Goal: Communication & Community: Answer question/provide support

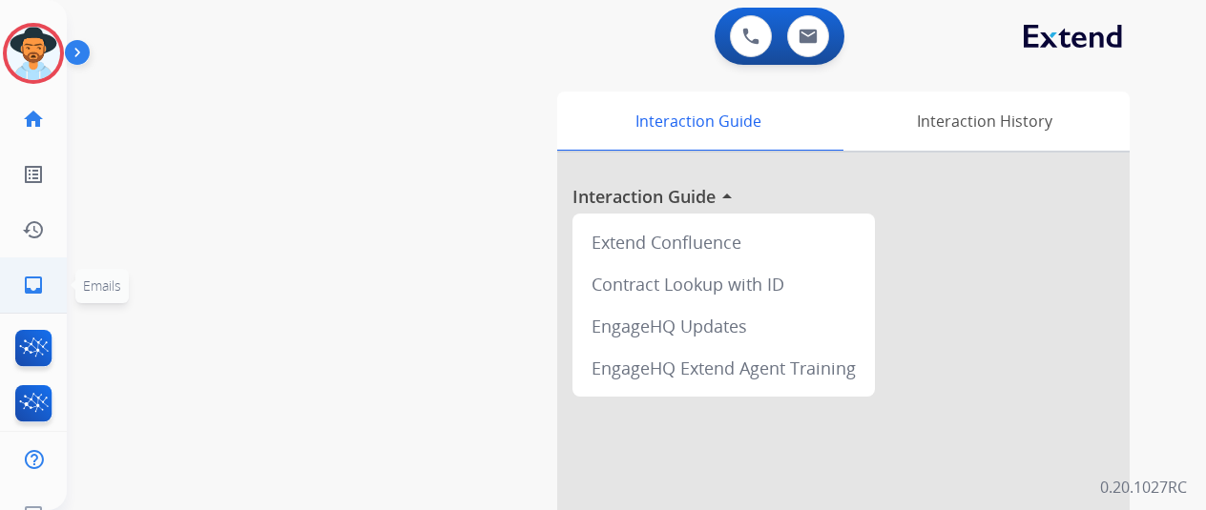
click at [47, 291] on link "inbox Emails" at bounding box center [33, 285] width 53 height 53
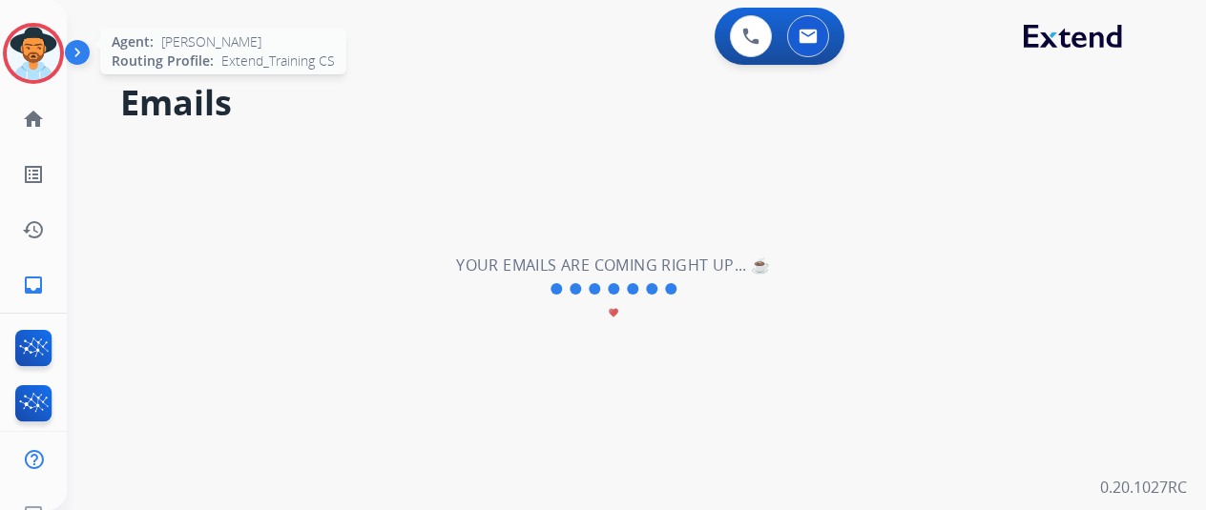
click at [12, 70] on div at bounding box center [33, 53] width 61 height 61
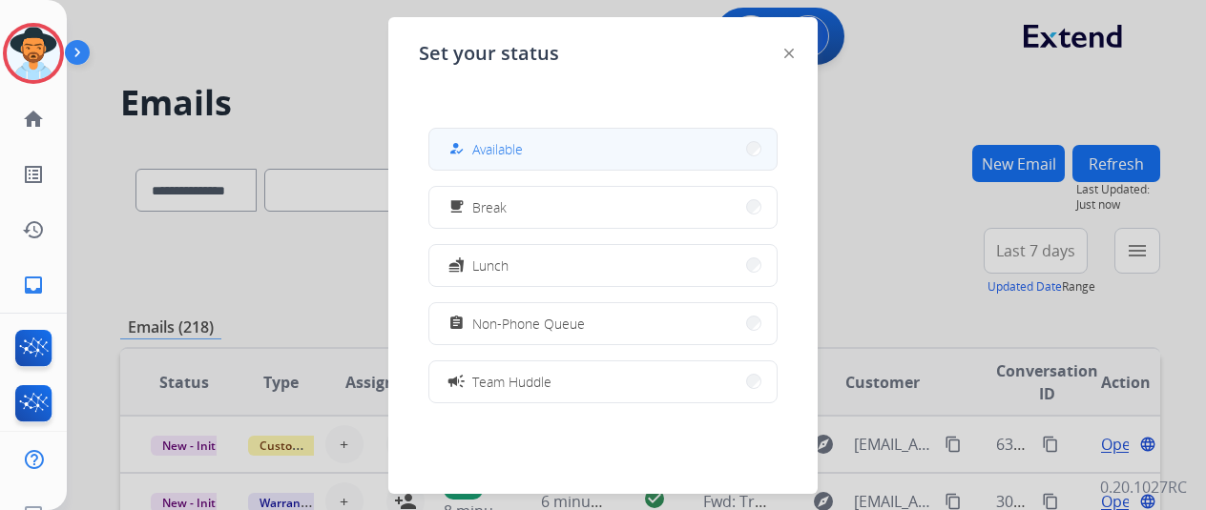
click at [492, 159] on div "how_to_reg Available" at bounding box center [484, 148] width 78 height 23
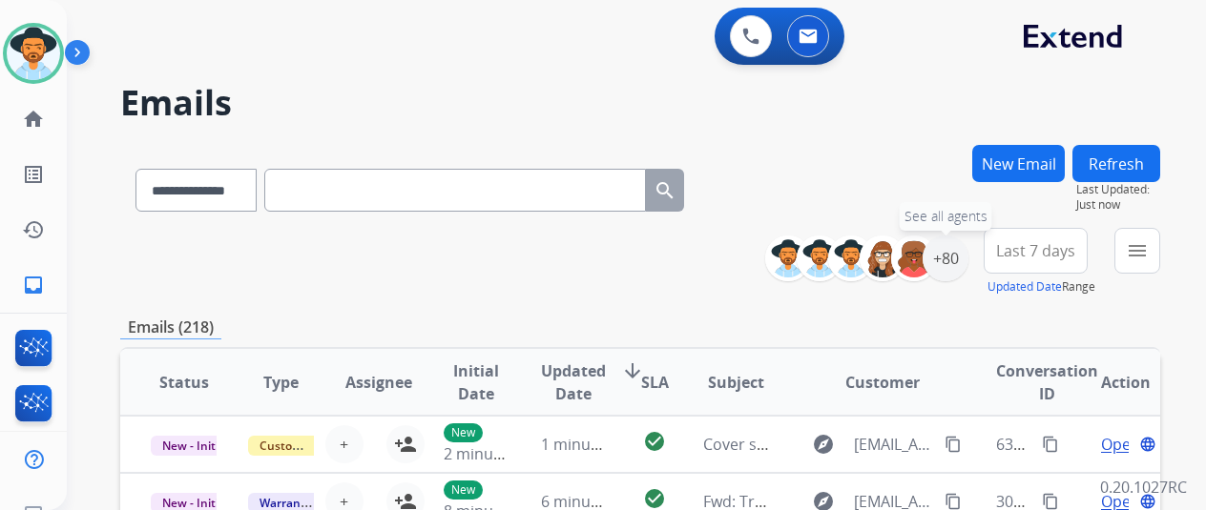
click at [968, 264] on div "+80" at bounding box center [945, 259] width 46 height 46
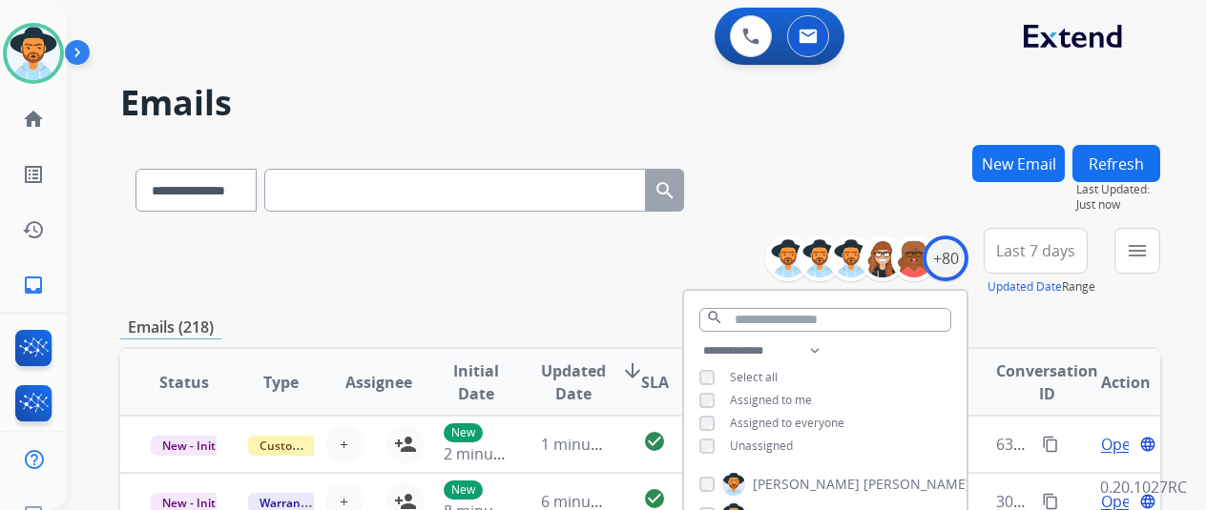
click at [783, 438] on span "Unassigned" at bounding box center [761, 446] width 63 height 16
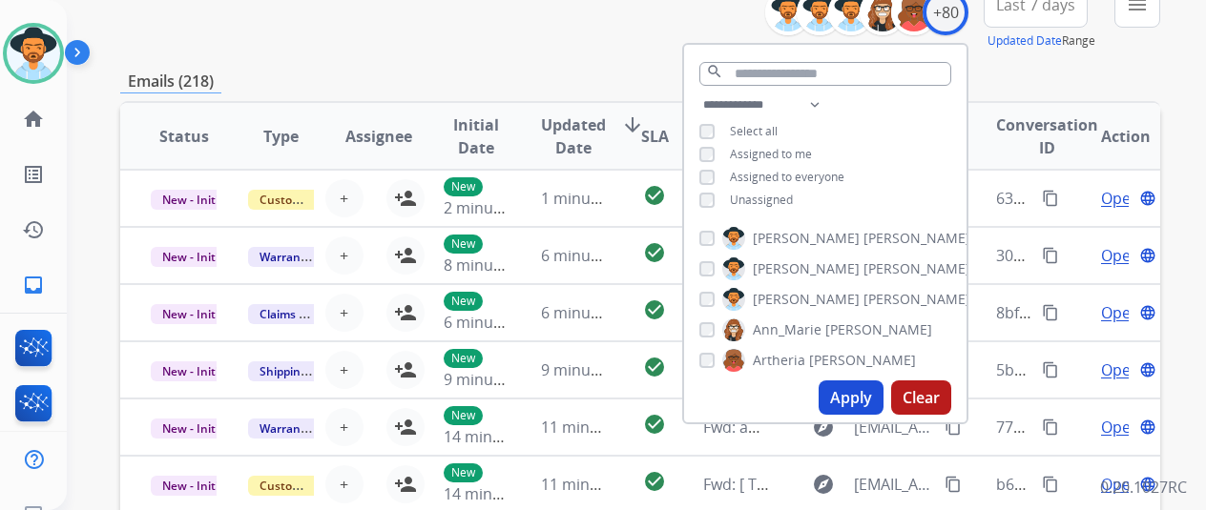
scroll to position [382, 0]
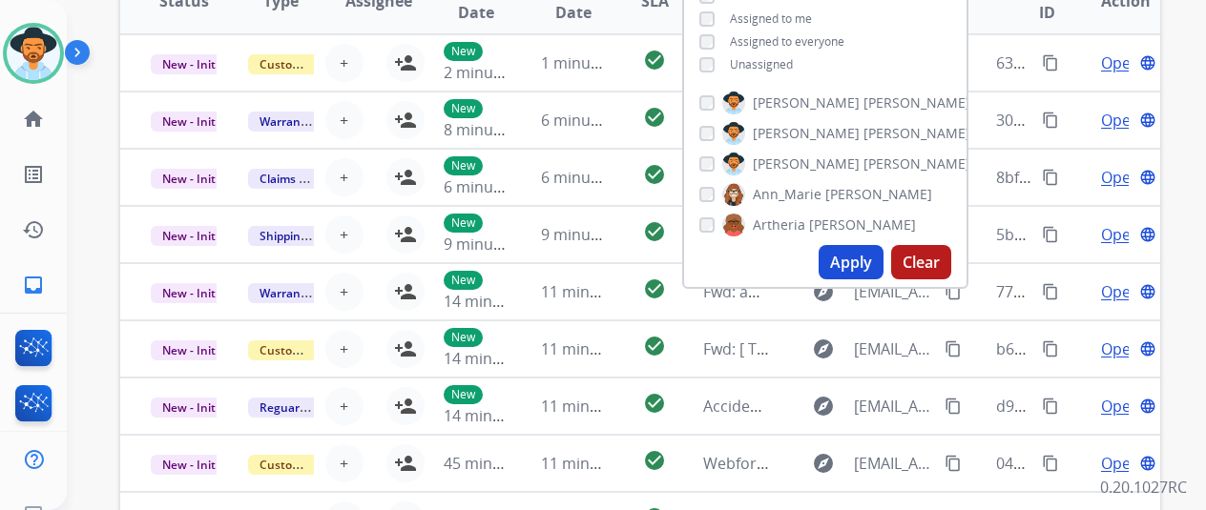
click at [851, 270] on button "Apply" at bounding box center [850, 262] width 65 height 34
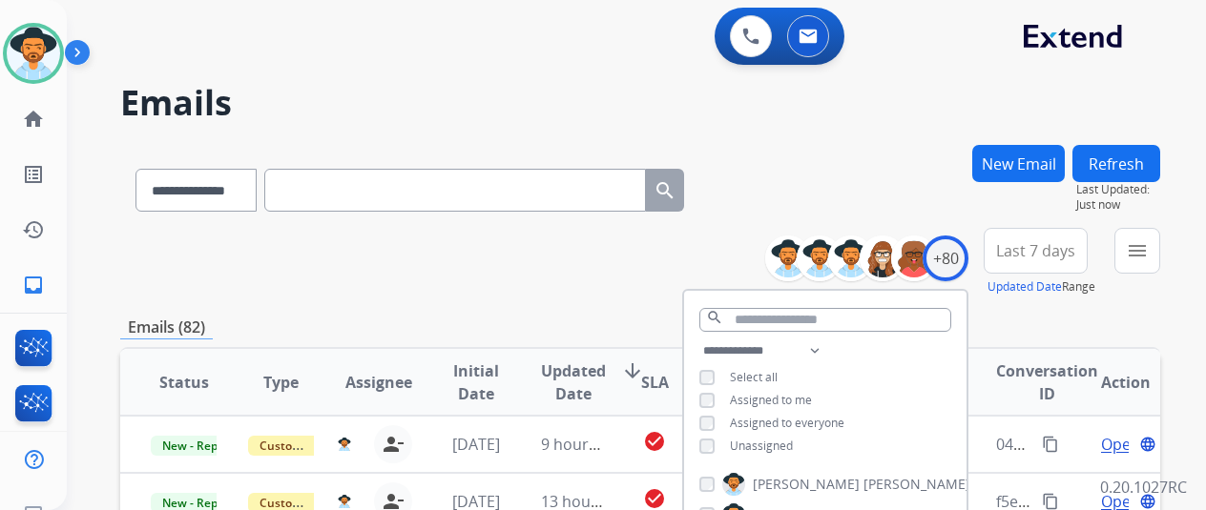
scroll to position [286, 0]
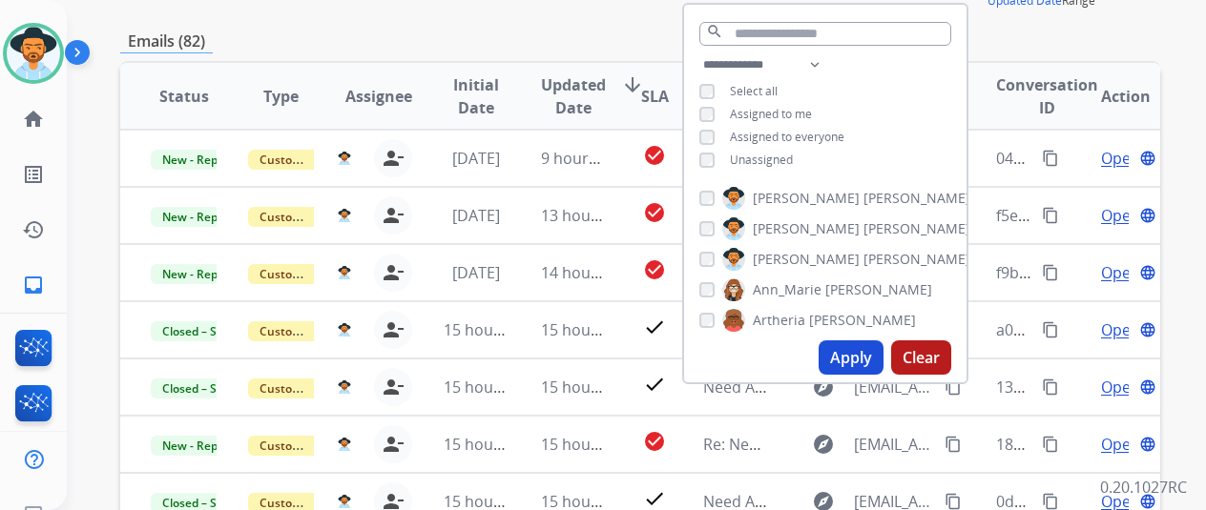
click at [492, 35] on div "Emails (82)" at bounding box center [640, 42] width 1040 height 24
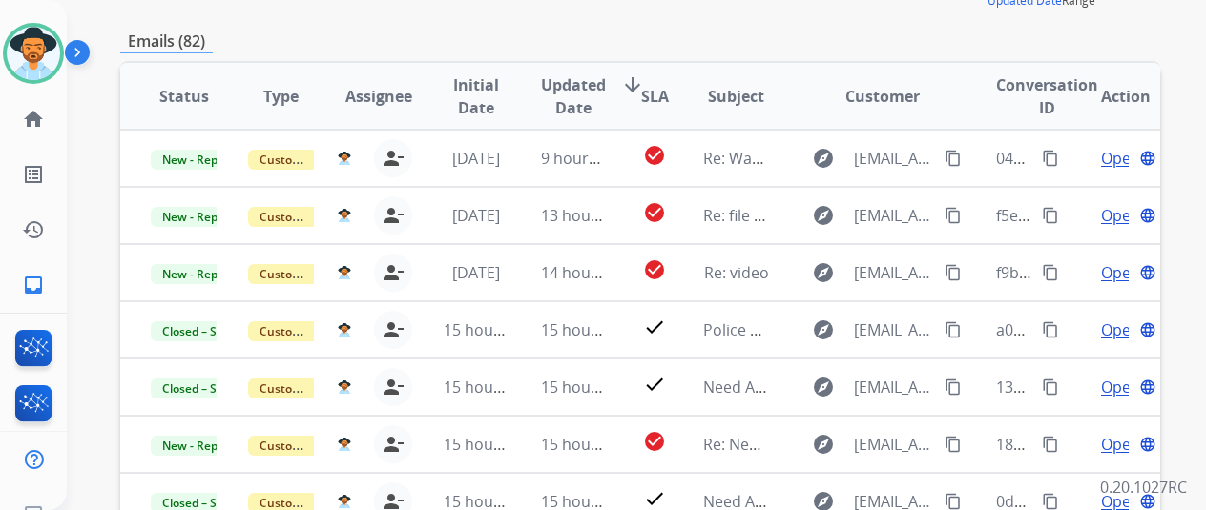
scroll to position [0, 0]
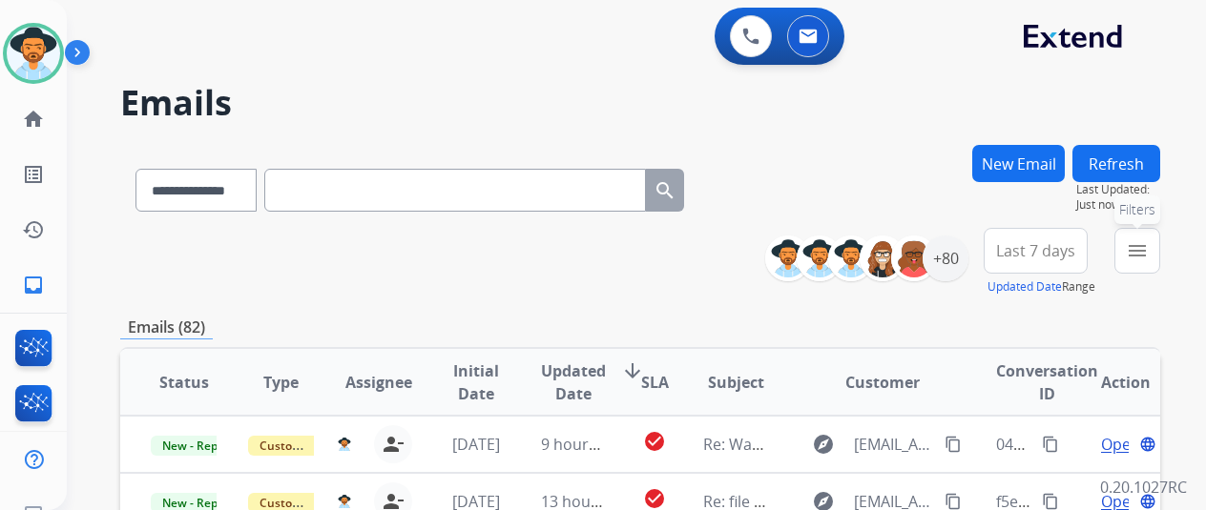
click at [1158, 238] on button "menu Filters" at bounding box center [1137, 251] width 46 height 46
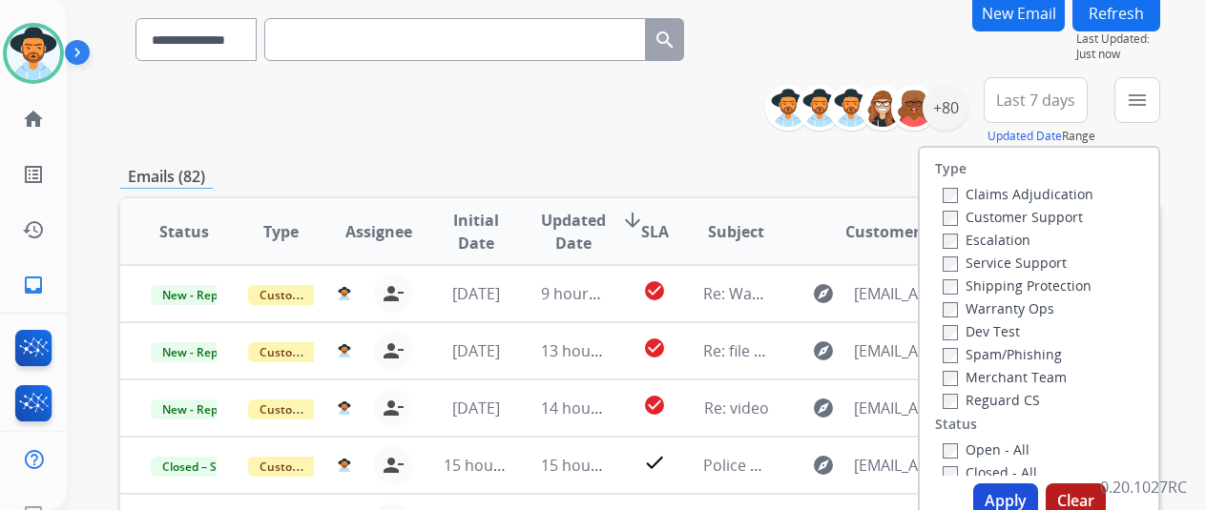
scroll to position [286, 0]
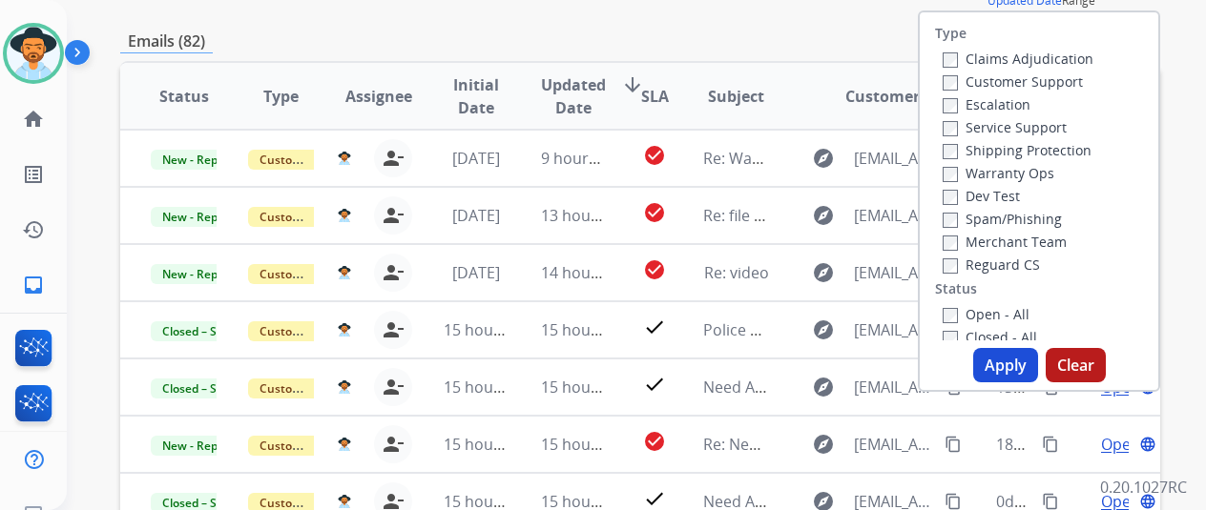
click at [954, 306] on label "Open - All" at bounding box center [985, 314] width 87 height 18
click at [1015, 375] on button "Apply" at bounding box center [1005, 365] width 65 height 34
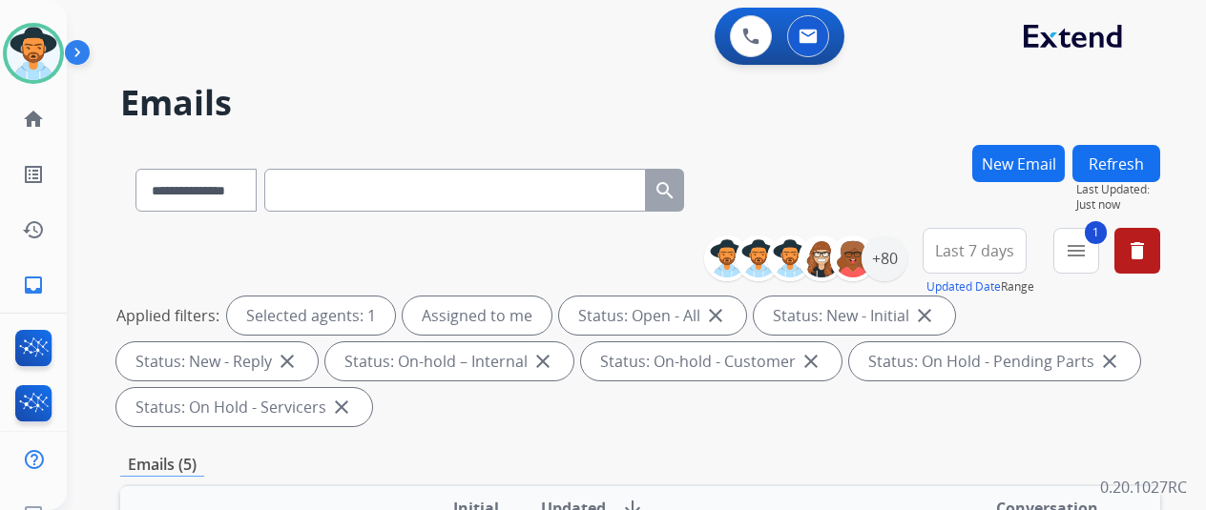
click at [616, 305] on div "Status: Open - All close" at bounding box center [652, 316] width 187 height 38
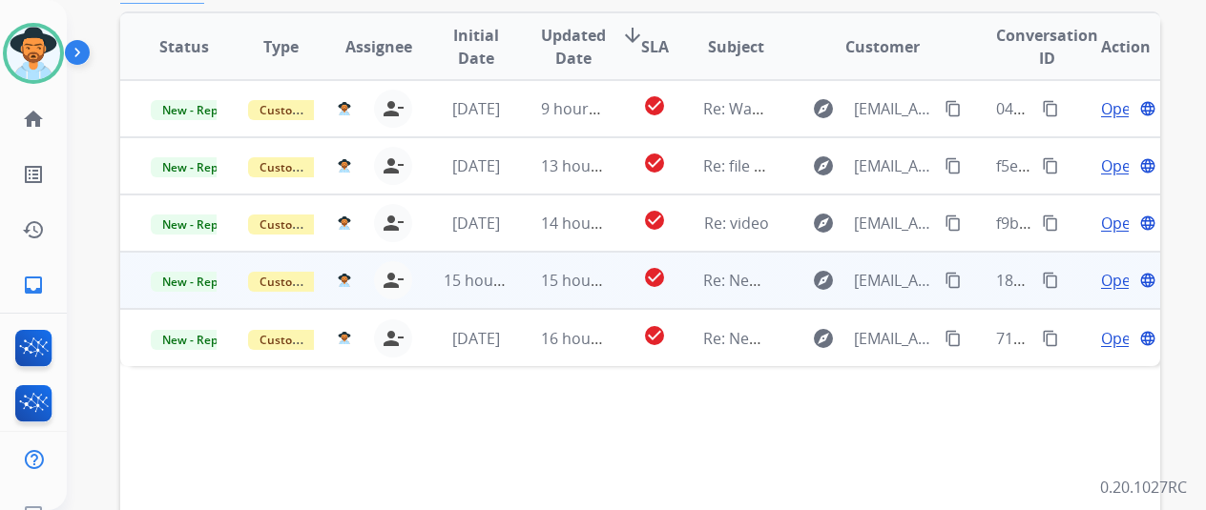
scroll to position [477, 0]
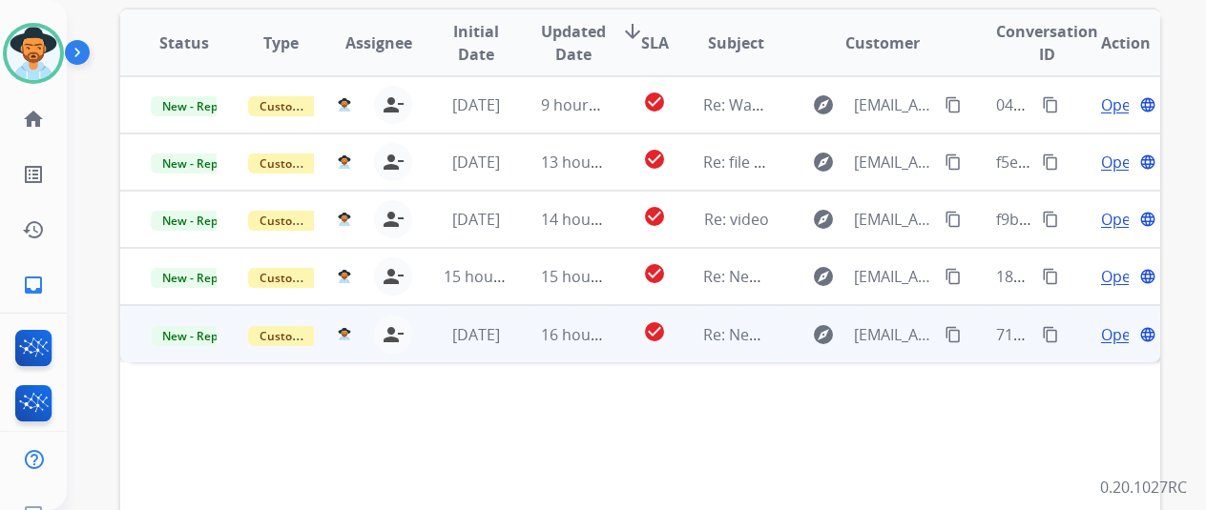
click at [1108, 338] on span "Open" at bounding box center [1120, 334] width 39 height 23
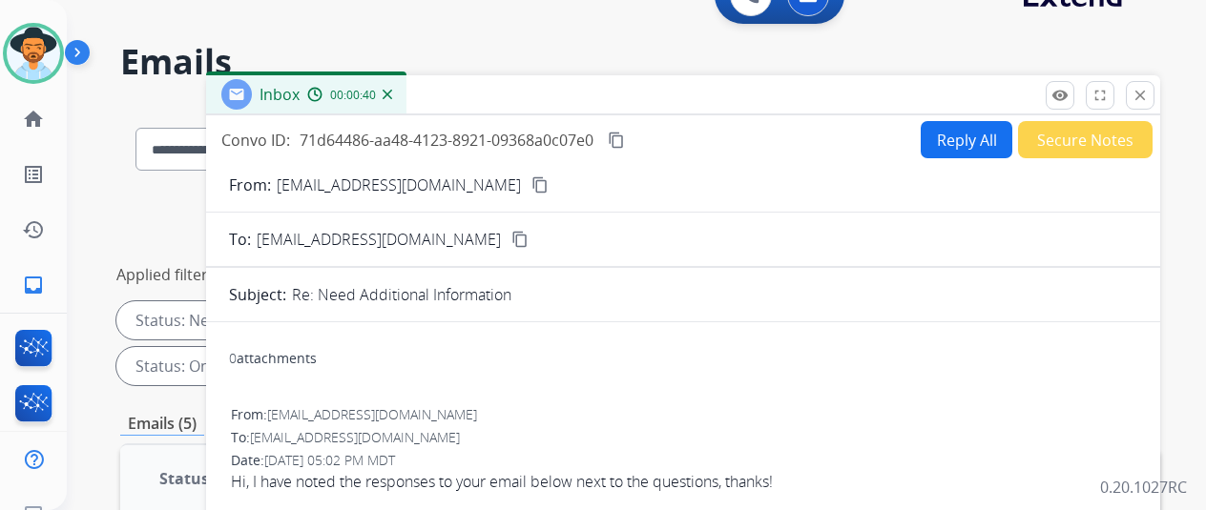
scroll to position [29, 0]
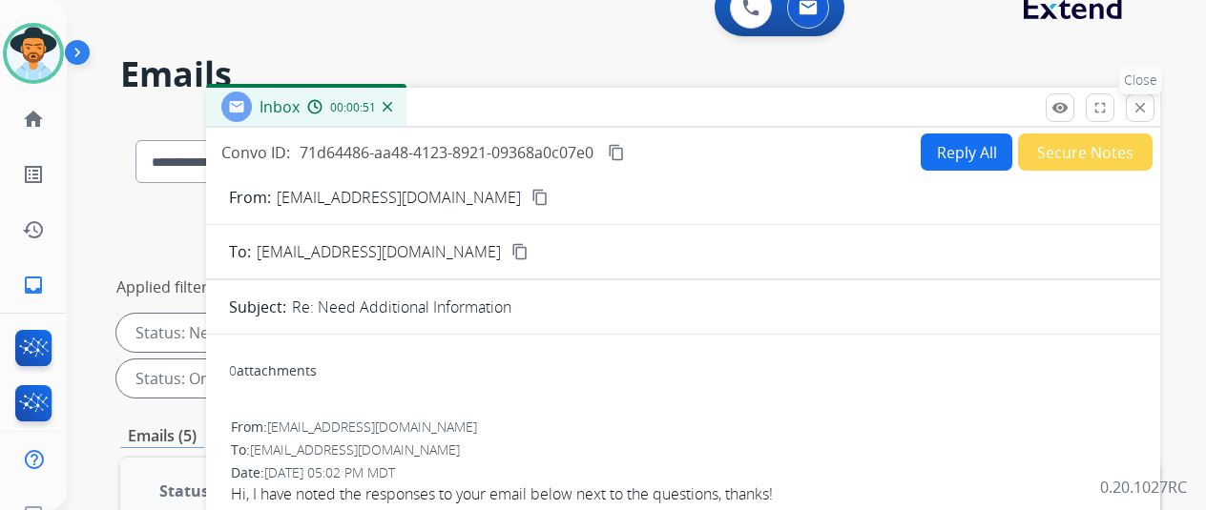
click at [1146, 114] on button "close Close" at bounding box center [1140, 107] width 29 height 29
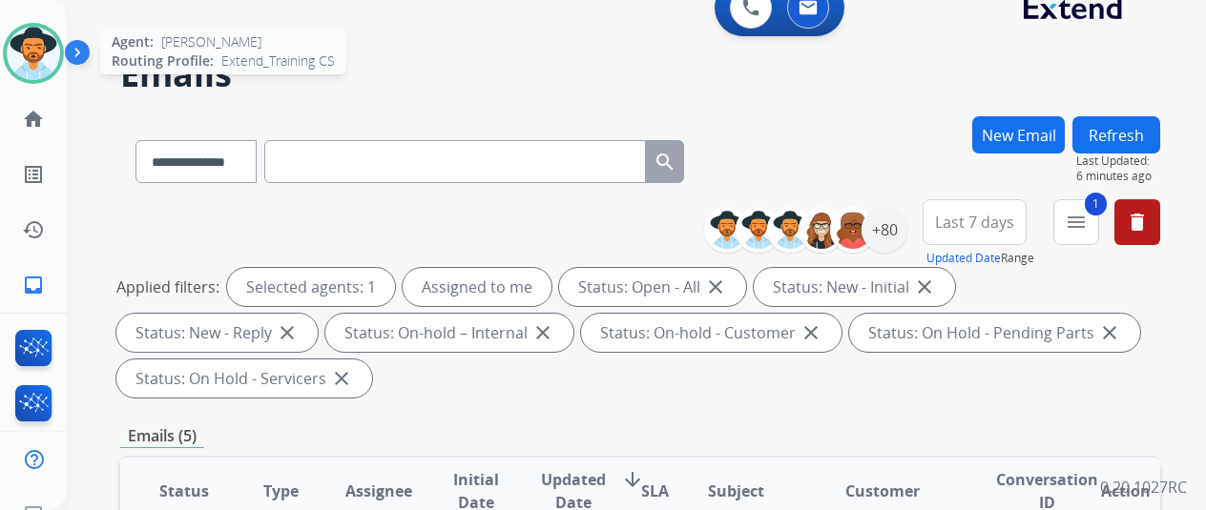
click at [6, 47] on div at bounding box center [33, 53] width 61 height 61
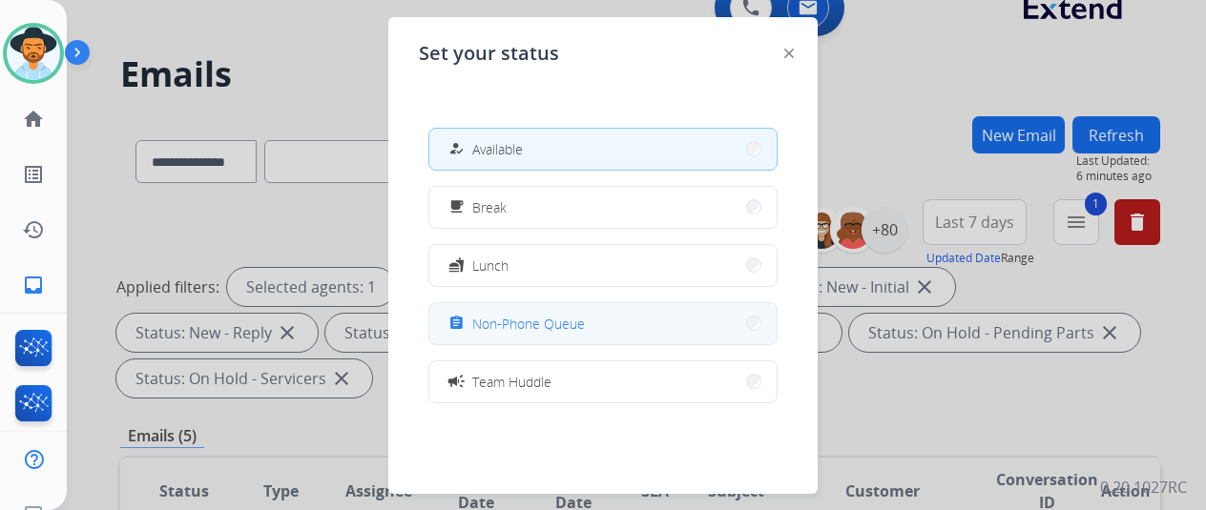
click at [551, 344] on div "assignment Non-Phone Queue" at bounding box center [602, 323] width 349 height 43
click at [561, 341] on button "assignment Non-Phone Queue" at bounding box center [602, 323] width 347 height 41
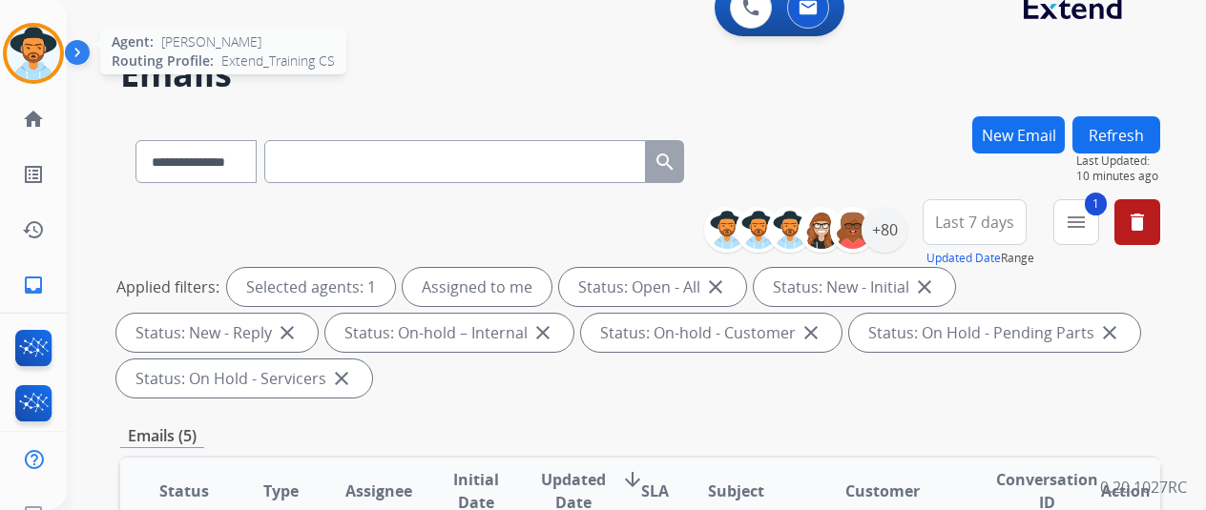
drag, startPoint x: 44, startPoint y: 46, endPoint x: 75, endPoint y: 52, distance: 32.2
click at [45, 46] on img at bounding box center [33, 53] width 53 height 53
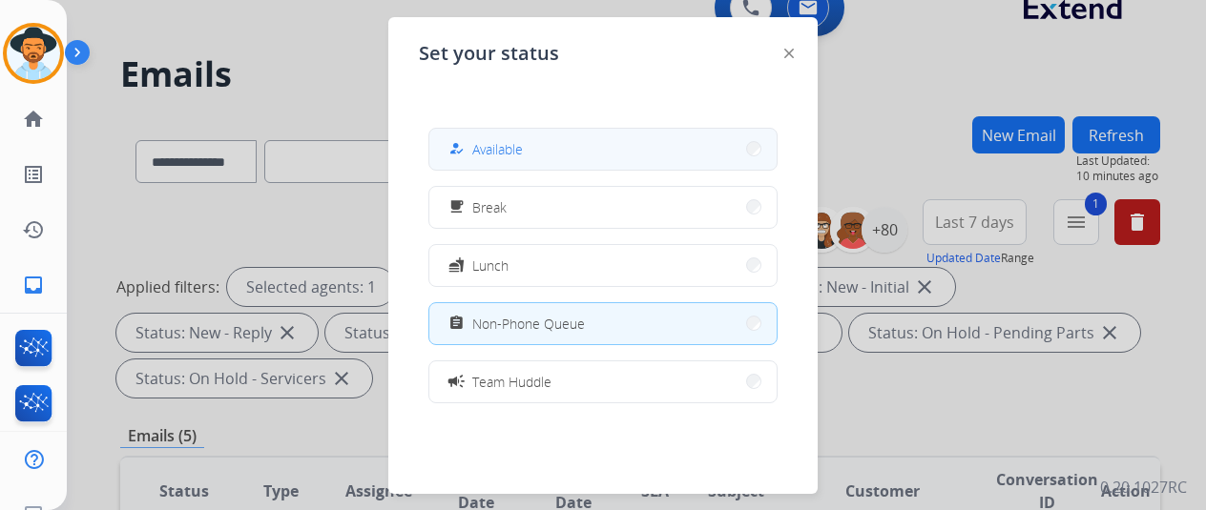
click at [559, 161] on button "how_to_reg Available" at bounding box center [602, 149] width 347 height 41
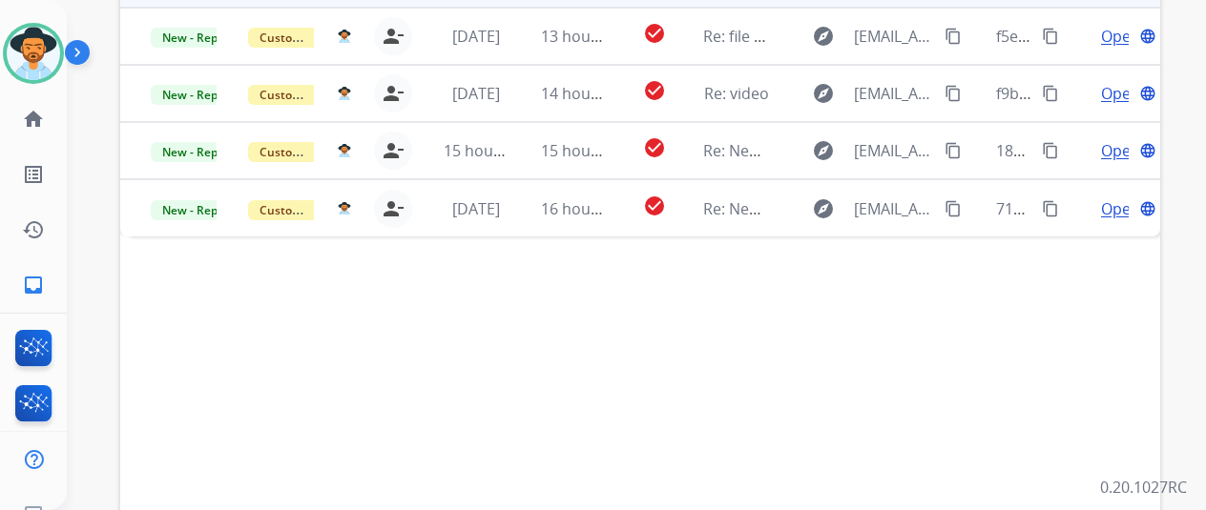
scroll to position [696, 0]
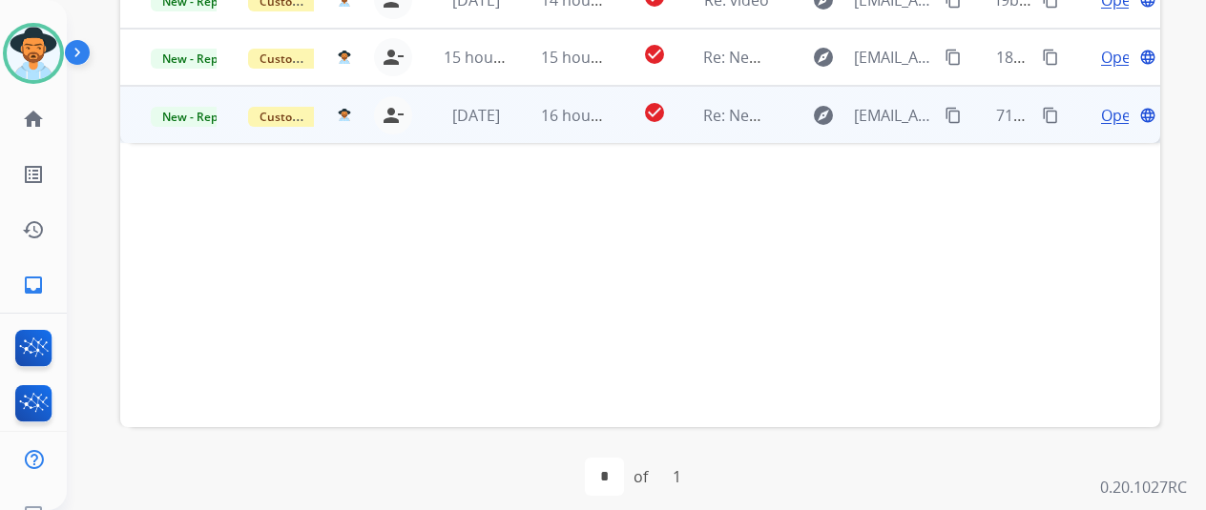
click at [1109, 119] on span "Open" at bounding box center [1120, 115] width 39 height 23
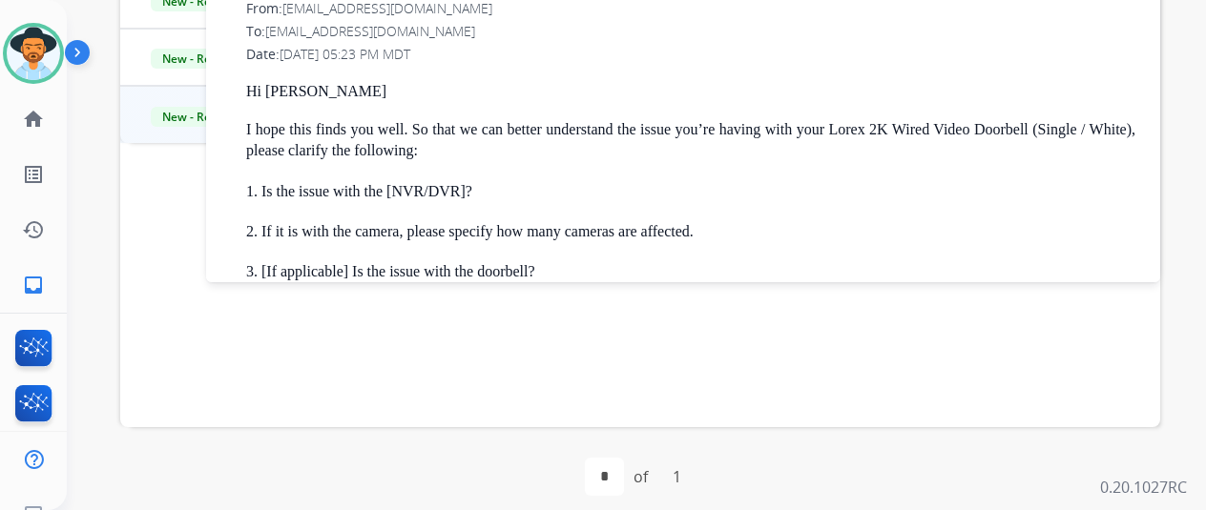
scroll to position [124, 0]
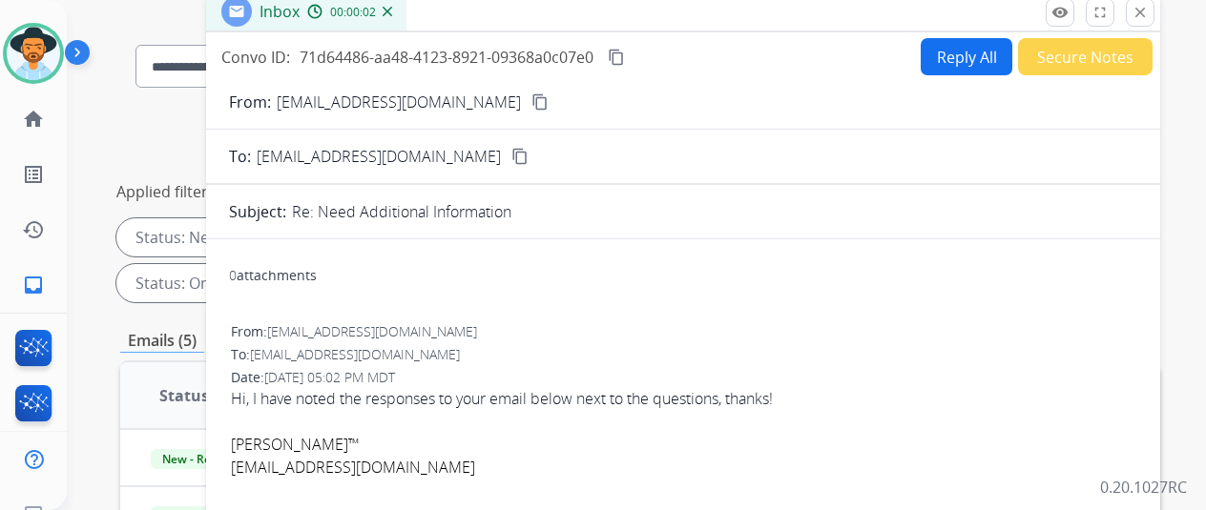
click at [531, 105] on mat-icon "content_copy" at bounding box center [539, 101] width 17 height 17
click at [973, 66] on button "Reply All" at bounding box center [966, 56] width 92 height 37
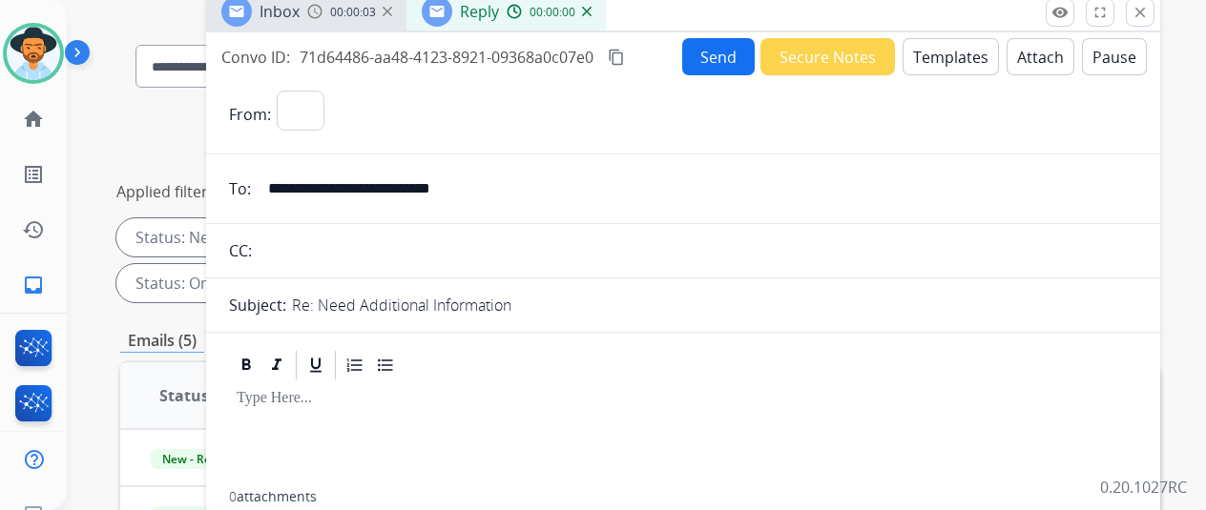
select select "**********"
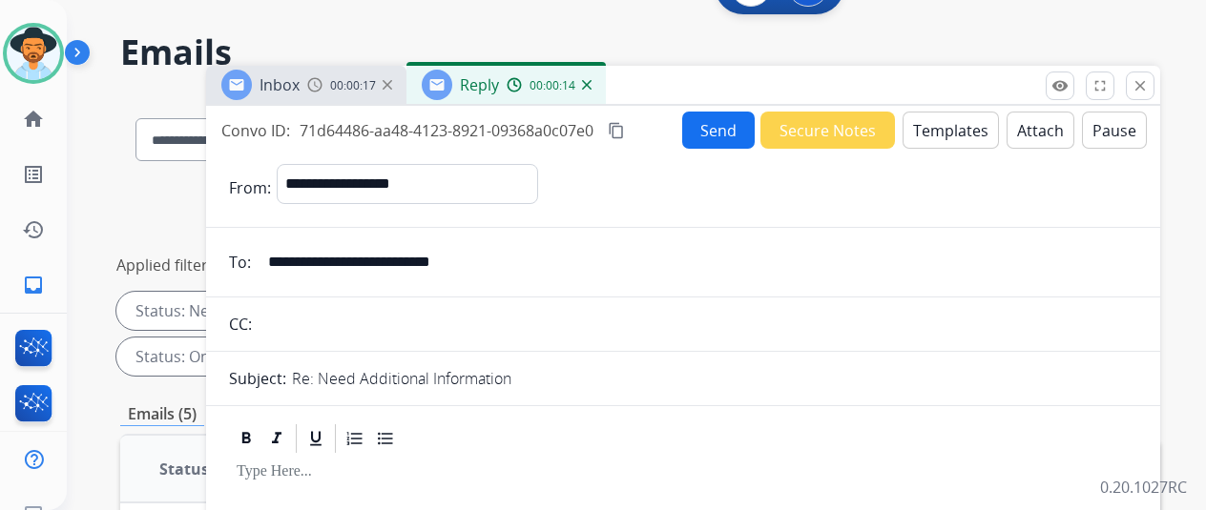
scroll to position [0, 0]
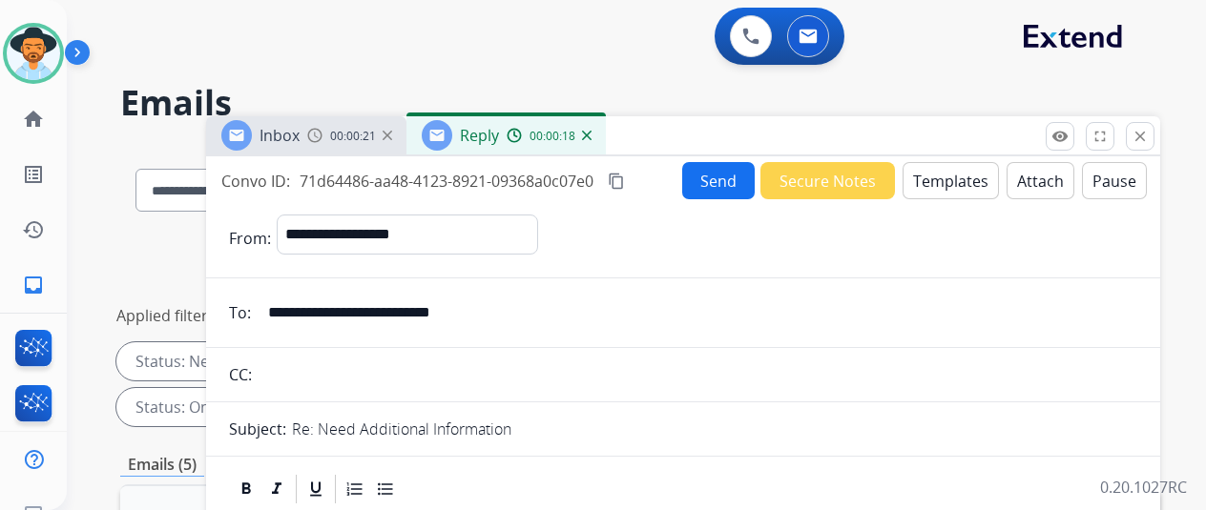
drag, startPoint x: 965, startPoint y: 192, endPoint x: 985, endPoint y: 187, distance: 20.6
click at [985, 187] on button "Templates" at bounding box center [950, 180] width 96 height 37
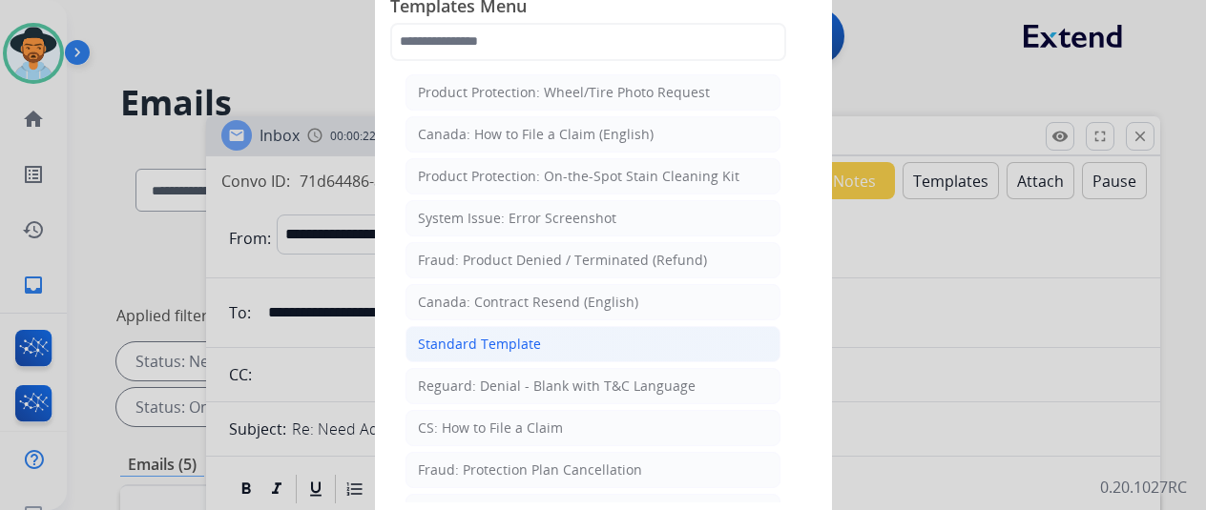
click at [447, 341] on div "Standard Template" at bounding box center [479, 344] width 123 height 19
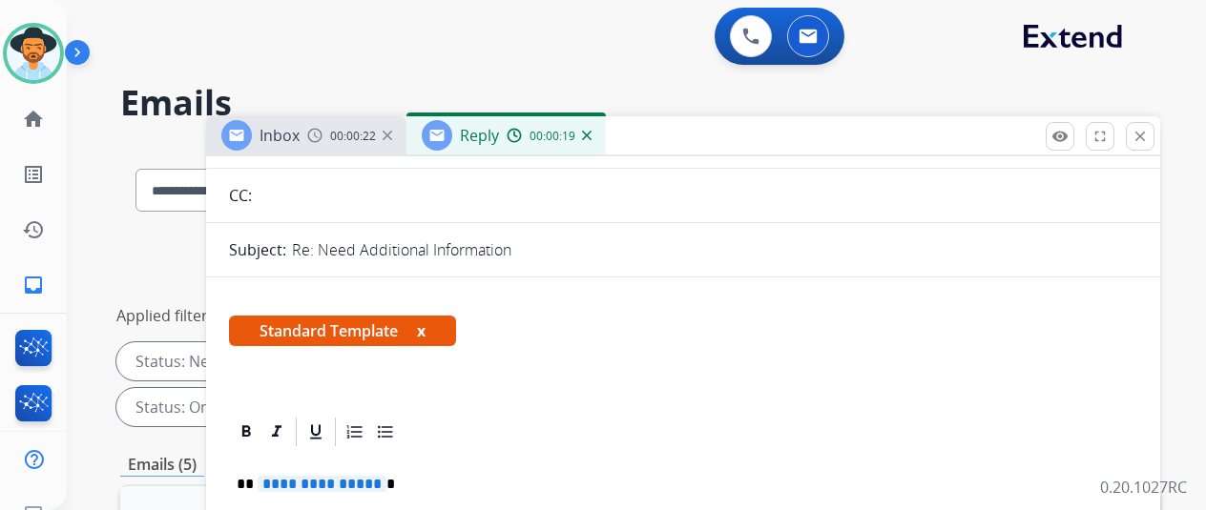
scroll to position [286, 0]
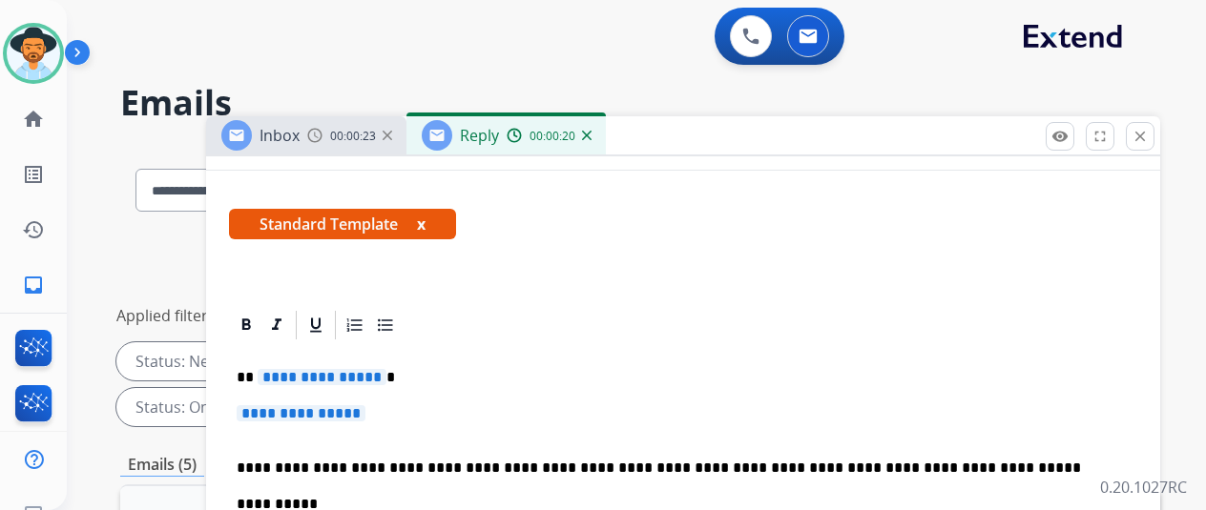
click at [345, 383] on span "**********" at bounding box center [322, 377] width 129 height 16
click at [325, 421] on span "**********" at bounding box center [301, 413] width 129 height 16
click at [300, 380] on p "**********" at bounding box center [676, 377] width 878 height 17
click at [293, 378] on p "**********" at bounding box center [676, 377] width 878 height 17
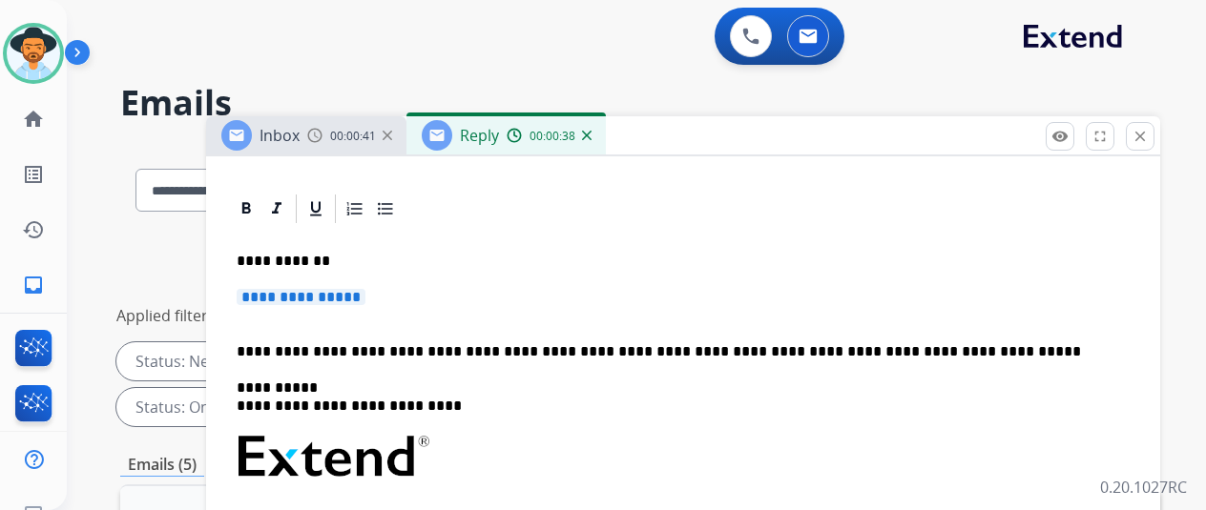
scroll to position [382, 0]
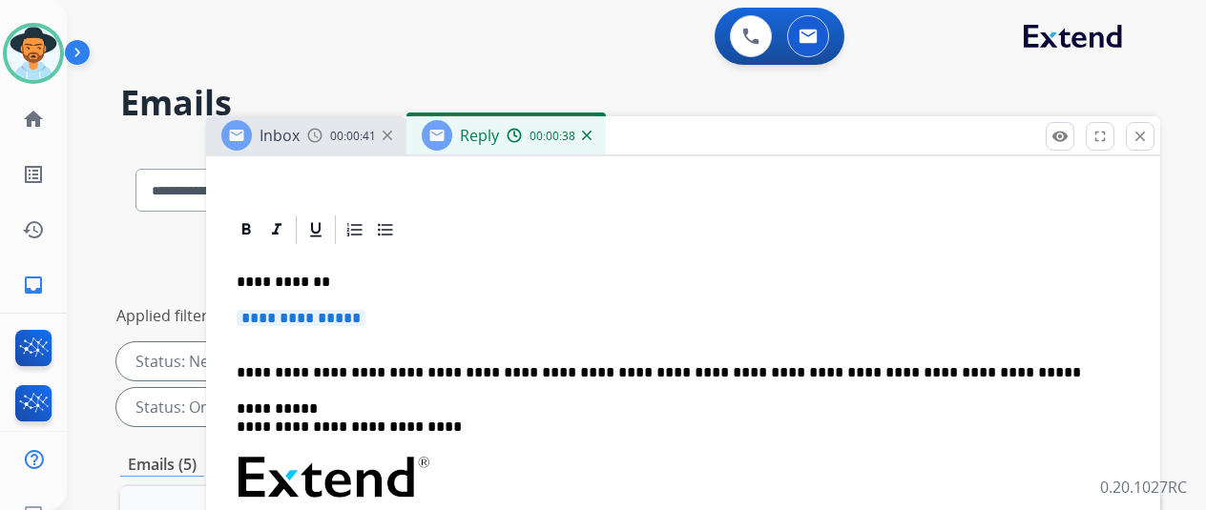
click at [336, 317] on span "**********" at bounding box center [301, 318] width 129 height 16
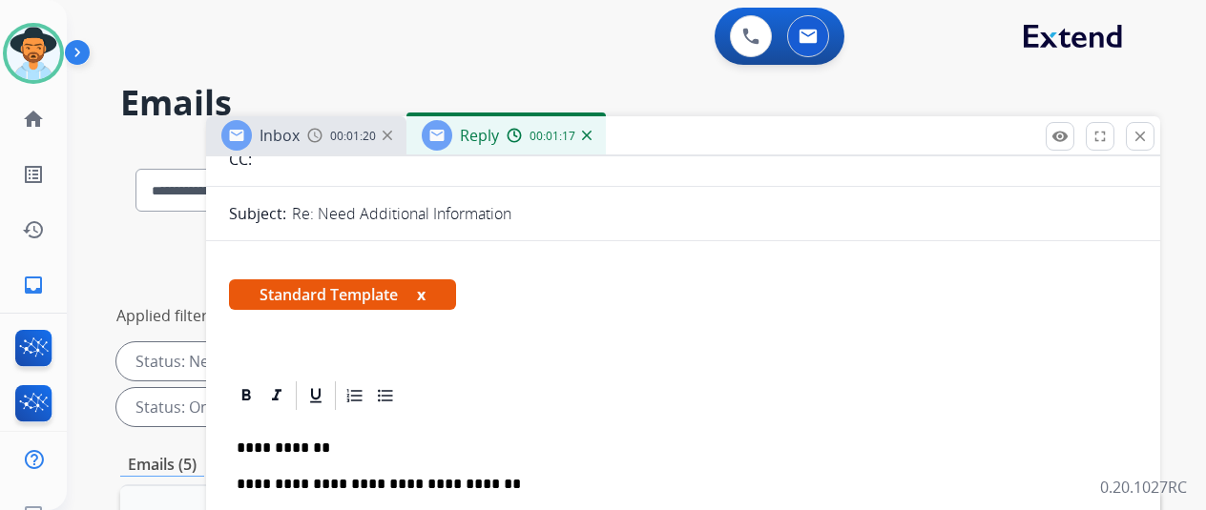
scroll to position [0, 0]
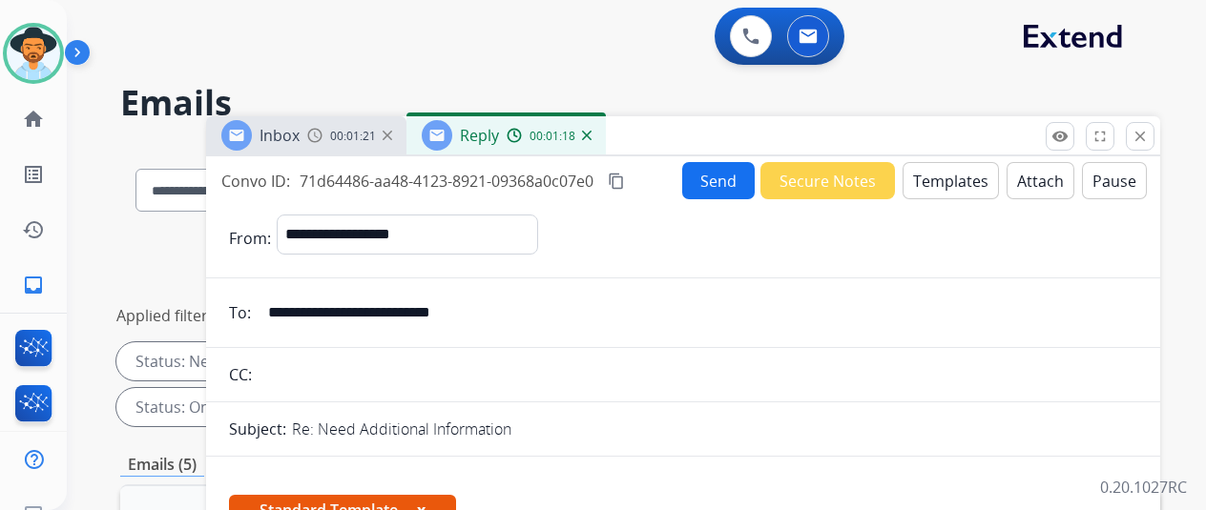
click at [745, 180] on button "Send" at bounding box center [718, 180] width 72 height 37
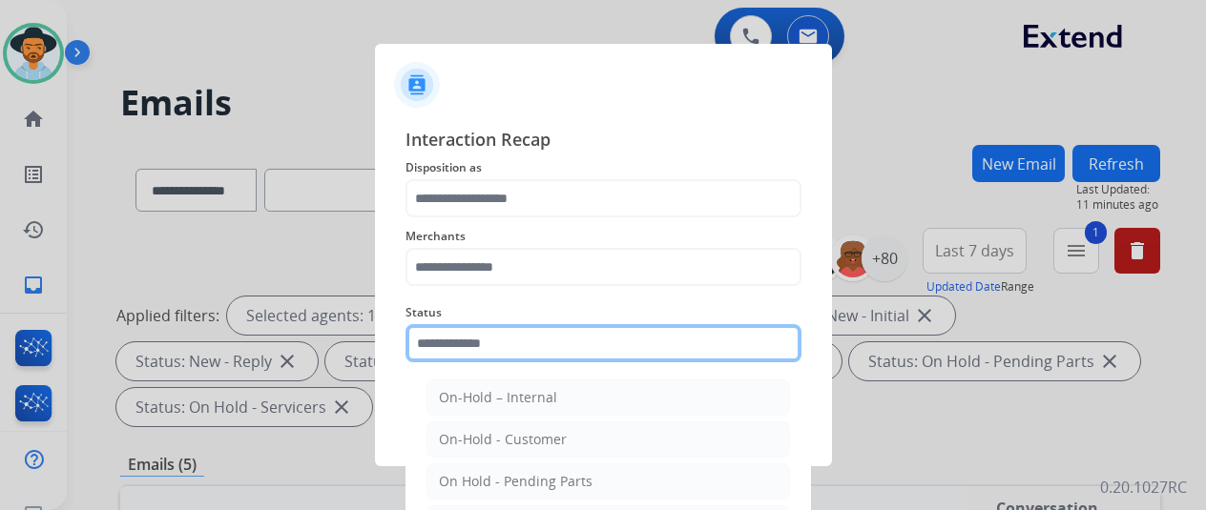
click at [582, 331] on input "text" at bounding box center [603, 343] width 396 height 38
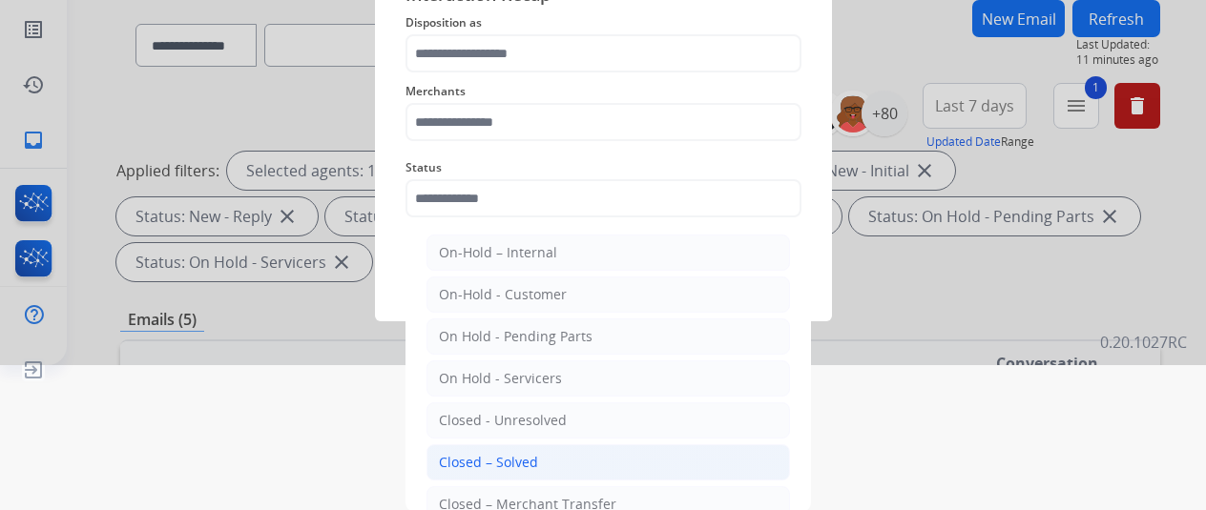
click at [550, 451] on li "Closed – Solved" at bounding box center [607, 463] width 363 height 36
type input "**********"
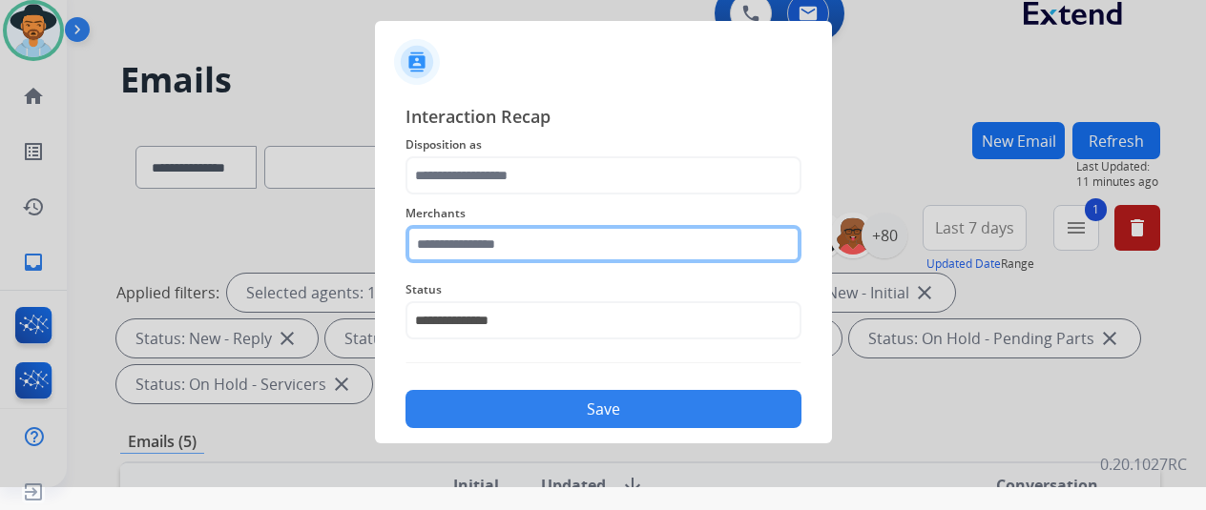
scroll to position [69, 0]
click at [521, 249] on div "Merchants" at bounding box center [603, 233] width 396 height 76
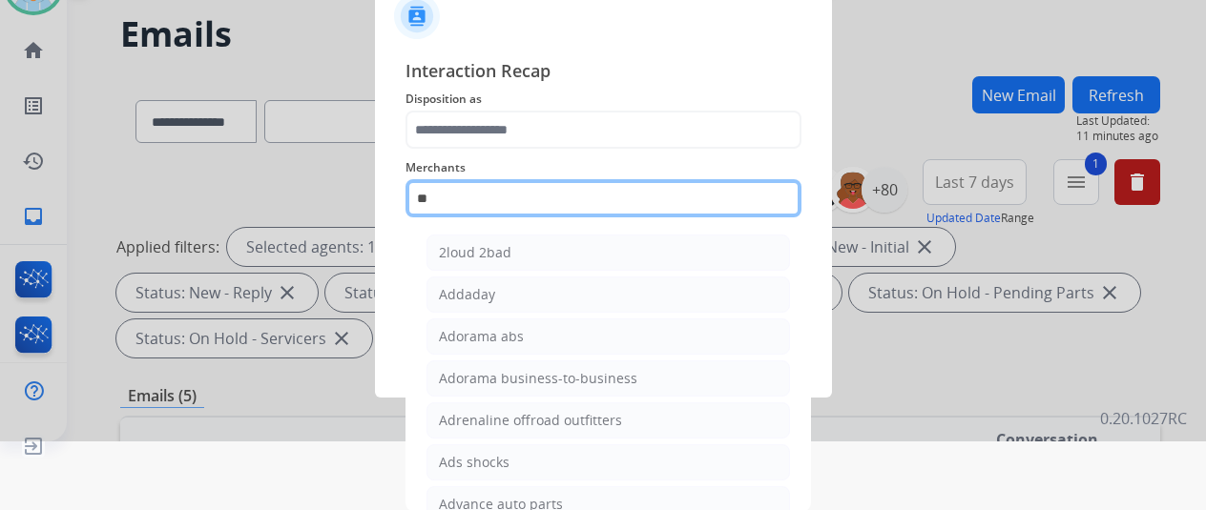
type input "*"
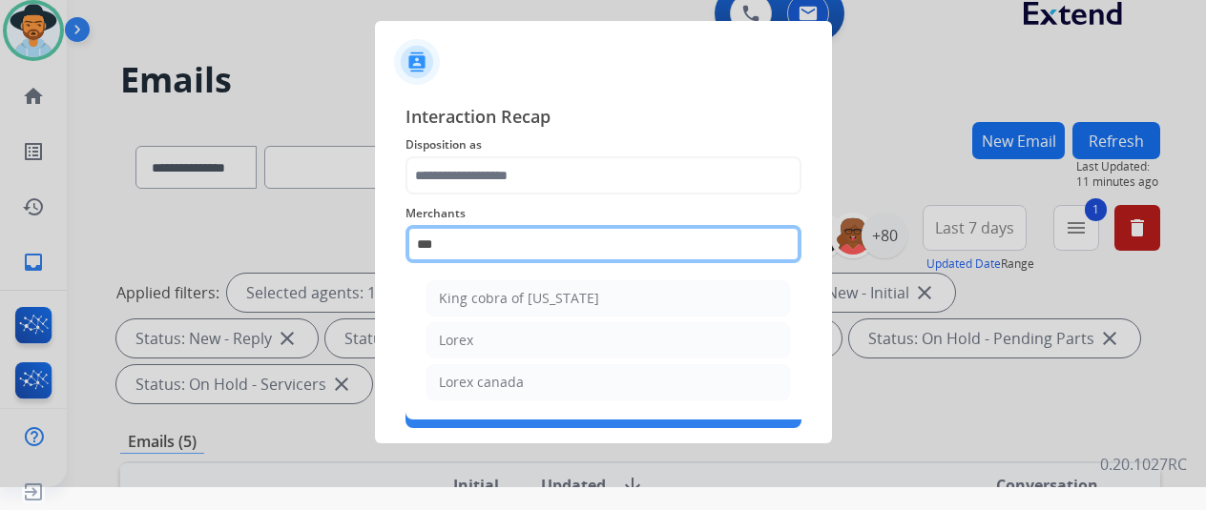
scroll to position [23, 0]
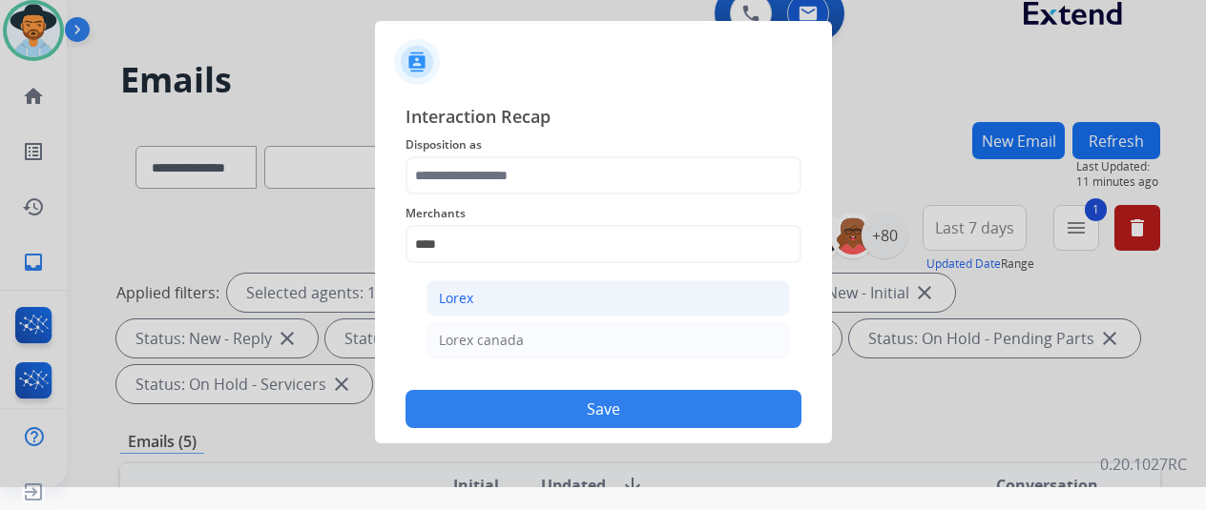
click at [502, 309] on li "Lorex" at bounding box center [607, 298] width 363 height 36
type input "*****"
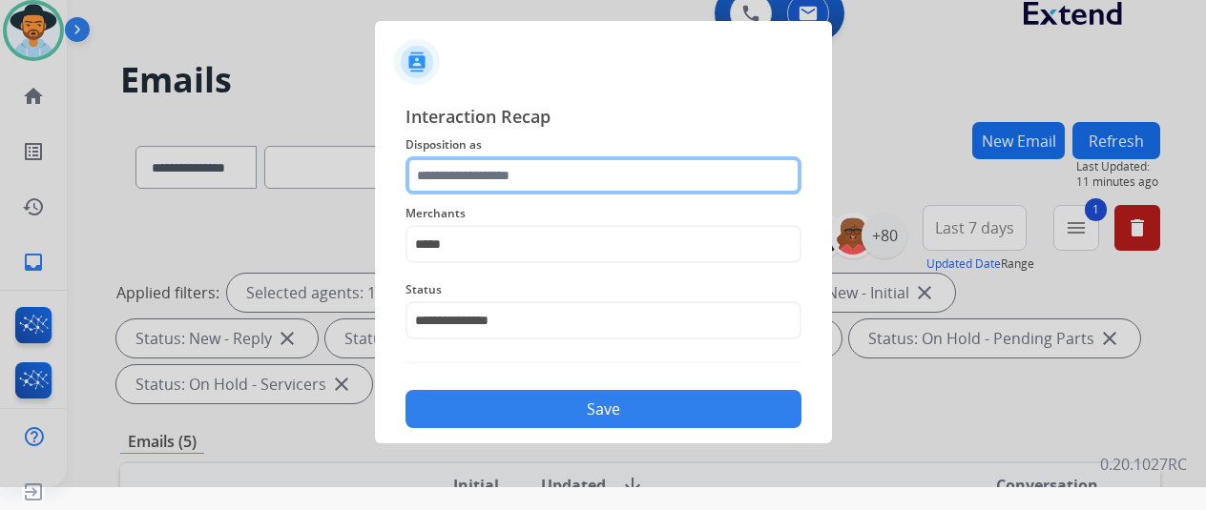
click at [489, 176] on input "text" at bounding box center [603, 175] width 396 height 38
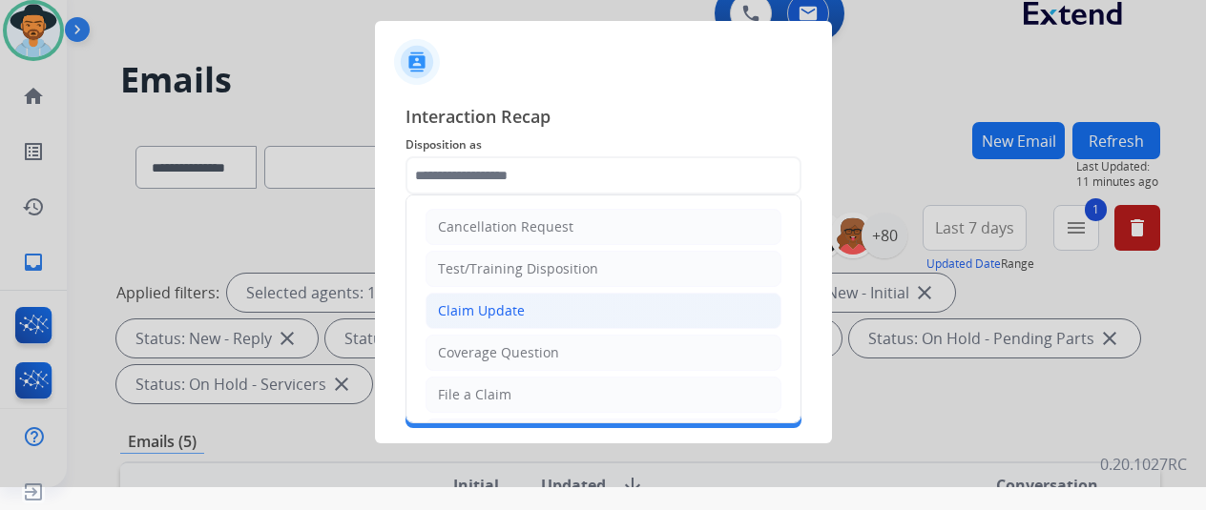
click at [475, 296] on li "Claim Update" at bounding box center [603, 311] width 356 height 36
type input "**********"
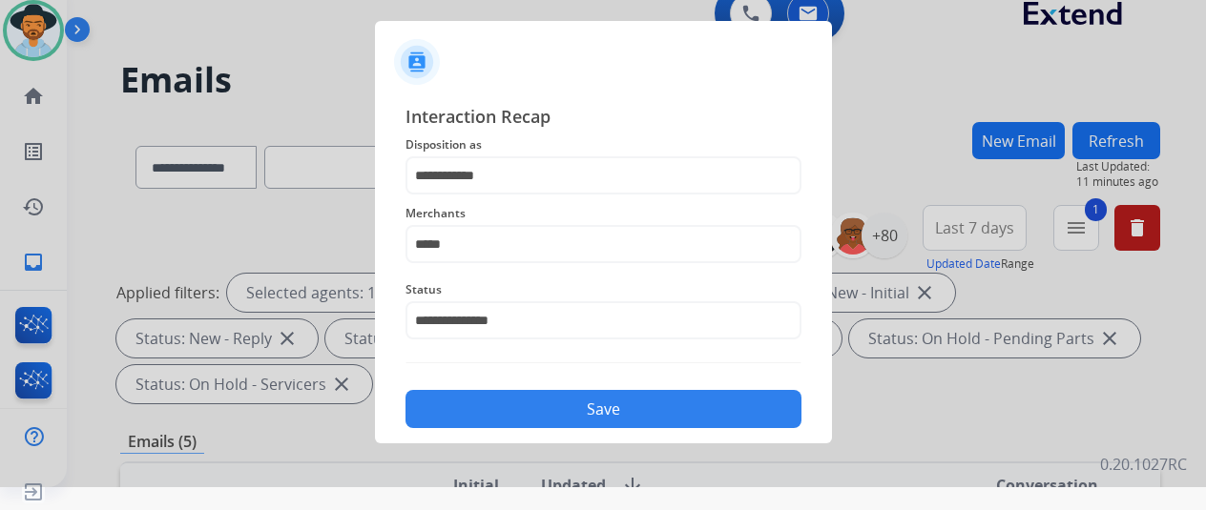
click at [567, 420] on button "Save" at bounding box center [603, 409] width 396 height 38
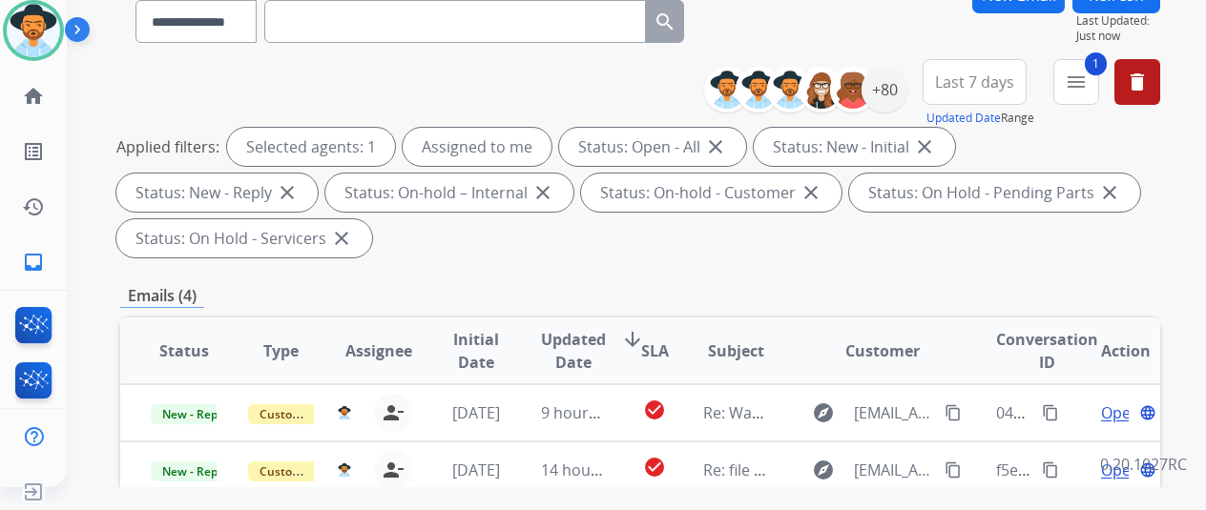
scroll to position [477, 0]
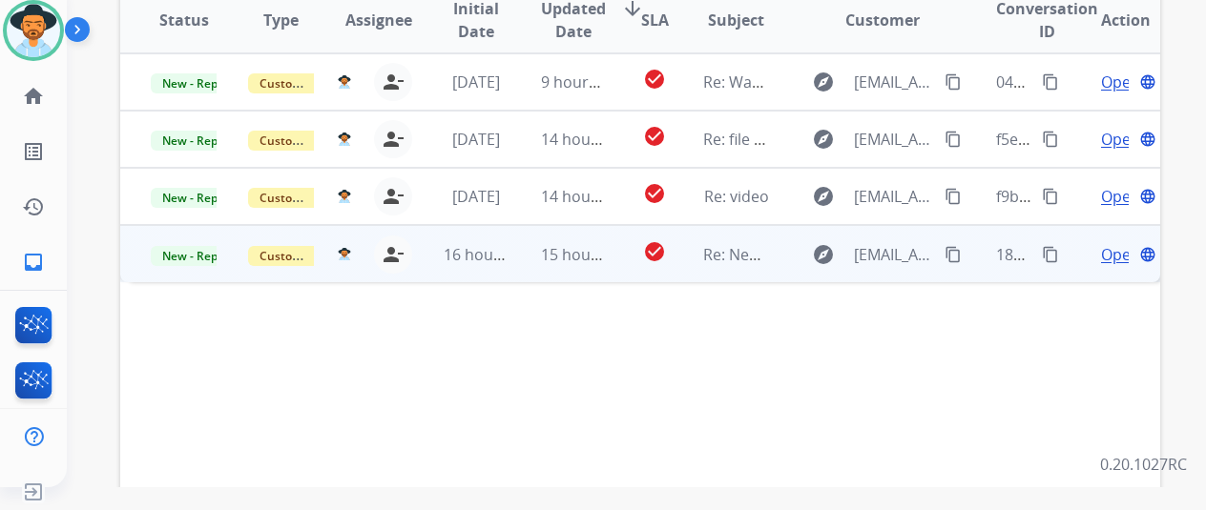
click at [1124, 258] on span "Open" at bounding box center [1120, 254] width 39 height 23
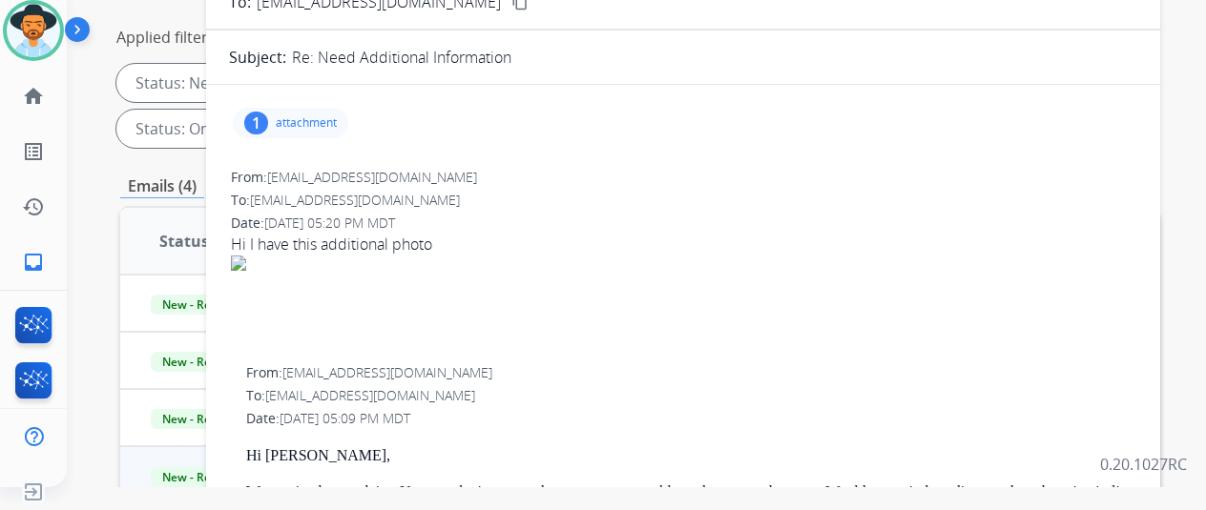
scroll to position [191, 0]
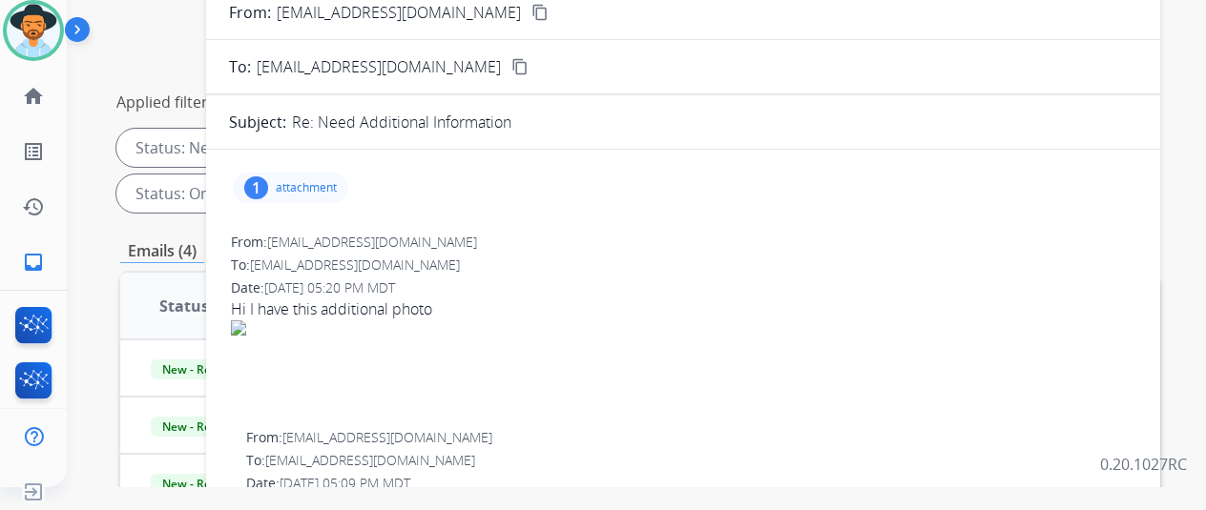
click at [337, 187] on p "attachment" at bounding box center [306, 187] width 61 height 15
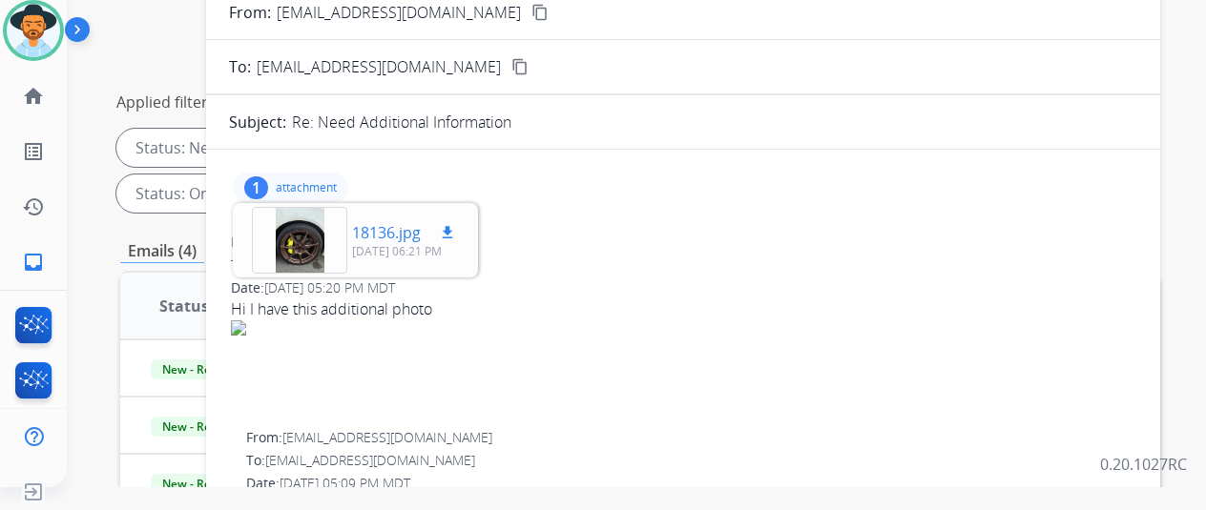
click at [395, 244] on p "[DATE] 06:21 PM" at bounding box center [405, 251] width 107 height 15
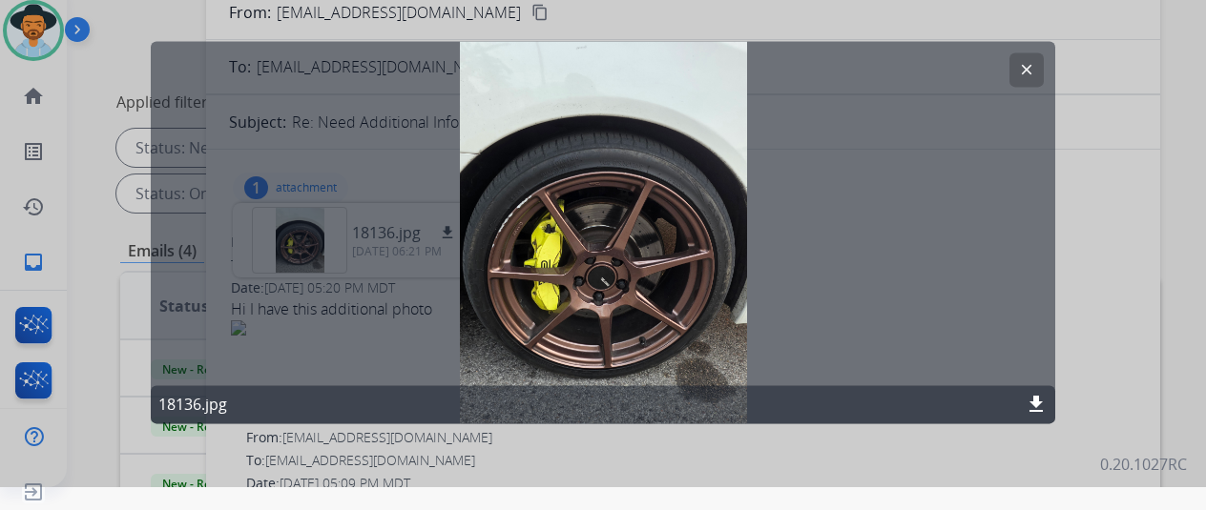
click at [1024, 72] on mat-icon "clear" at bounding box center [1026, 69] width 17 height 17
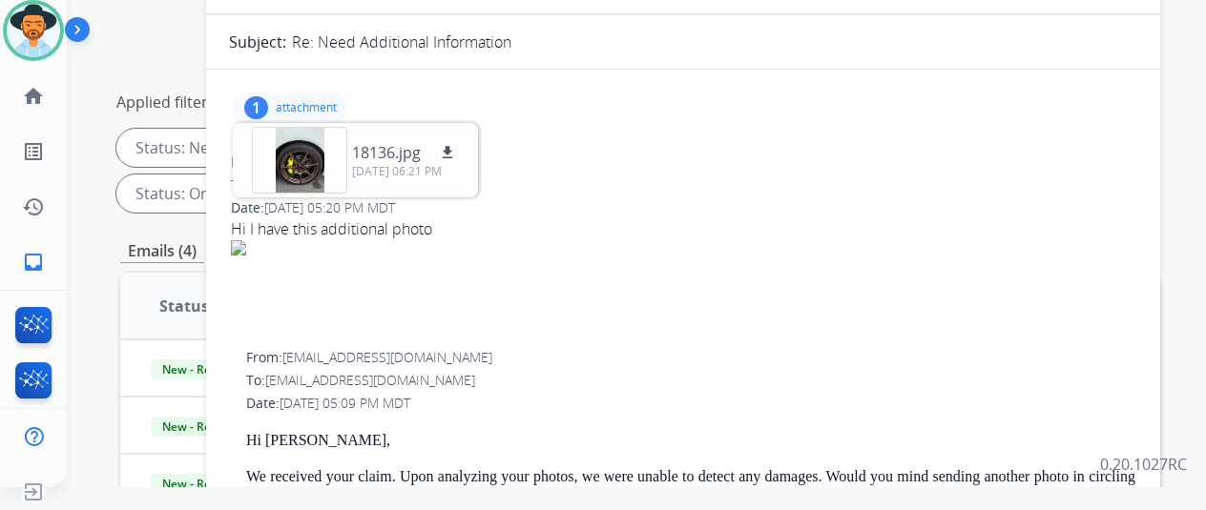
scroll to position [0, 0]
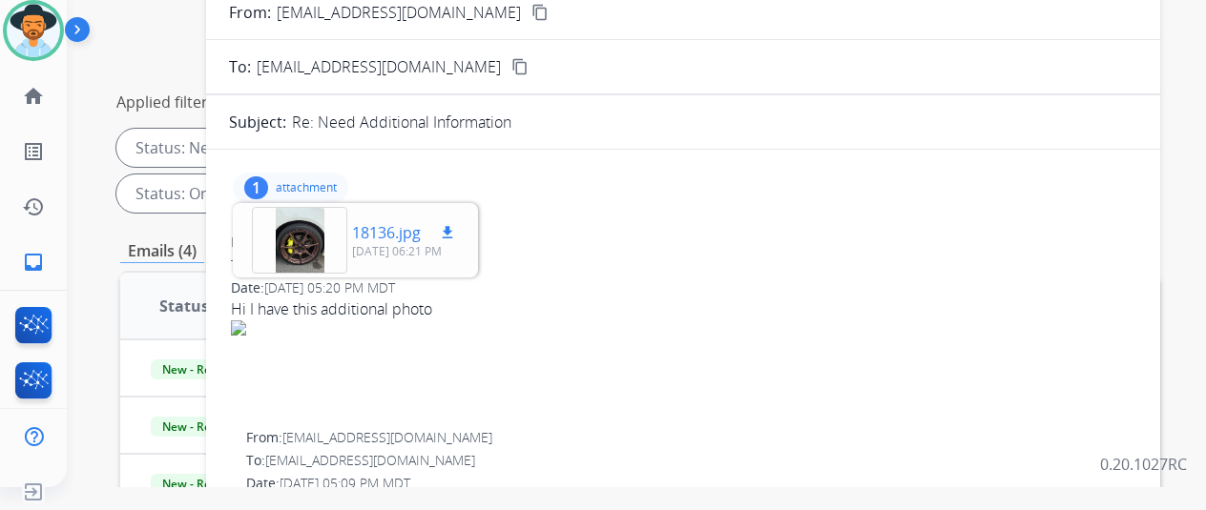
click at [315, 240] on div at bounding box center [299, 240] width 95 height 67
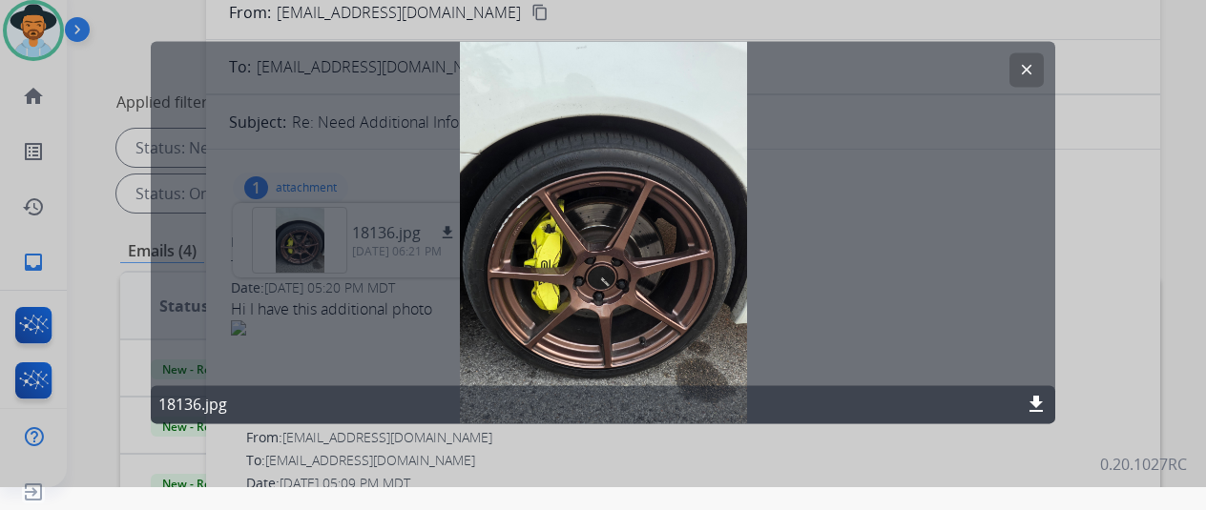
click at [1032, 65] on mat-icon "clear" at bounding box center [1026, 69] width 17 height 17
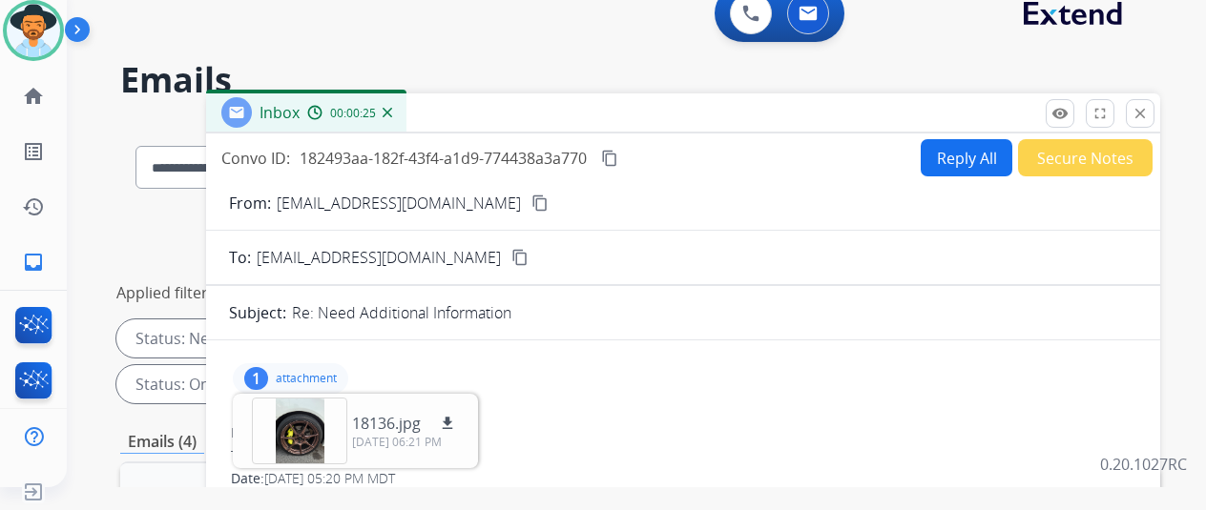
click at [531, 201] on mat-icon "content_copy" at bounding box center [539, 203] width 17 height 17
click at [403, 421] on p "18136.jpg" at bounding box center [386, 423] width 69 height 23
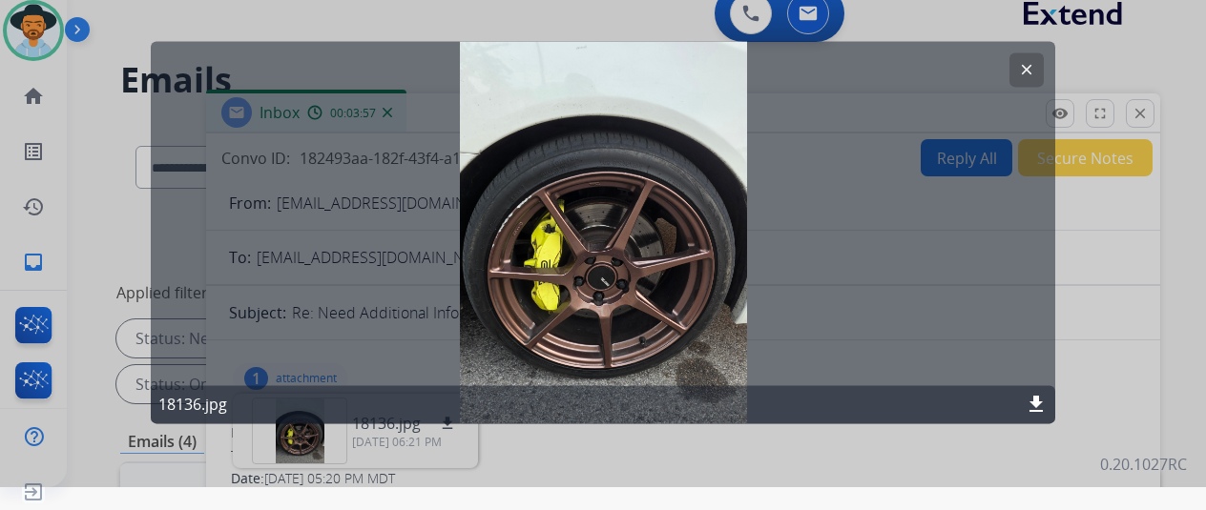
click at [1042, 70] on button "clear" at bounding box center [1026, 69] width 34 height 34
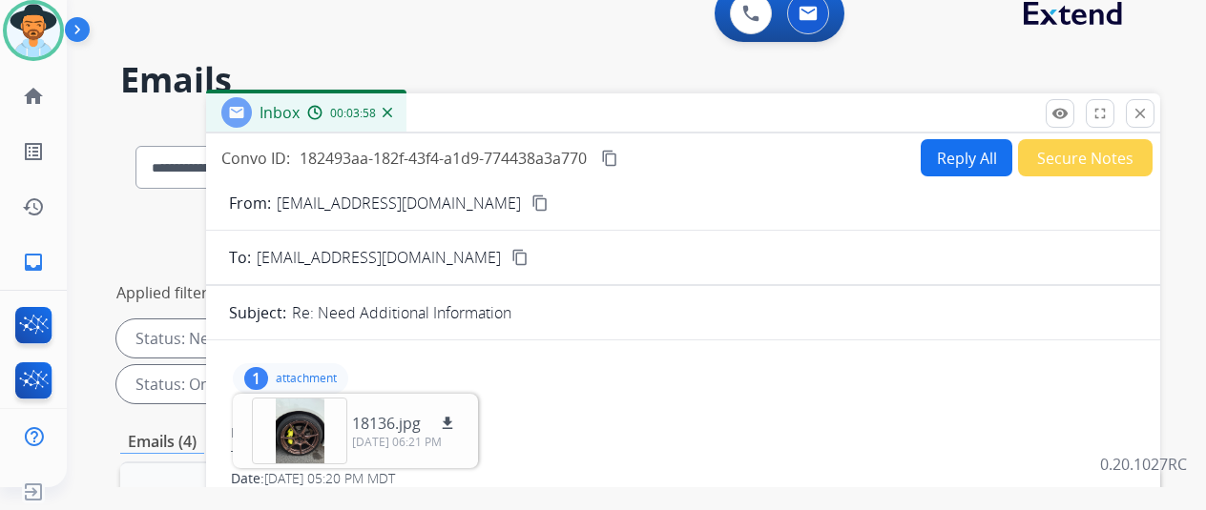
click at [294, 374] on p "attachment" at bounding box center [306, 378] width 61 height 15
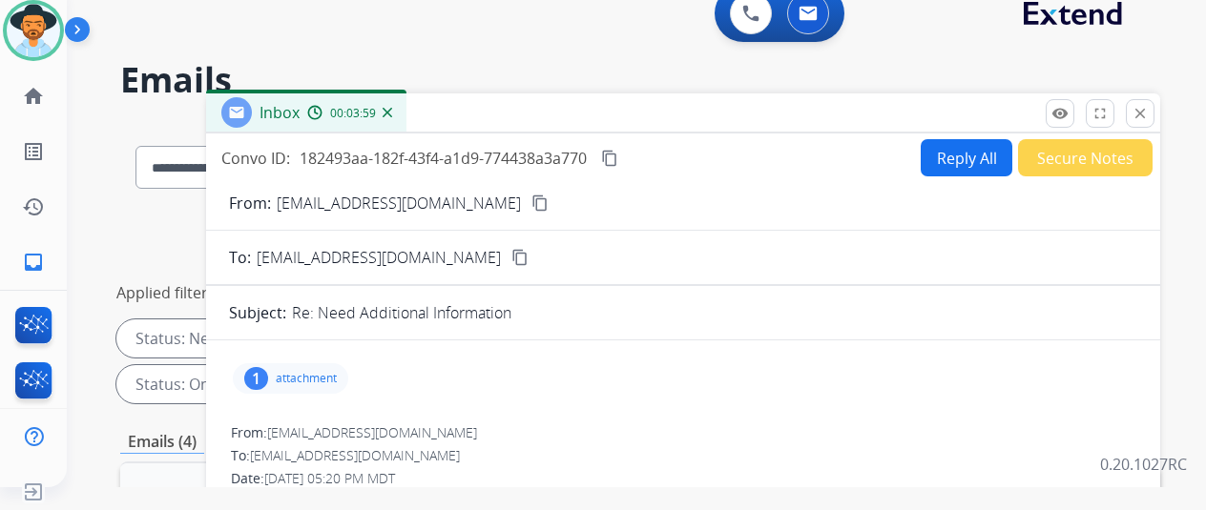
click at [337, 374] on p "attachment" at bounding box center [306, 378] width 61 height 15
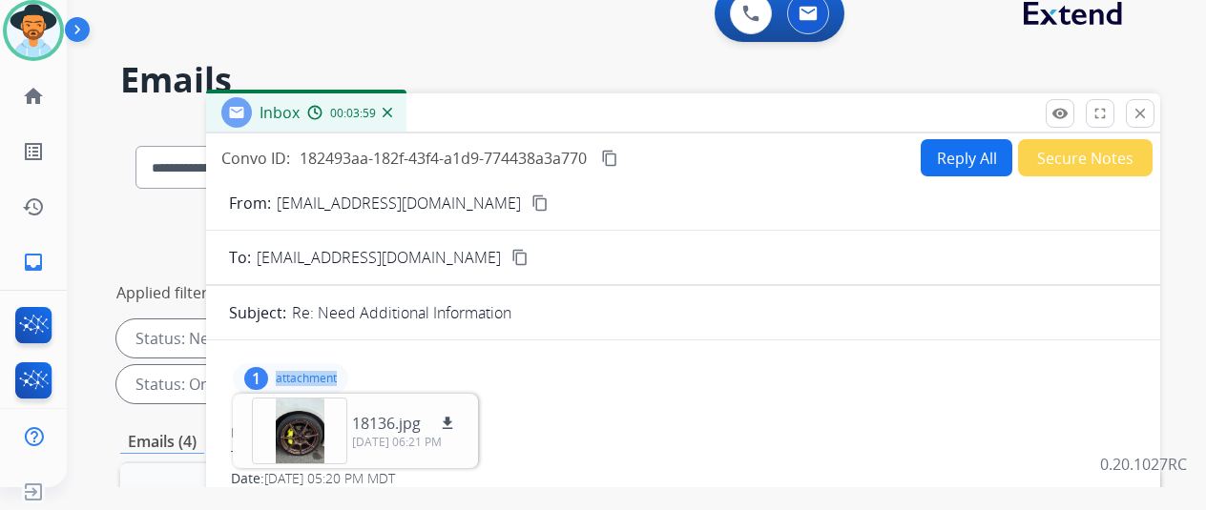
click at [337, 374] on p "attachment" at bounding box center [306, 378] width 61 height 15
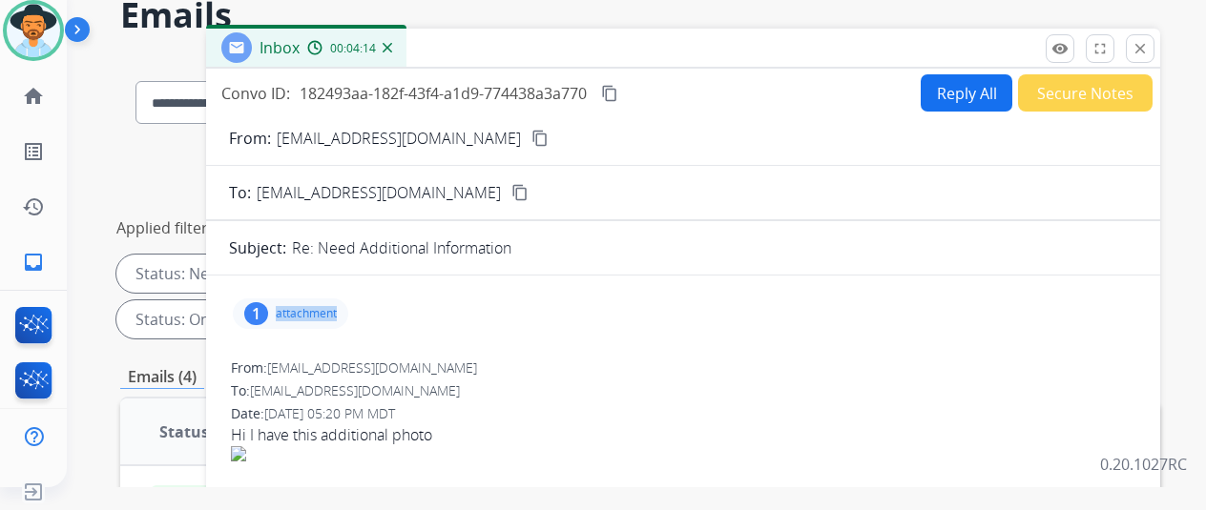
scroll to position [29, 0]
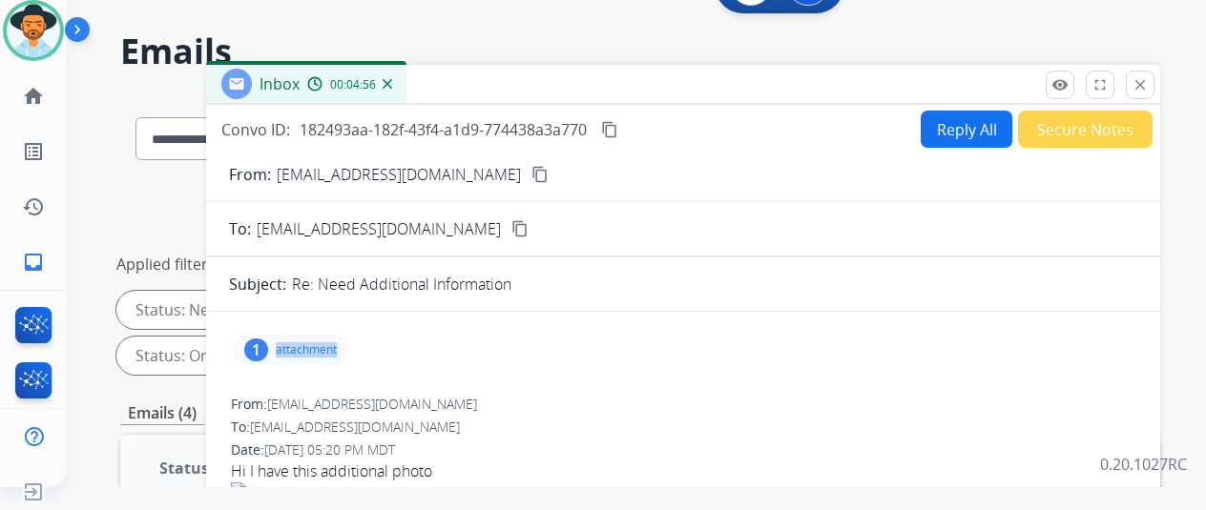
click at [317, 342] on p "attachment" at bounding box center [306, 349] width 61 height 15
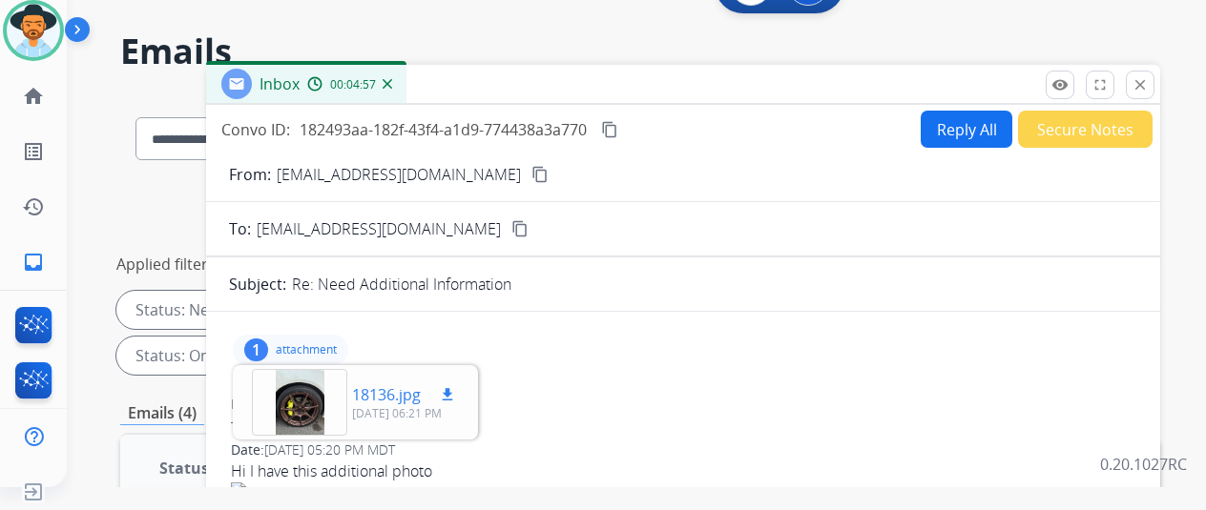
click at [362, 414] on div "18136.jpg download [DATE] 06:21 PM" at bounding box center [356, 402] width 238 height 67
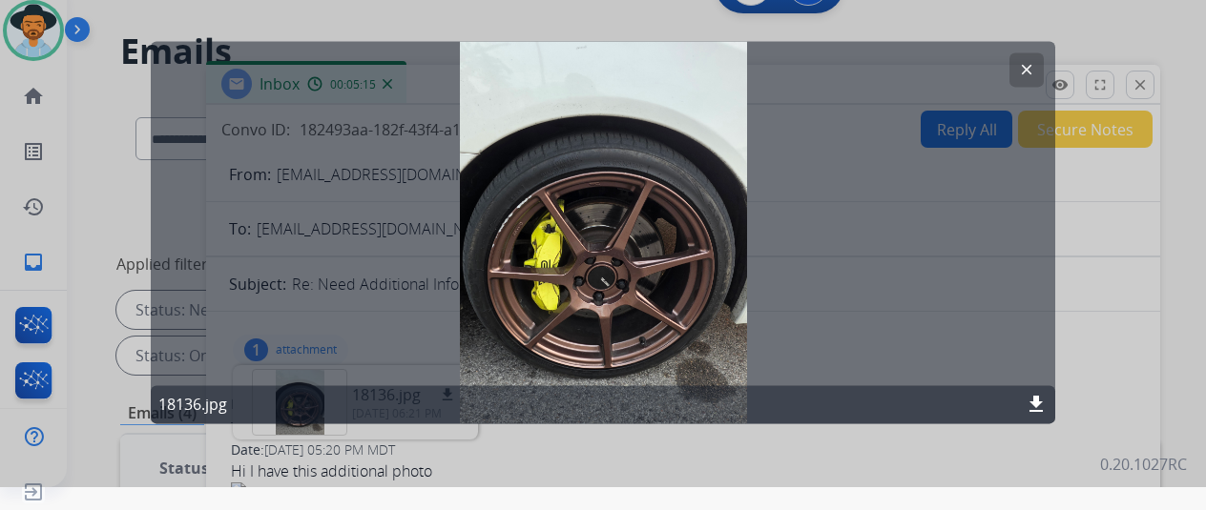
click at [1022, 66] on mat-icon "clear" at bounding box center [1026, 69] width 17 height 17
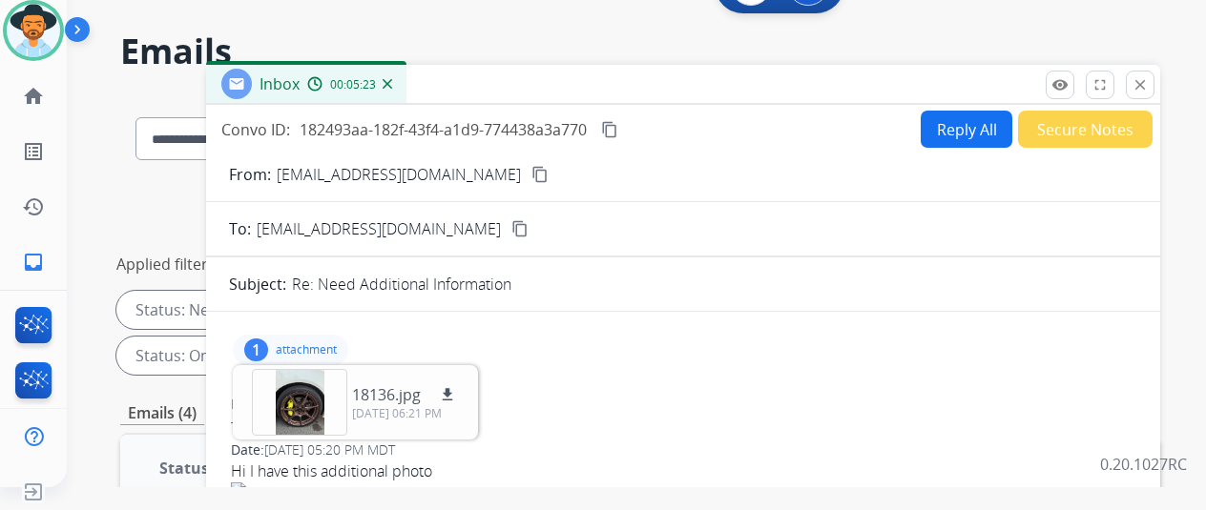
click at [319, 342] on p "attachment" at bounding box center [306, 349] width 61 height 15
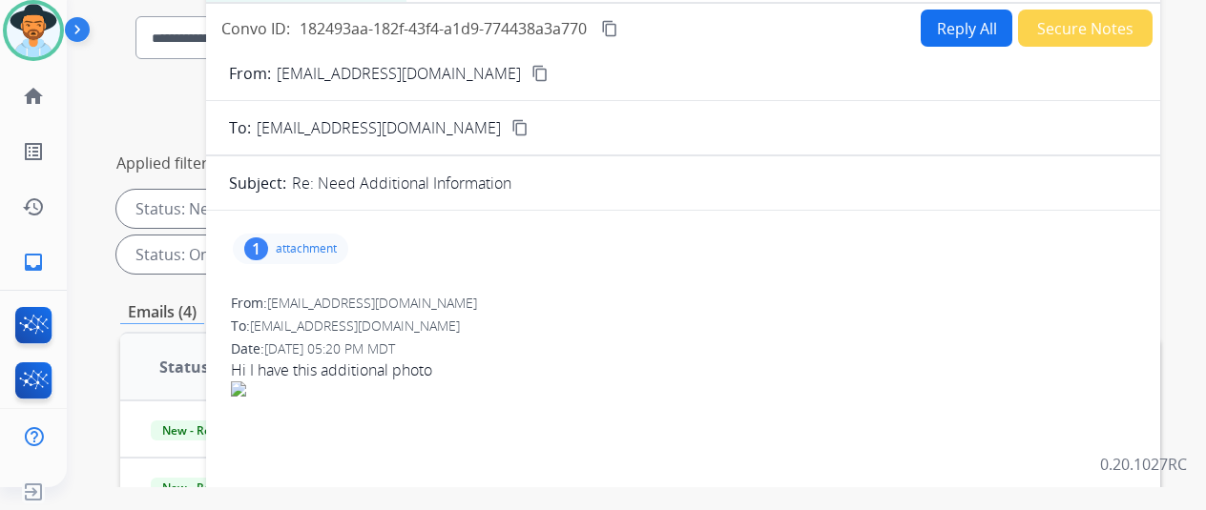
scroll to position [124, 0]
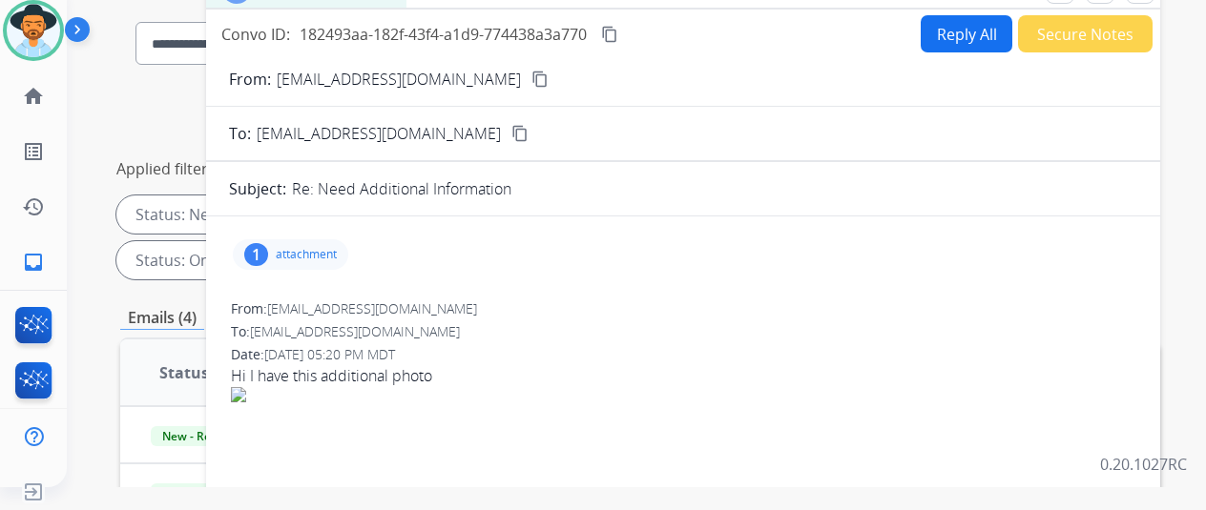
click at [963, 36] on button "Reply All" at bounding box center [966, 33] width 92 height 37
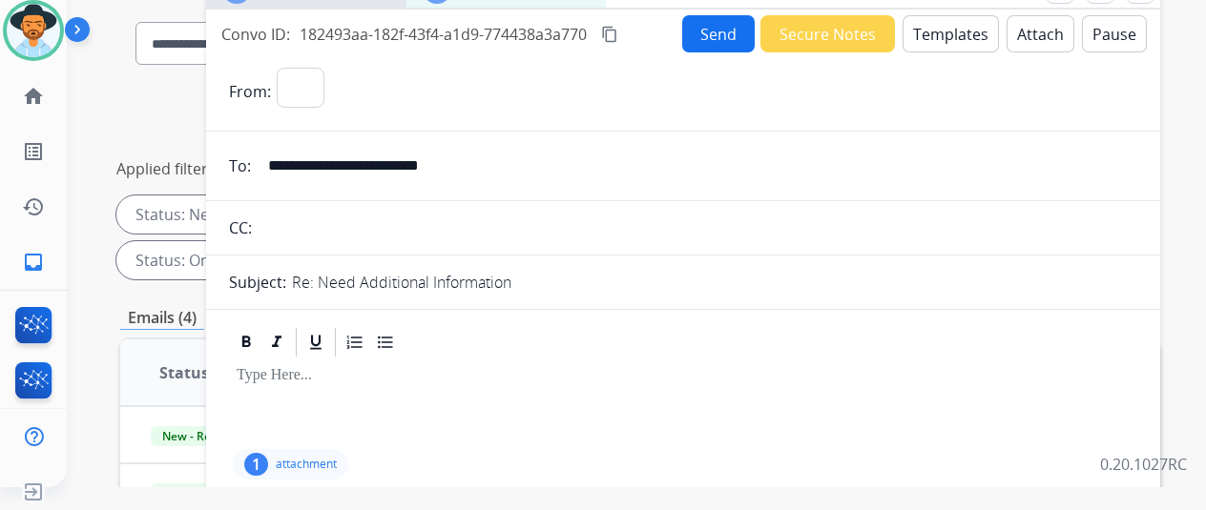
select select "**********"
click at [965, 24] on button "Templates" at bounding box center [950, 33] width 96 height 37
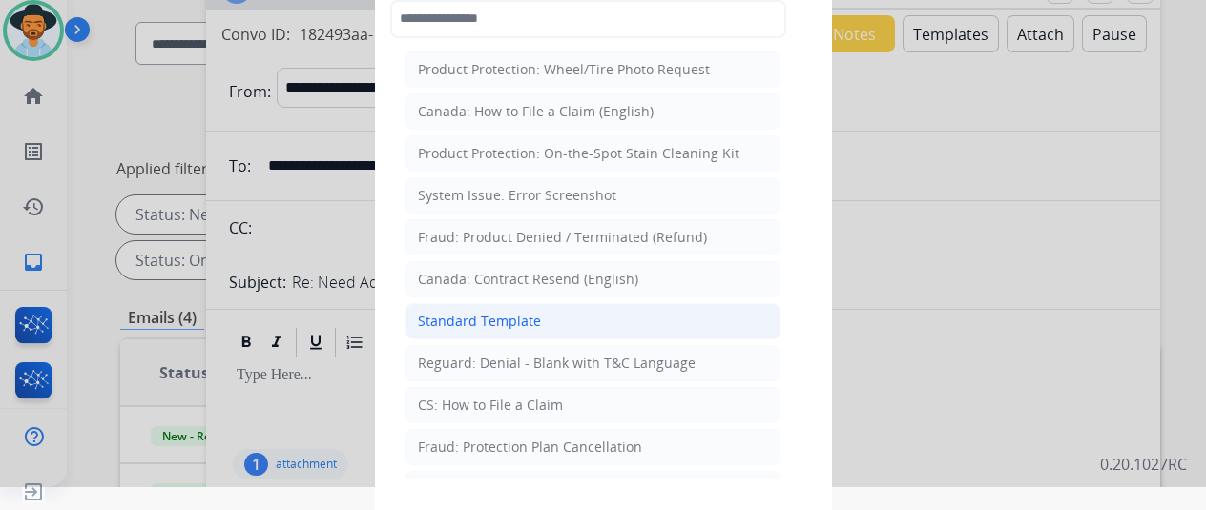
click at [513, 327] on li "Standard Template" at bounding box center [592, 321] width 375 height 36
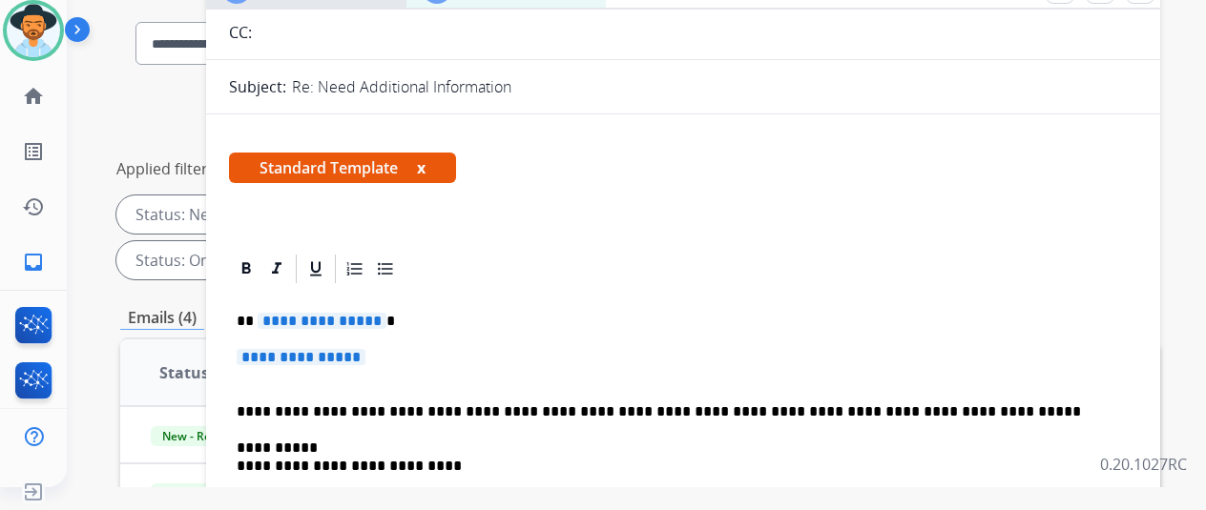
scroll to position [382, 0]
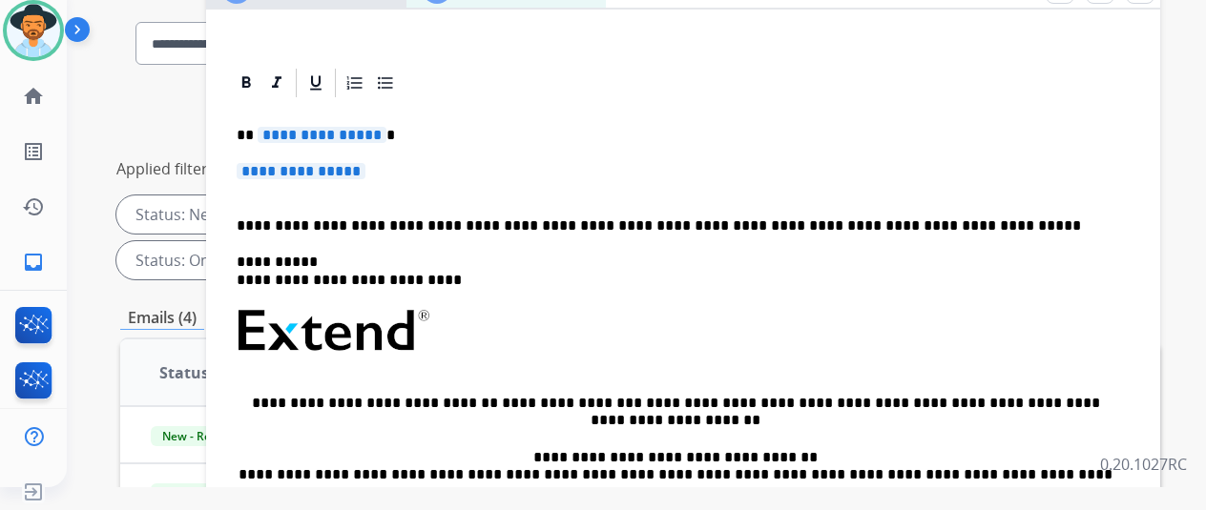
click at [353, 128] on span "**********" at bounding box center [322, 135] width 129 height 16
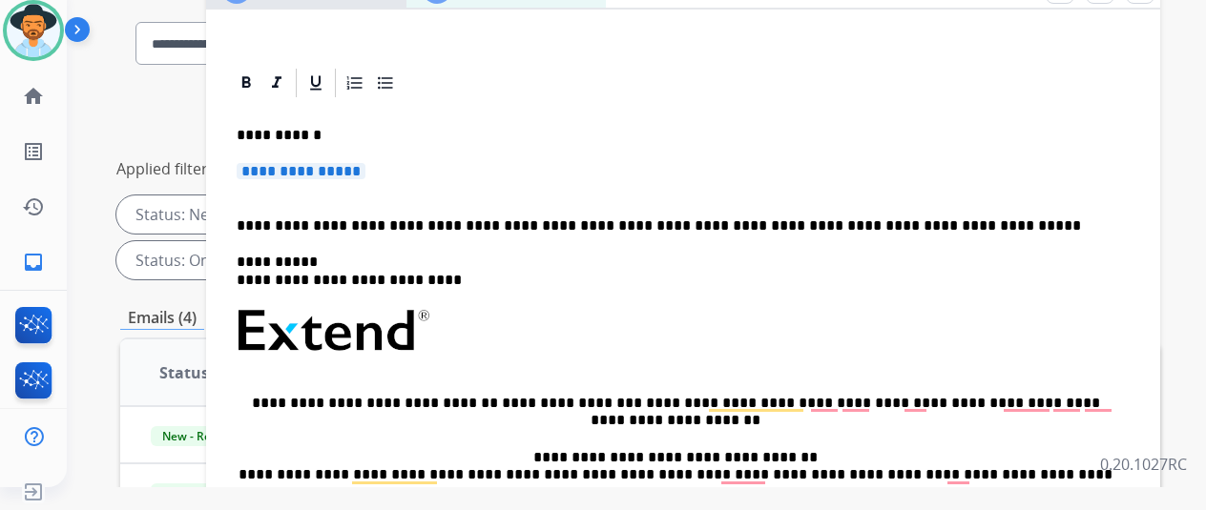
click at [299, 168] on span "**********" at bounding box center [301, 171] width 129 height 16
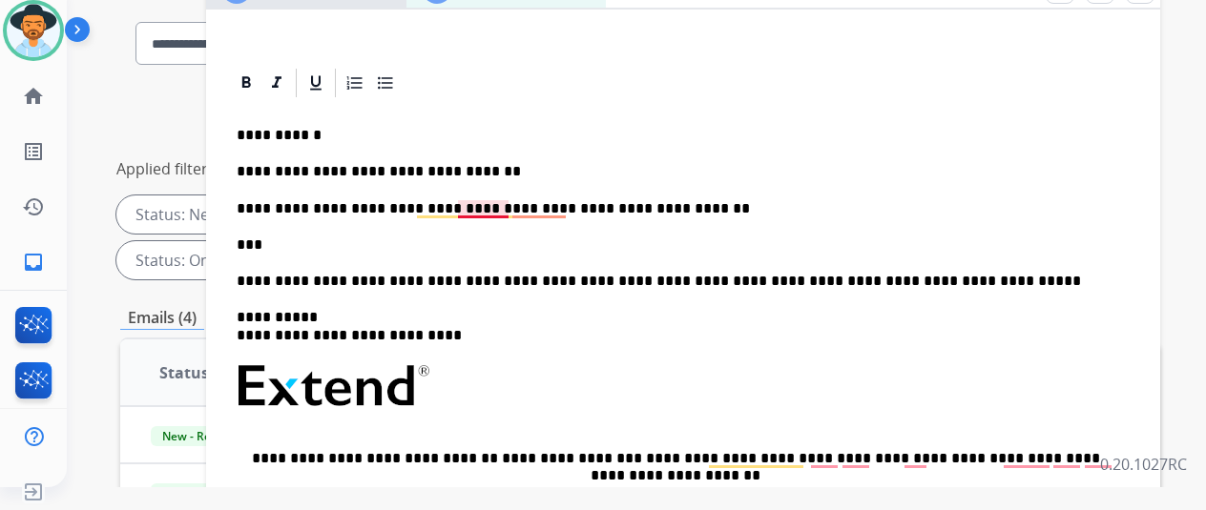
click at [509, 207] on p "**********" at bounding box center [676, 208] width 878 height 17
click at [549, 217] on div "**********" at bounding box center [683, 403] width 908 height 607
click at [555, 201] on p "**********" at bounding box center [676, 208] width 878 height 17
click at [560, 237] on p "***" at bounding box center [676, 245] width 878 height 17
click at [582, 203] on p "**********" at bounding box center [676, 208] width 878 height 17
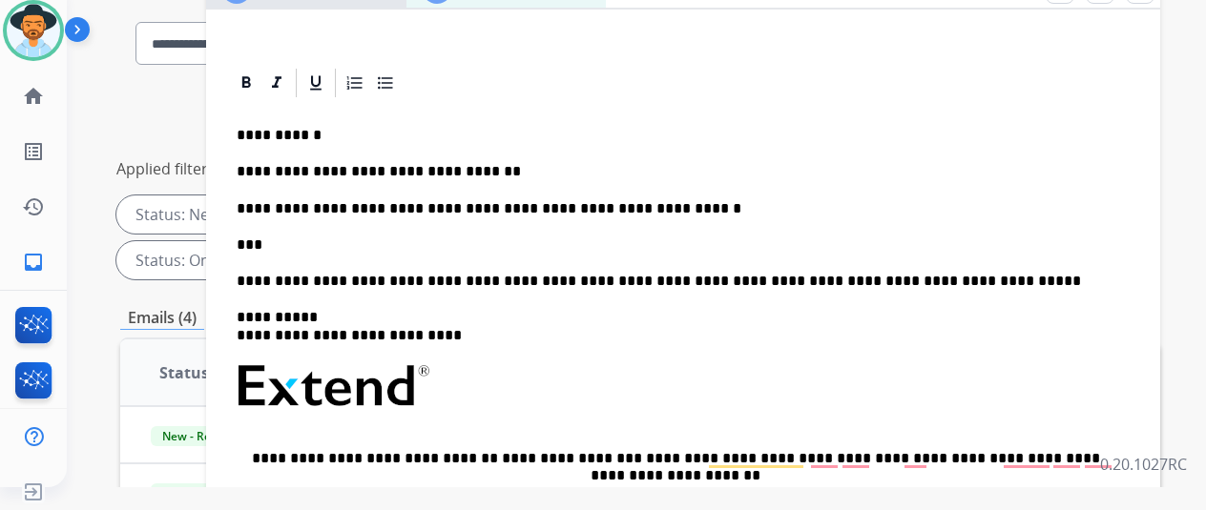
click at [602, 229] on div "**********" at bounding box center [683, 403] width 908 height 607
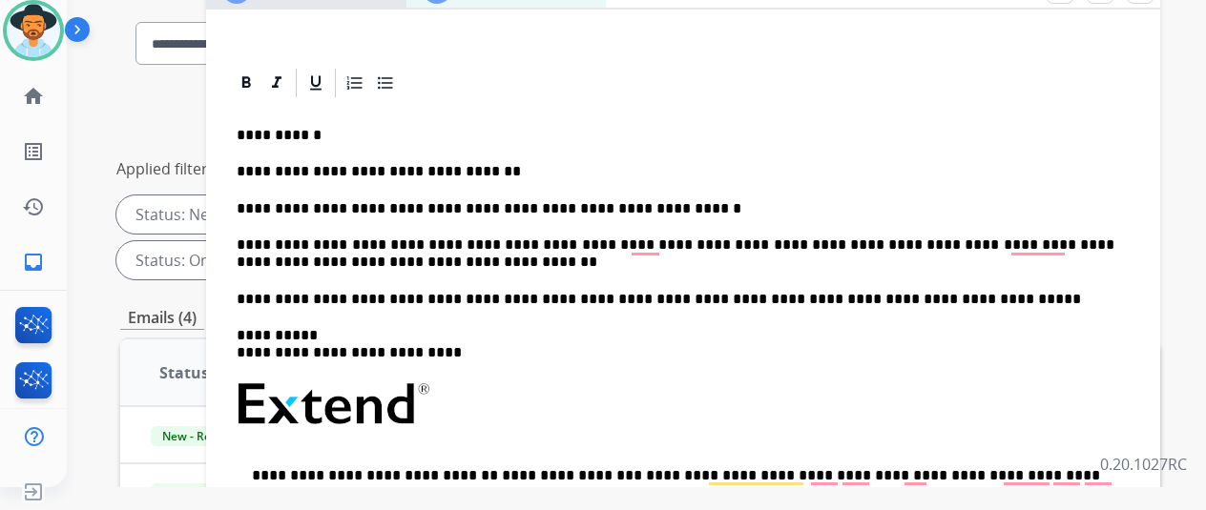
click at [645, 243] on p "**********" at bounding box center [676, 254] width 878 height 35
click at [653, 245] on p "**********" at bounding box center [676, 254] width 878 height 35
click at [1049, 230] on div "**********" at bounding box center [683, 412] width 908 height 625
click at [1049, 246] on p "**********" at bounding box center [676, 254] width 878 height 35
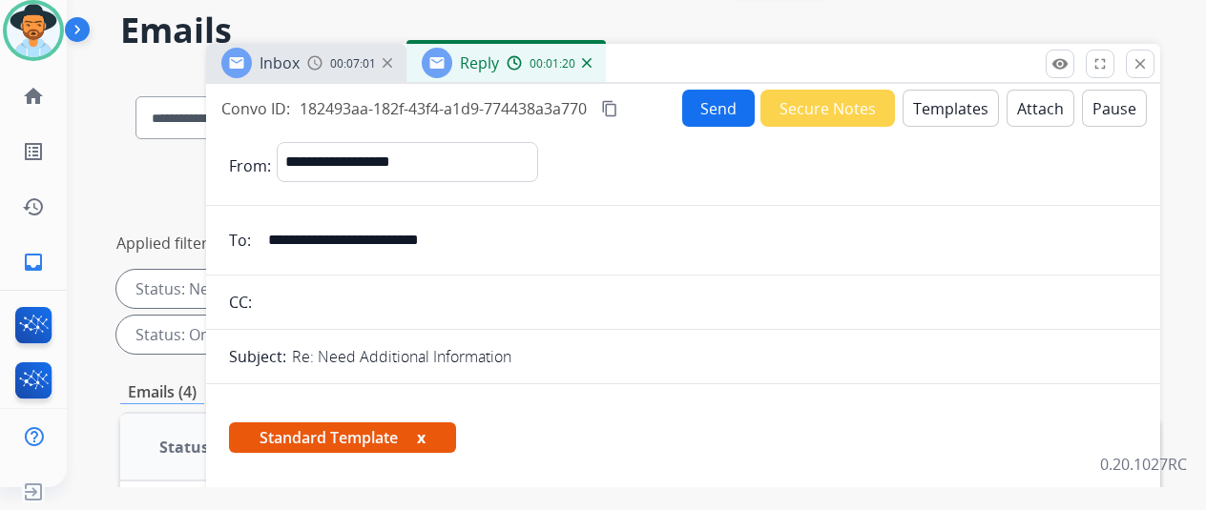
scroll to position [0, 0]
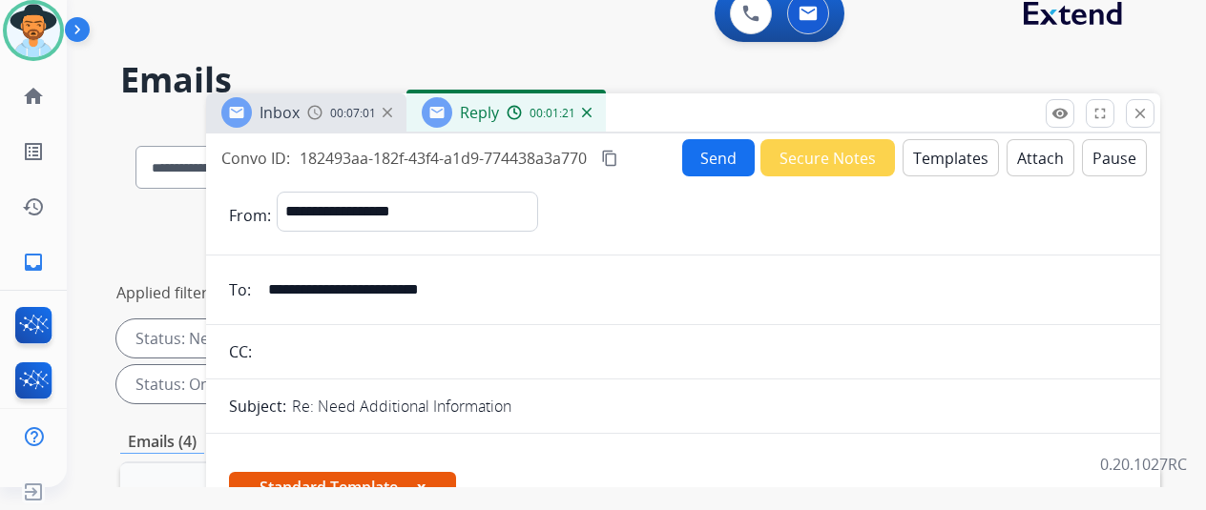
click at [707, 160] on button "Send" at bounding box center [718, 157] width 72 height 37
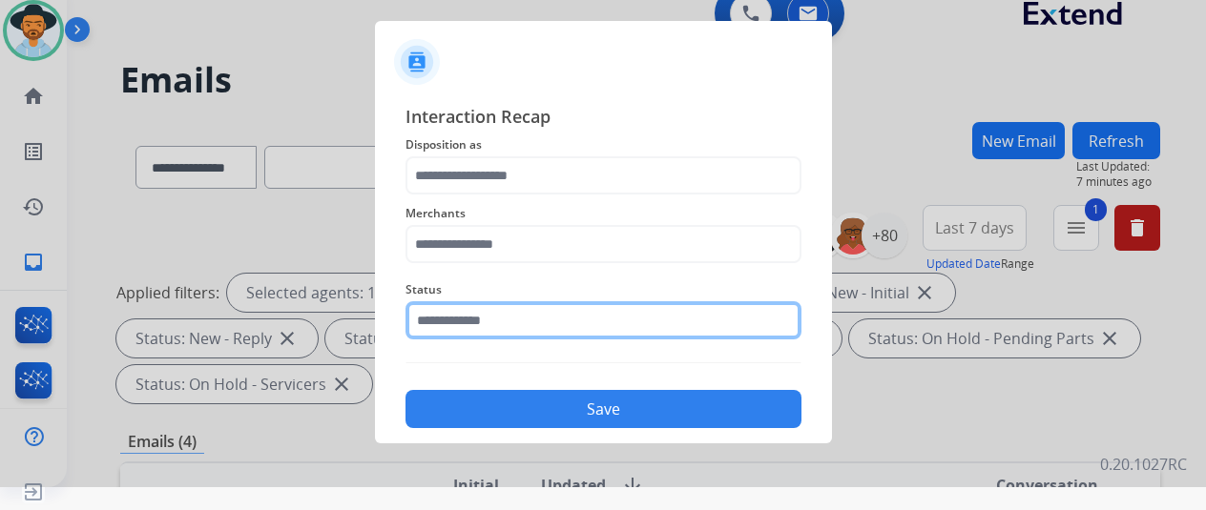
click at [621, 321] on input "text" at bounding box center [603, 320] width 396 height 38
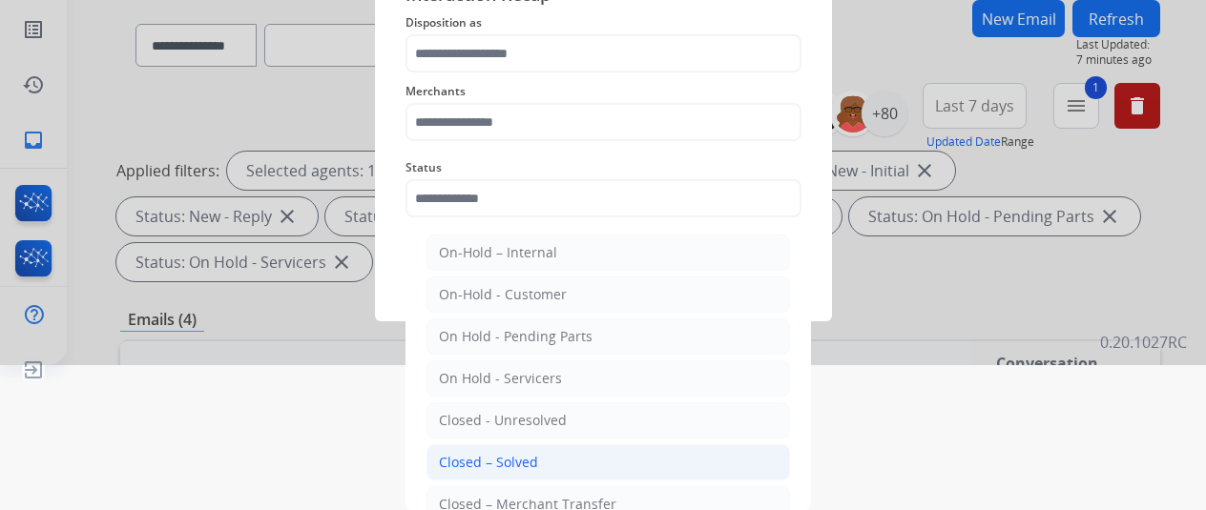
click at [564, 463] on li "Closed – Solved" at bounding box center [607, 463] width 363 height 36
type input "**********"
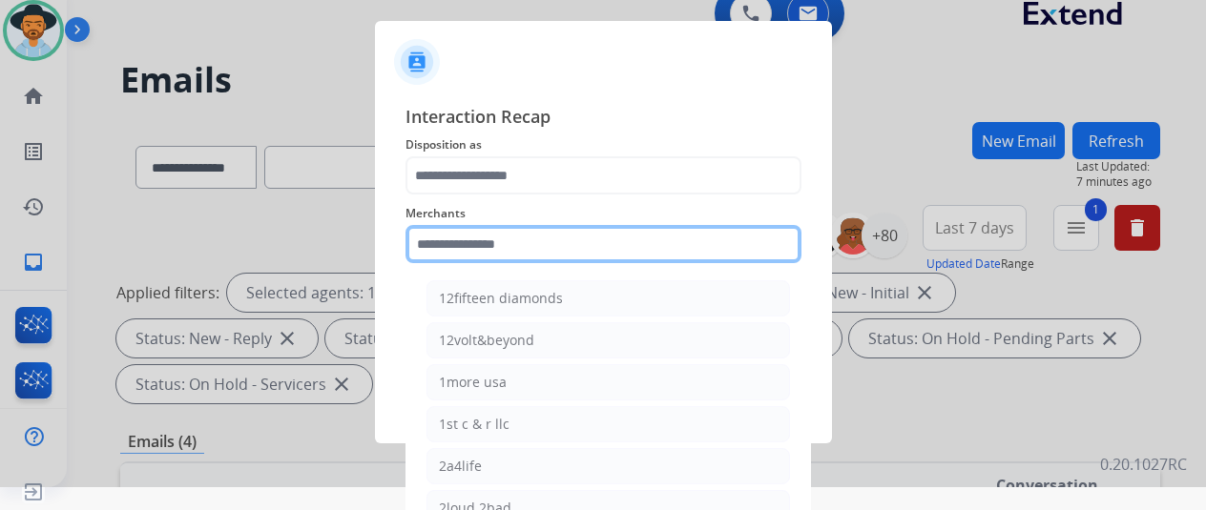
click at [528, 238] on div "Merchants 12fifteen diamonds 12volt&beyond 1more usa 1st c & r llc 2a4life 2lou…" at bounding box center [603, 233] width 396 height 76
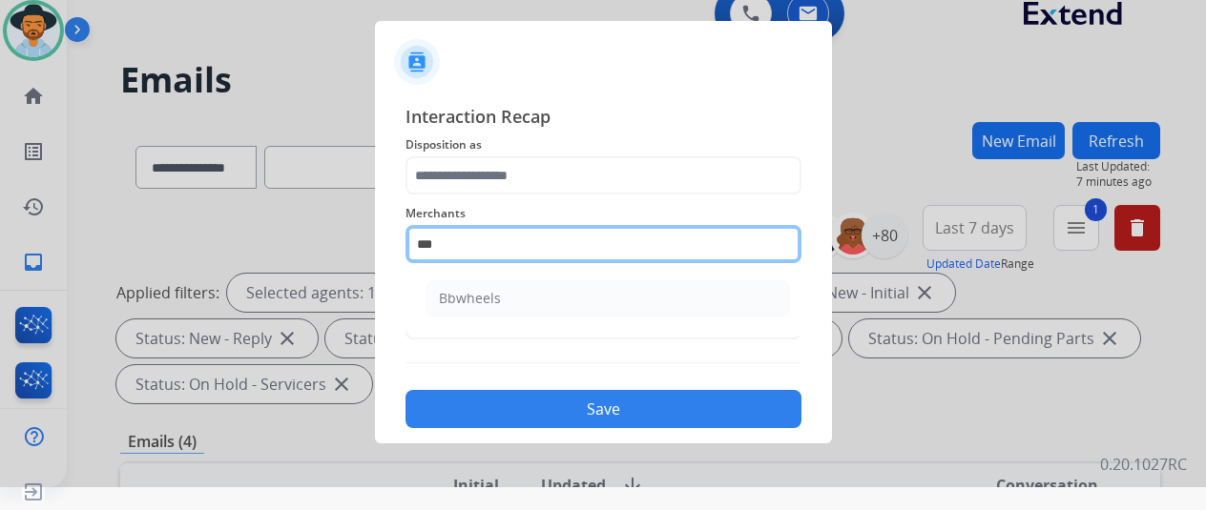
scroll to position [23, 0]
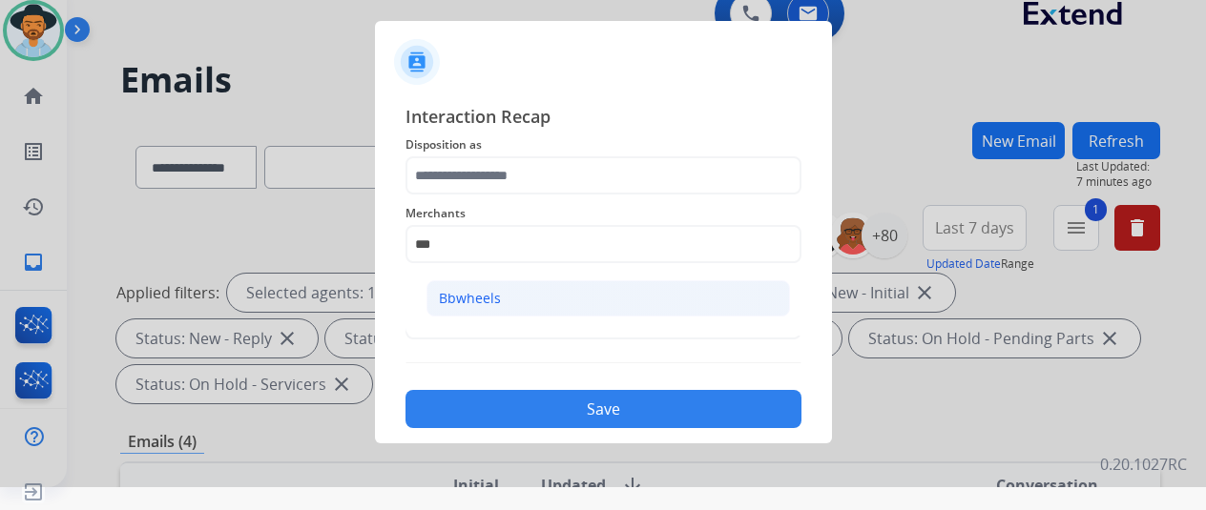
click at [494, 290] on div "Bbwheels" at bounding box center [470, 298] width 62 height 19
type input "********"
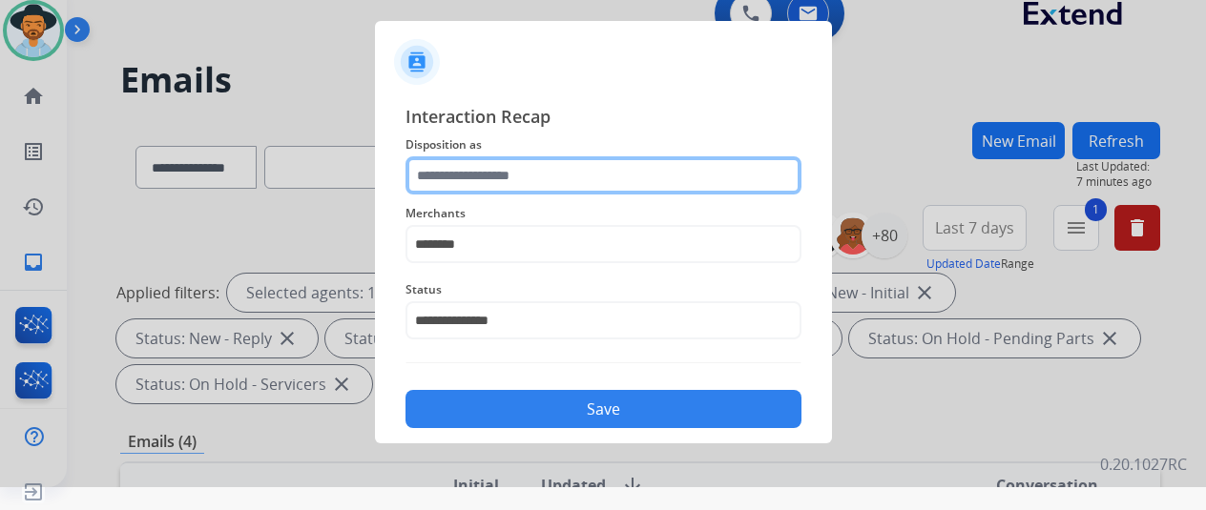
click at [492, 176] on input "text" at bounding box center [603, 175] width 396 height 38
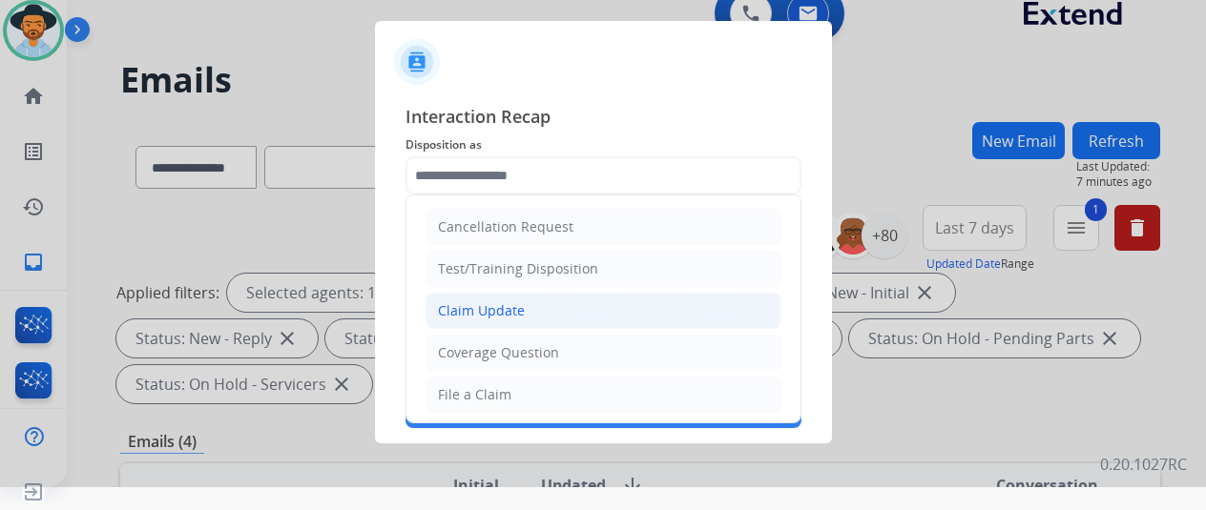
click at [502, 308] on div "Claim Update" at bounding box center [481, 310] width 87 height 19
type input "**********"
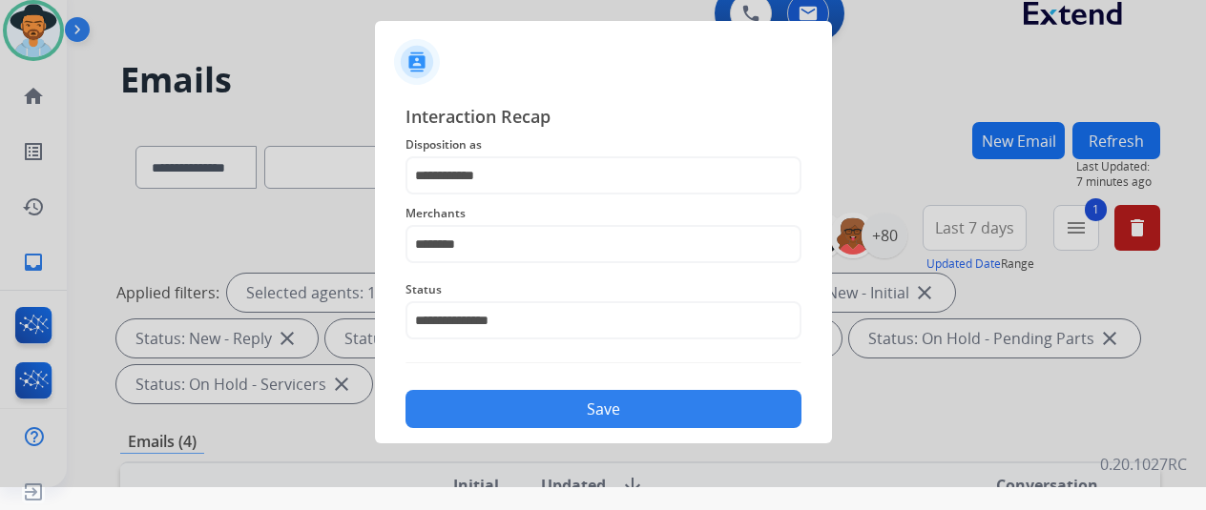
click at [572, 398] on button "Save" at bounding box center [603, 409] width 396 height 38
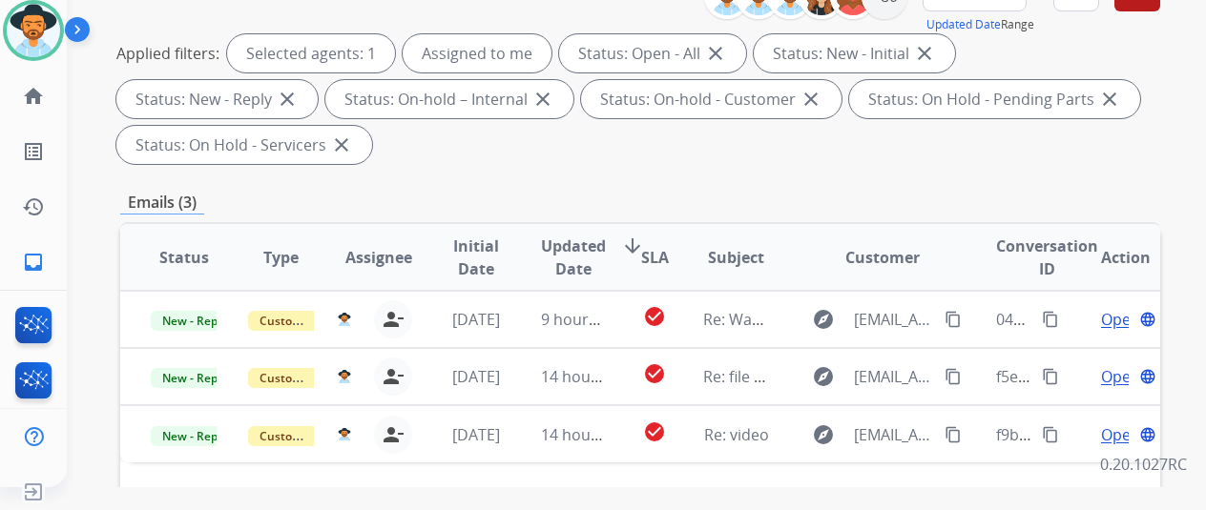
scroll to position [477, 0]
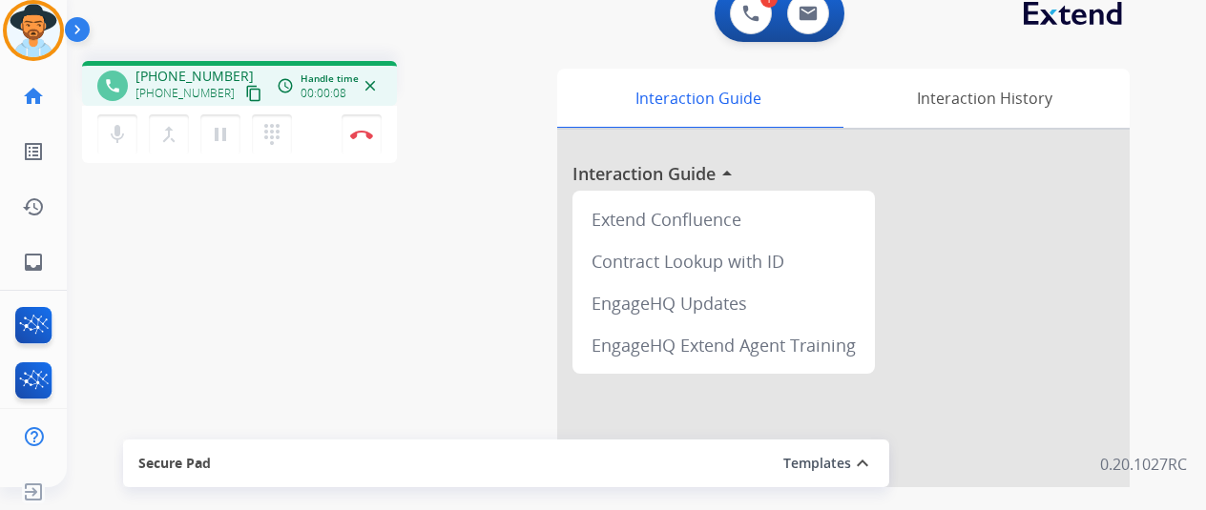
click at [245, 93] on mat-icon "content_copy" at bounding box center [253, 93] width 17 height 17
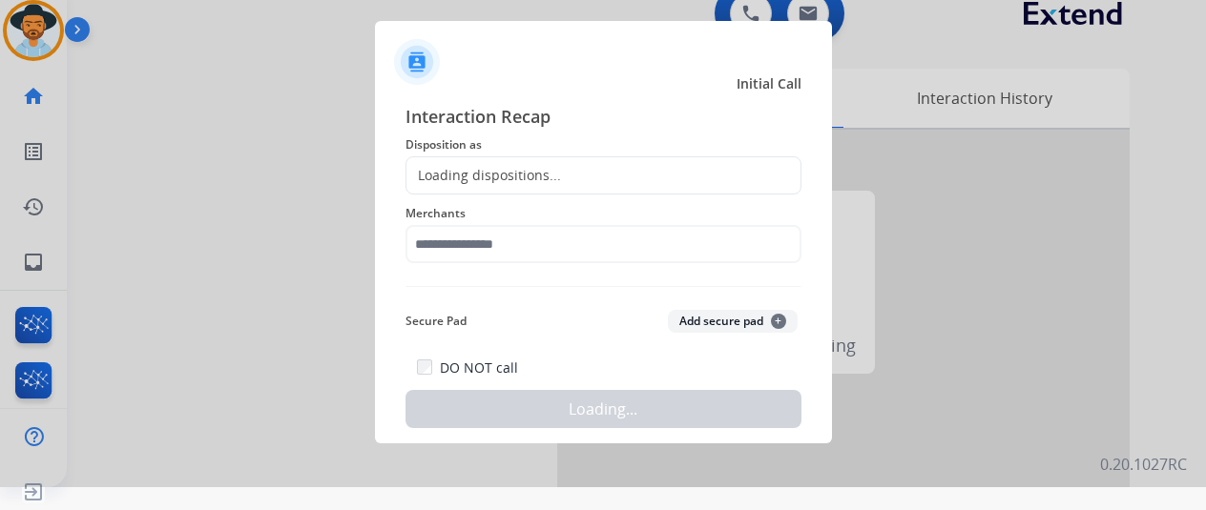
click at [351, 128] on div at bounding box center [603, 232] width 1206 height 510
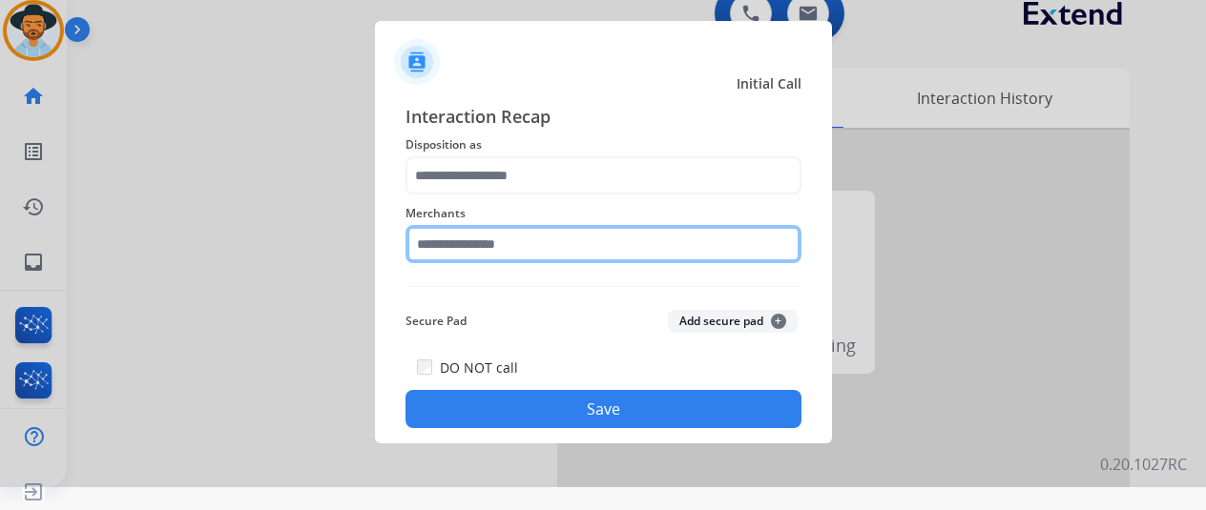
click at [582, 247] on input "text" at bounding box center [603, 244] width 396 height 38
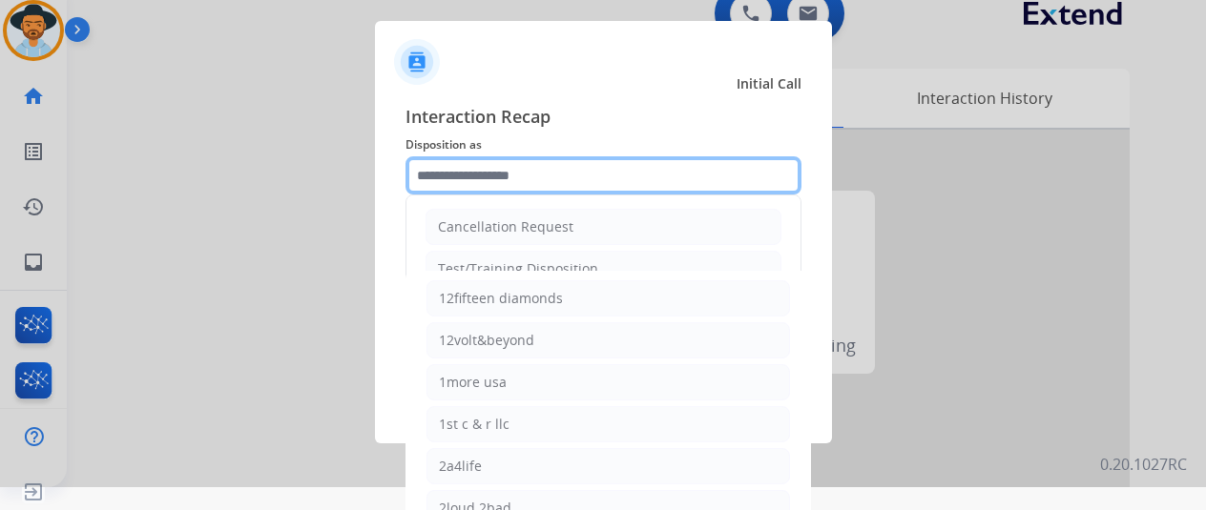
click at [488, 169] on input "text" at bounding box center [603, 175] width 396 height 38
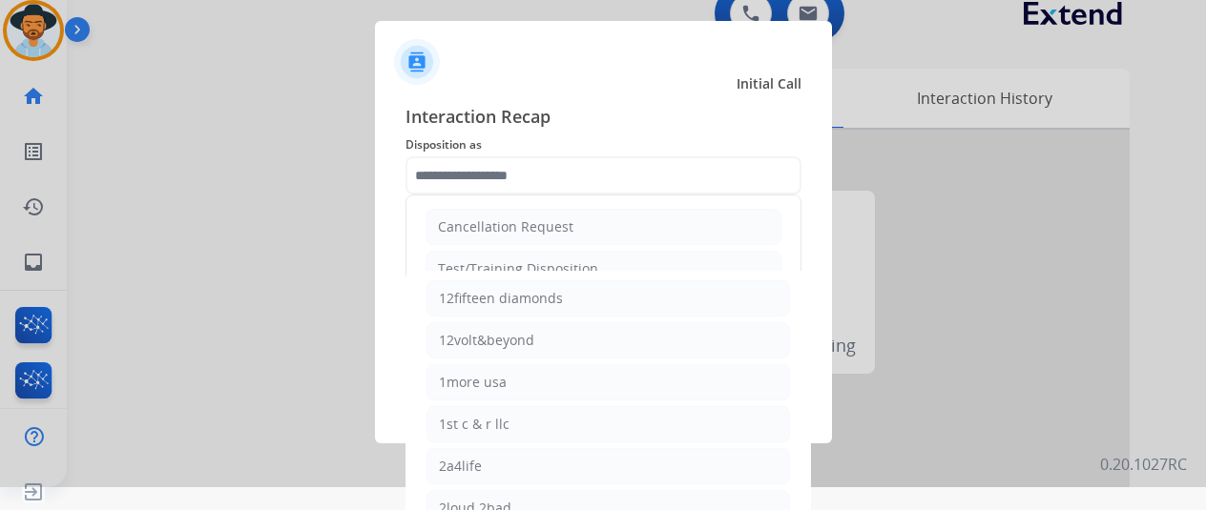
click at [476, 249] on ul "Cancellation Request Test/Training Disposition Claim Update Coverage Question F…" at bounding box center [603, 458] width 394 height 525
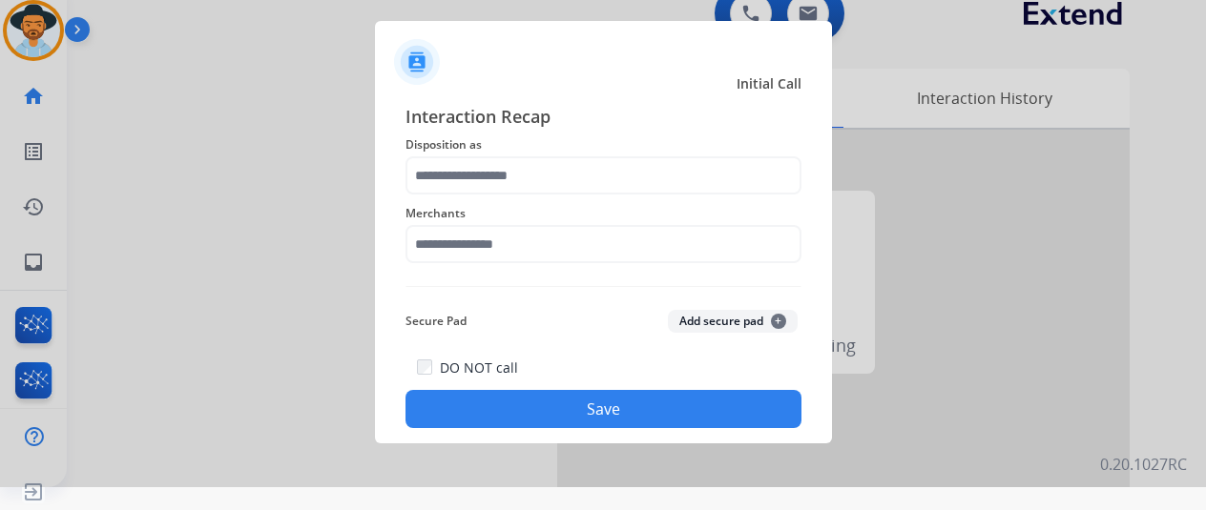
click at [485, 310] on div "Secure Pad Add secure pad +" at bounding box center [603, 321] width 396 height 38
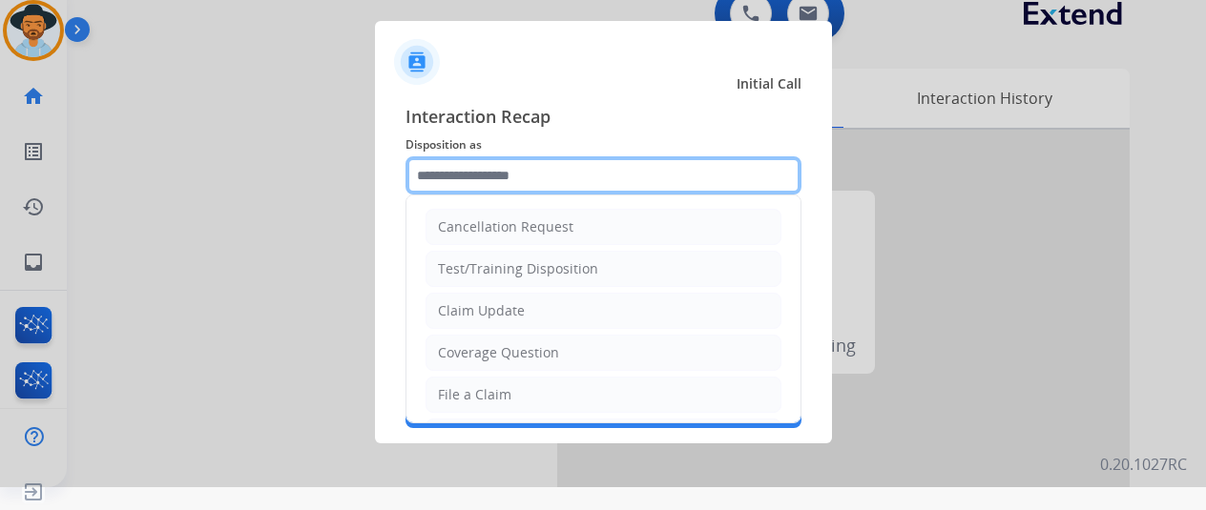
click at [527, 176] on input "text" at bounding box center [603, 175] width 396 height 38
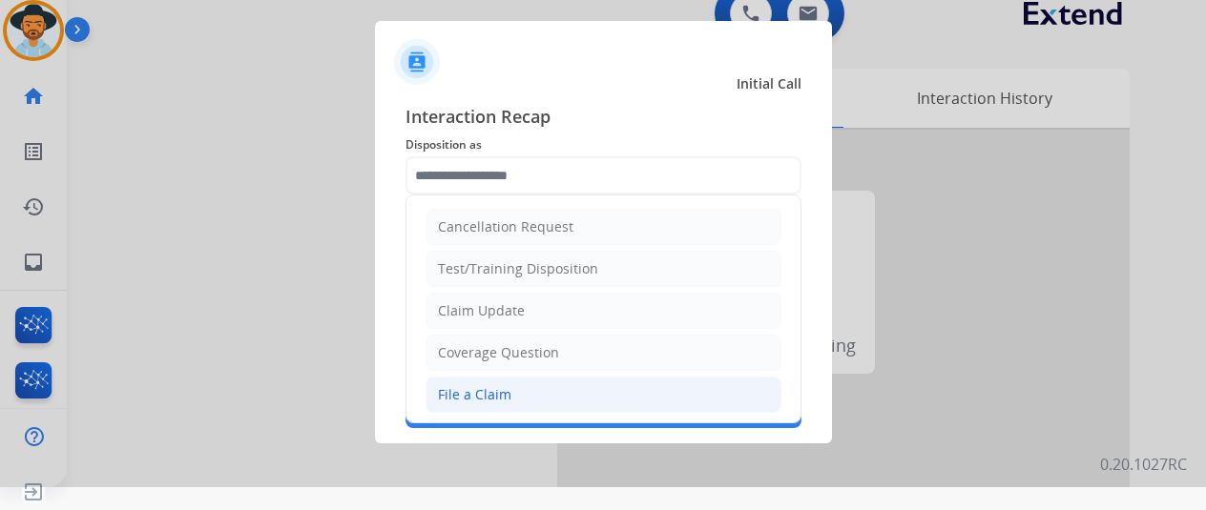
click at [502, 385] on div "File a Claim" at bounding box center [474, 394] width 73 height 19
type input "**********"
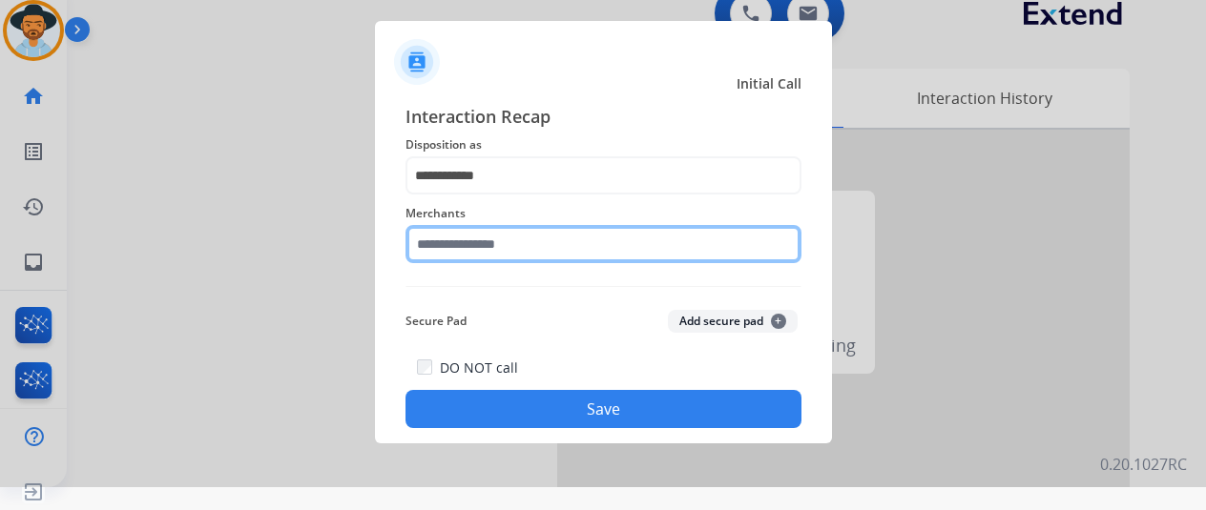
click at [509, 243] on input "text" at bounding box center [603, 244] width 396 height 38
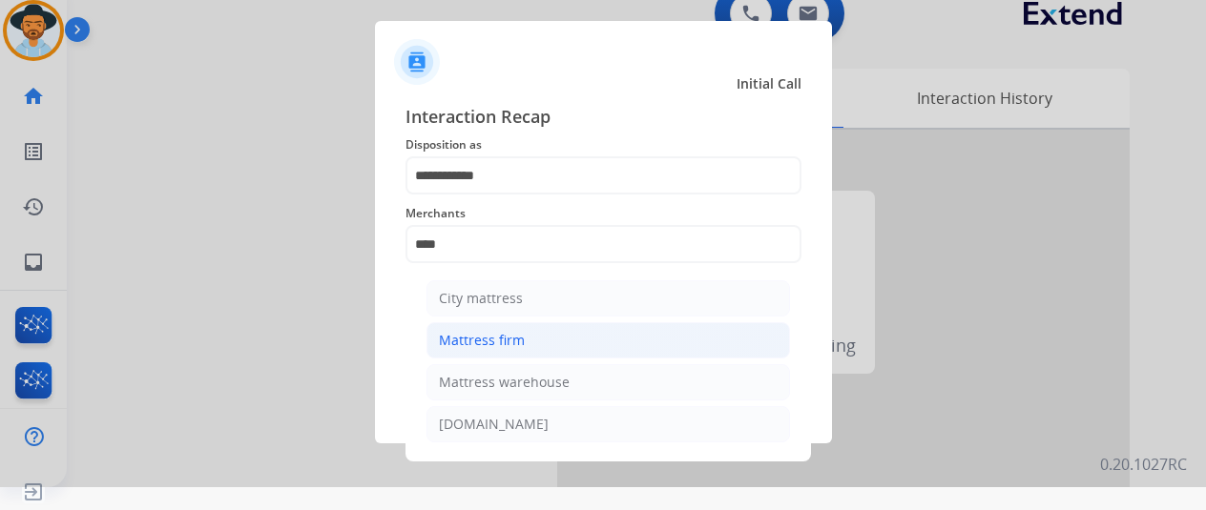
click at [486, 341] on div "Mattress firm" at bounding box center [482, 340] width 86 height 19
type input "**********"
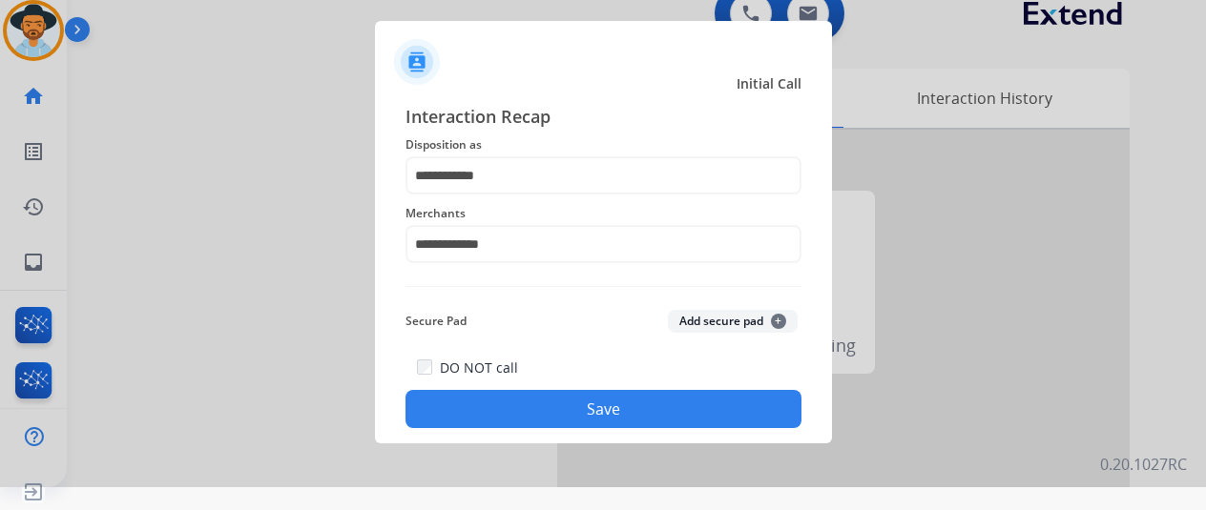
click at [515, 407] on button "Save" at bounding box center [603, 409] width 396 height 38
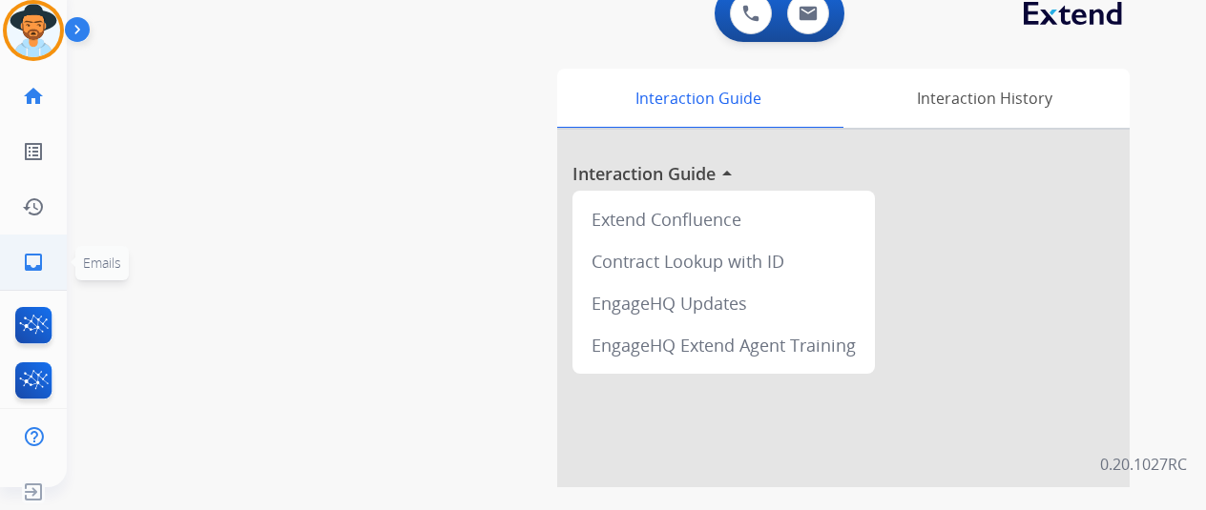
click at [48, 262] on link "inbox Emails" at bounding box center [33, 262] width 53 height 53
select select "**********"
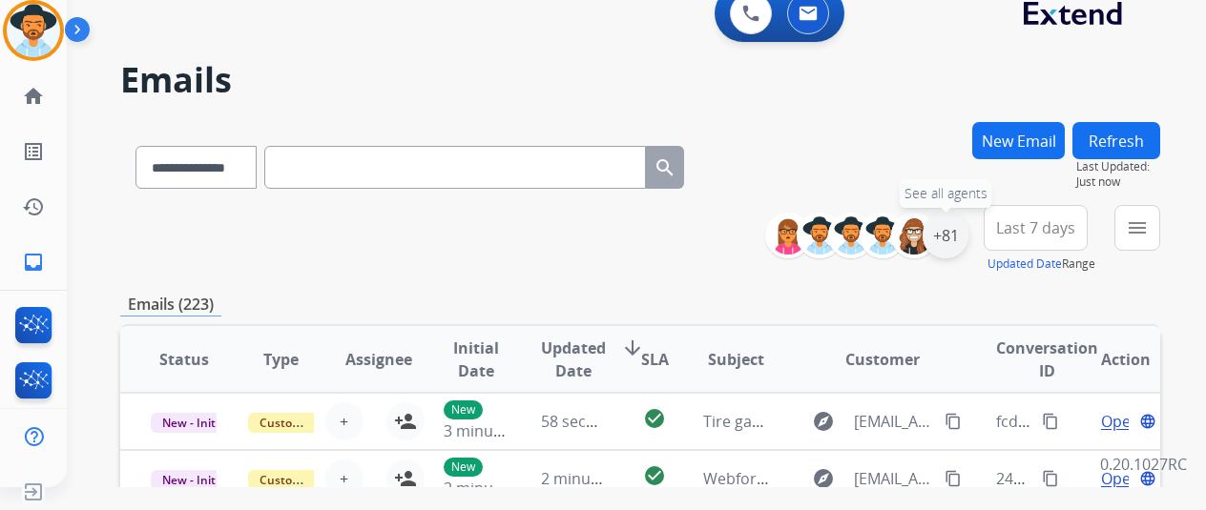
click at [961, 257] on div "+81" at bounding box center [945, 236] width 46 height 46
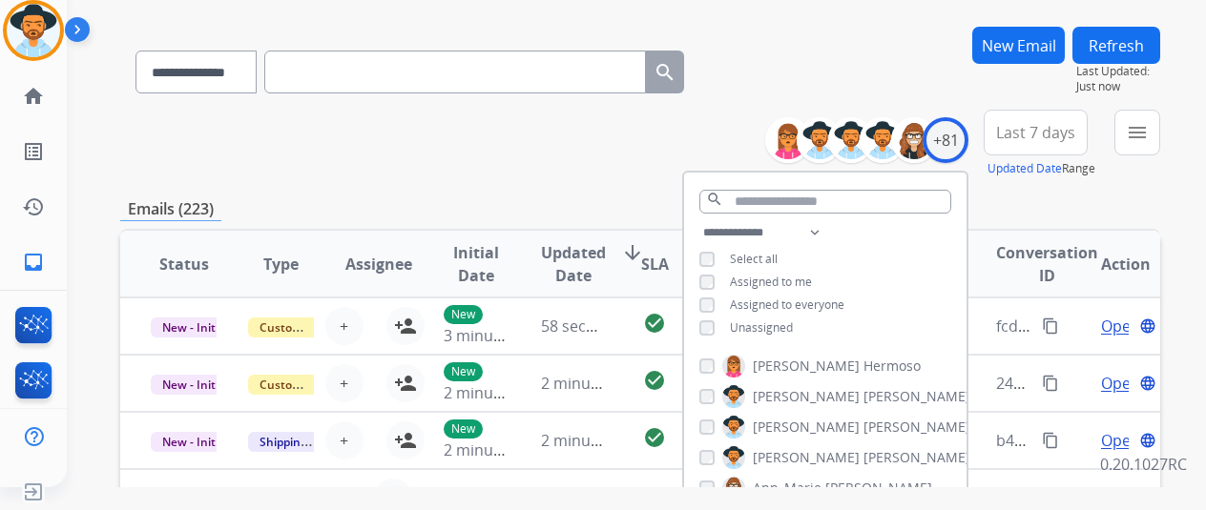
drag, startPoint x: 771, startPoint y: 330, endPoint x: 775, endPoint y: 341, distance: 12.1
click at [771, 331] on span "Unassigned" at bounding box center [761, 328] width 63 height 16
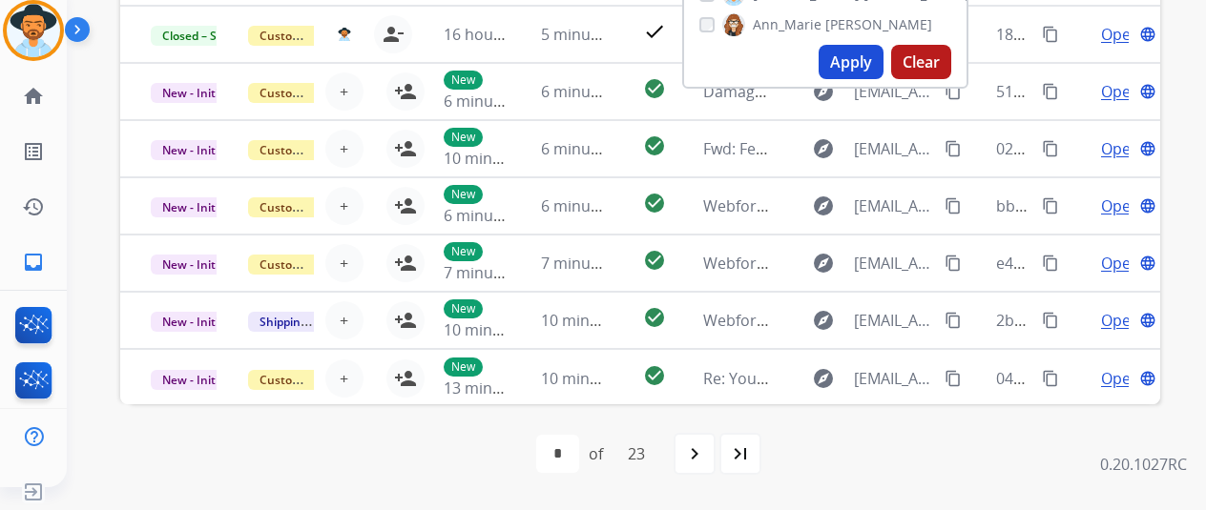
click at [850, 67] on button "Apply" at bounding box center [850, 62] width 65 height 34
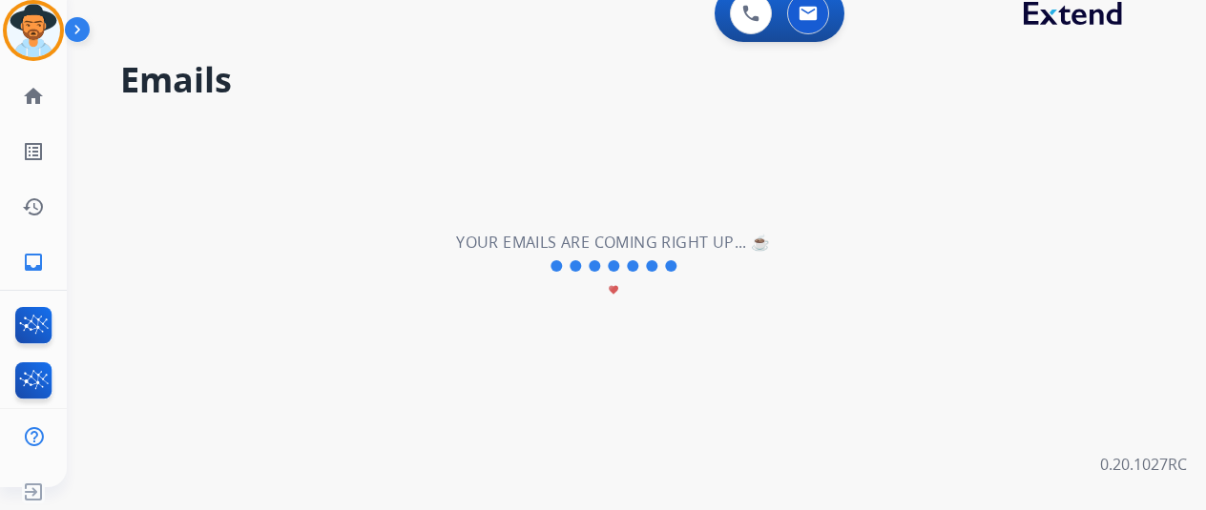
scroll to position [0, 0]
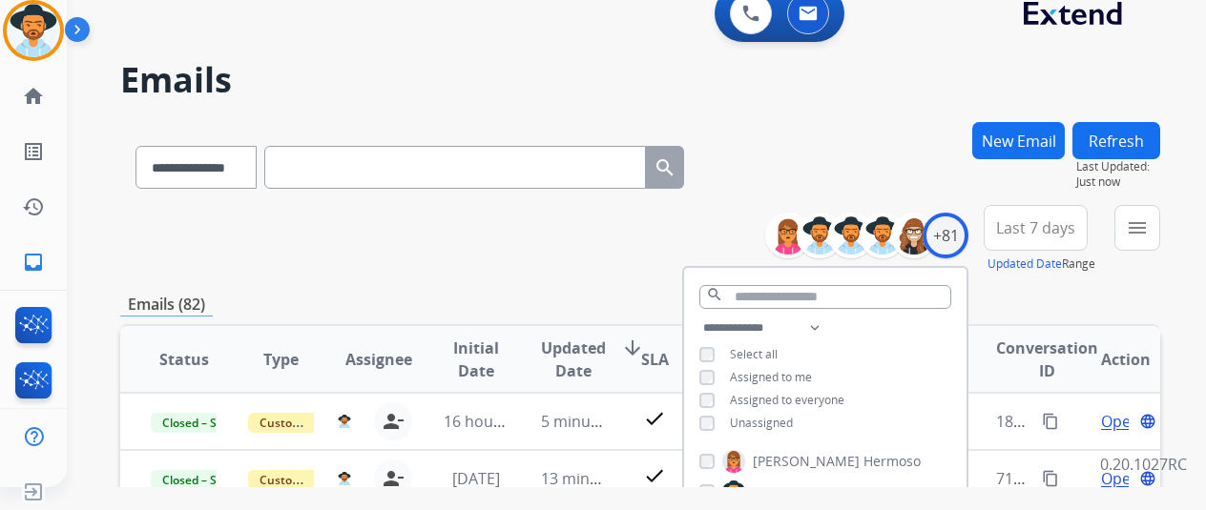
click at [629, 251] on div "**********" at bounding box center [640, 239] width 1040 height 69
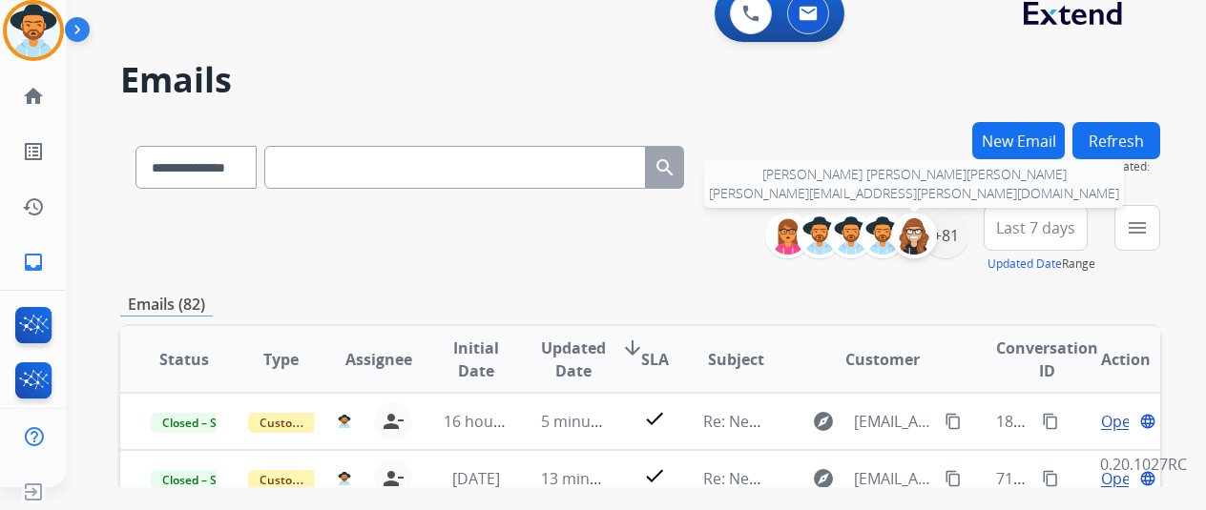
click at [937, 250] on div at bounding box center [914, 236] width 46 height 46
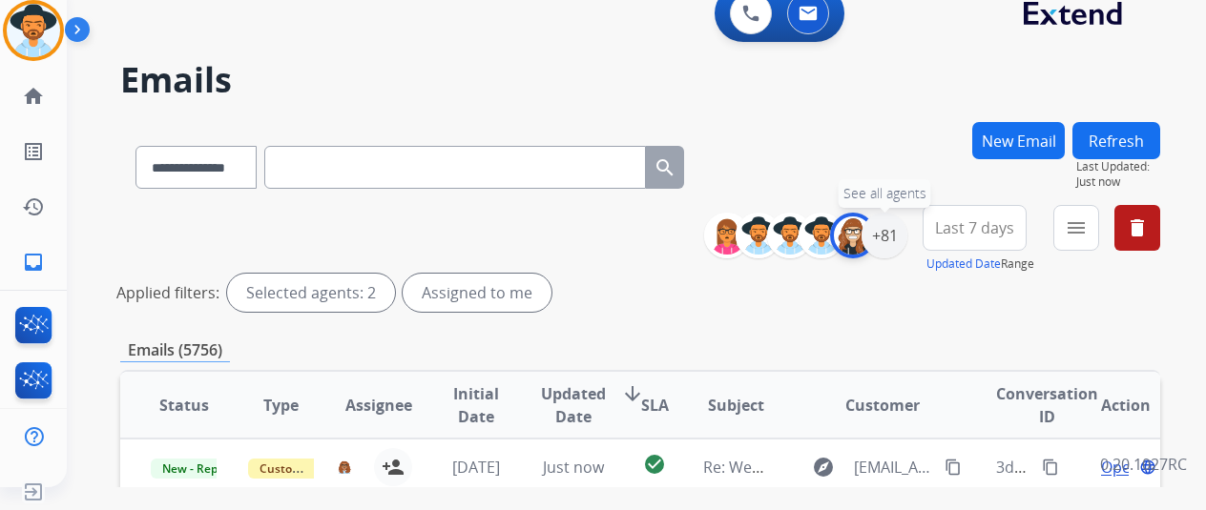
click at [872, 238] on img at bounding box center [853, 236] width 38 height 38
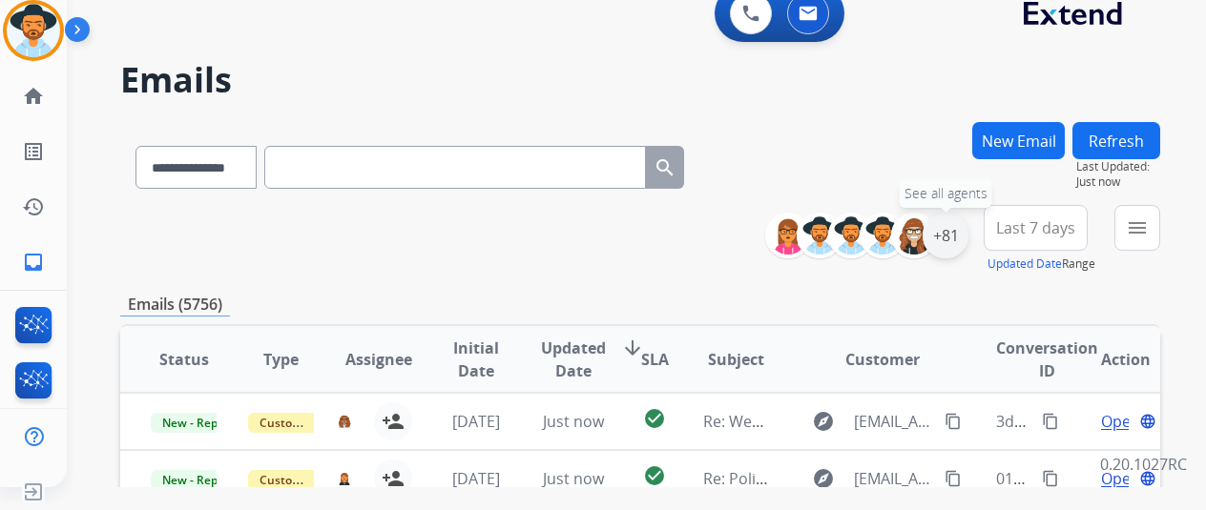
click at [950, 238] on div "+81" at bounding box center [945, 236] width 46 height 46
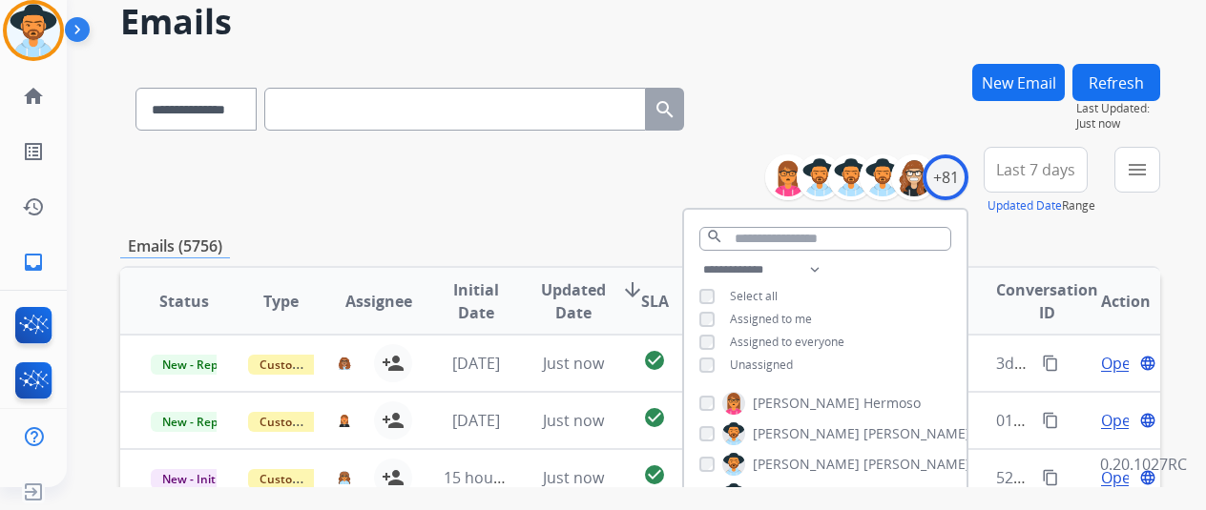
scroll to position [191, 0]
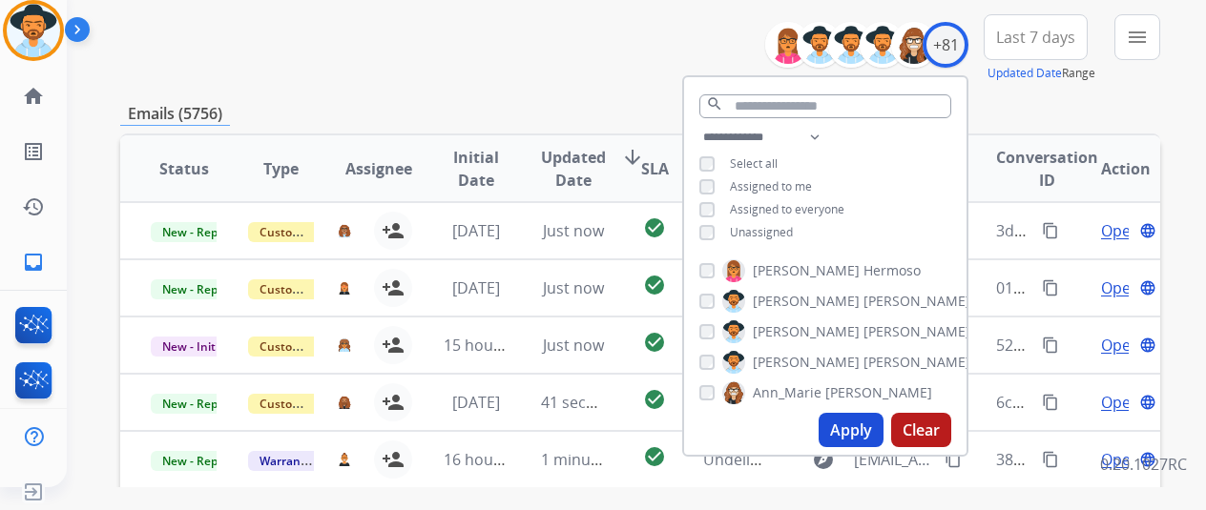
click at [861, 440] on button "Apply" at bounding box center [850, 430] width 65 height 34
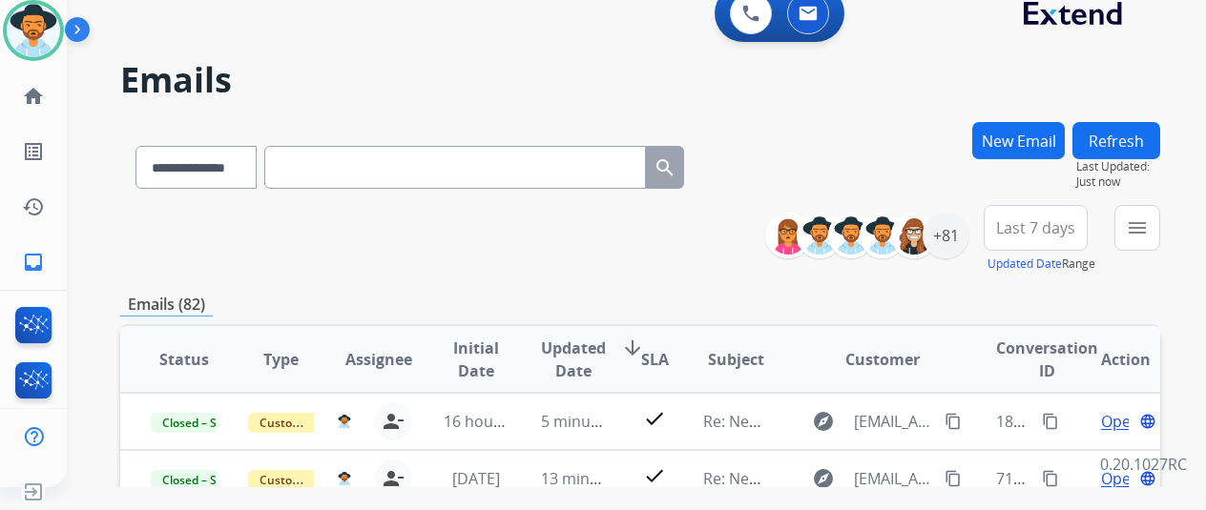
click at [1148, 238] on mat-icon "menu" at bounding box center [1137, 228] width 23 height 23
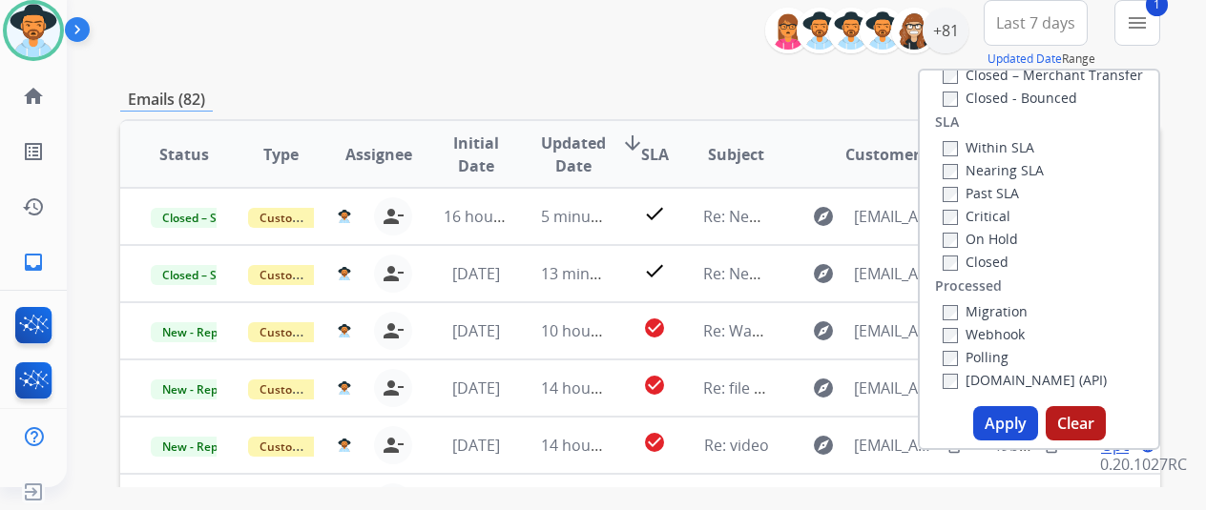
scroll to position [286, 0]
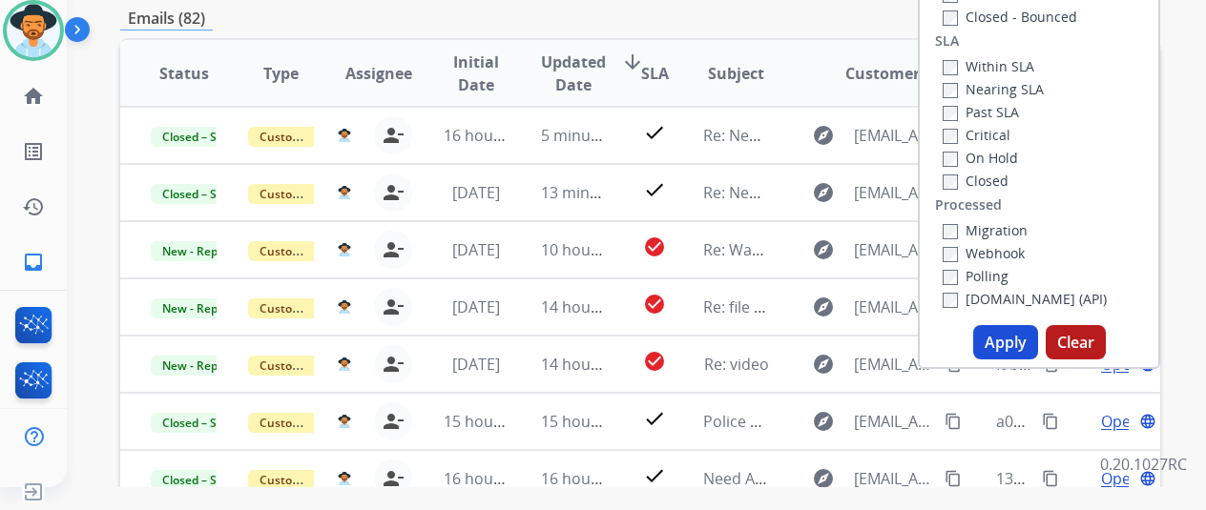
click at [1010, 343] on button "Apply" at bounding box center [1005, 342] width 65 height 34
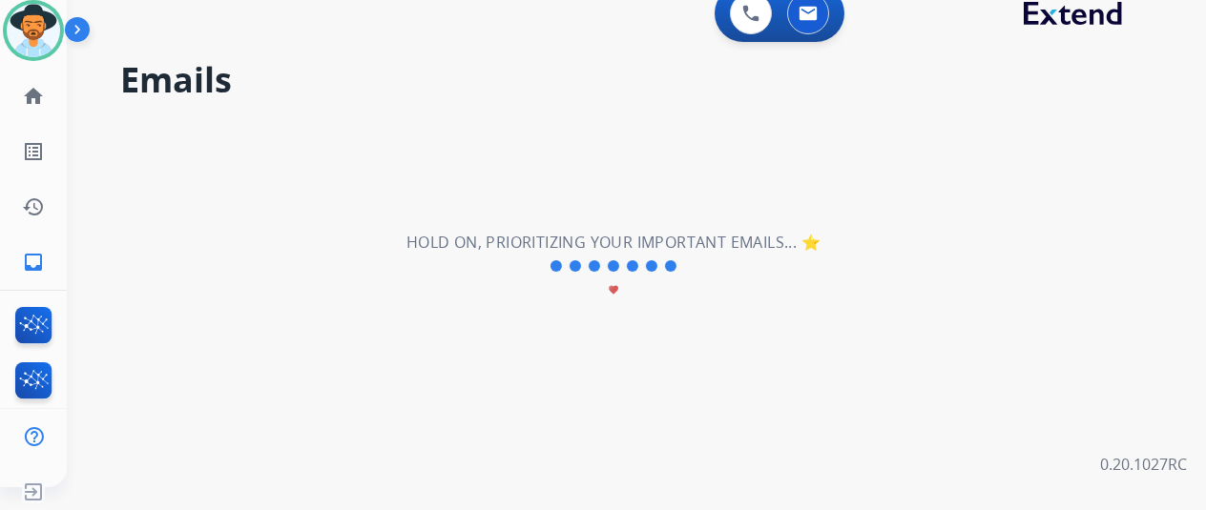
scroll to position [0, 0]
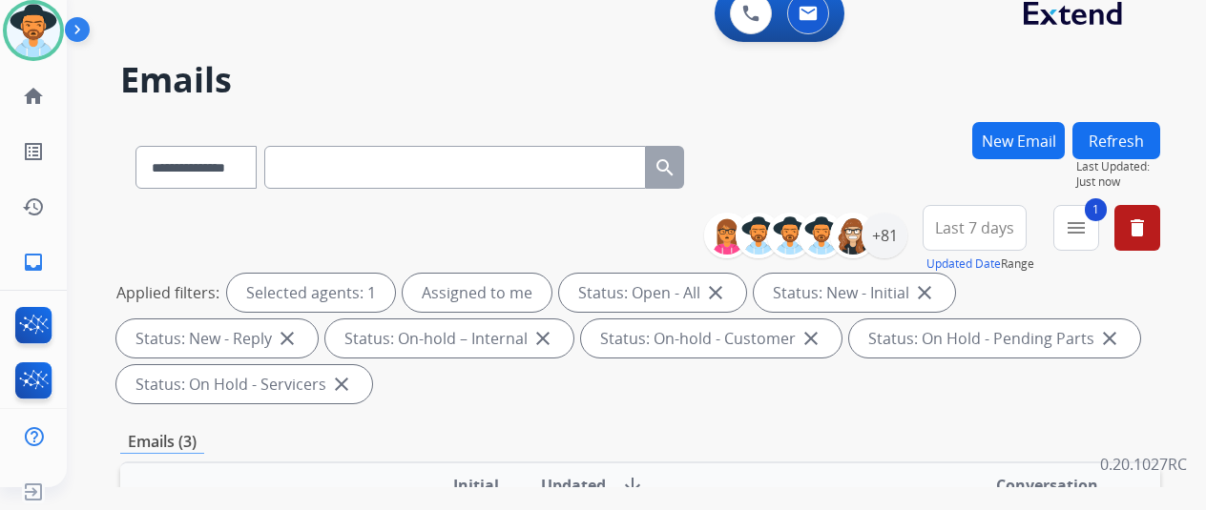
drag, startPoint x: 972, startPoint y: 224, endPoint x: 952, endPoint y: 259, distance: 39.8
click at [972, 226] on span "Last 7 days" at bounding box center [974, 228] width 79 height 8
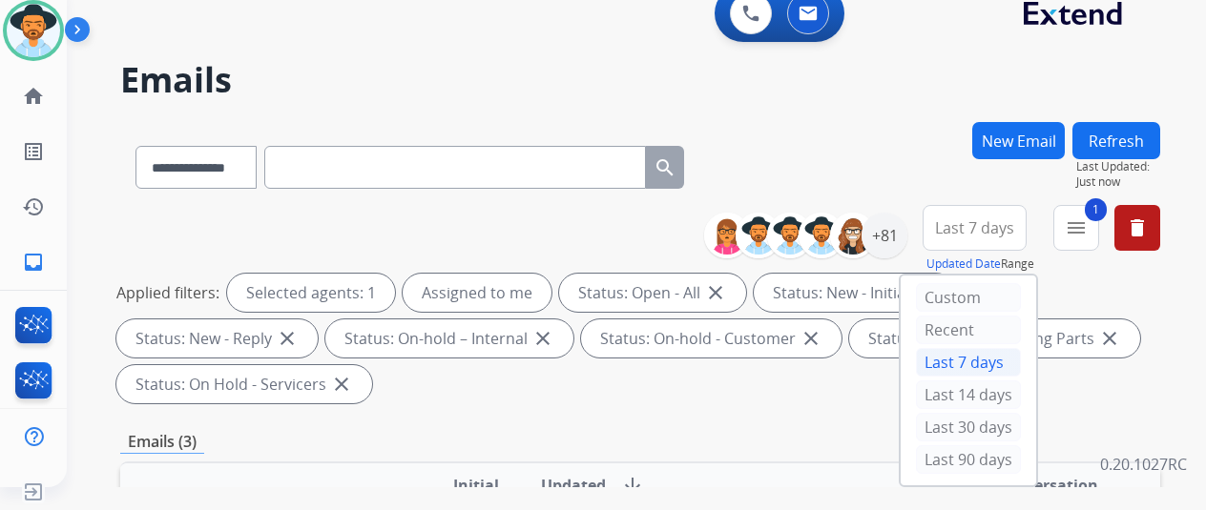
scroll to position [191, 0]
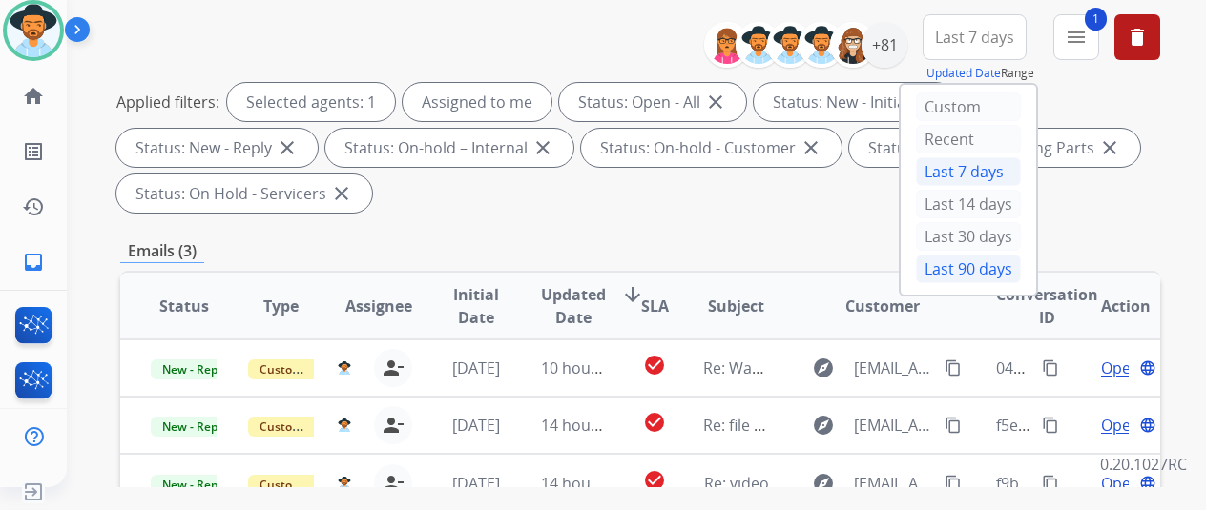
click at [963, 277] on div "Last 90 days" at bounding box center [968, 269] width 105 height 29
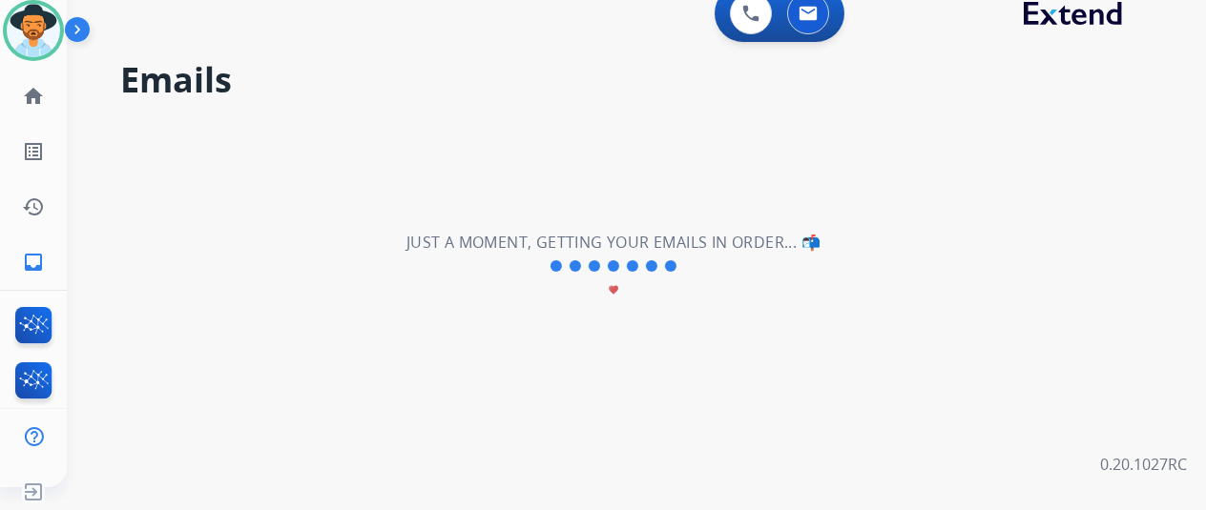
scroll to position [0, 0]
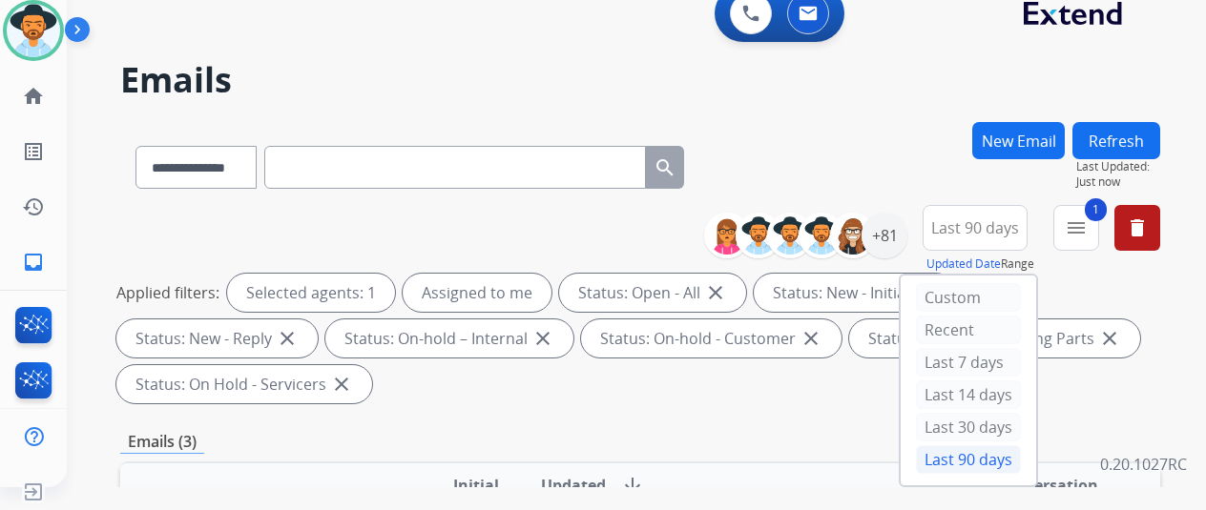
click at [736, 390] on div "Applied filters: Selected agents: 1 Assigned to me Status: Open - All close Sta…" at bounding box center [636, 339] width 1040 height 130
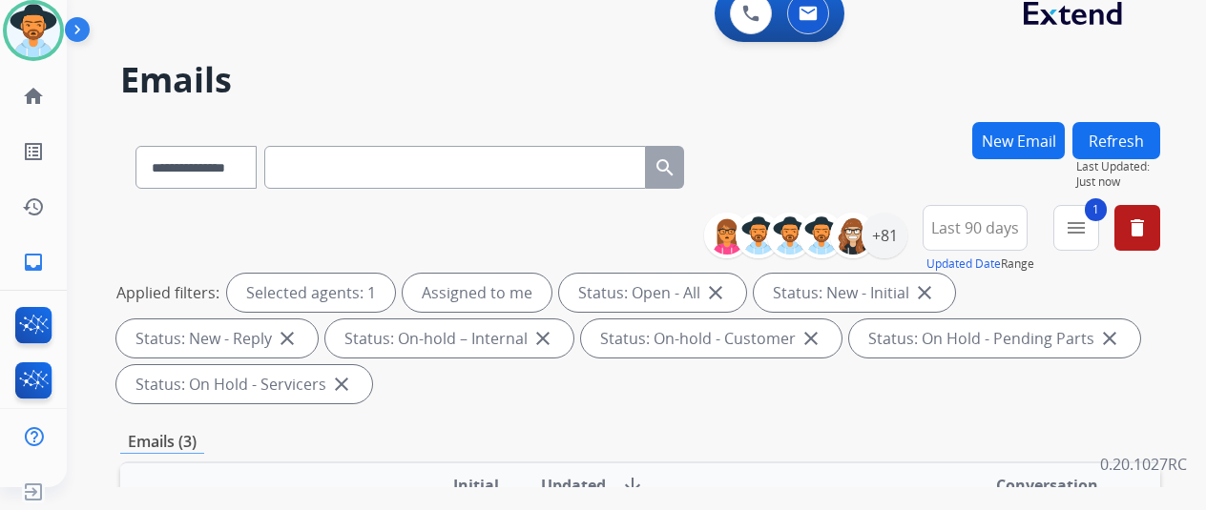
scroll to position [286, 0]
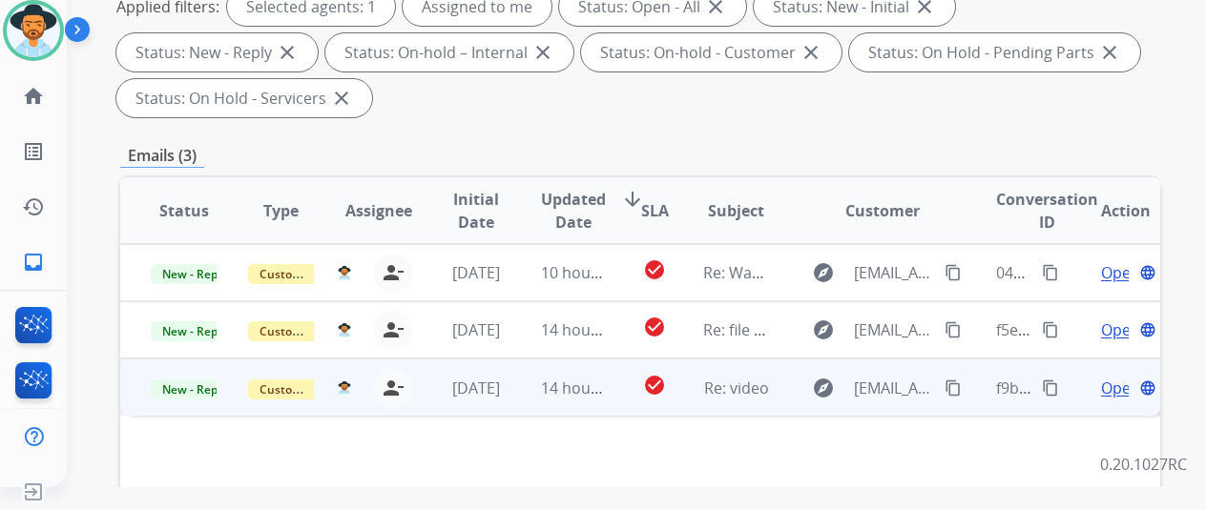
click at [1114, 394] on span "Open" at bounding box center [1120, 388] width 39 height 23
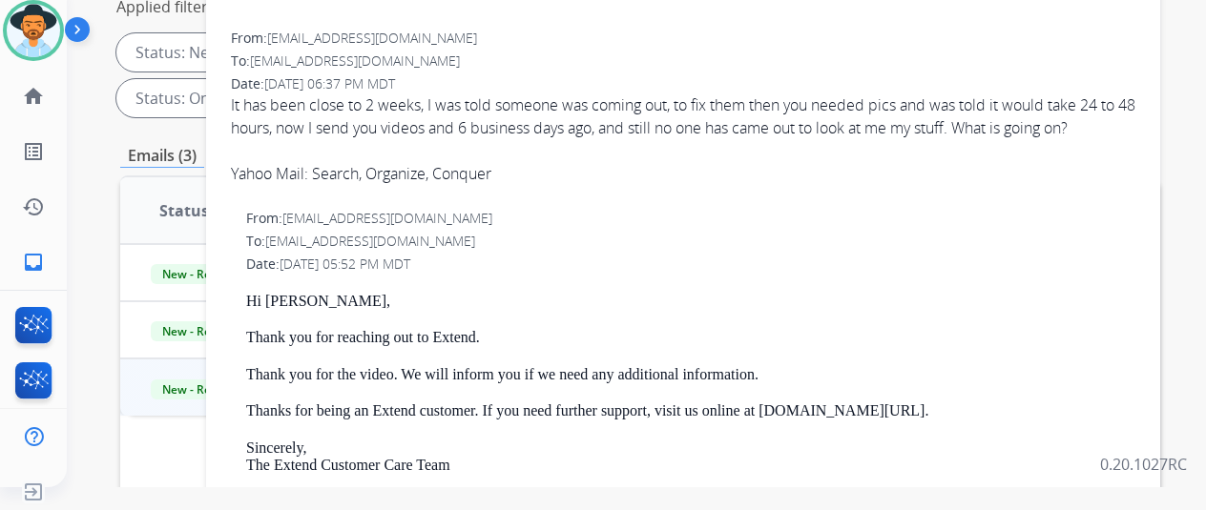
scroll to position [0, 0]
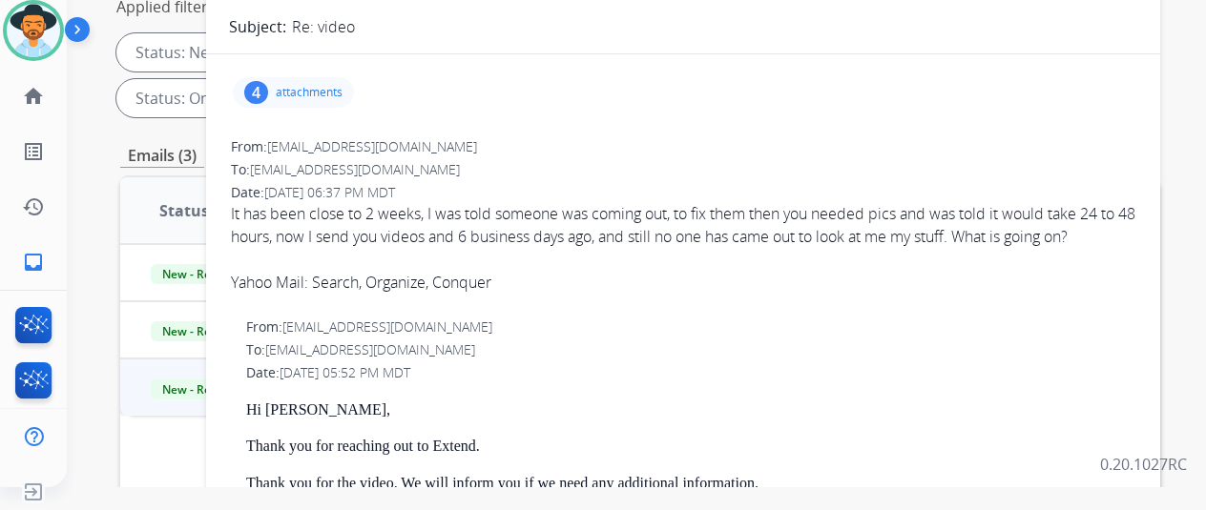
click at [336, 91] on p "attachments" at bounding box center [309, 92] width 67 height 15
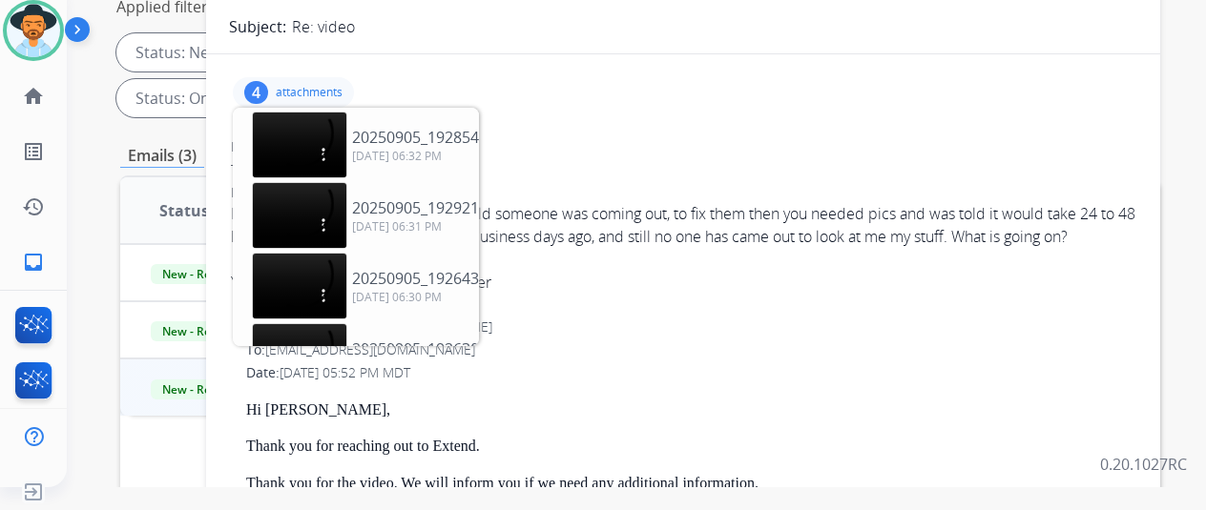
click at [336, 91] on p "attachments" at bounding box center [309, 92] width 67 height 15
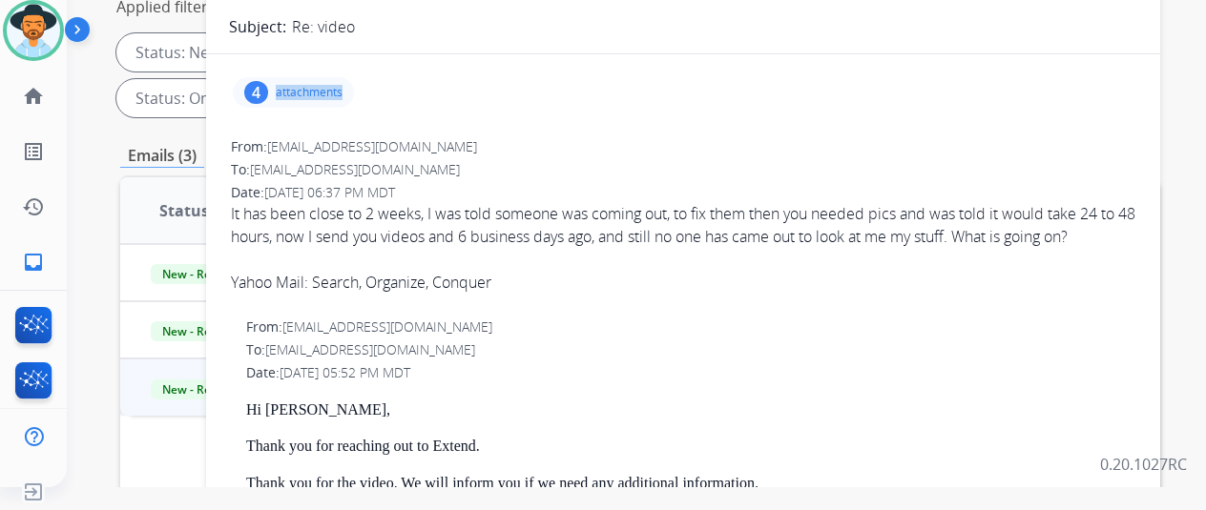
click at [336, 91] on p "attachments" at bounding box center [309, 92] width 67 height 15
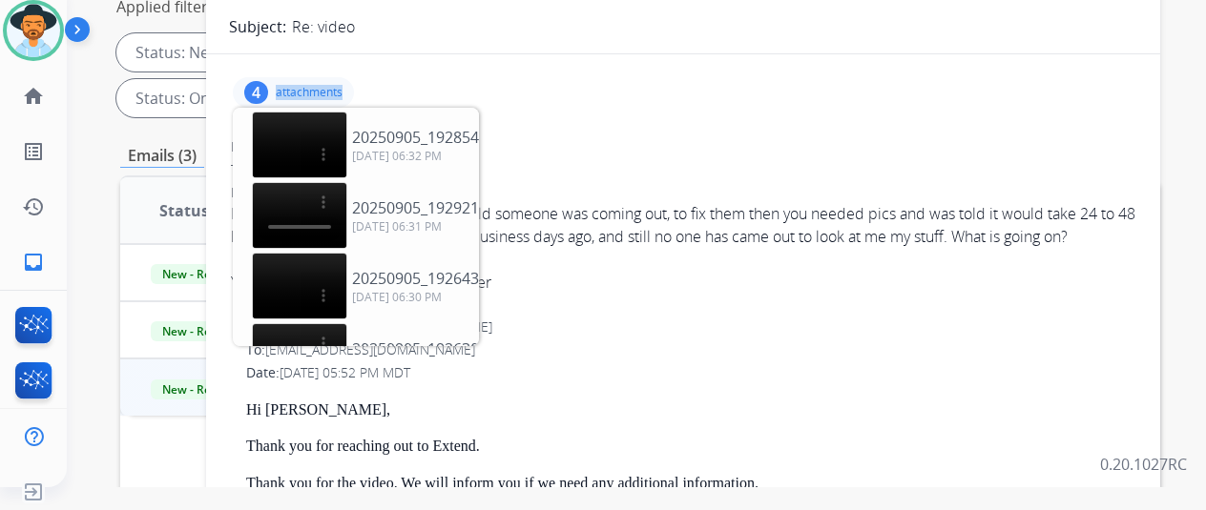
click at [327, 86] on p "attachments" at bounding box center [309, 92] width 67 height 15
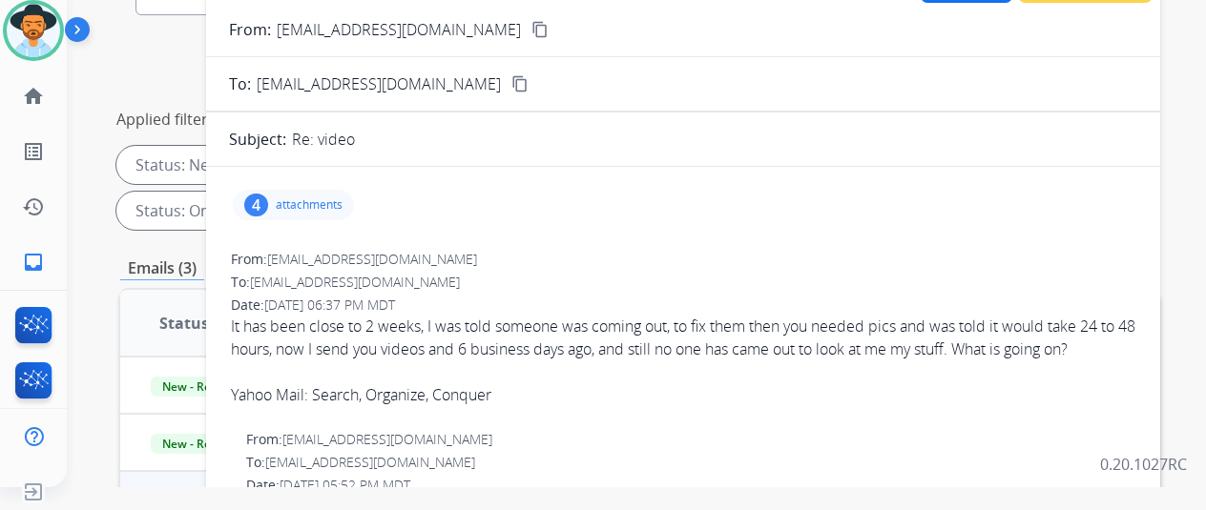
scroll to position [95, 0]
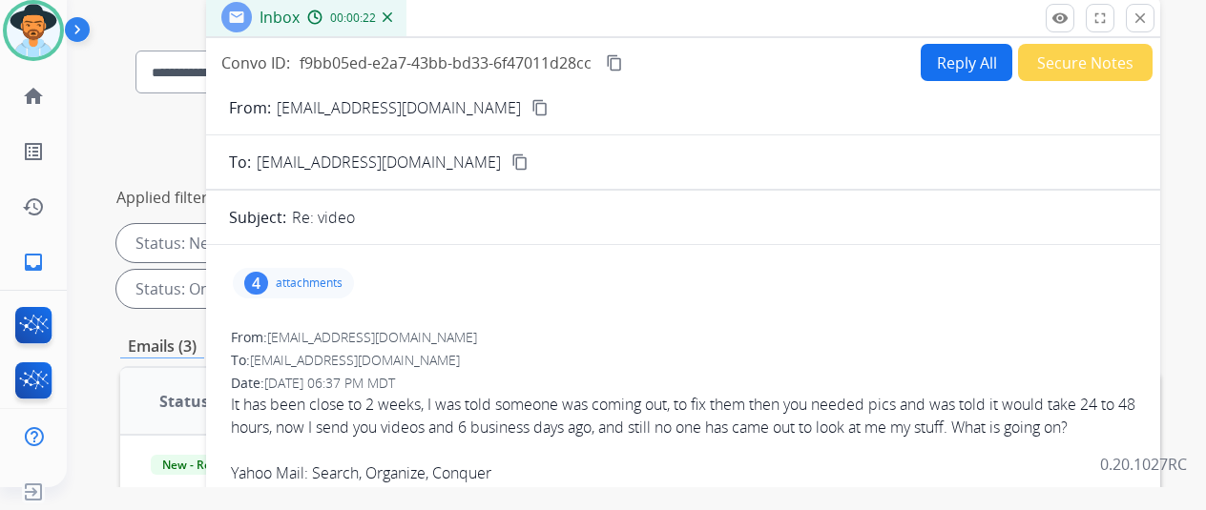
click at [528, 118] on button "content_copy" at bounding box center [539, 107] width 23 height 23
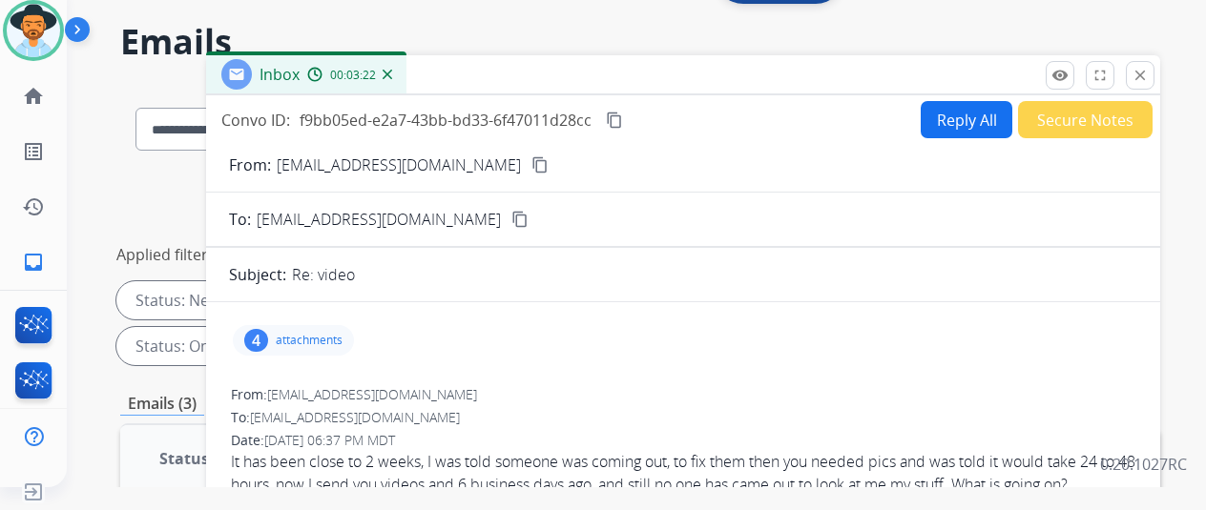
scroll to position [0, 0]
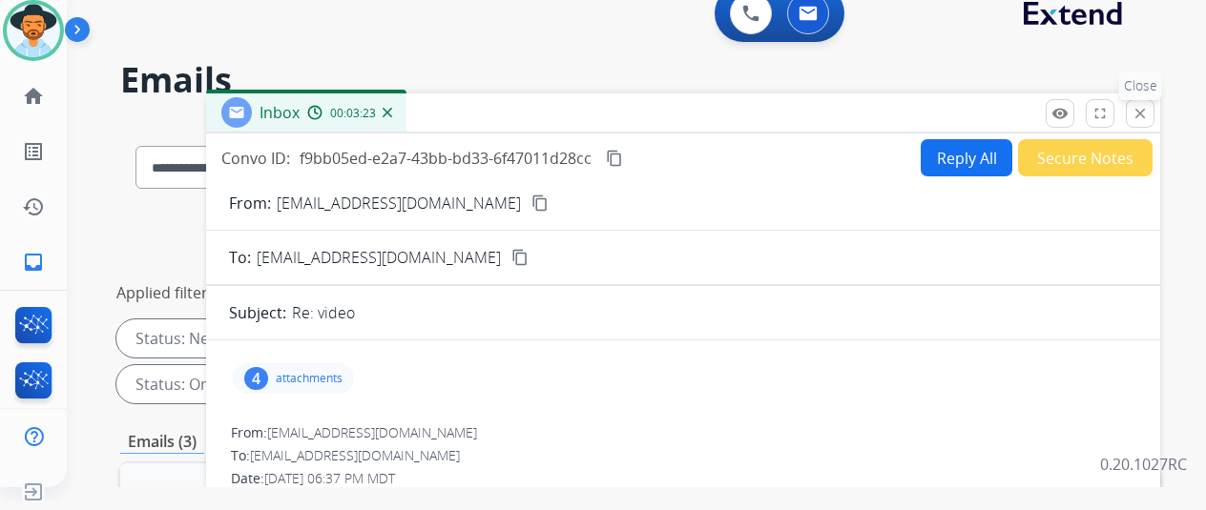
click at [1154, 115] on button "close Close" at bounding box center [1140, 113] width 29 height 29
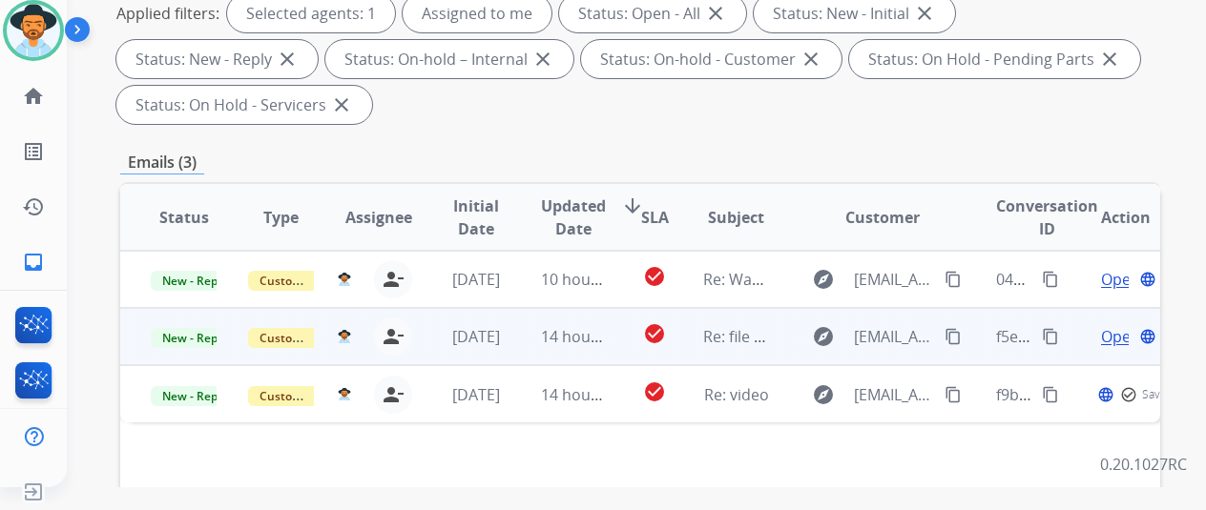
scroll to position [286, 0]
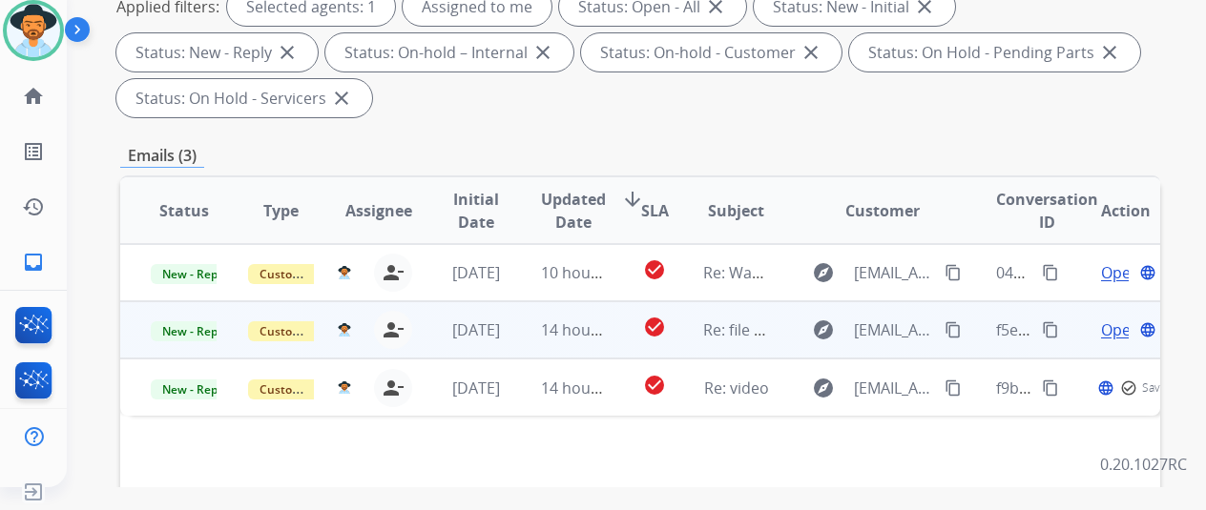
click at [1131, 333] on div "Open language" at bounding box center [1126, 330] width 66 height 23
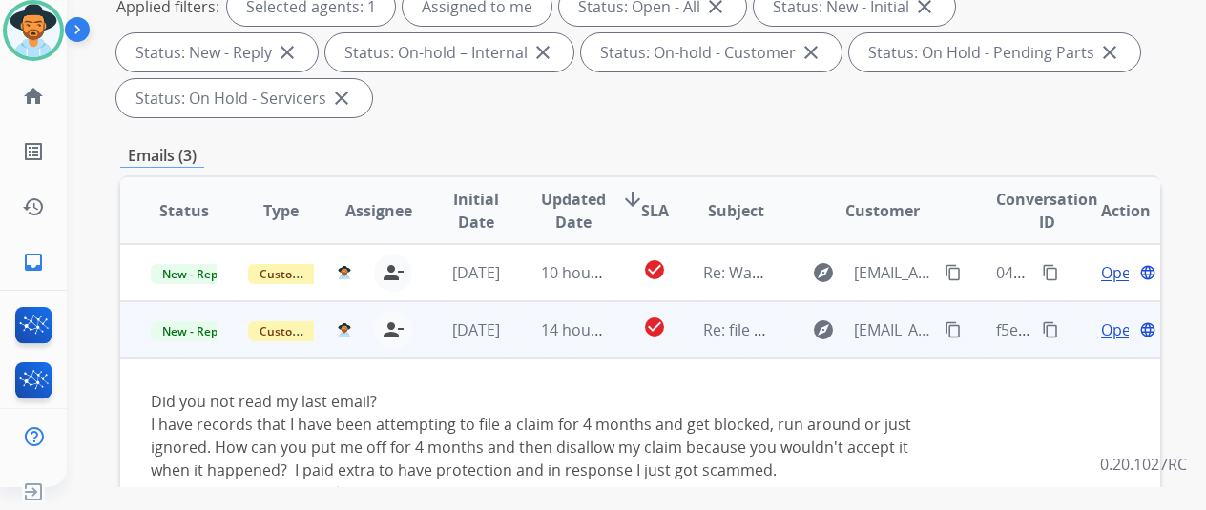
click at [1107, 329] on span "Open" at bounding box center [1120, 330] width 39 height 23
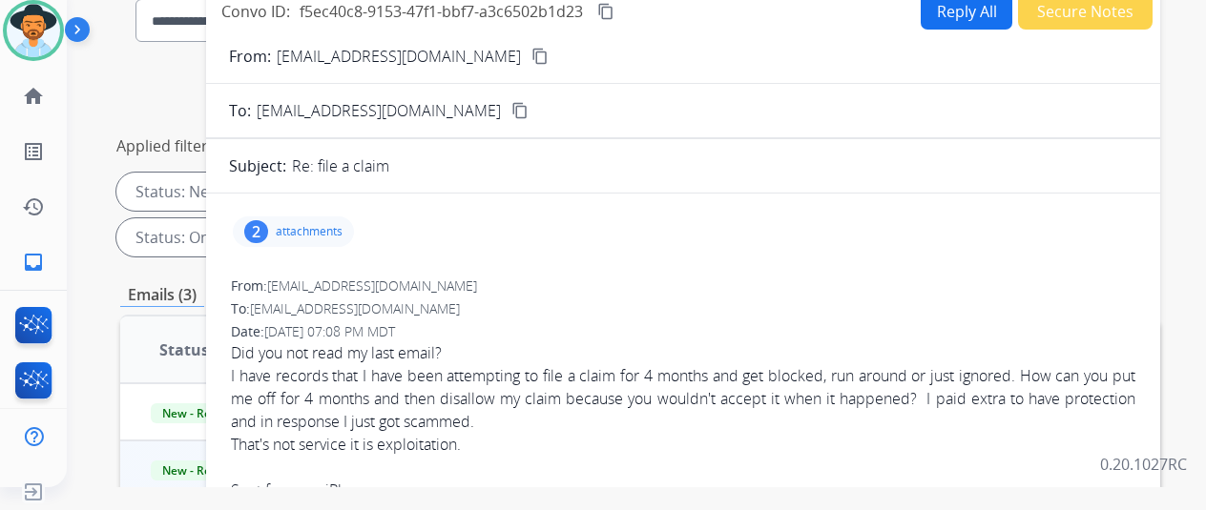
scroll to position [95, 0]
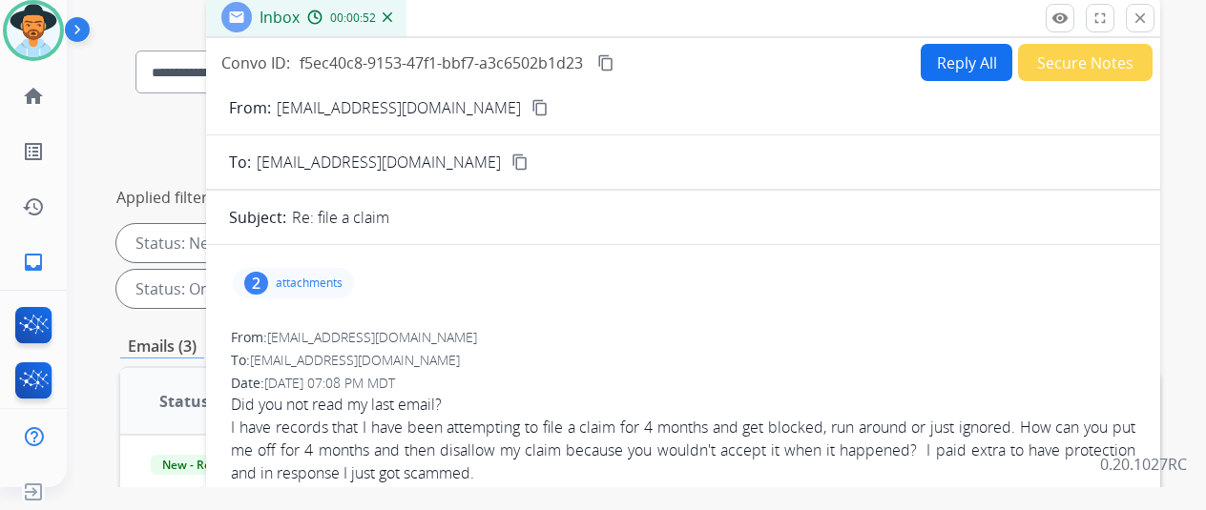
click at [531, 111] on mat-icon "content_copy" at bounding box center [539, 107] width 17 height 17
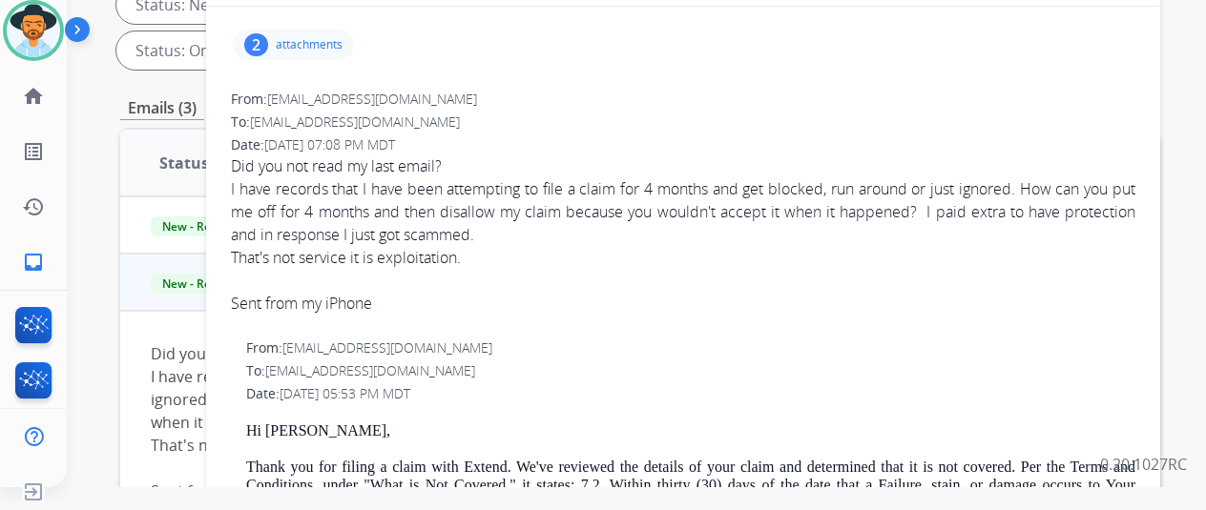
scroll to position [219, 0]
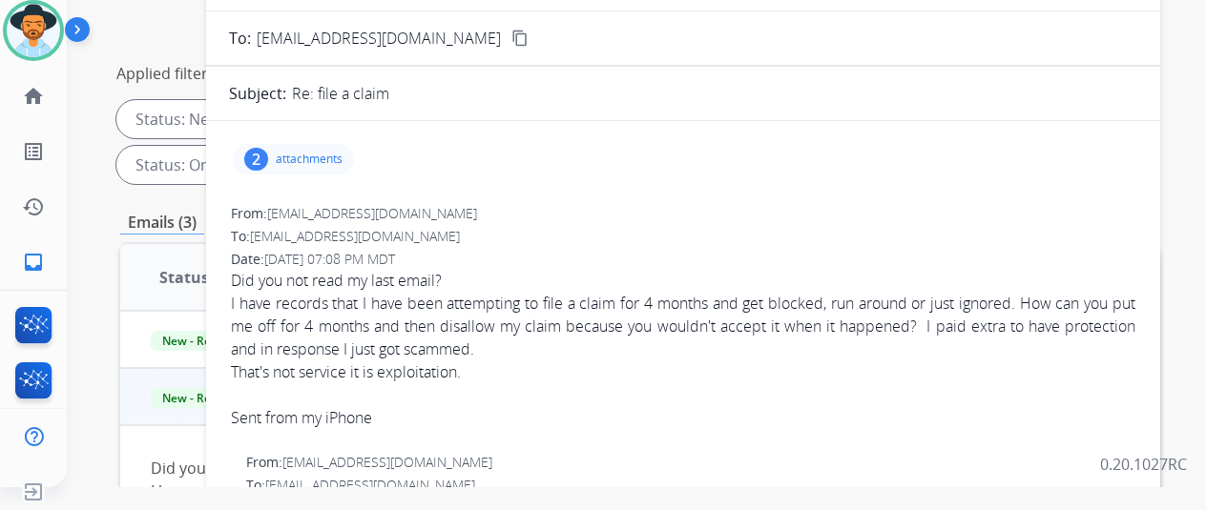
click at [307, 163] on p "attachments" at bounding box center [309, 159] width 67 height 15
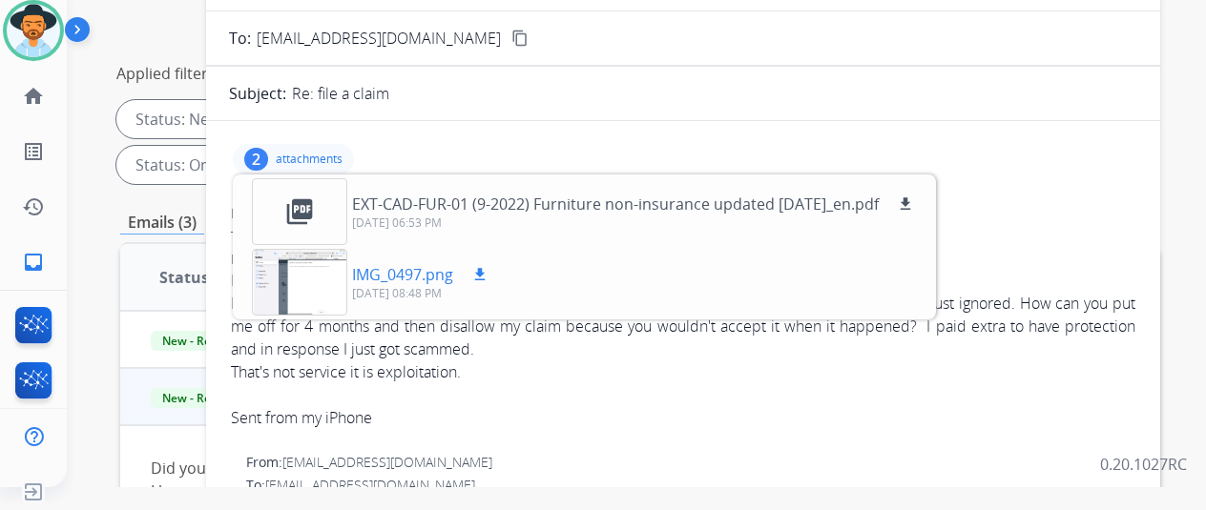
click at [364, 288] on div "IMG_0497.png download [DATE] 08:48 PM" at bounding box center [372, 282] width 270 height 67
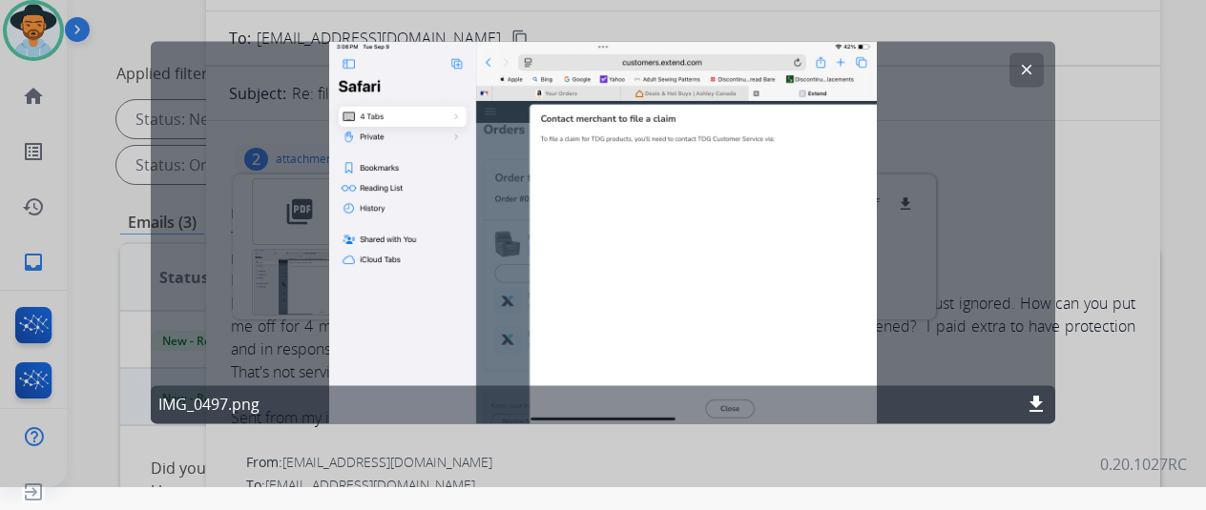
click at [1009, 79] on button "clear" at bounding box center [1026, 69] width 34 height 34
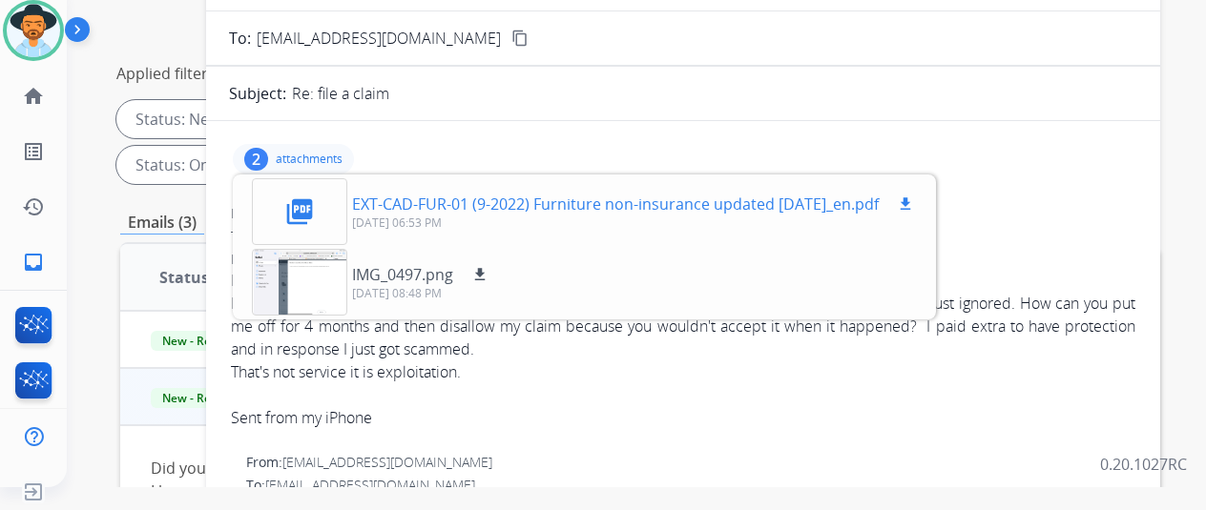
click at [621, 201] on p "EXT-CAD-FUR-01 (9-2022) Furniture non-insurance updated [DATE]_en.pdf" at bounding box center [615, 204] width 527 height 23
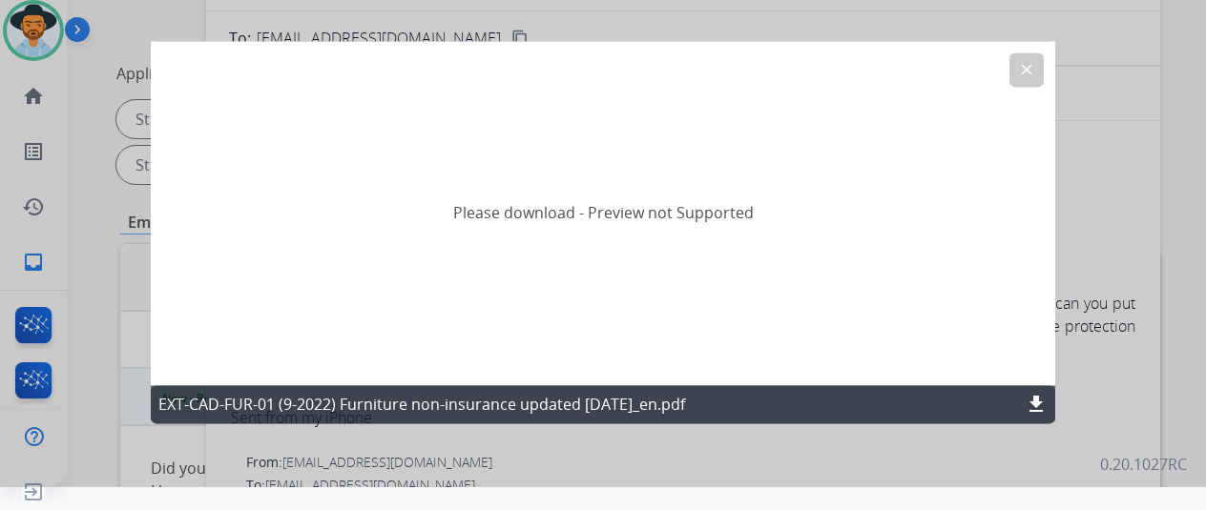
click at [1046, 402] on mat-icon "download" at bounding box center [1035, 404] width 23 height 23
click at [1028, 71] on mat-icon "clear" at bounding box center [1026, 69] width 17 height 17
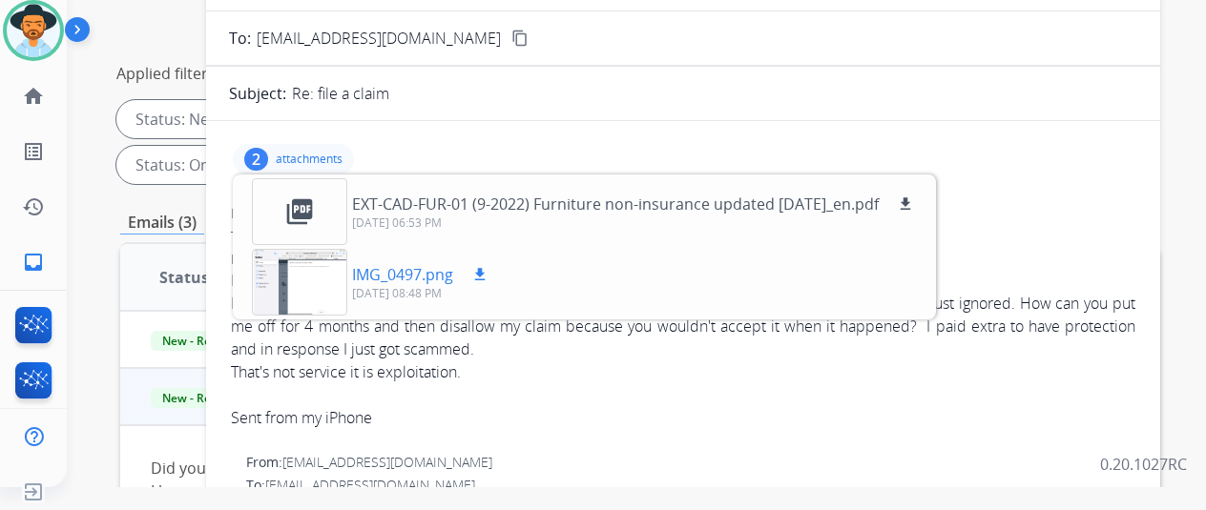
click at [369, 280] on p "IMG_0497.png" at bounding box center [402, 274] width 101 height 23
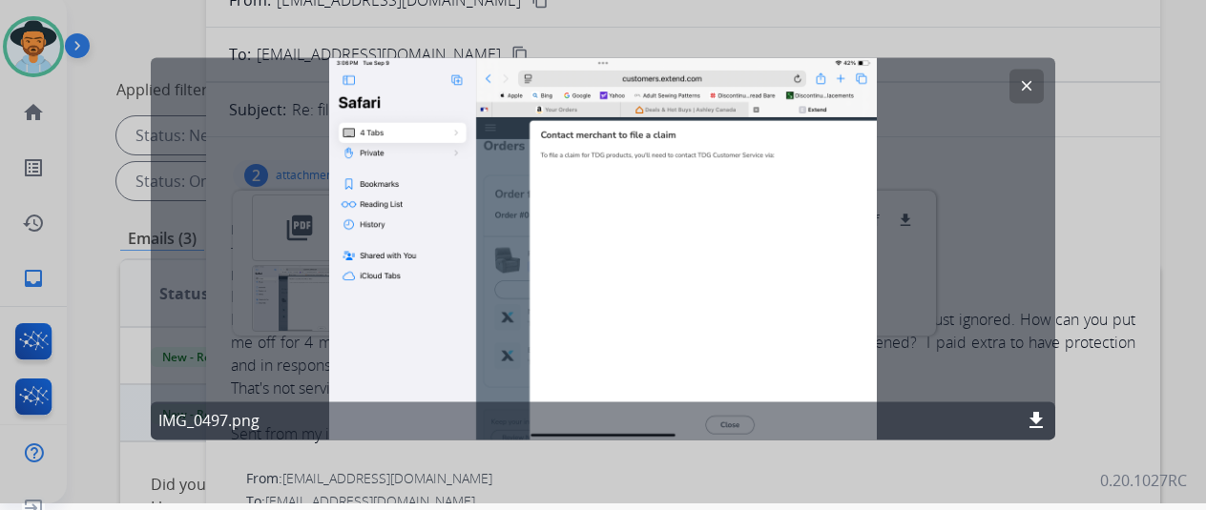
scroll to position [0, 0]
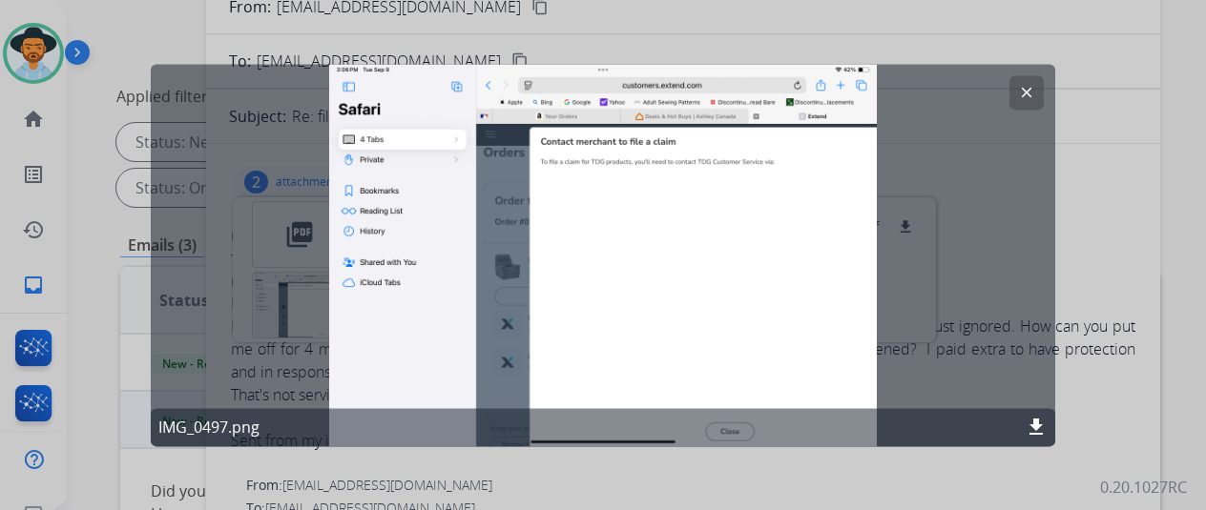
click at [1021, 83] on button "clear" at bounding box center [1026, 92] width 34 height 34
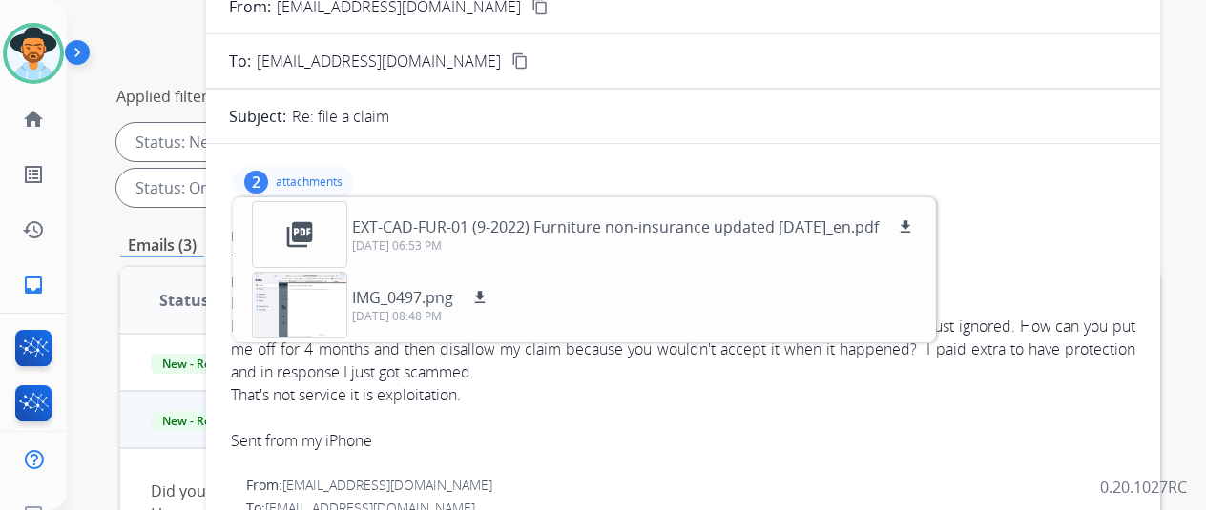
click at [307, 180] on p "attachments" at bounding box center [309, 182] width 67 height 15
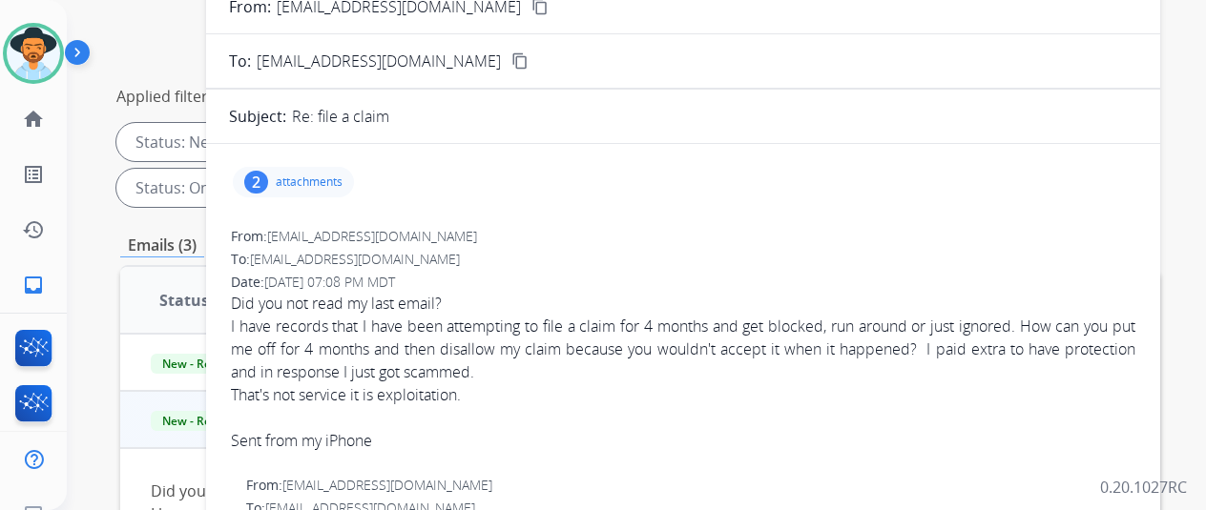
click at [342, 176] on p "attachments" at bounding box center [309, 182] width 67 height 15
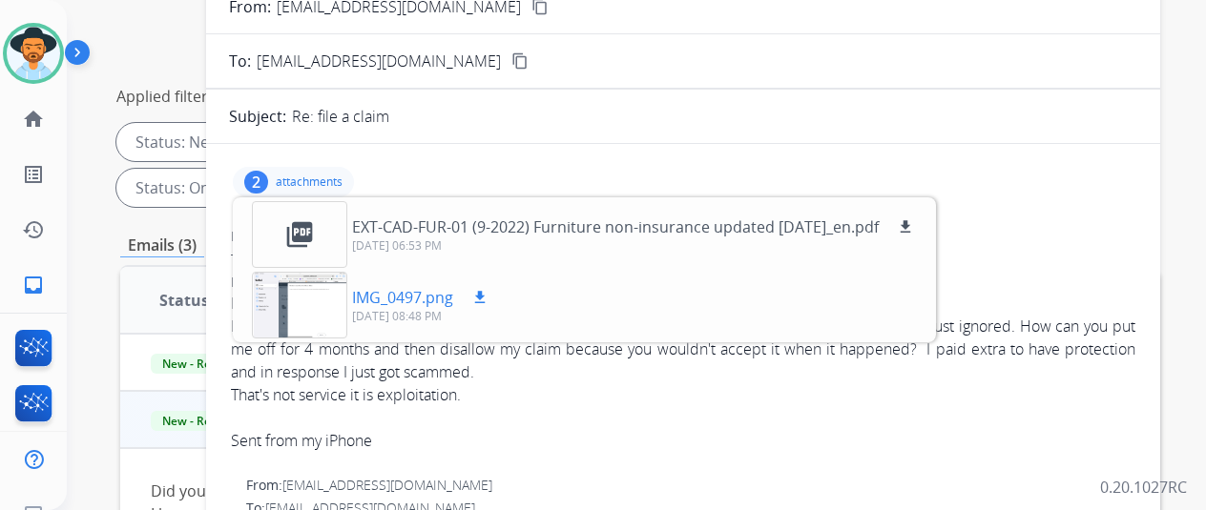
click at [445, 281] on div "IMG_0497.png download [DATE] 08:48 PM" at bounding box center [372, 305] width 270 height 67
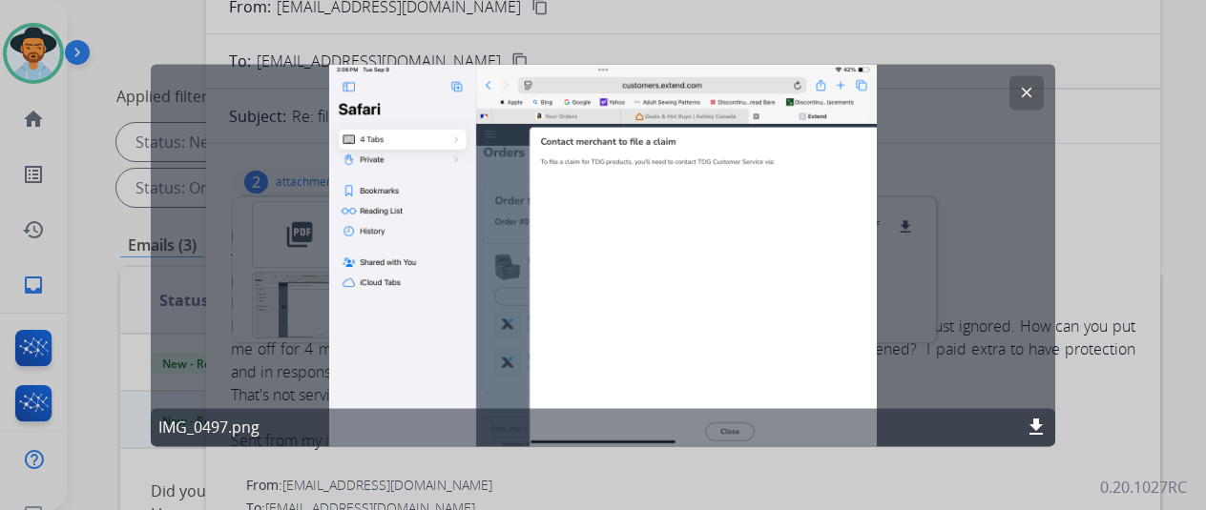
drag, startPoint x: 586, startPoint y: 164, endPoint x: 761, endPoint y: 167, distance: 175.5
click at [761, 167] on div "clear IMG_0497.png download" at bounding box center [603, 255] width 904 height 383
click at [1036, 84] on button "clear" at bounding box center [1026, 92] width 34 height 34
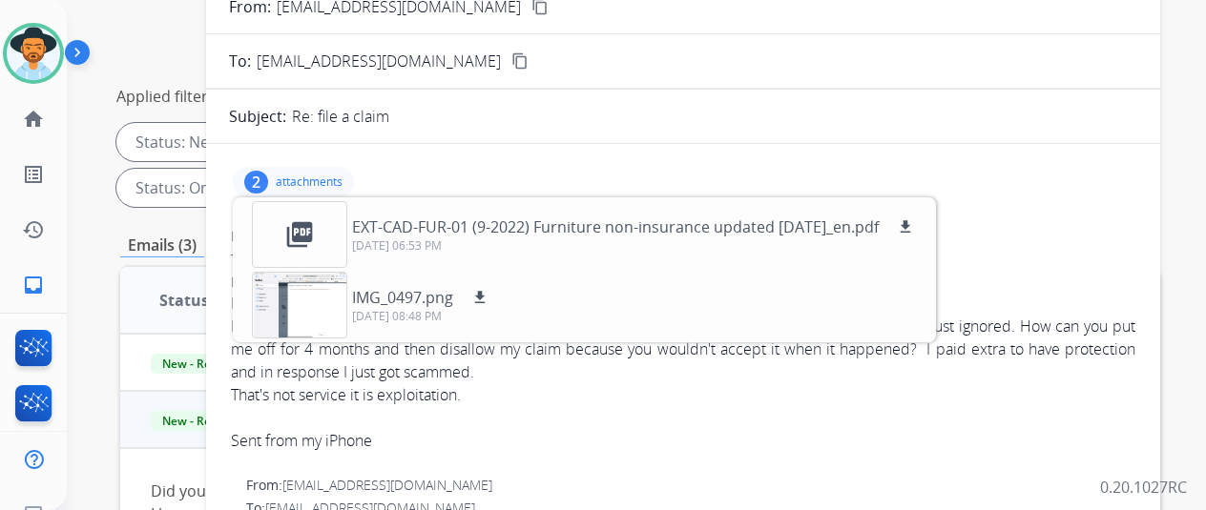
click at [354, 177] on div "2 attachments picture_as_pdf EXT-CAD-FUR-01 (9-2022) Furniture non-insurance up…" at bounding box center [293, 182] width 121 height 31
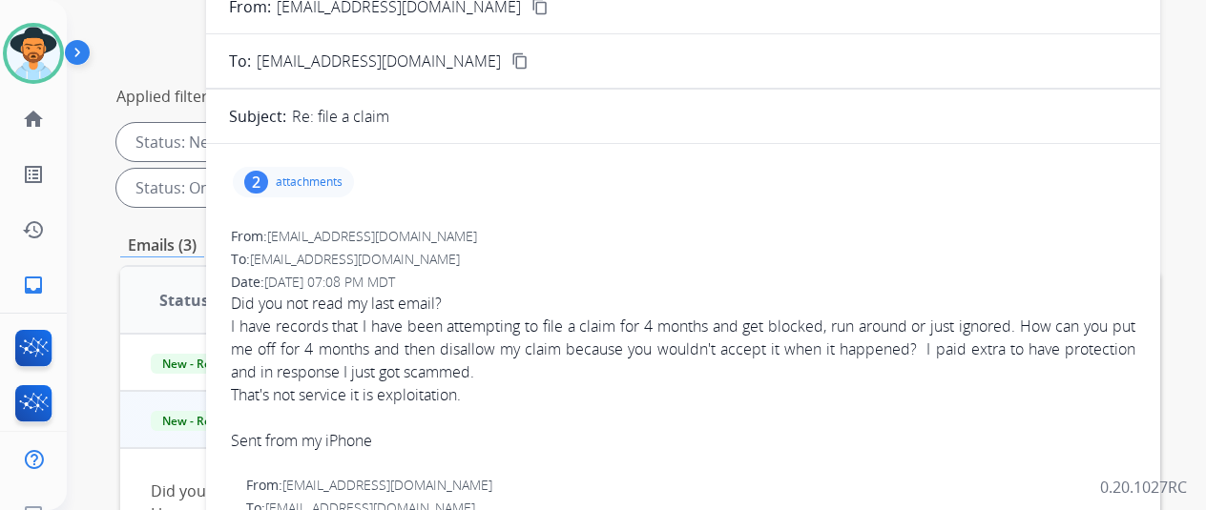
click at [322, 175] on p "attachments" at bounding box center [309, 182] width 67 height 15
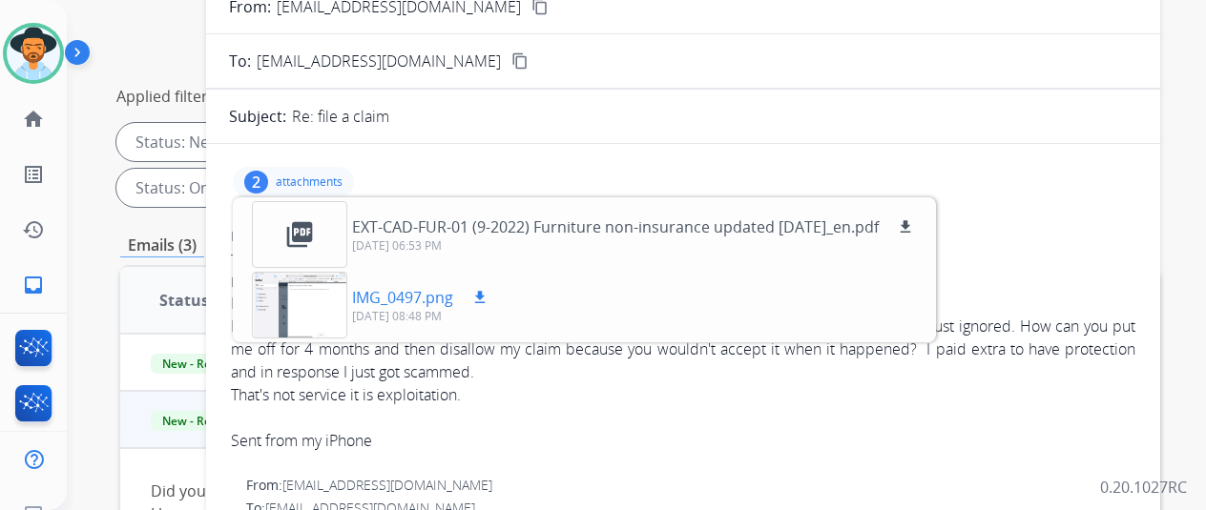
drag, startPoint x: 535, startPoint y: 238, endPoint x: 473, endPoint y: 274, distance: 71.8
click at [473, 274] on div "picture_as_pdf EXT-CAD-FUR-01 (9-2022) Furniture non-insurance updated [DATE]_e…" at bounding box center [584, 269] width 703 height 145
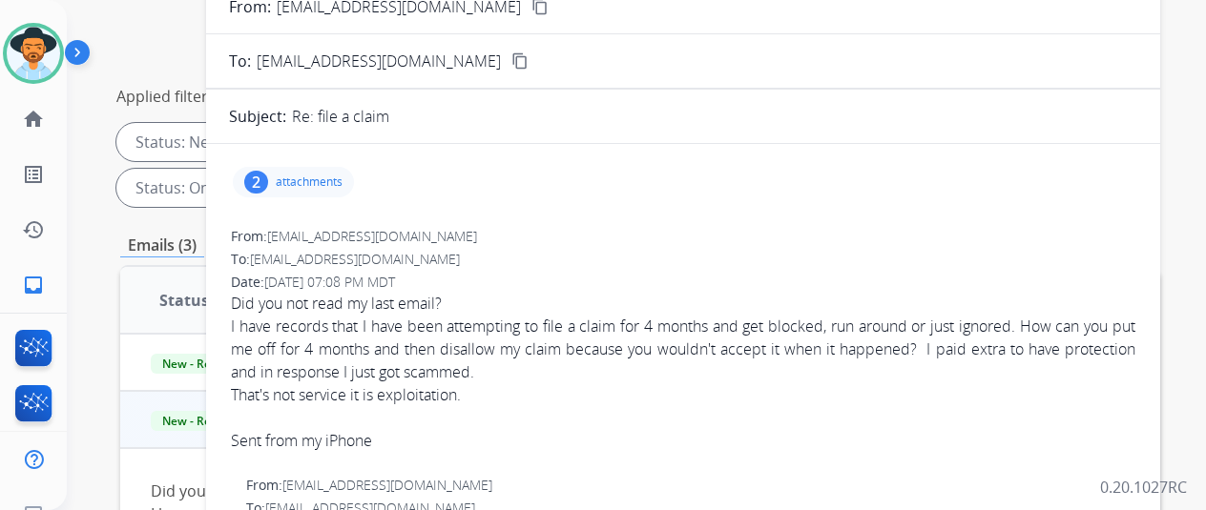
click at [458, 293] on div "Did you not read my last email? I have records that I have been attempting to f…" at bounding box center [683, 372] width 904 height 160
click at [364, 195] on div "2 attachments" at bounding box center [683, 182] width 908 height 46
click at [351, 190] on div "2 attachments" at bounding box center [293, 182] width 121 height 31
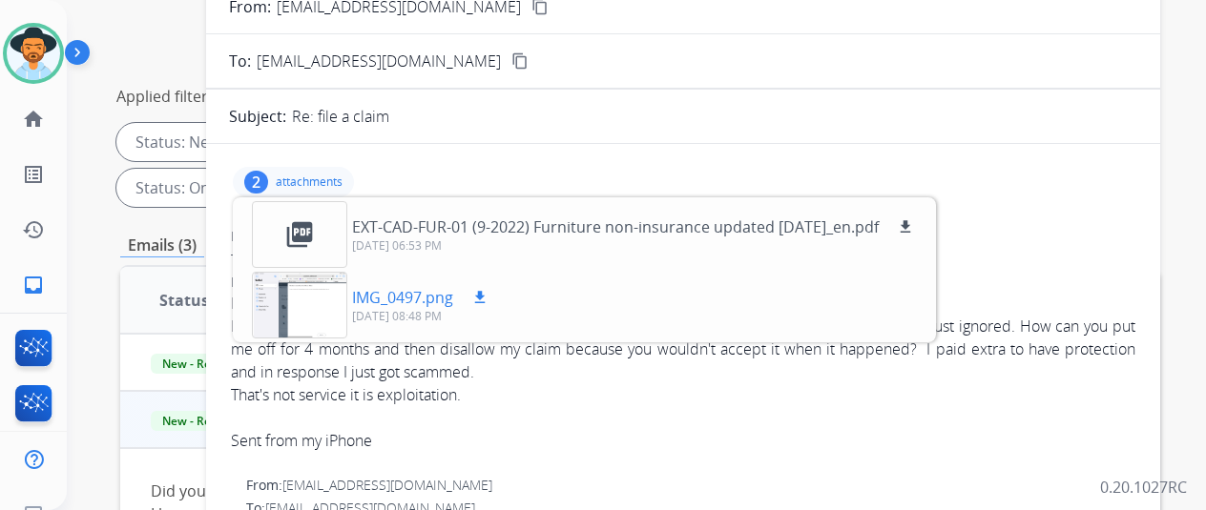
click at [408, 309] on p "[DATE] 08:48 PM" at bounding box center [421, 316] width 139 height 15
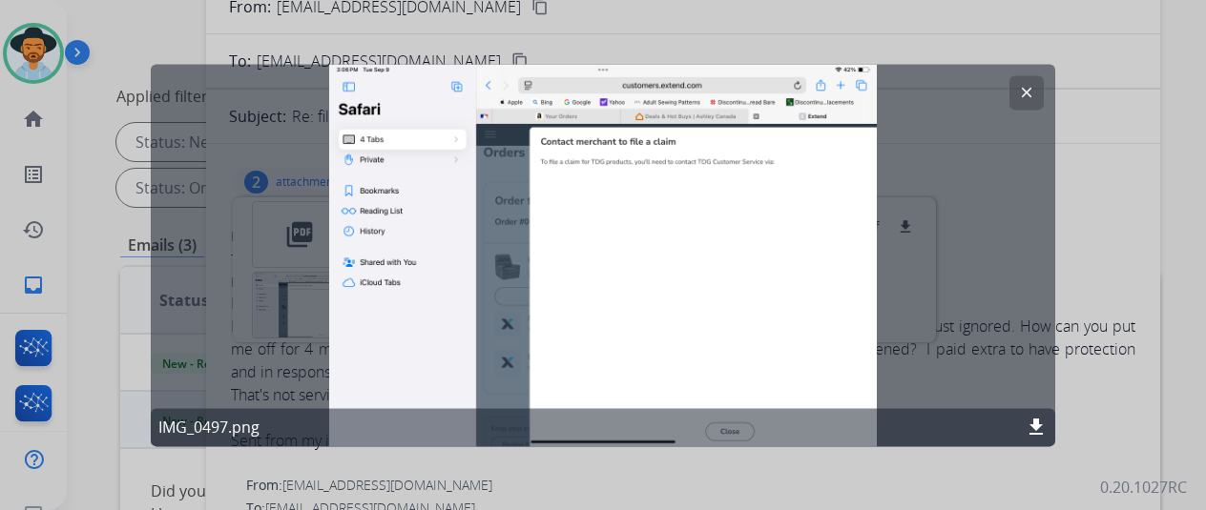
click at [1023, 82] on button "clear" at bounding box center [1026, 92] width 34 height 34
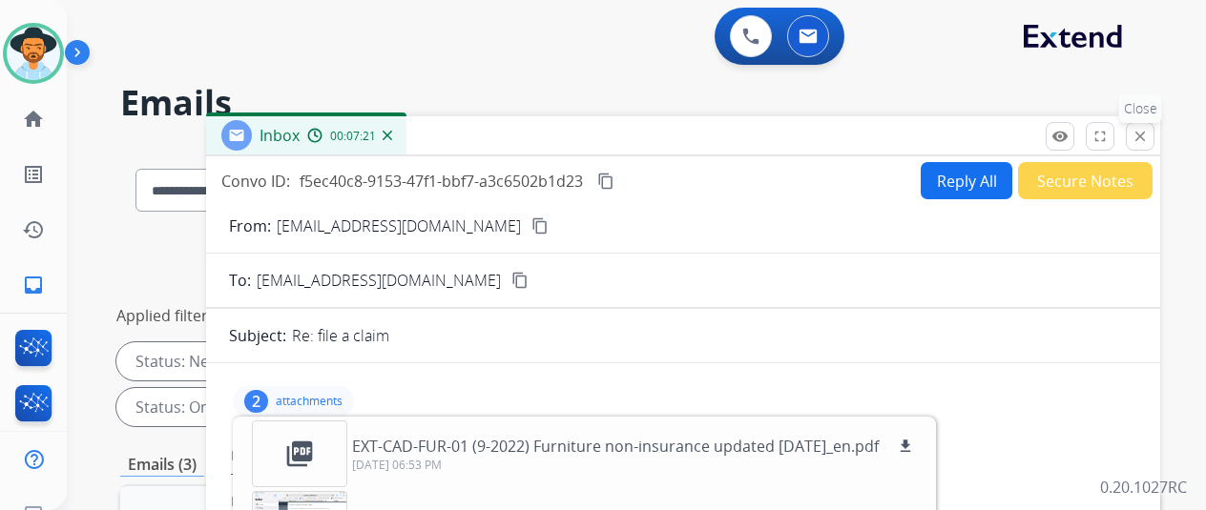
click at [1145, 135] on button "close Close" at bounding box center [1140, 136] width 29 height 29
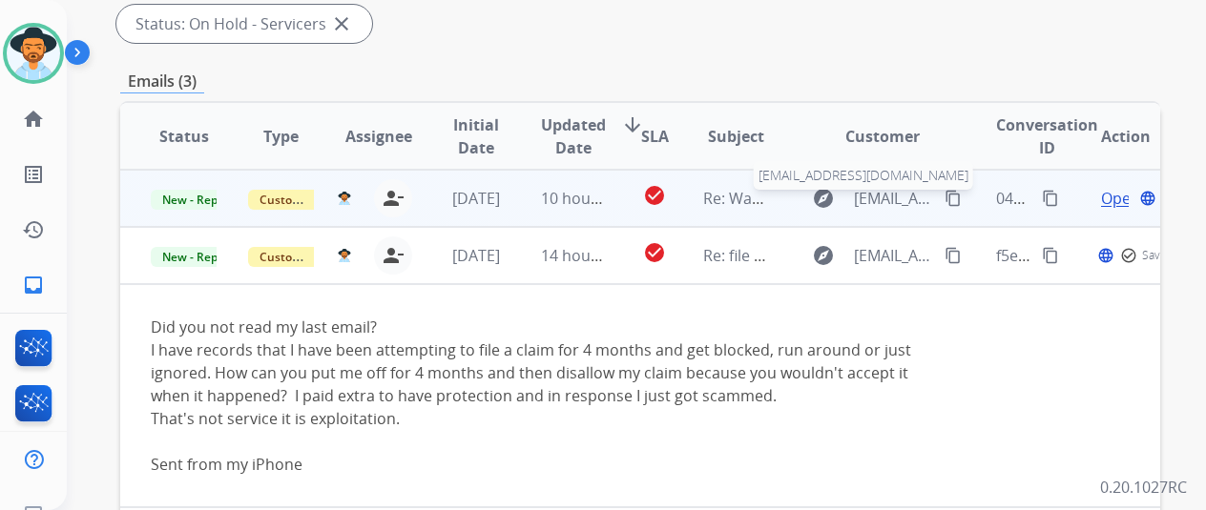
scroll to position [477, 0]
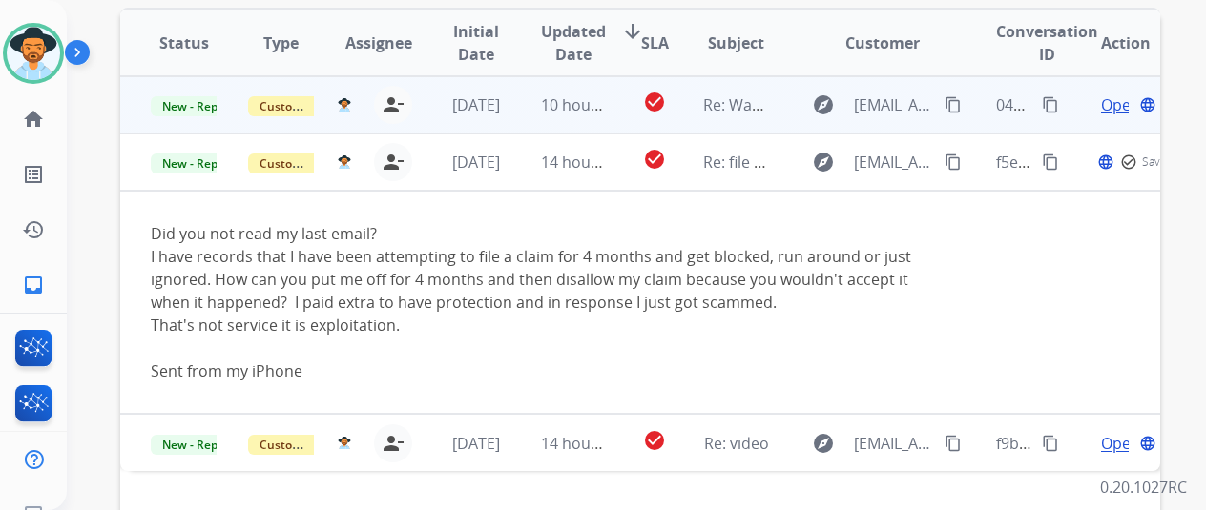
click at [1108, 104] on span "Open" at bounding box center [1120, 104] width 39 height 23
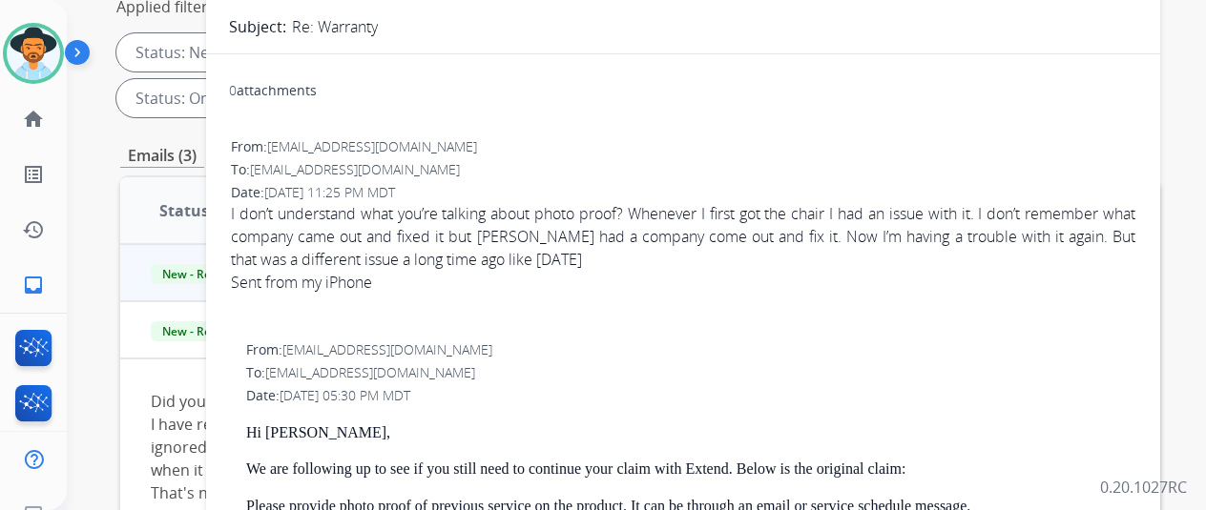
scroll to position [191, 0]
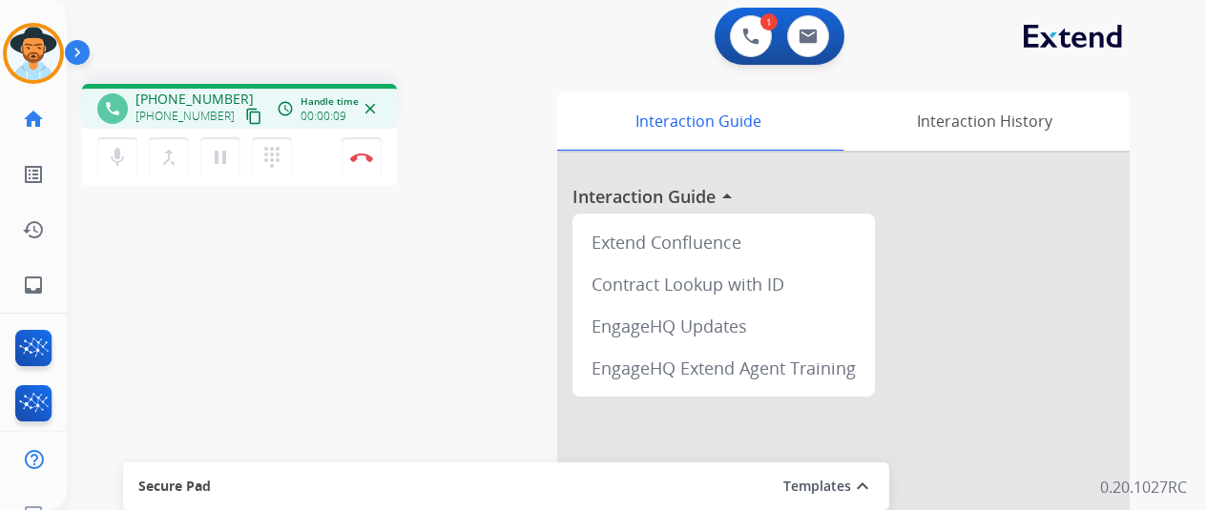
click at [245, 122] on mat-icon "content_copy" at bounding box center [253, 116] width 17 height 17
click at [372, 157] on button "Disconnect" at bounding box center [361, 157] width 40 height 40
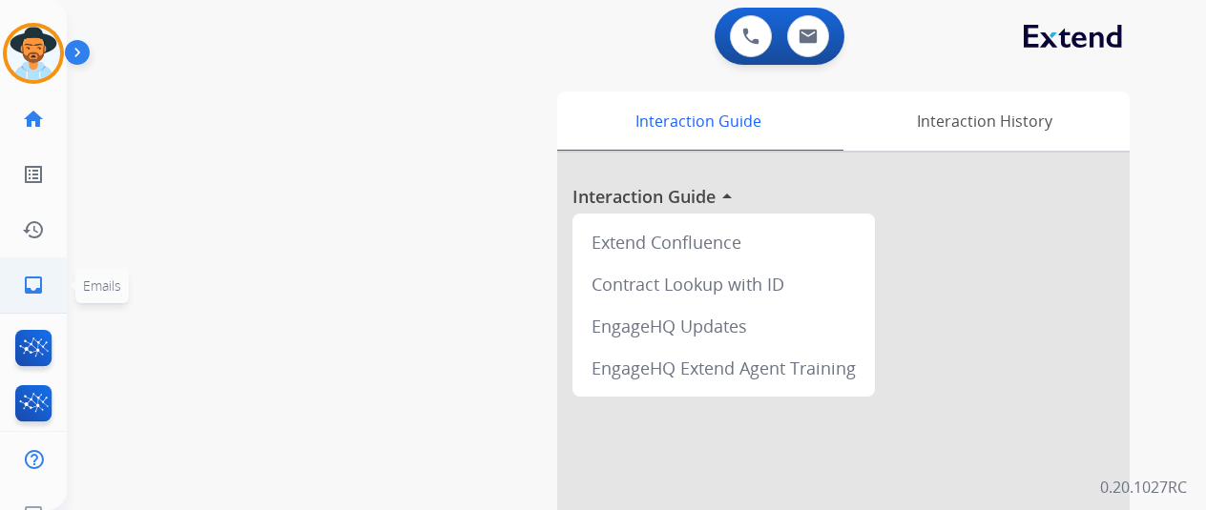
click at [44, 272] on link "inbox Emails" at bounding box center [33, 285] width 53 height 53
select select "**********"
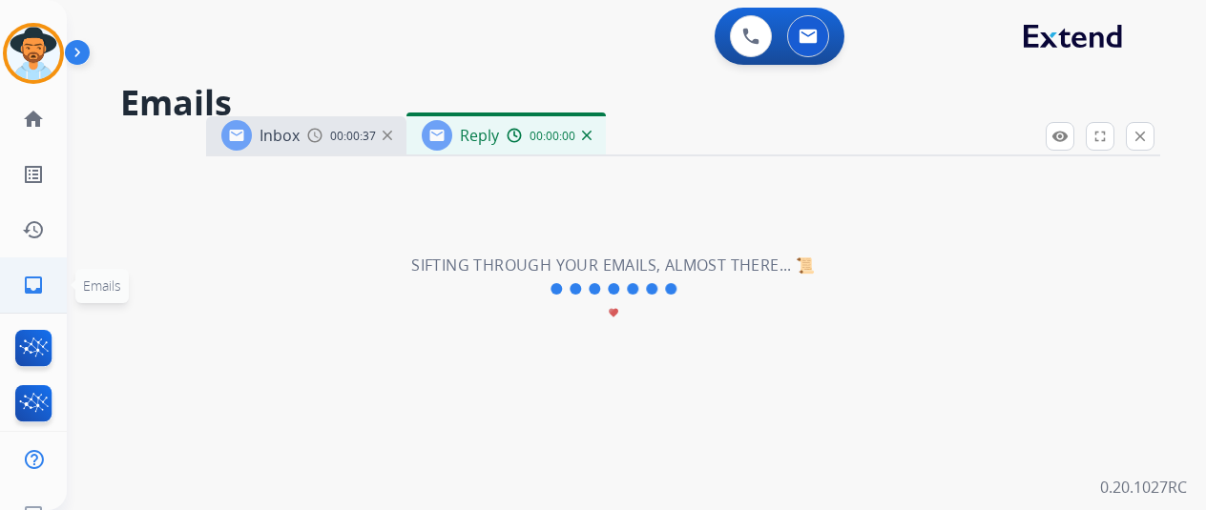
select select "**********"
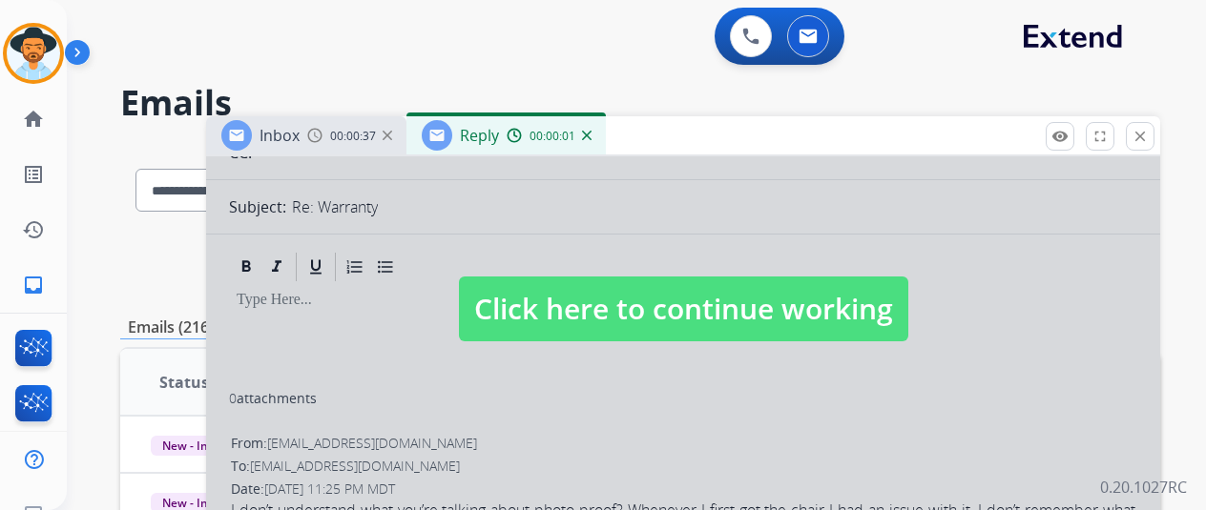
scroll to position [286, 0]
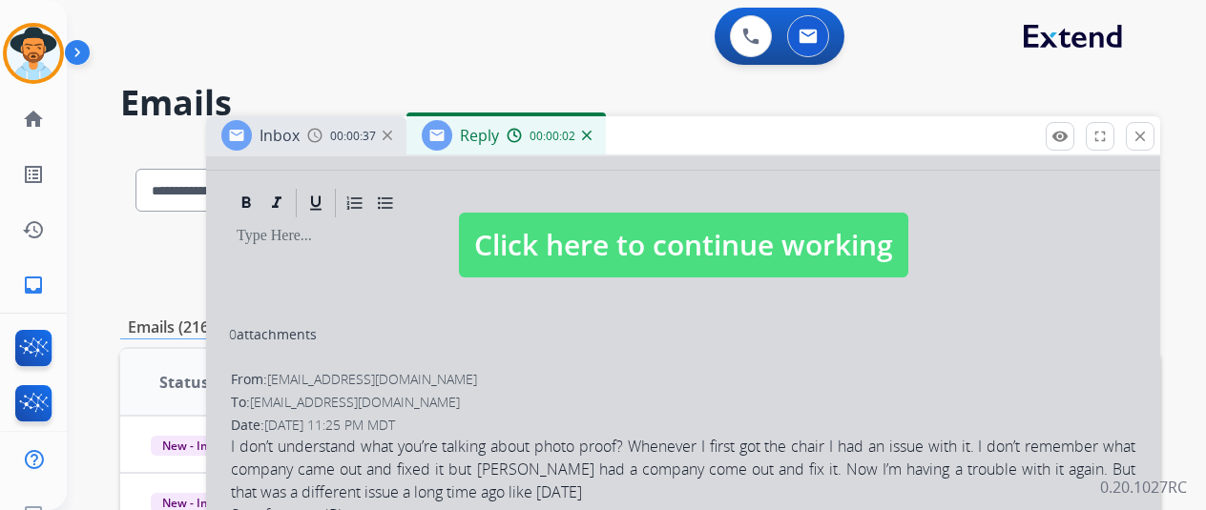
click at [609, 259] on span "Click here to continue working" at bounding box center [683, 245] width 449 height 65
select select
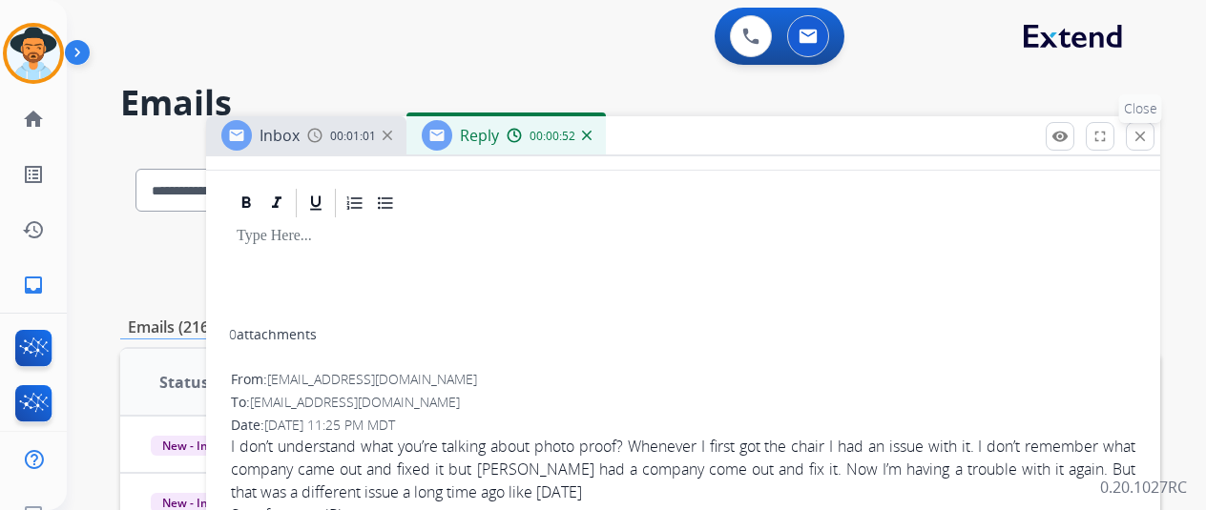
click at [1148, 140] on mat-icon "close" at bounding box center [1139, 136] width 17 height 17
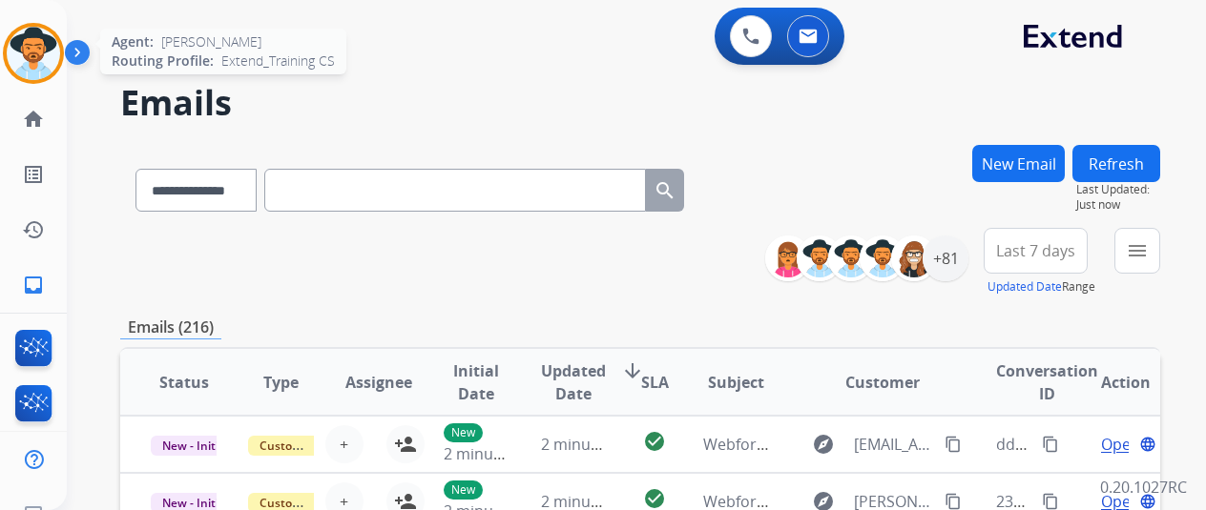
click at [38, 47] on img at bounding box center [33, 53] width 53 height 53
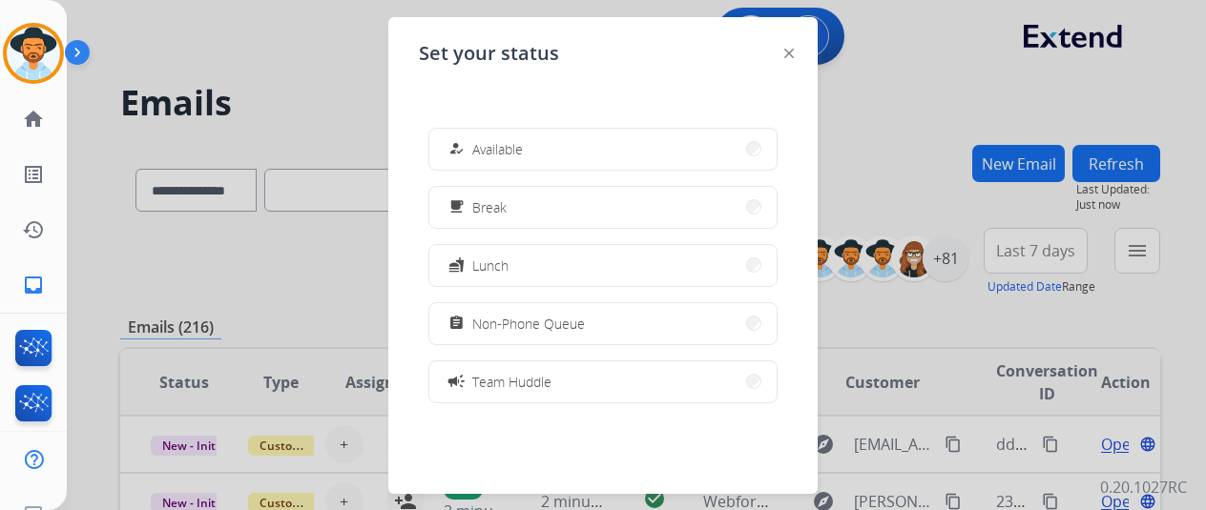
click at [465, 136] on button "how_to_reg Available" at bounding box center [602, 149] width 347 height 41
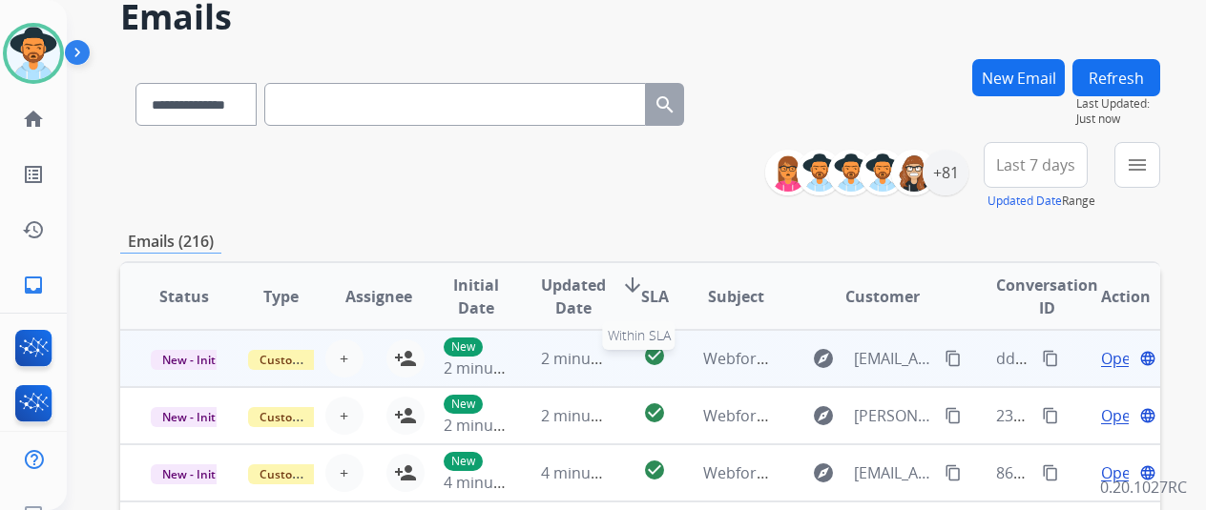
scroll to position [191, 0]
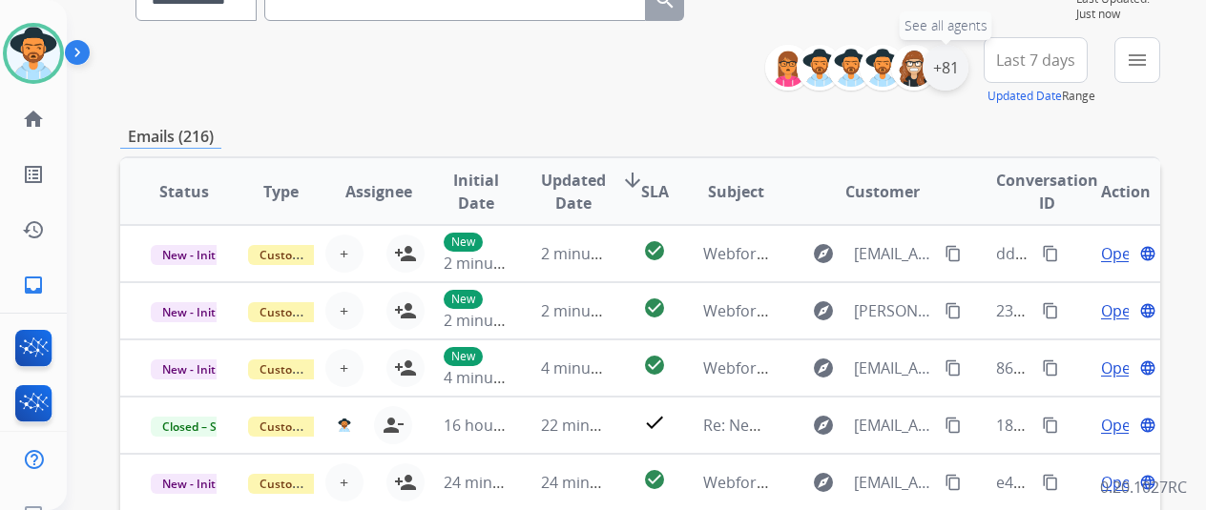
click at [963, 76] on div "+81" at bounding box center [945, 68] width 46 height 46
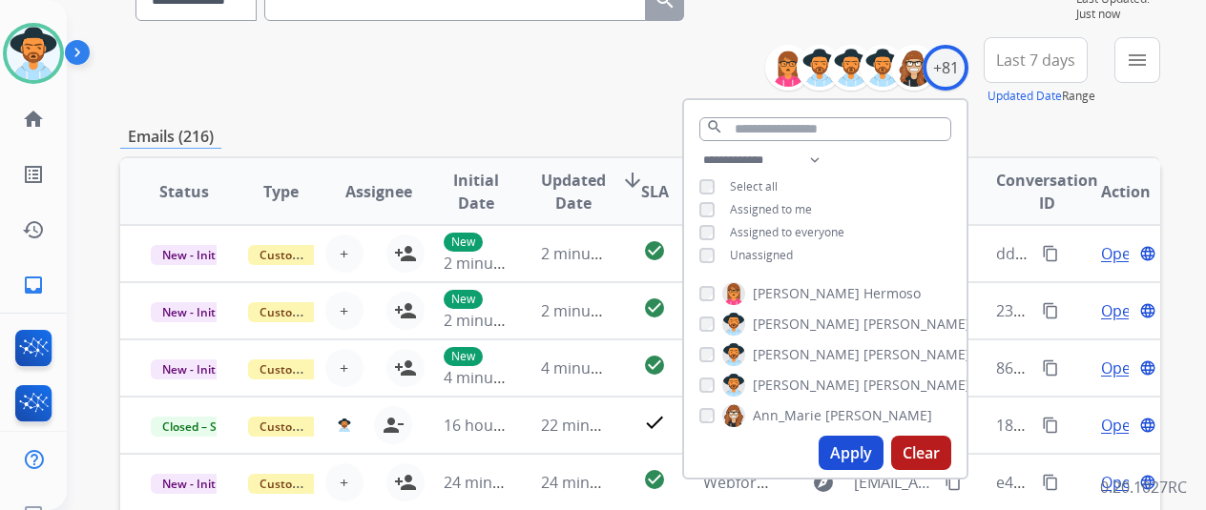
click at [749, 257] on span "Unassigned" at bounding box center [761, 255] width 63 height 16
click at [873, 451] on button "Apply" at bounding box center [850, 453] width 65 height 34
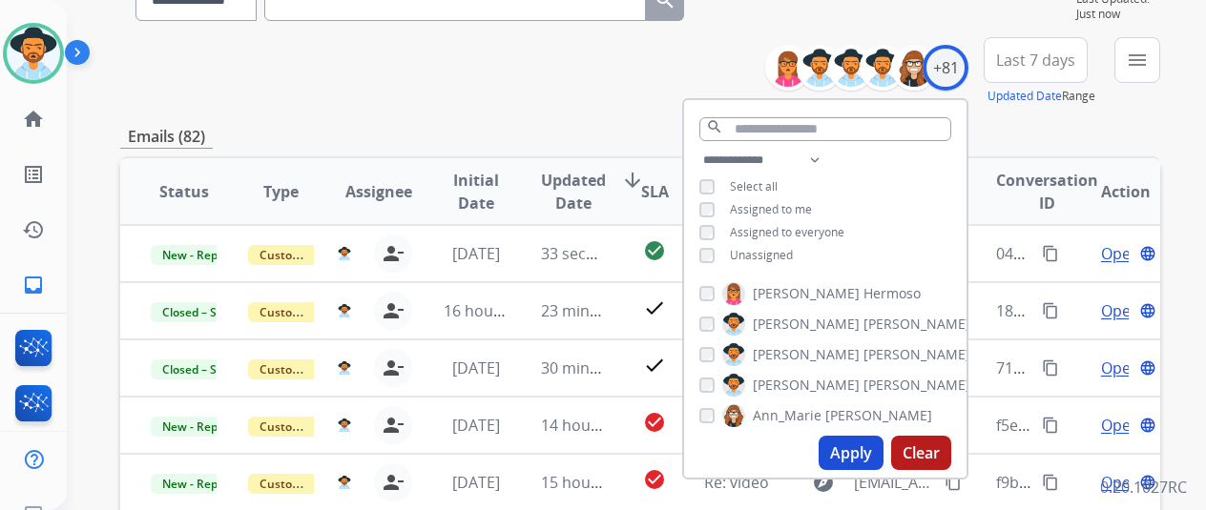
click at [591, 130] on div "Emails (82)" at bounding box center [640, 137] width 1040 height 24
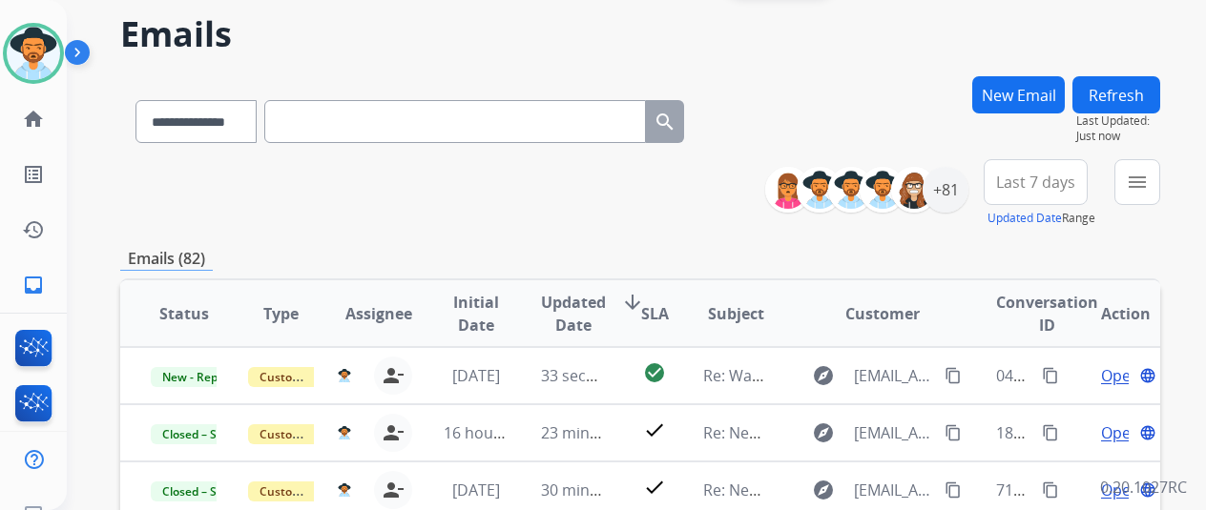
scroll to position [0, 0]
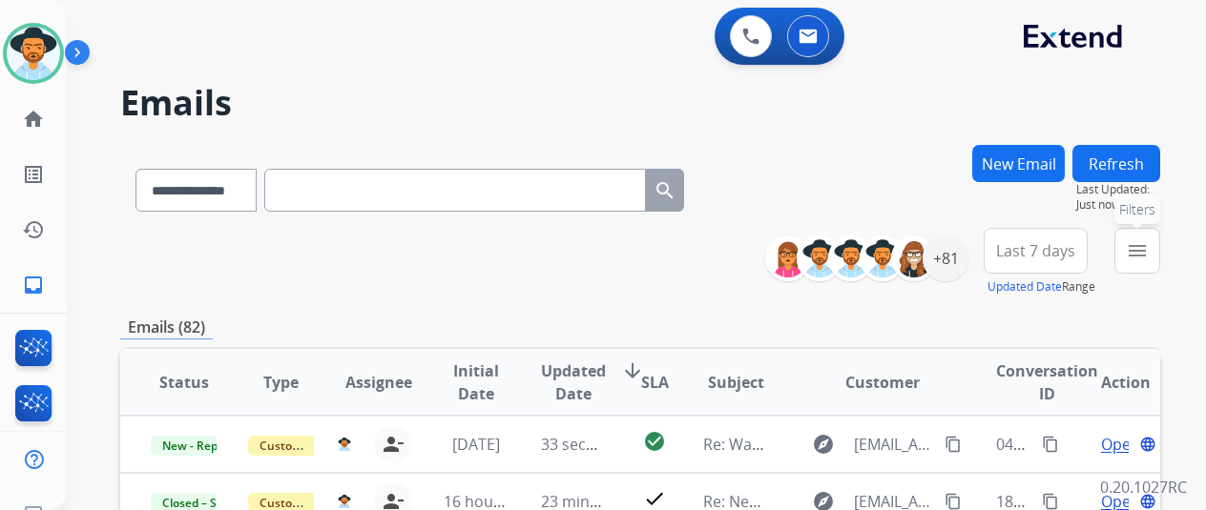
click at [1148, 243] on mat-icon "menu" at bounding box center [1137, 250] width 23 height 23
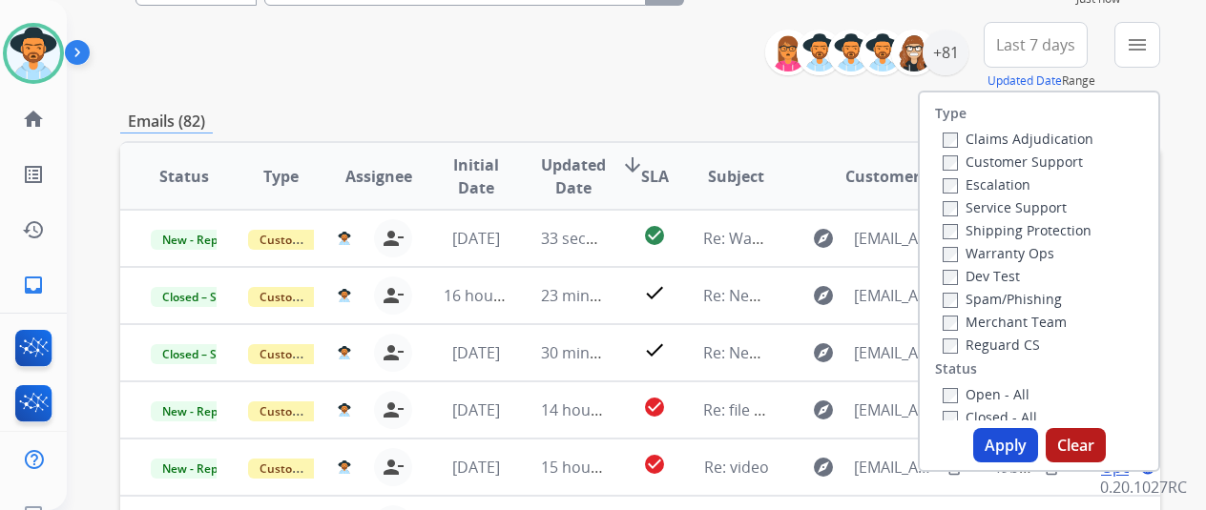
scroll to position [286, 0]
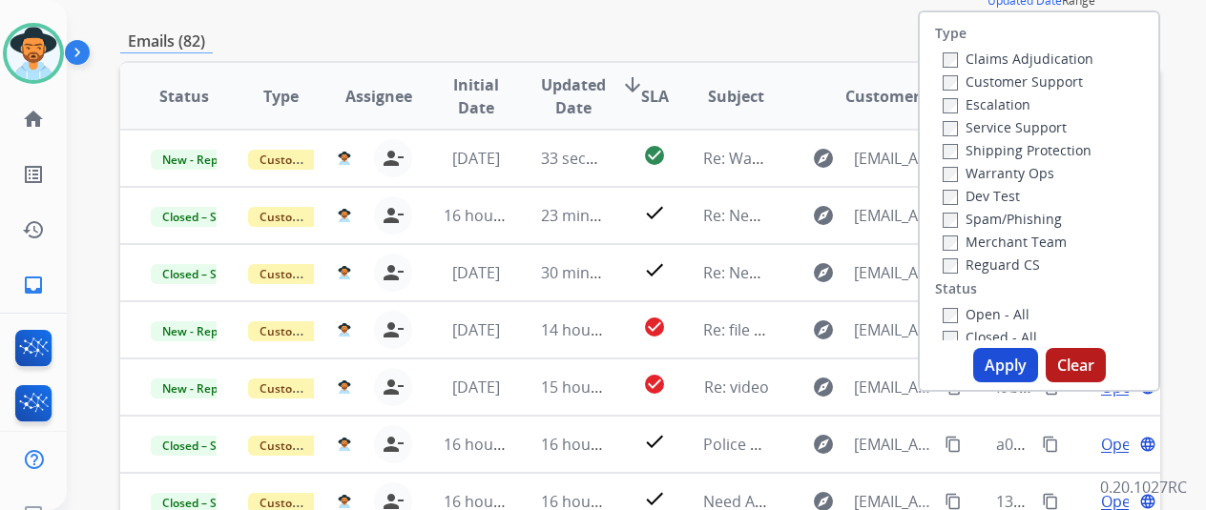
click at [1024, 363] on button "Apply" at bounding box center [1005, 365] width 65 height 34
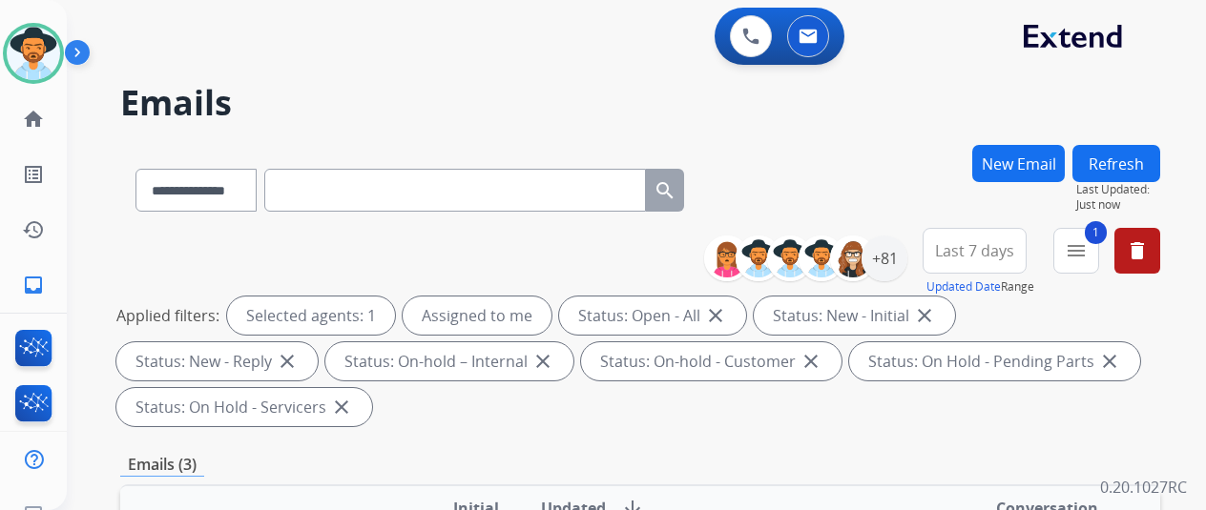
click at [544, 262] on div "**********" at bounding box center [640, 331] width 1040 height 206
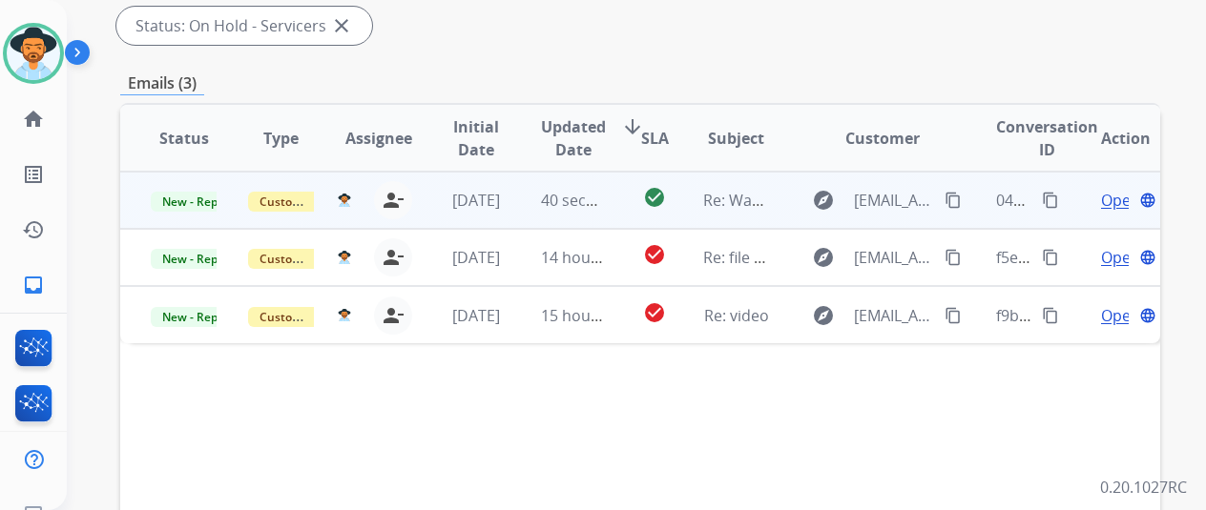
click at [1104, 196] on span "Open" at bounding box center [1120, 200] width 39 height 23
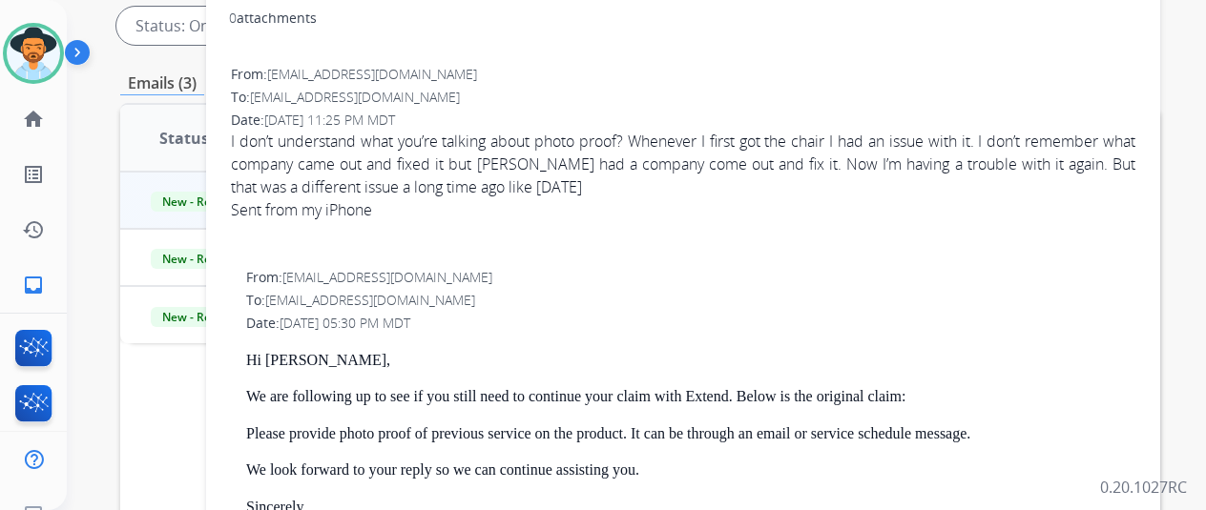
scroll to position [0, 0]
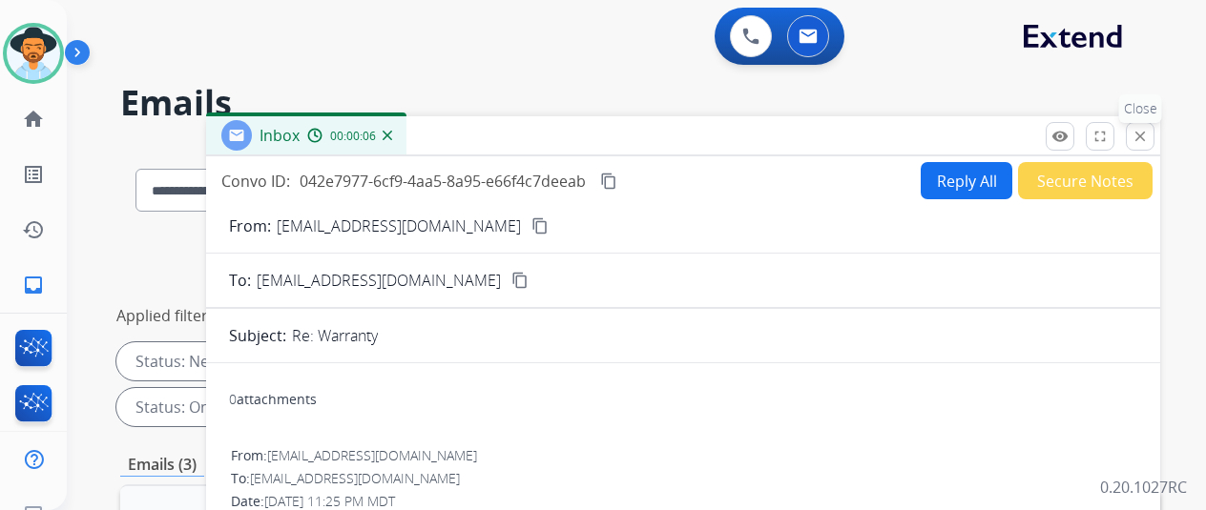
click at [1148, 134] on mat-icon "close" at bounding box center [1139, 136] width 17 height 17
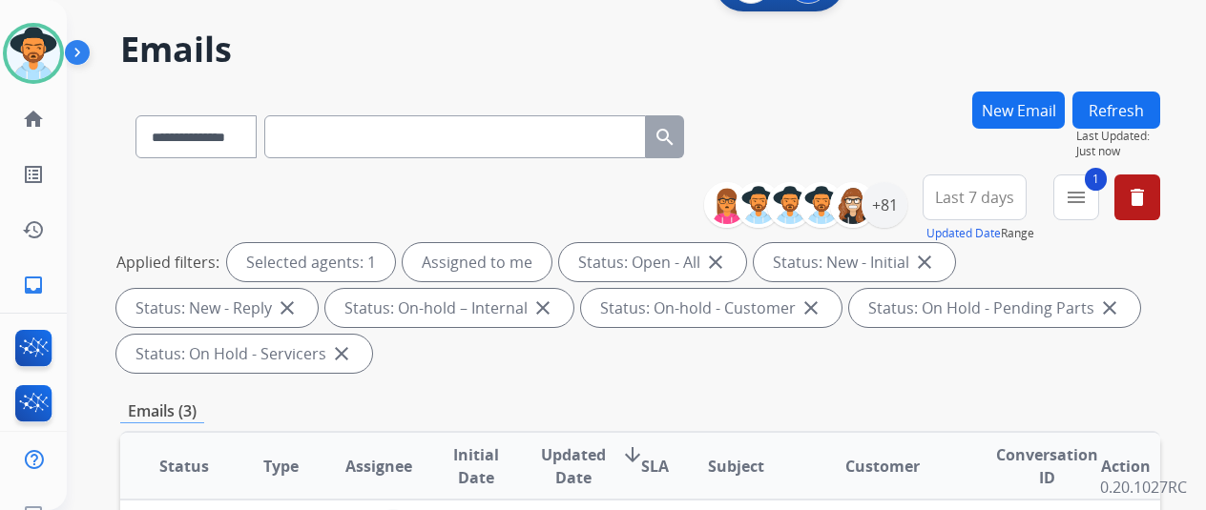
scroll to position [95, 0]
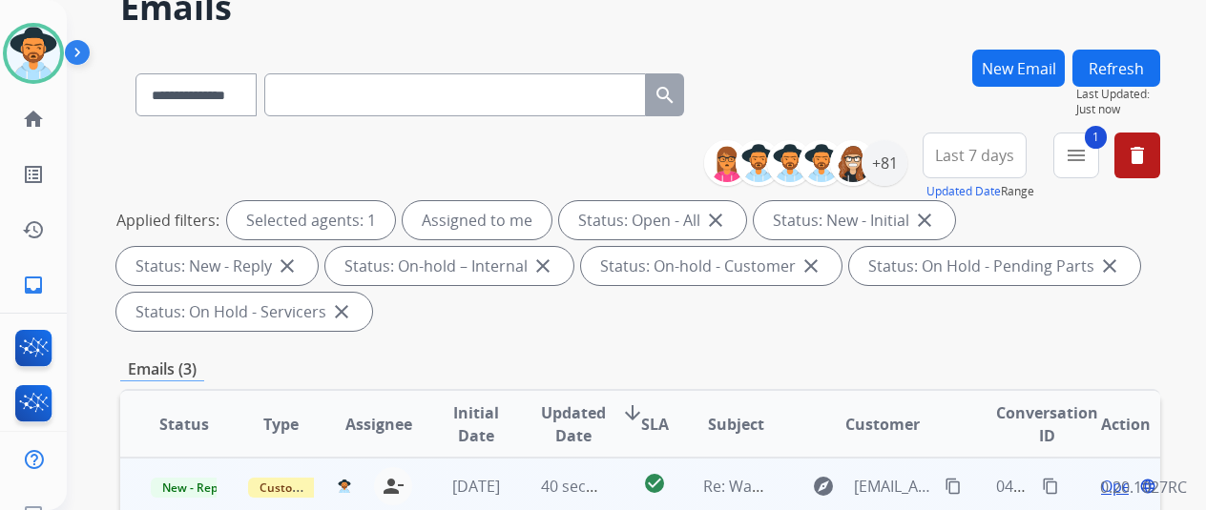
click at [956, 485] on mat-icon "content_copy" at bounding box center [952, 486] width 17 height 17
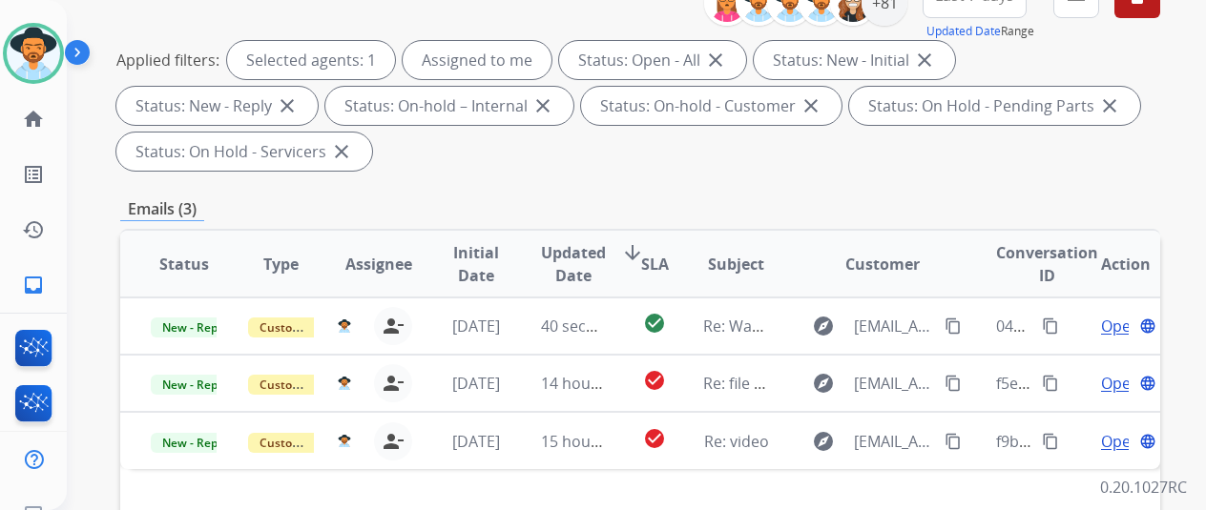
scroll to position [286, 0]
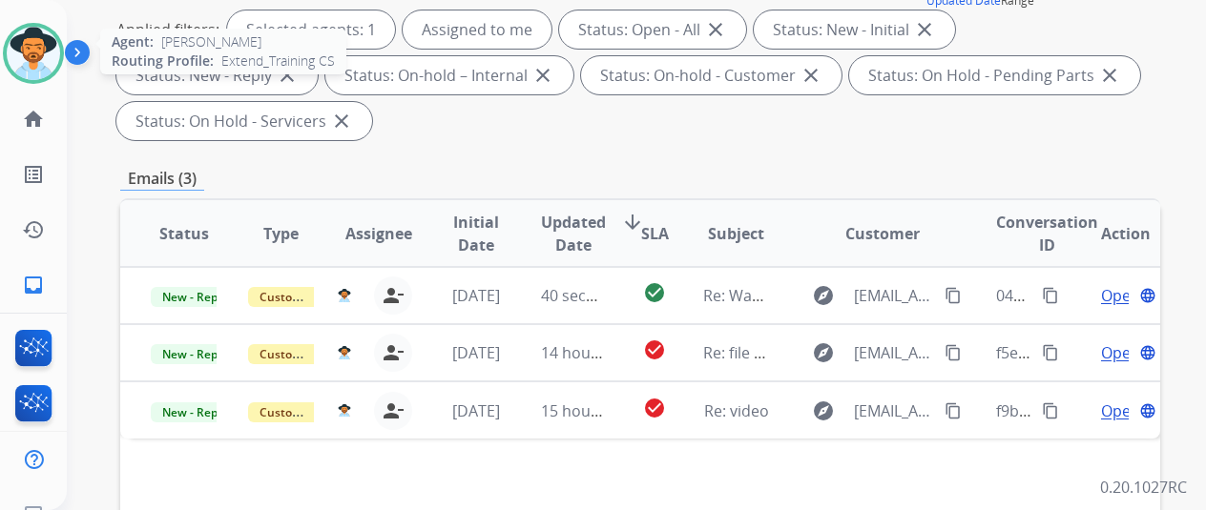
click at [23, 36] on img at bounding box center [33, 53] width 53 height 53
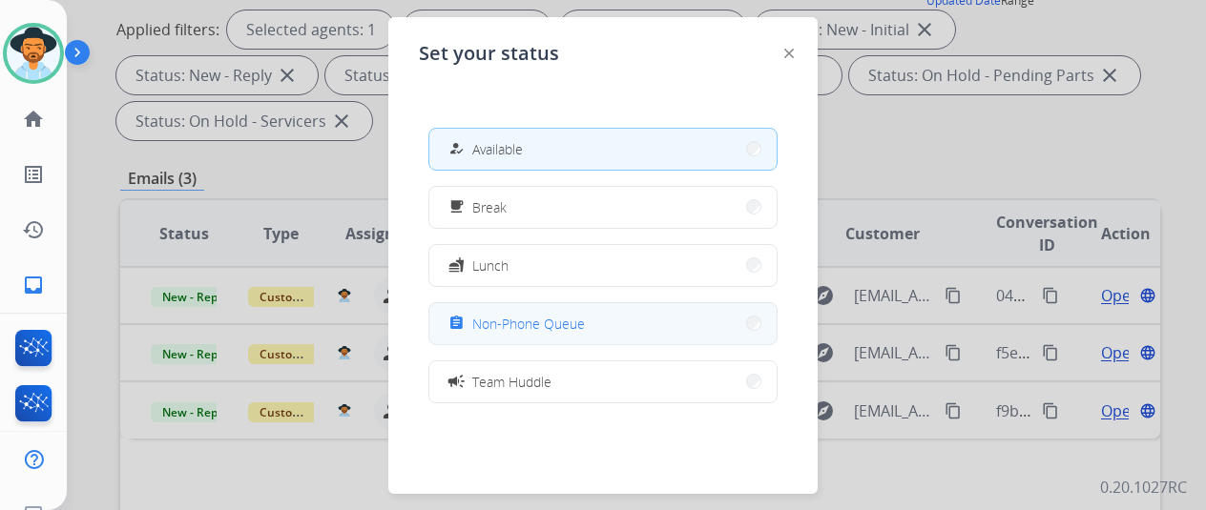
click at [570, 327] on span "Non-Phone Queue" at bounding box center [528, 324] width 113 height 20
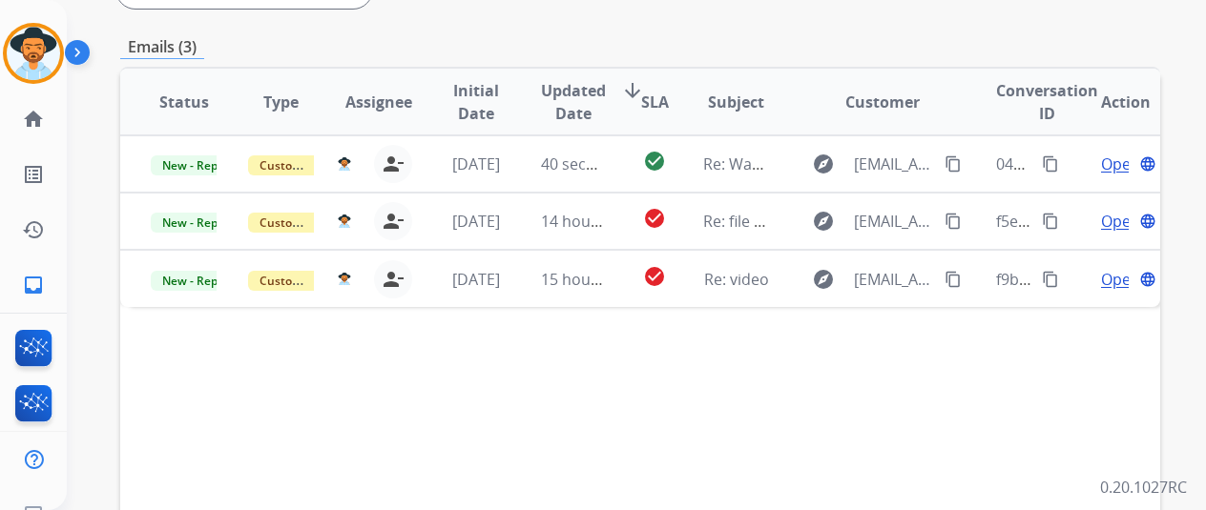
scroll to position [477, 0]
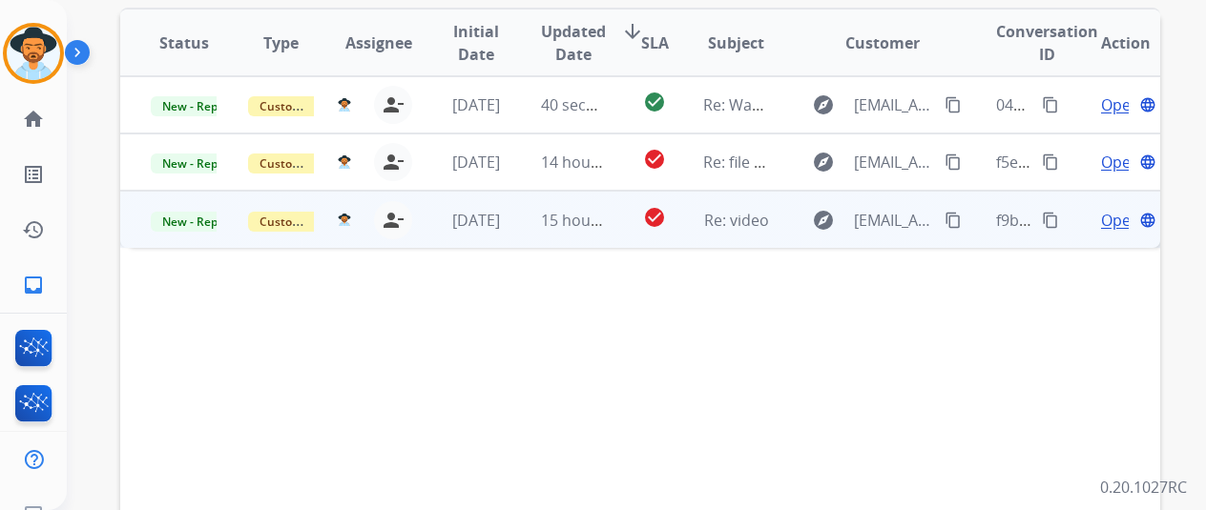
click at [1113, 217] on span "Open" at bounding box center [1120, 220] width 39 height 23
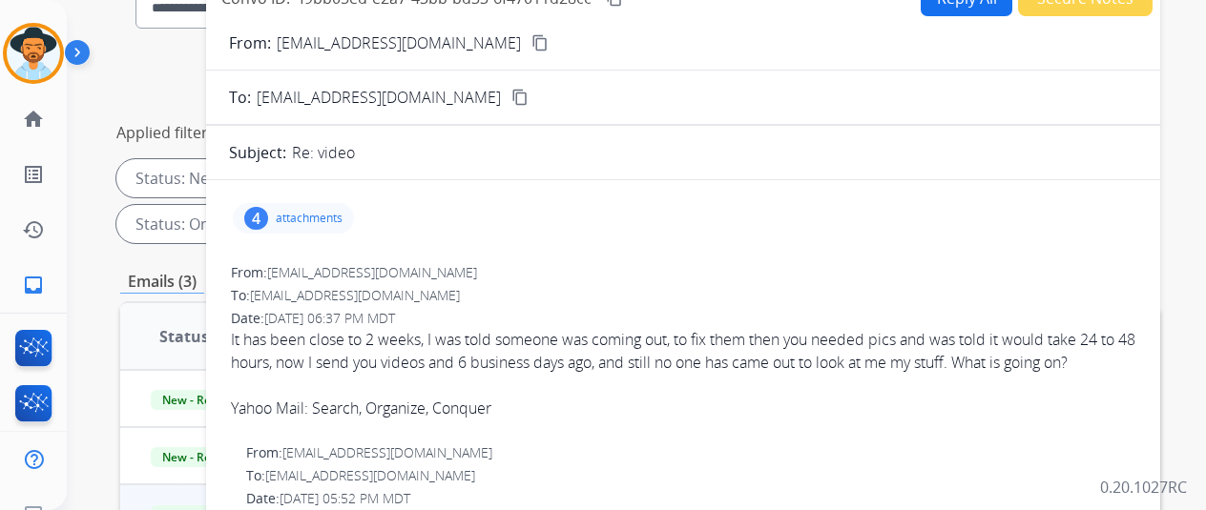
scroll to position [95, 0]
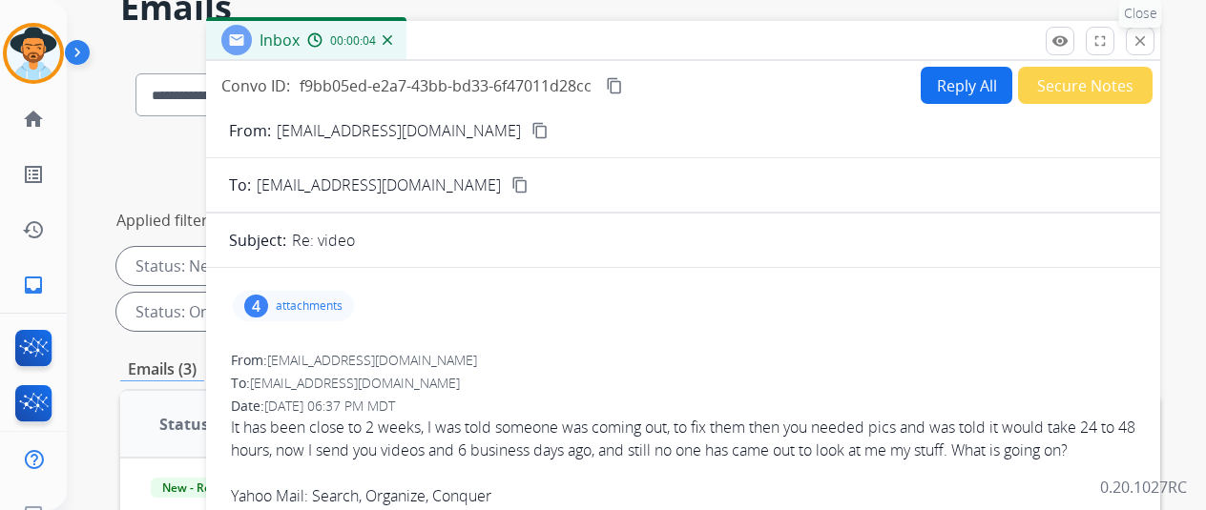
click at [1148, 39] on mat-icon "close" at bounding box center [1139, 40] width 17 height 17
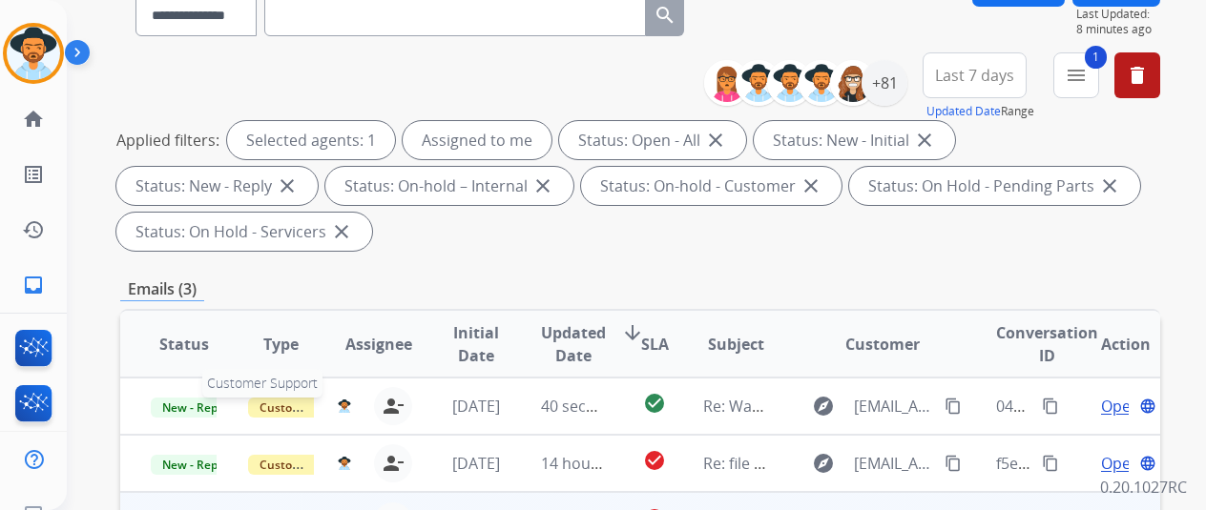
scroll to position [286, 0]
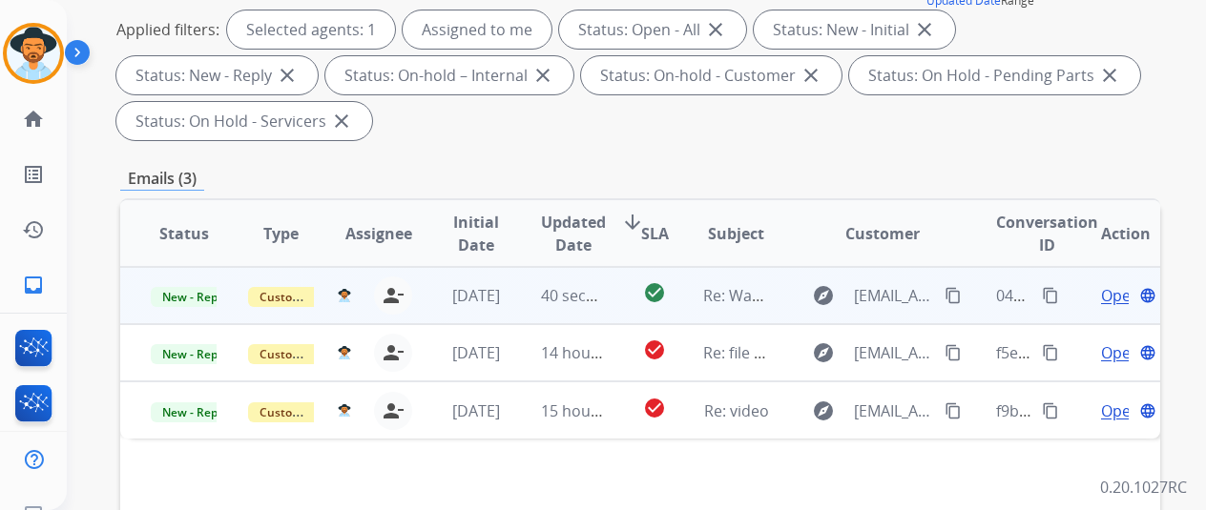
click at [1118, 299] on span "Open" at bounding box center [1120, 295] width 39 height 23
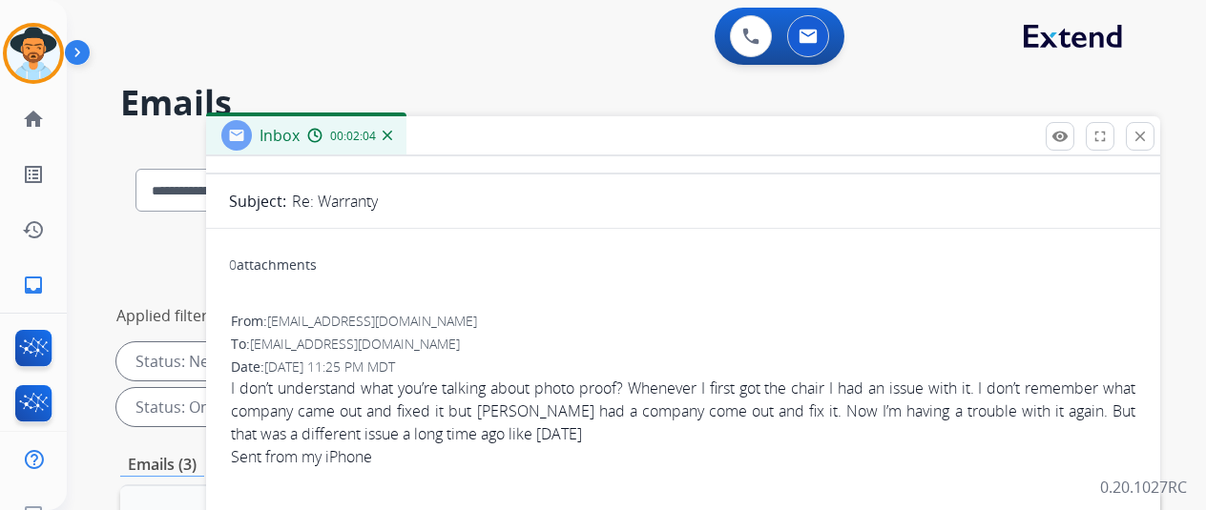
scroll to position [191, 0]
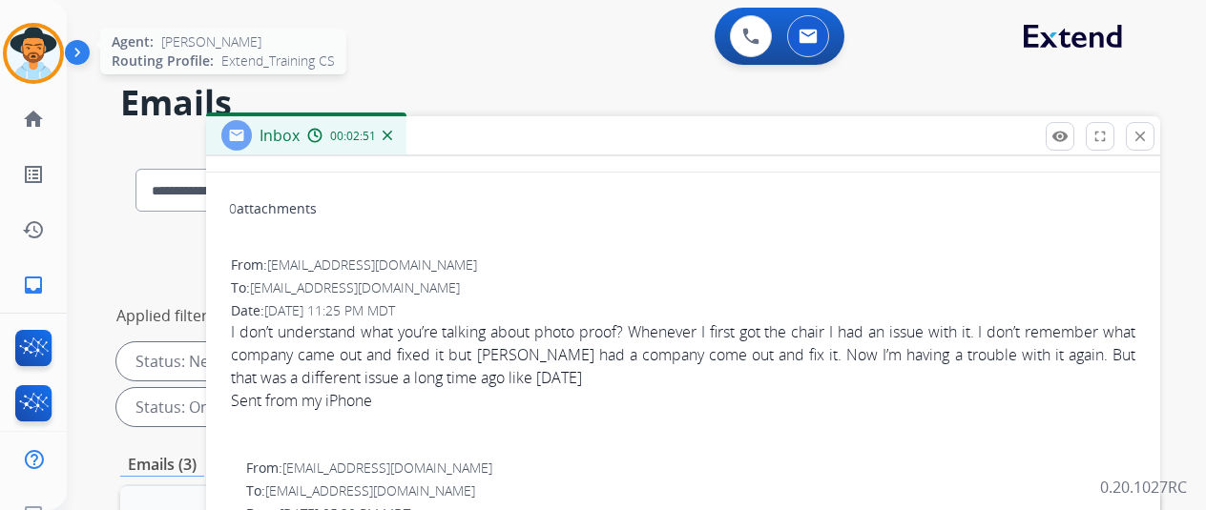
click at [52, 47] on img at bounding box center [33, 53] width 53 height 53
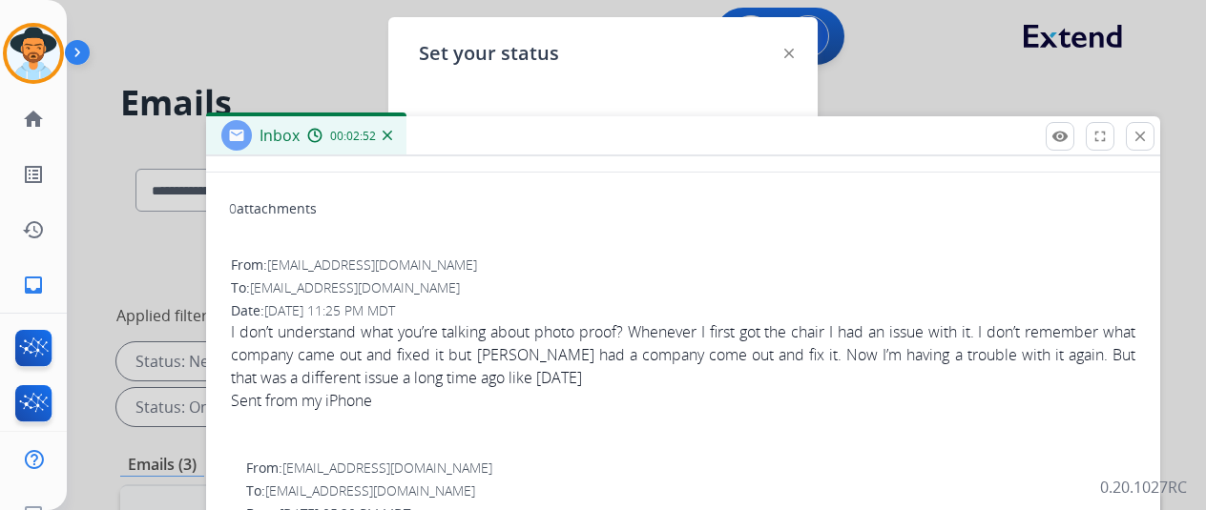
drag, startPoint x: 664, startPoint y: 134, endPoint x: 651, endPoint y: 218, distance: 85.0
click at [656, 156] on div "Inbox 00:02:52" at bounding box center [683, 136] width 954 height 40
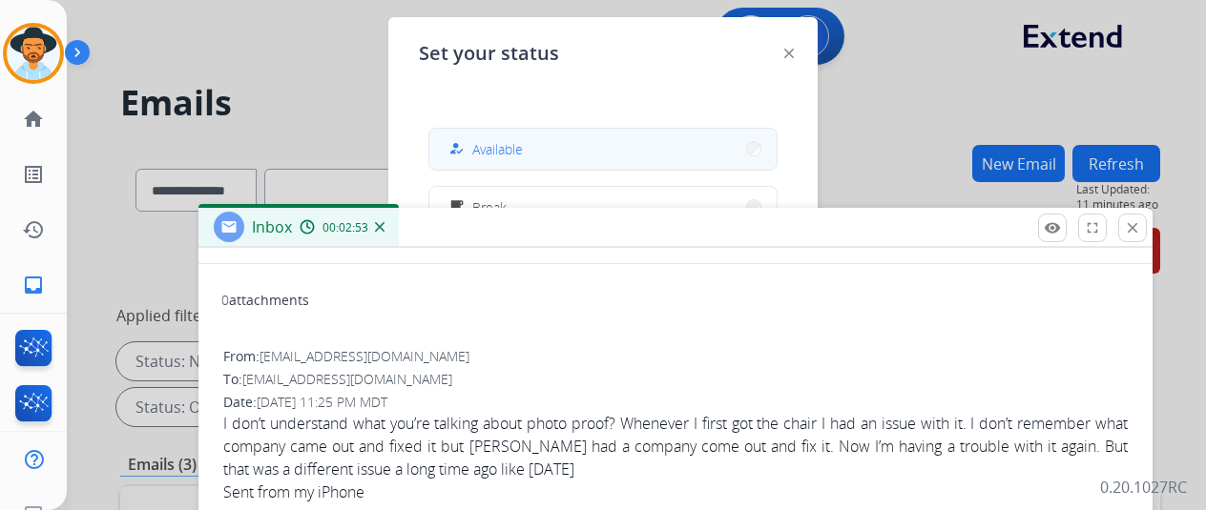
click at [634, 166] on button "how_to_reg Available" at bounding box center [602, 149] width 347 height 41
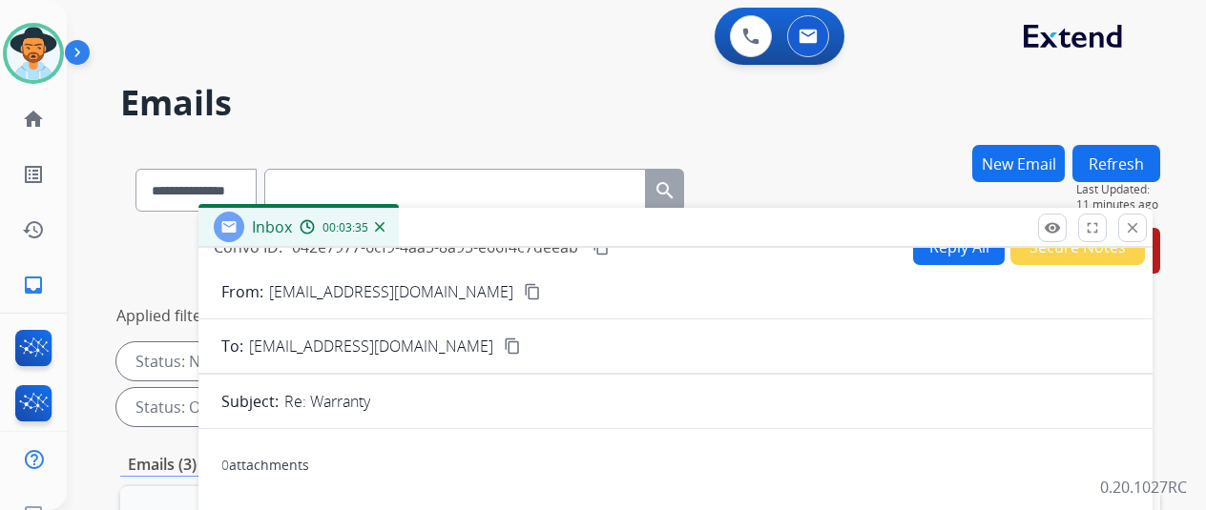
scroll to position [0, 0]
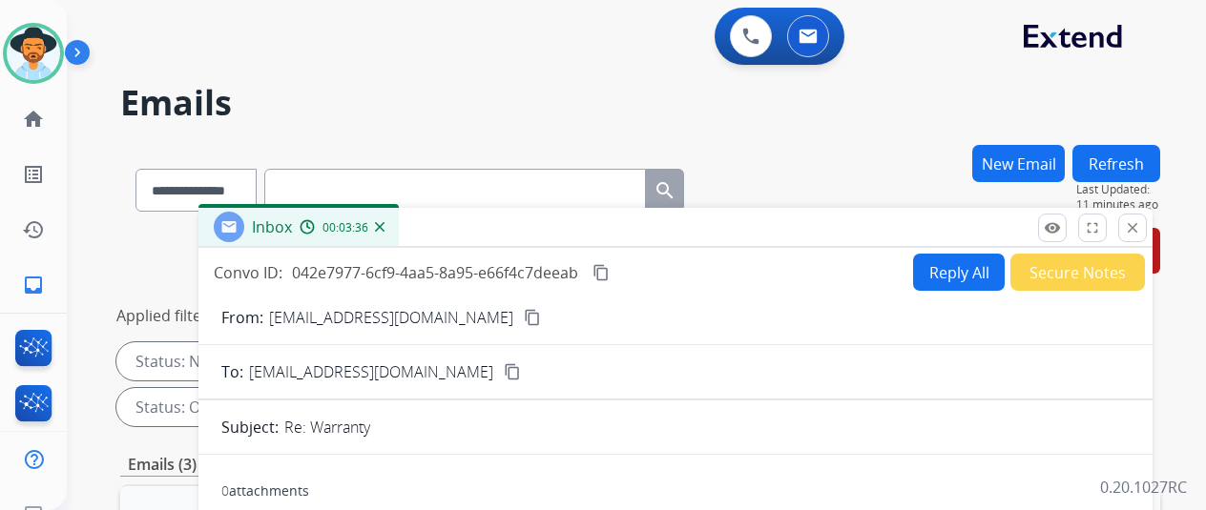
click at [923, 272] on button "Reply All" at bounding box center [959, 272] width 92 height 37
select select "**********"
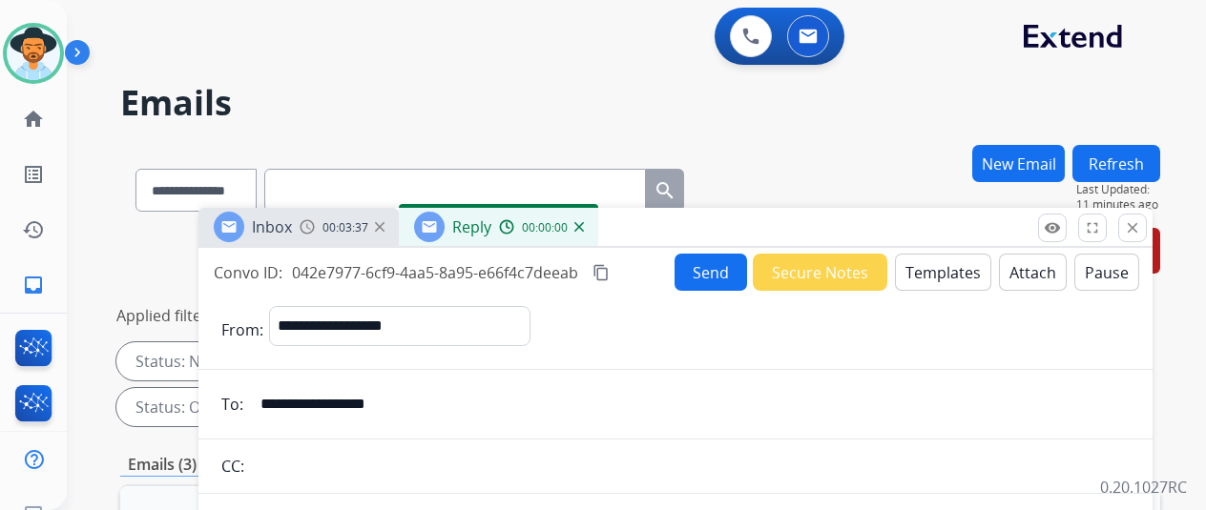
click at [912, 264] on button "Templates" at bounding box center [943, 272] width 96 height 37
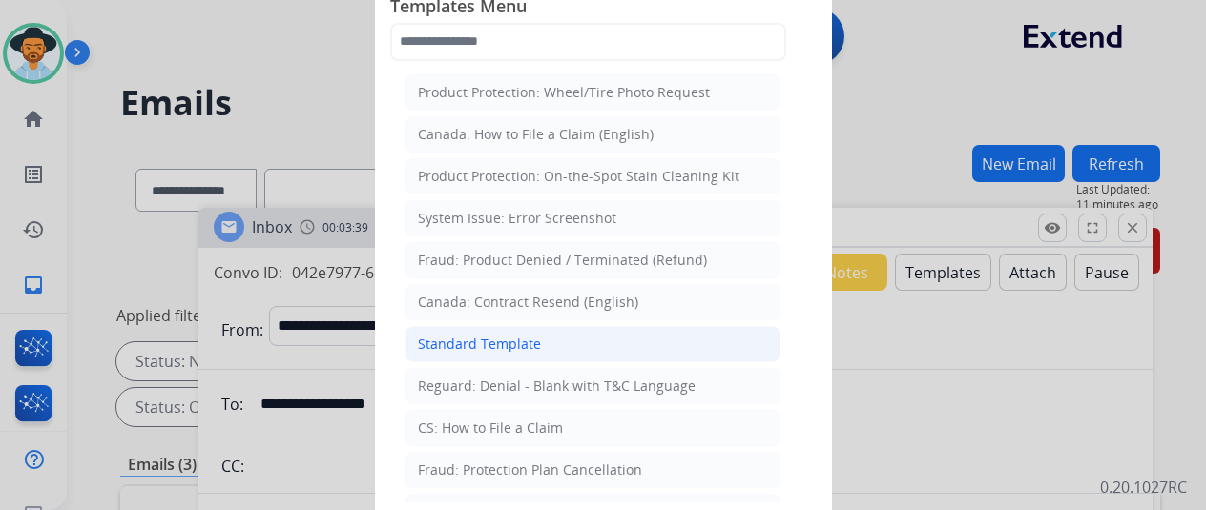
click at [555, 329] on li "Standard Template" at bounding box center [592, 344] width 375 height 36
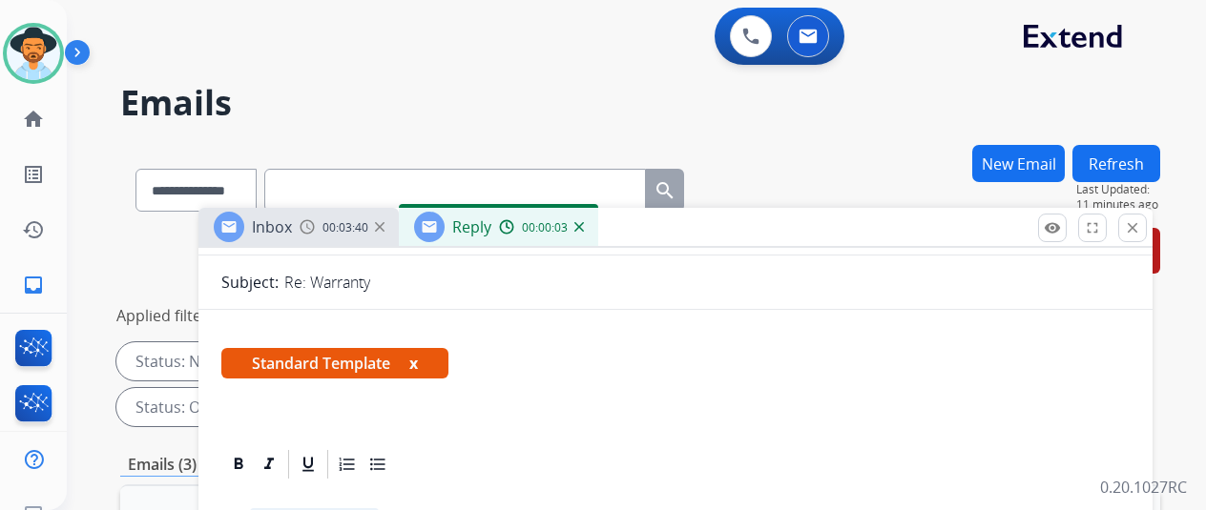
scroll to position [382, 0]
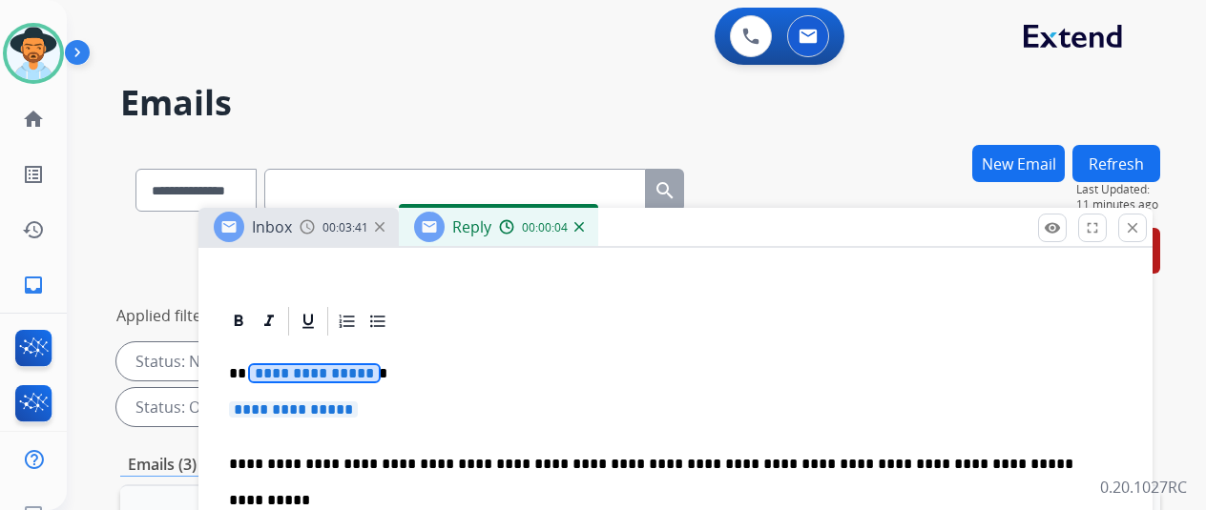
click at [324, 375] on span "**********" at bounding box center [314, 373] width 129 height 16
click at [313, 403] on span "**********" at bounding box center [293, 410] width 129 height 16
click at [285, 365] on span "**********" at bounding box center [314, 373] width 129 height 16
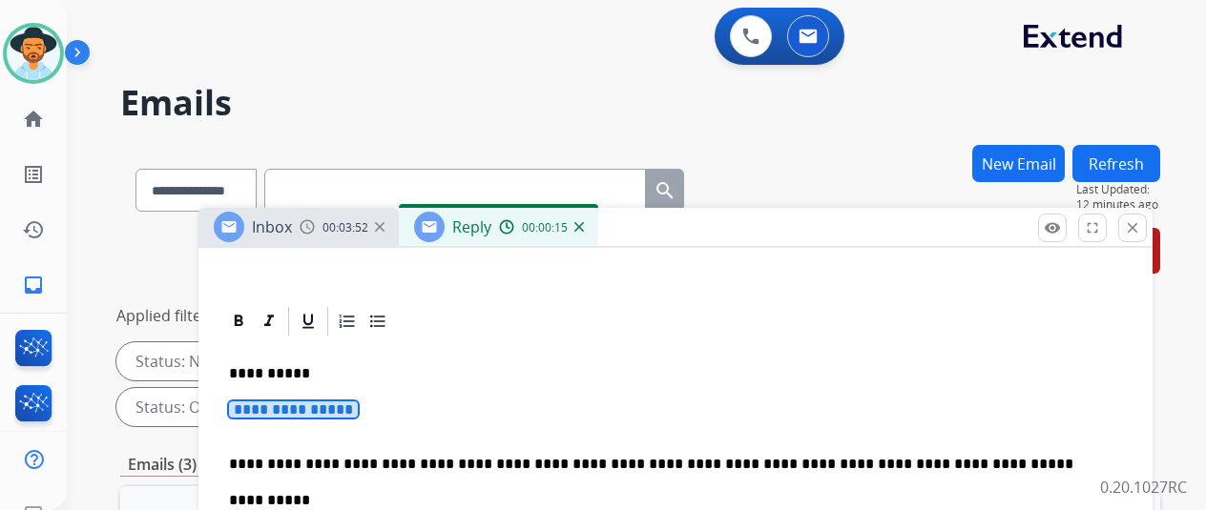
click at [341, 415] on span "**********" at bounding box center [293, 410] width 129 height 16
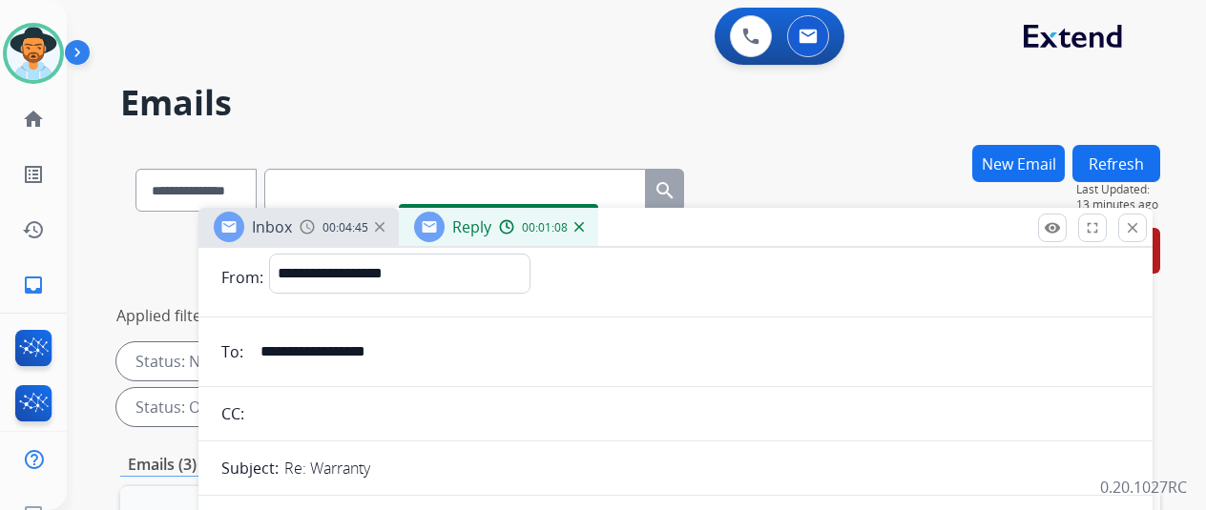
scroll to position [0, 0]
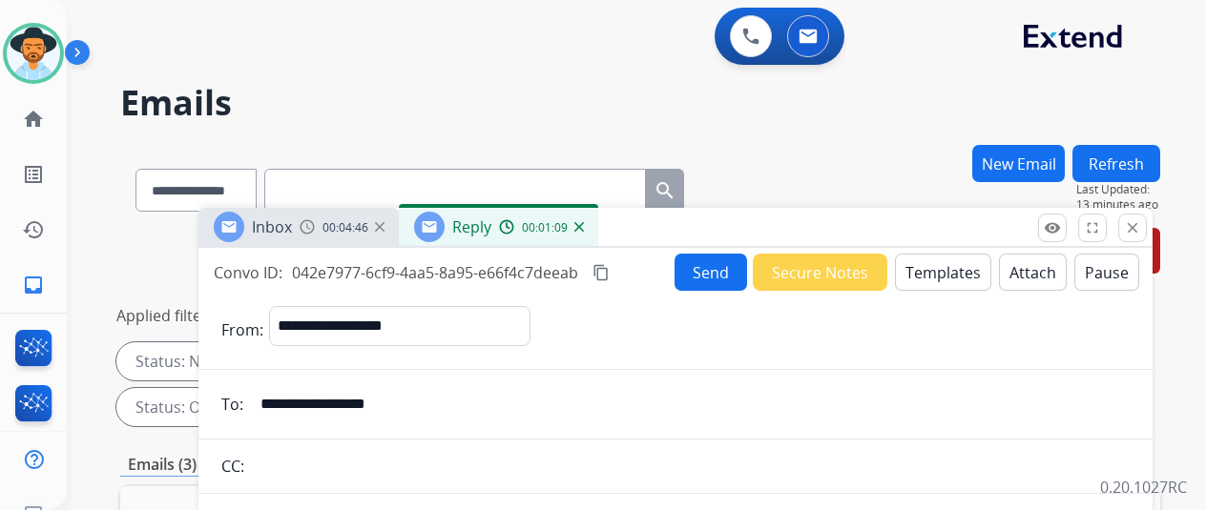
click at [727, 237] on div "Inbox 00:04:46 Reply 00:01:09" at bounding box center [675, 228] width 954 height 40
click at [734, 271] on button "Send" at bounding box center [710, 272] width 72 height 37
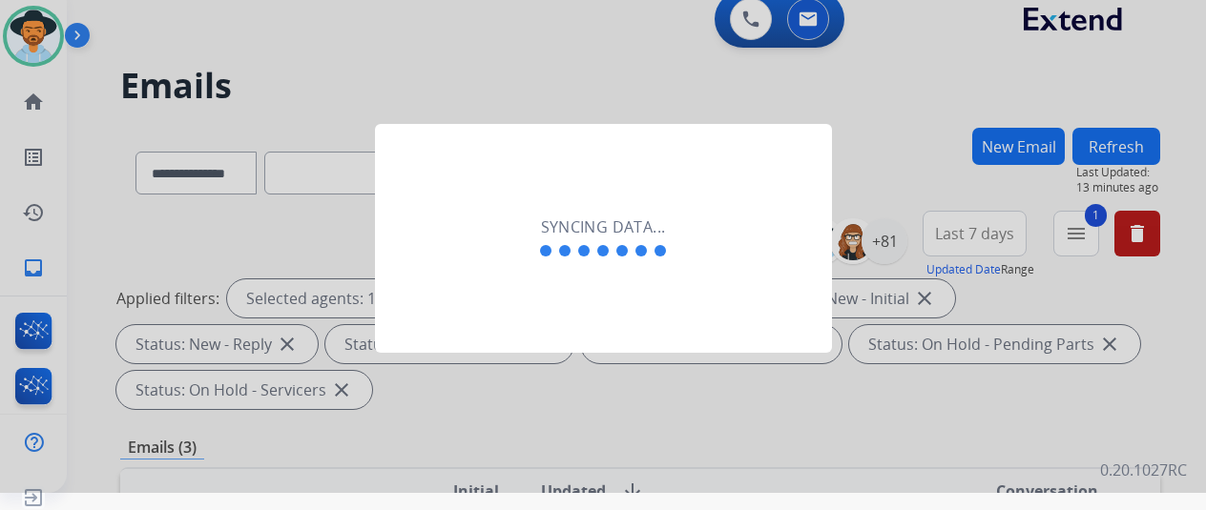
scroll to position [23, 0]
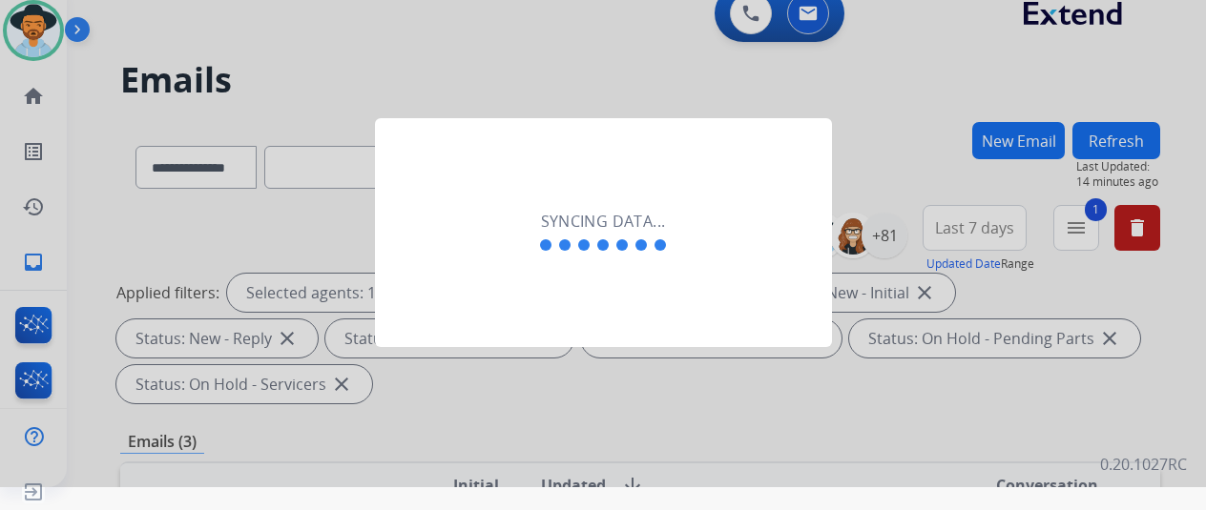
click at [668, 214] on div "Syncing data..." at bounding box center [603, 233] width 134 height 46
click at [605, 316] on div "Syncing data..." at bounding box center [603, 232] width 457 height 229
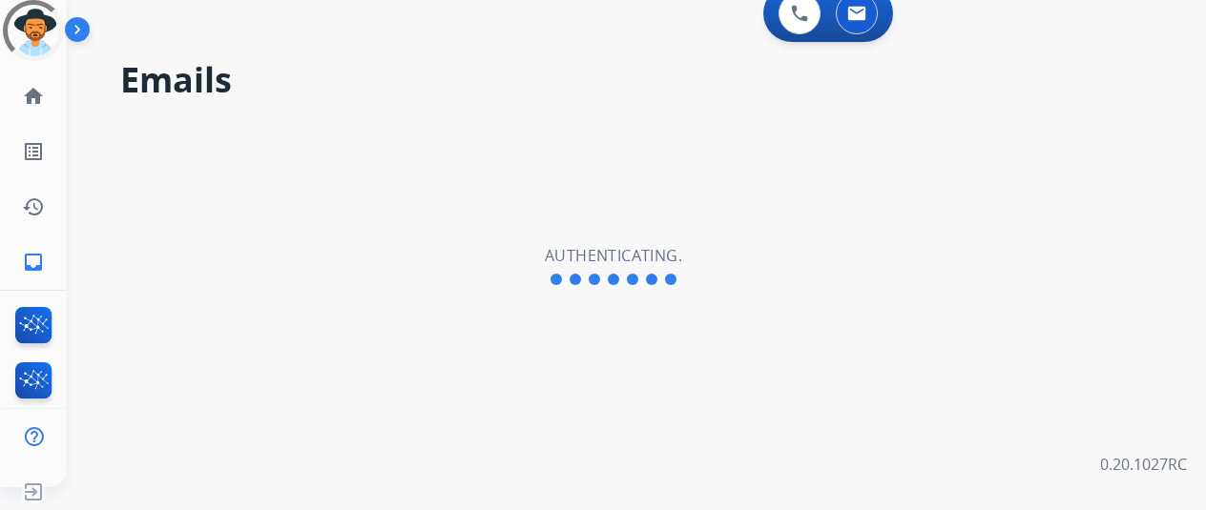
scroll to position [23, 0]
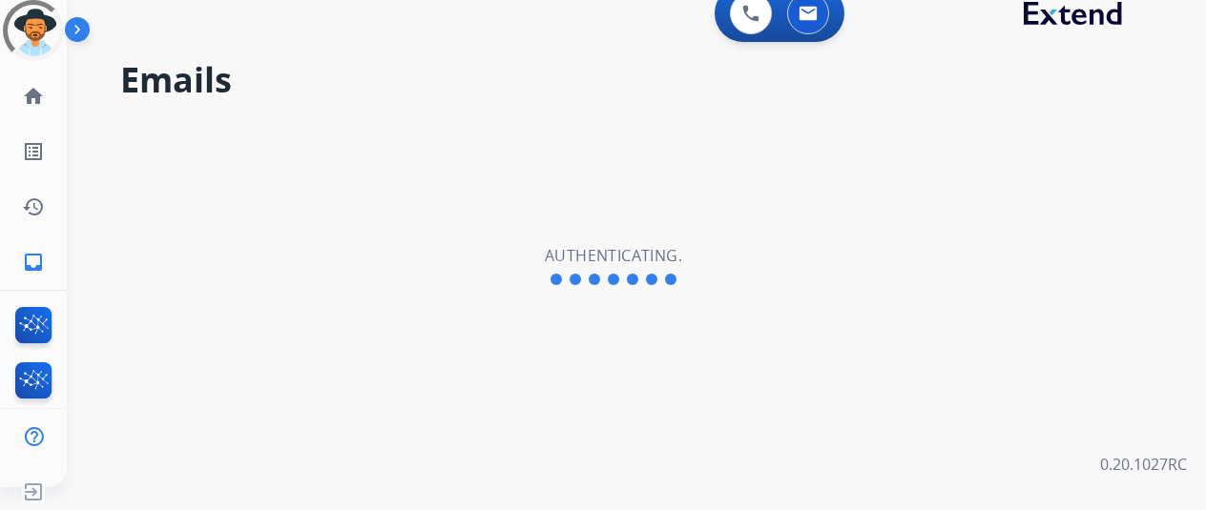
select select "**********"
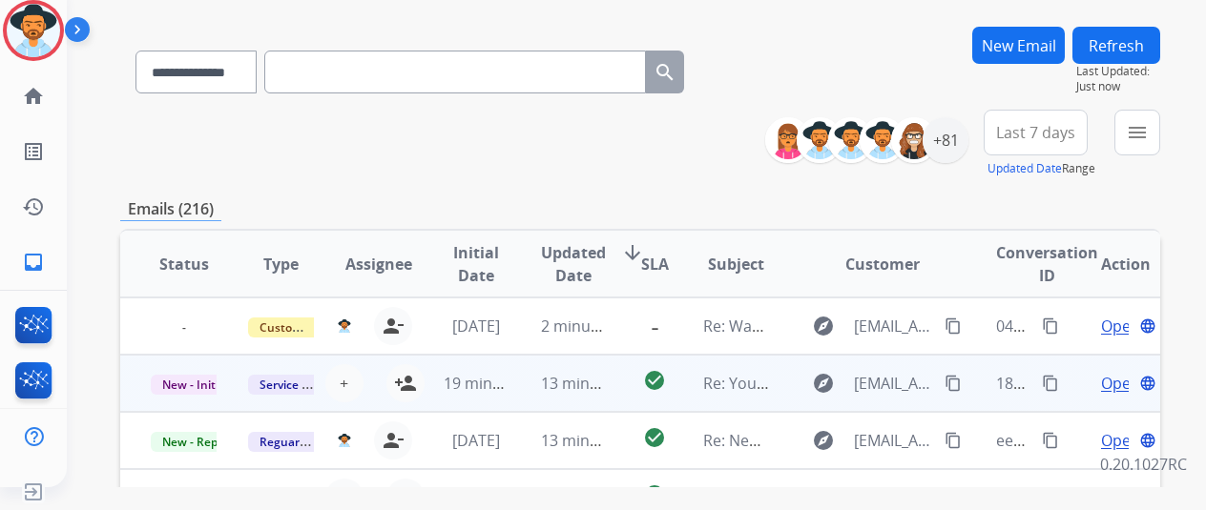
scroll to position [2, 0]
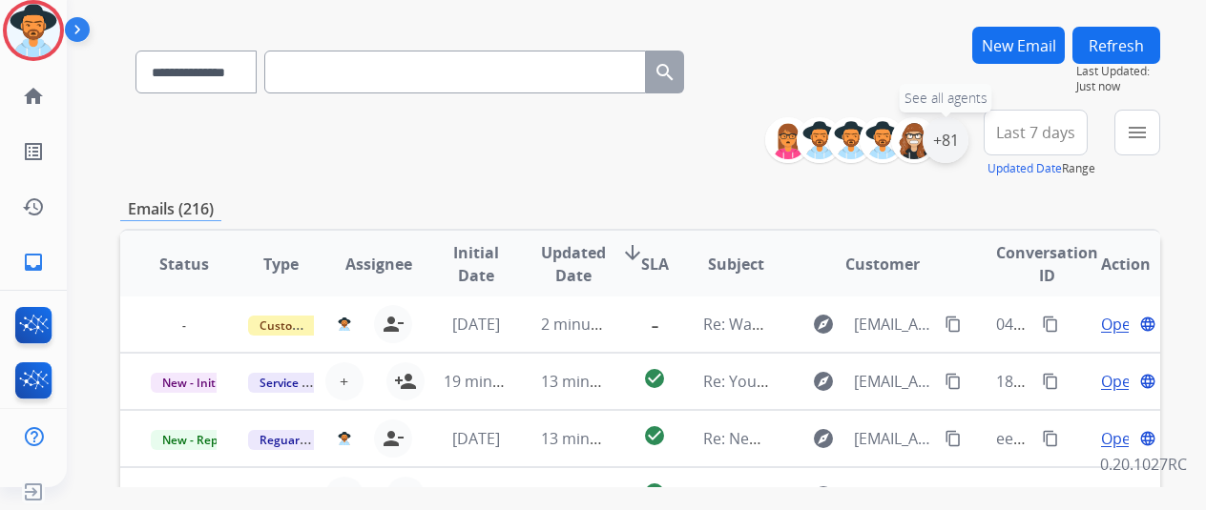
click at [967, 141] on div "+81" at bounding box center [945, 140] width 46 height 46
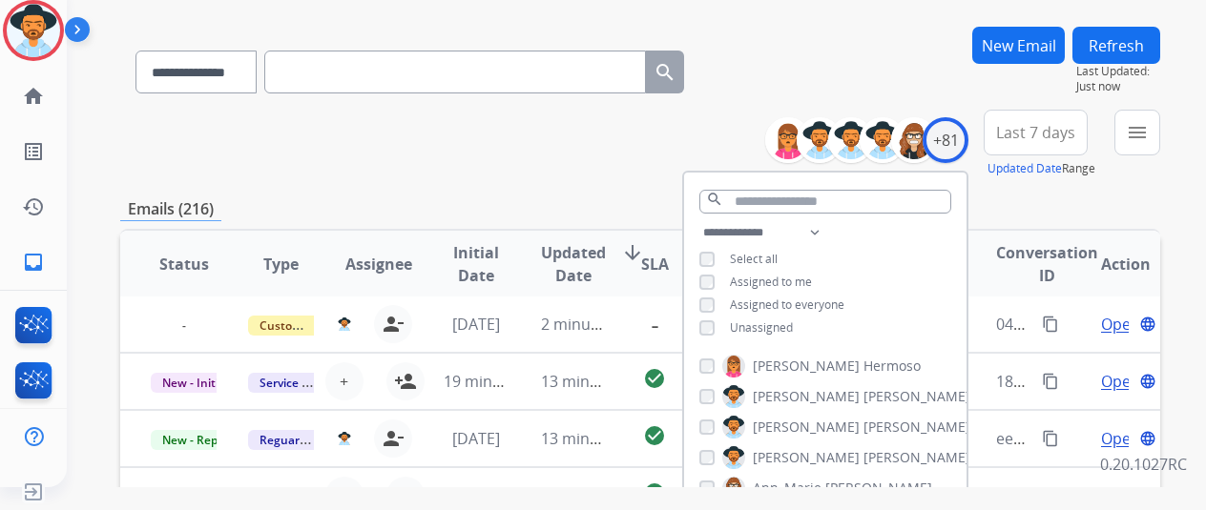
click at [752, 328] on span "Unassigned" at bounding box center [761, 328] width 63 height 16
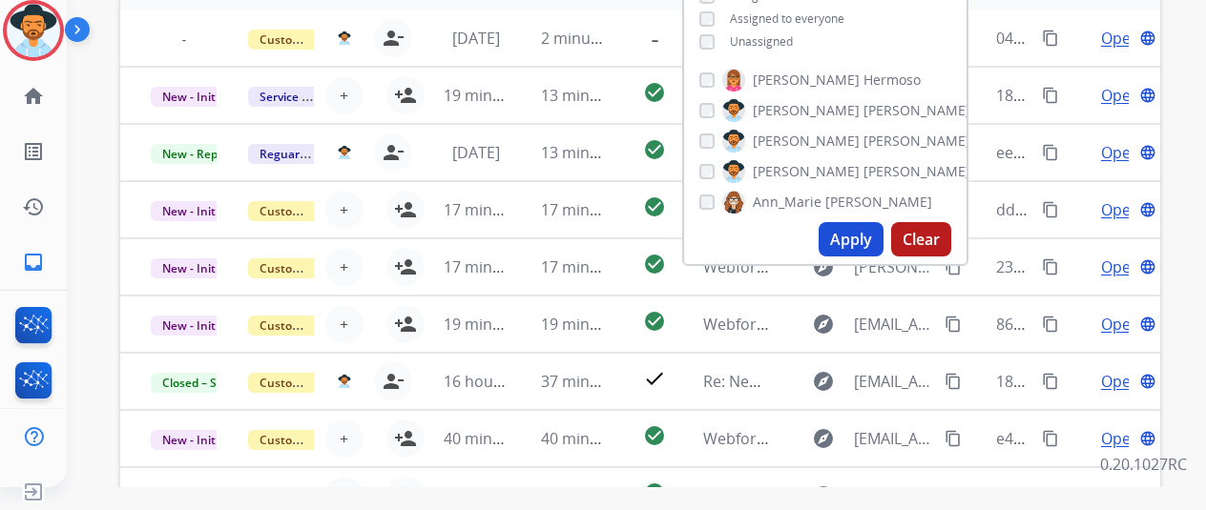
click at [855, 238] on button "Apply" at bounding box center [850, 239] width 65 height 34
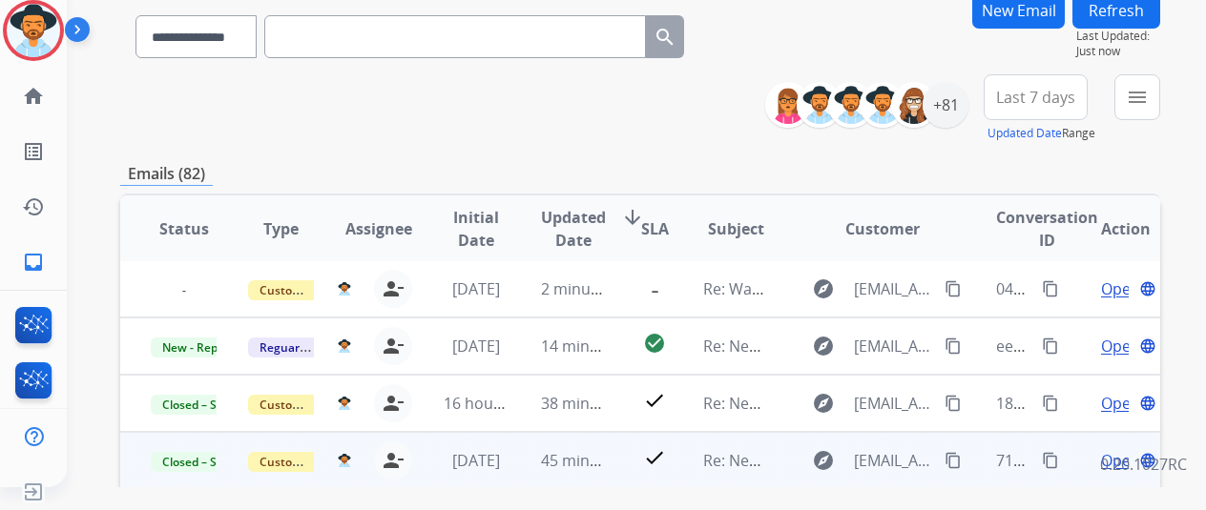
scroll to position [286, 0]
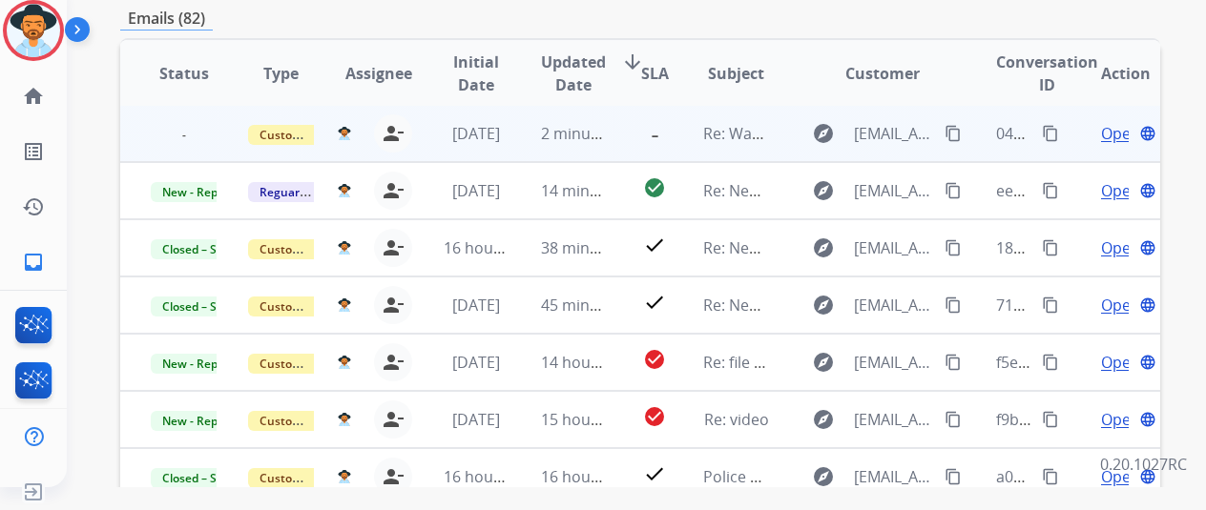
click at [1110, 131] on span "Open" at bounding box center [1120, 133] width 39 height 23
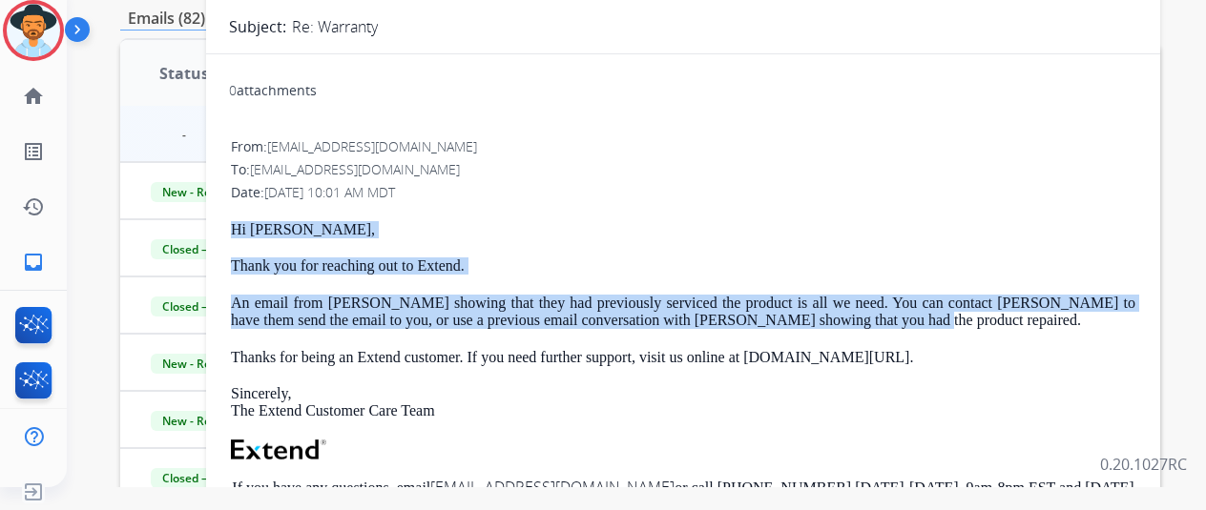
drag, startPoint x: 245, startPoint y: 230, endPoint x: 961, endPoint y: 324, distance: 721.6
click at [961, 324] on div "From: support@extend.com To: rjbj1979@yahoo.com Date: 09/12/2025 - 10:01 AM MDT…" at bounding box center [683, 430] width 908 height 590
copy div "Hi Robert, Thank you for reaching out to Extend. An email from Ashley showing t…"
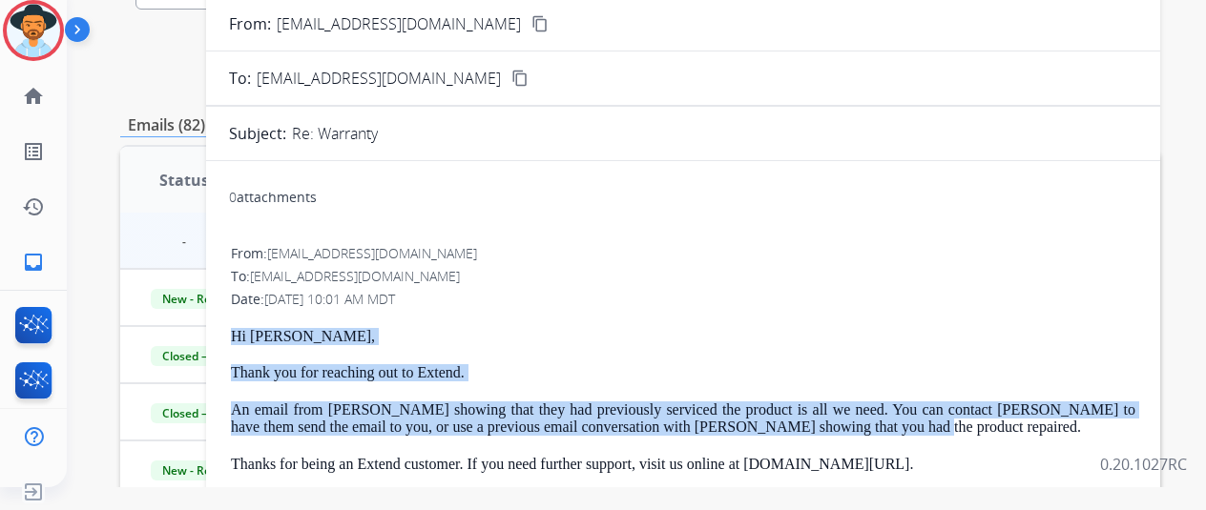
scroll to position [0, 0]
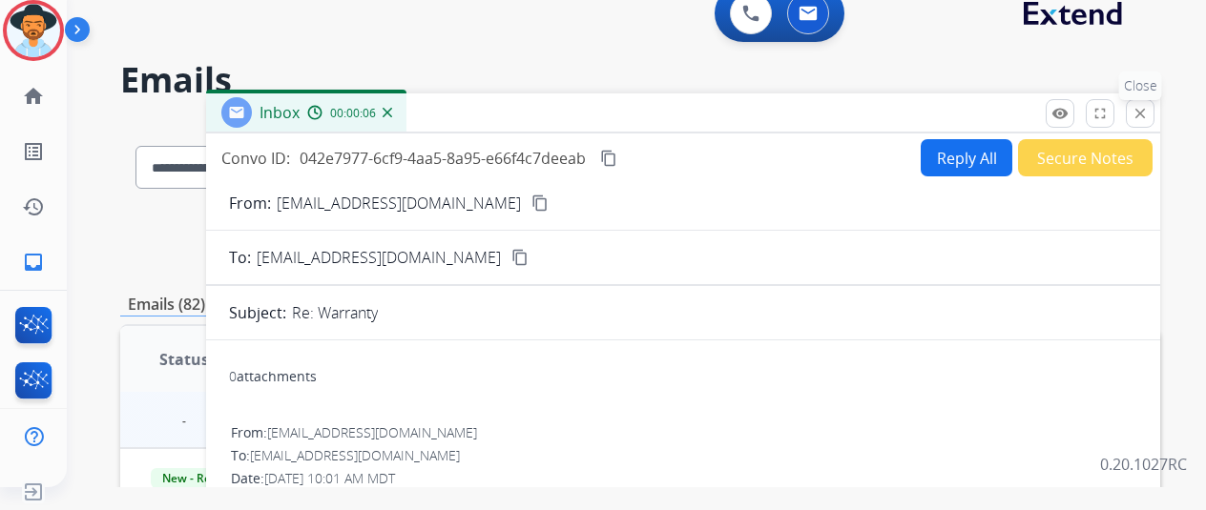
click at [1143, 115] on button "close Close" at bounding box center [1140, 113] width 29 height 29
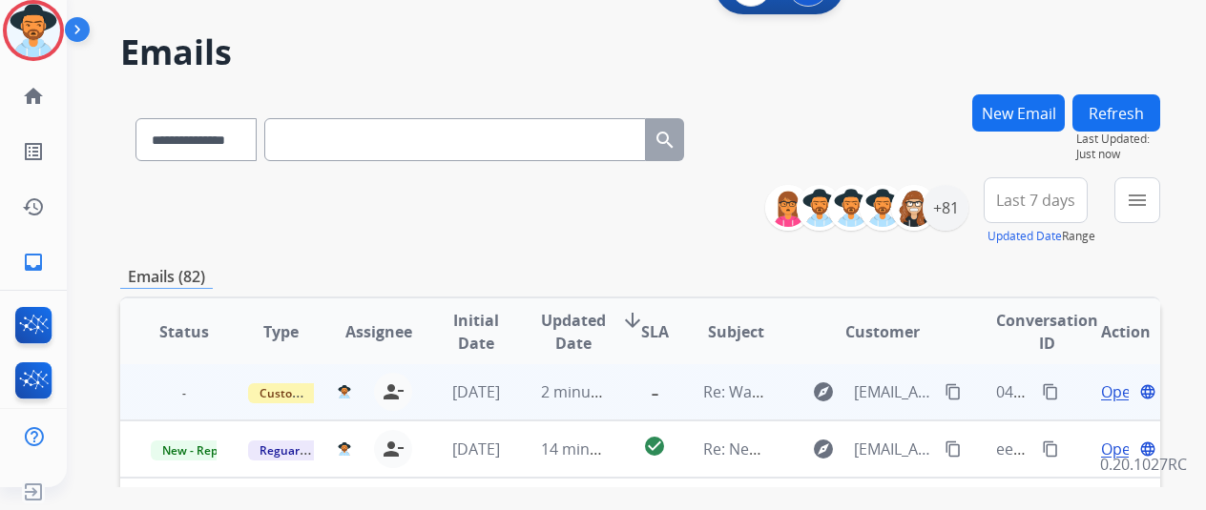
scroll to position [95, 0]
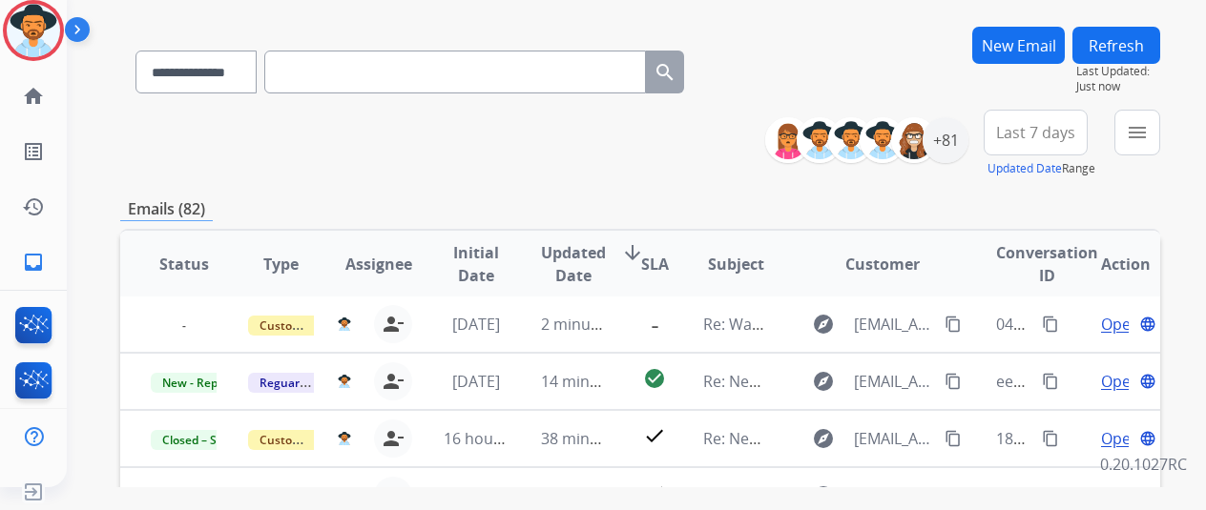
click at [1157, 51] on button "Refresh" at bounding box center [1116, 45] width 88 height 37
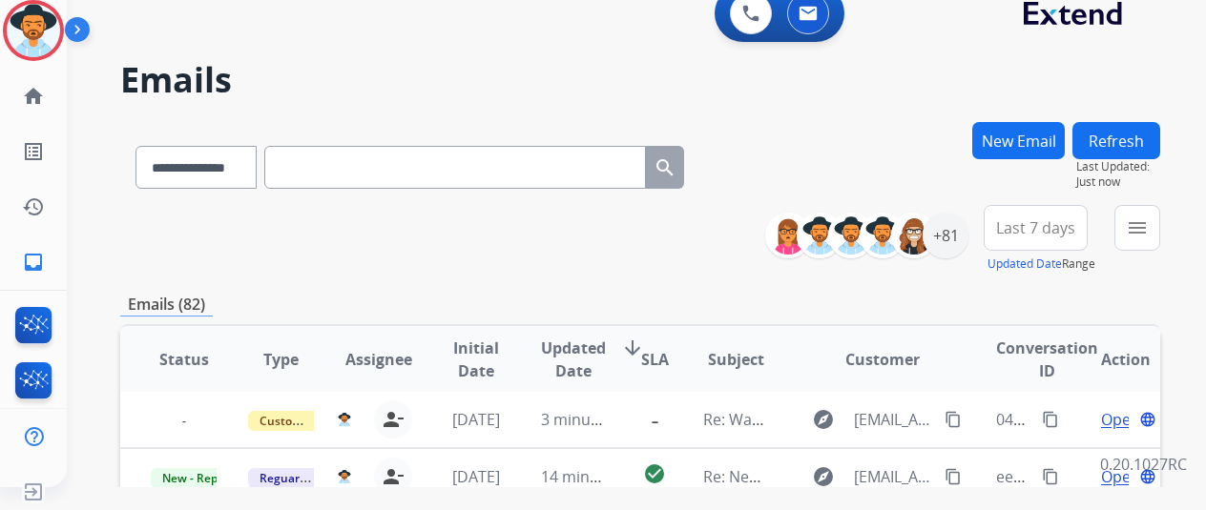
click at [1034, 143] on button "New Email" at bounding box center [1018, 140] width 93 height 37
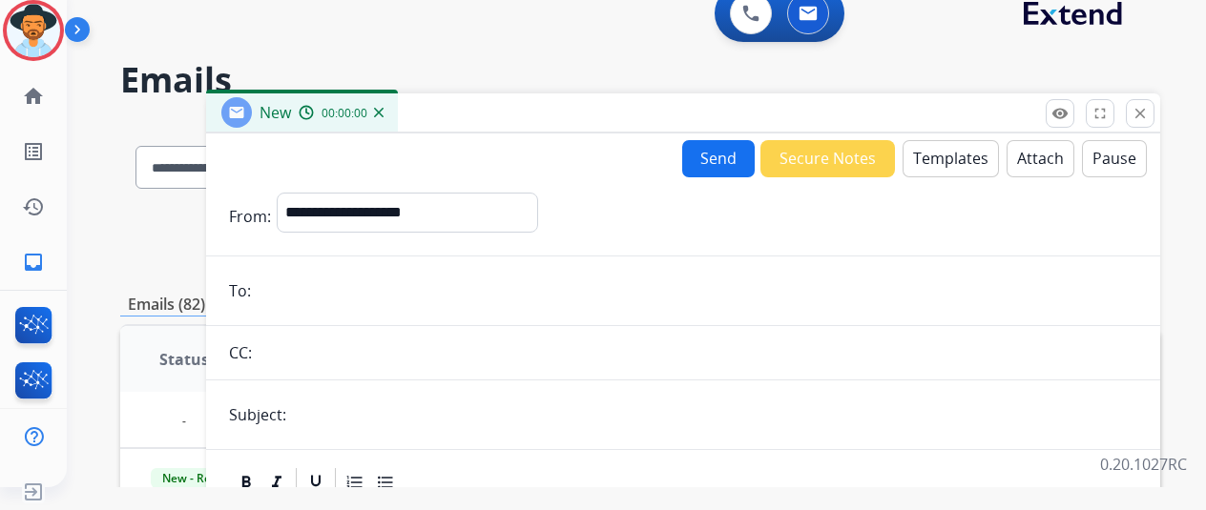
click at [979, 158] on button "Templates" at bounding box center [950, 158] width 96 height 37
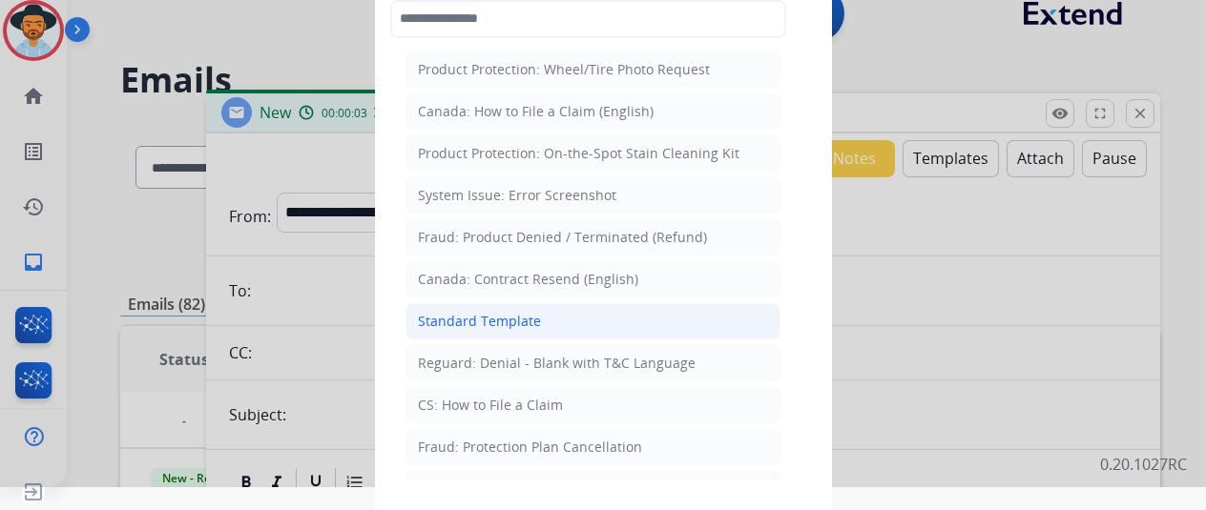
drag, startPoint x: 479, startPoint y: 320, endPoint x: 498, endPoint y: 317, distance: 19.3
click at [481, 320] on div "Standard Template" at bounding box center [479, 321] width 123 height 19
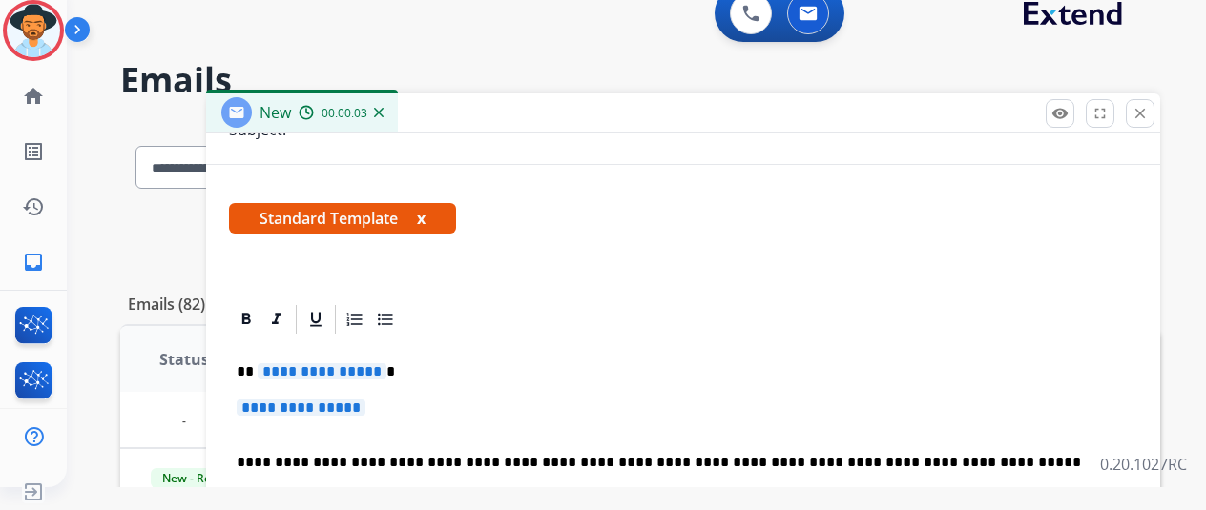
scroll to position [336, 0]
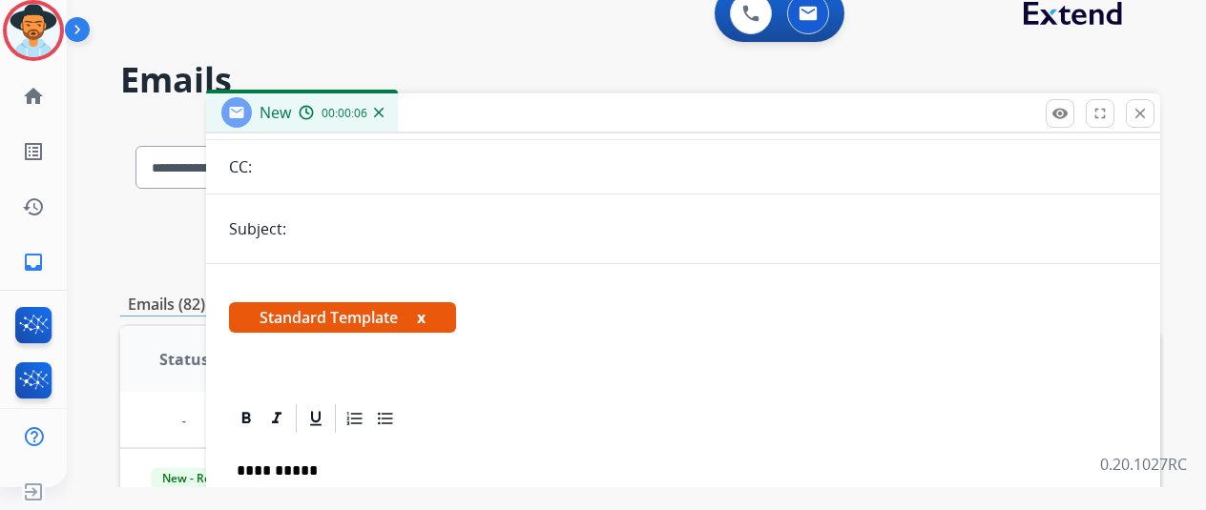
scroll to position [50, 0]
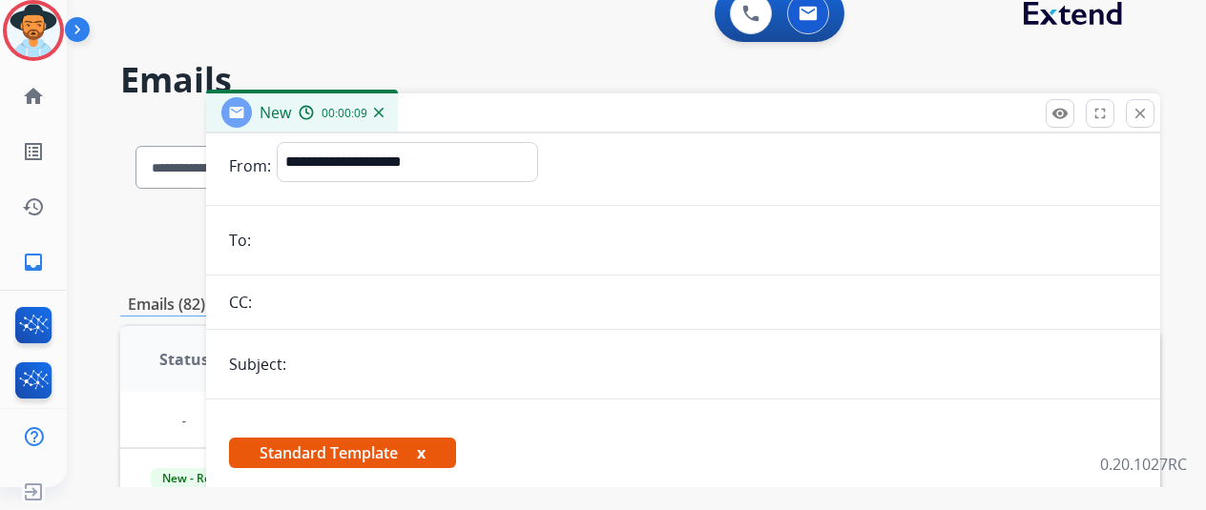
click at [431, 249] on input "email" at bounding box center [697, 240] width 880 height 38
paste input "**********"
type input "**********"
click at [339, 345] on input "text" at bounding box center [714, 364] width 845 height 38
type input "**********"
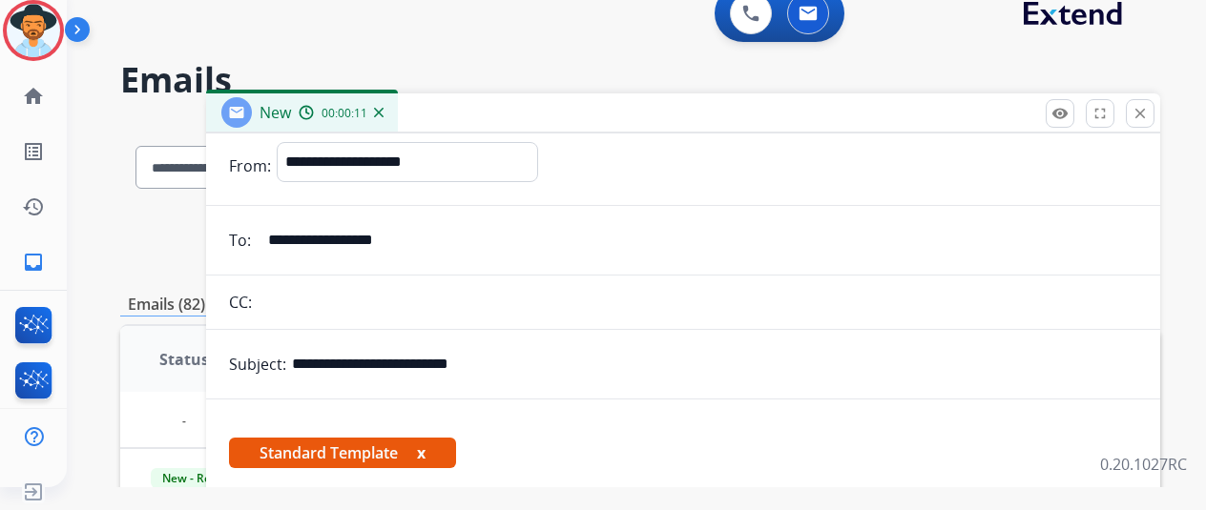
scroll to position [0, 0]
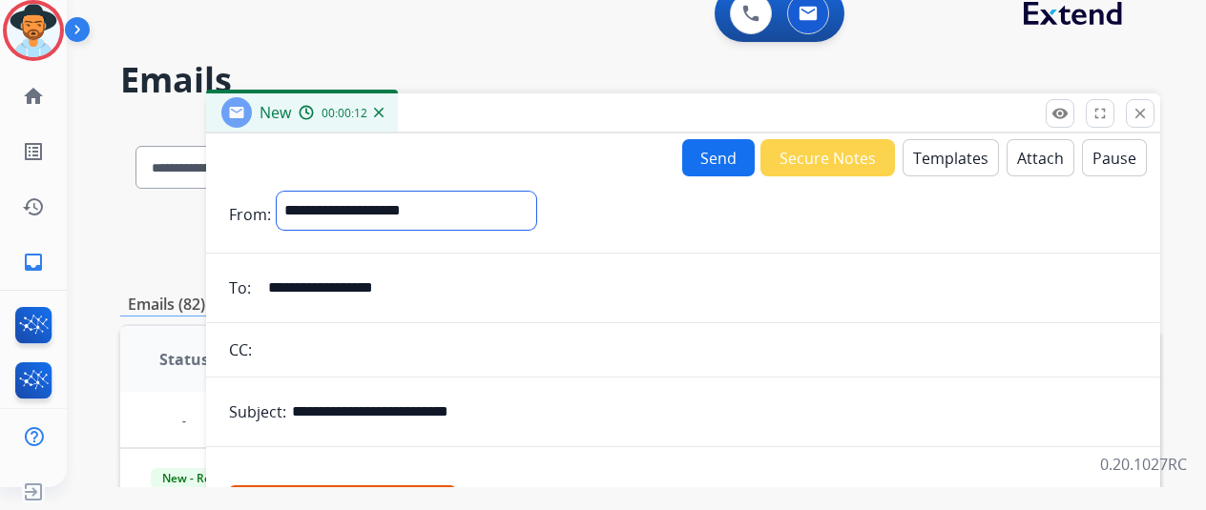
click at [507, 215] on select "**********" at bounding box center [406, 211] width 259 height 38
click at [469, 197] on select "**********" at bounding box center [406, 211] width 259 height 38
select select "**********"
click at [291, 192] on select "**********" at bounding box center [406, 211] width 259 height 38
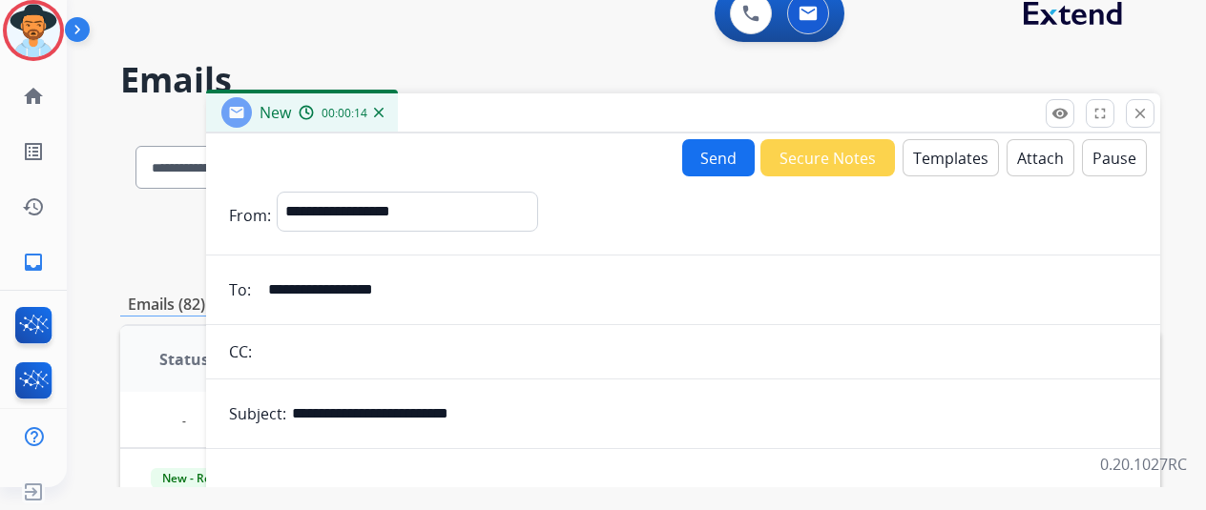
click at [703, 157] on button "Send" at bounding box center [718, 157] width 72 height 37
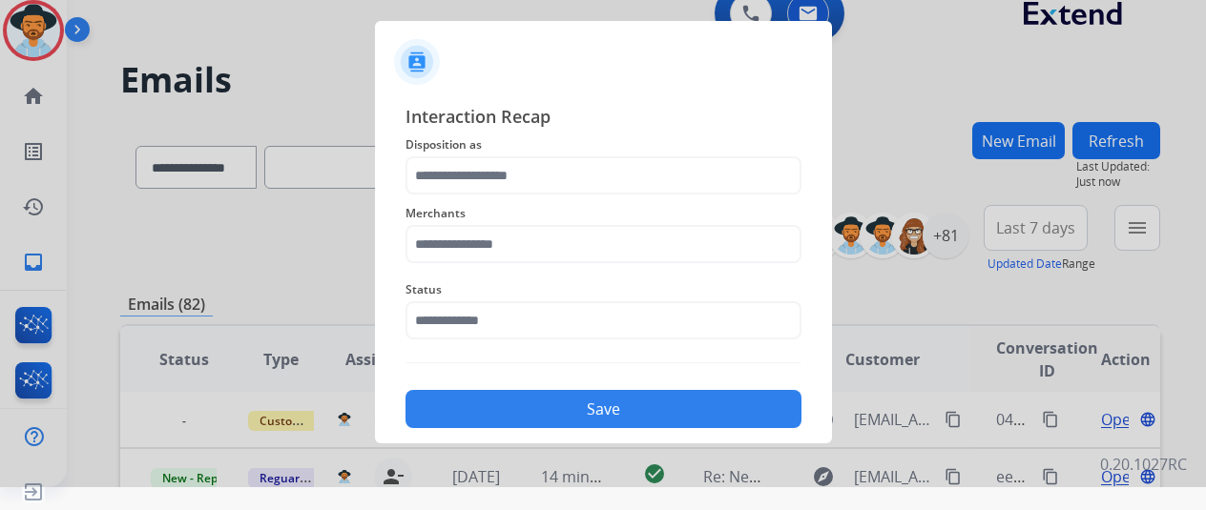
click at [610, 342] on div "Status" at bounding box center [603, 309] width 396 height 76
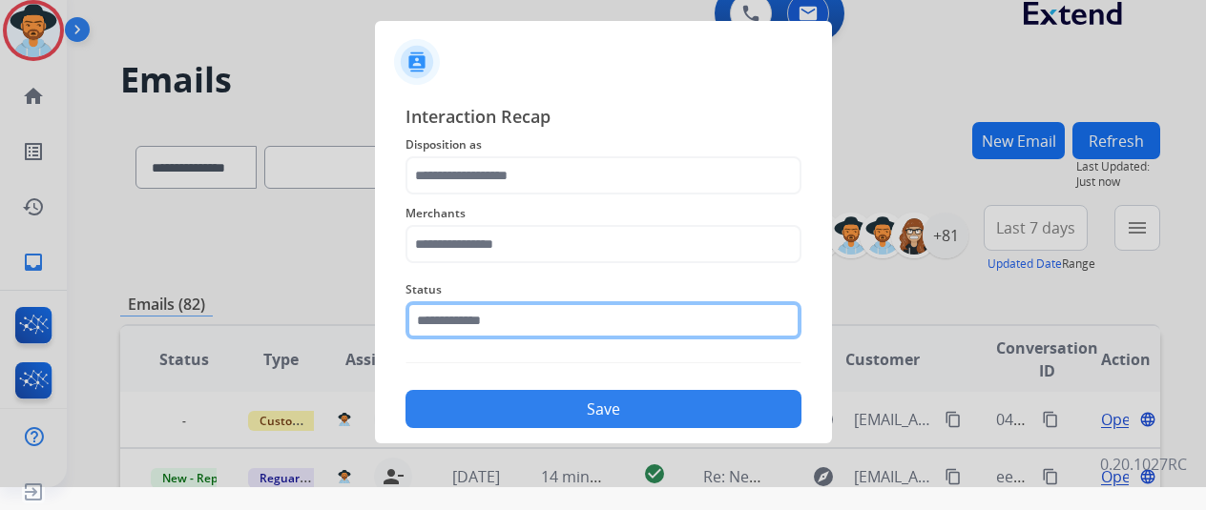
click at [546, 331] on input "text" at bounding box center [603, 320] width 396 height 38
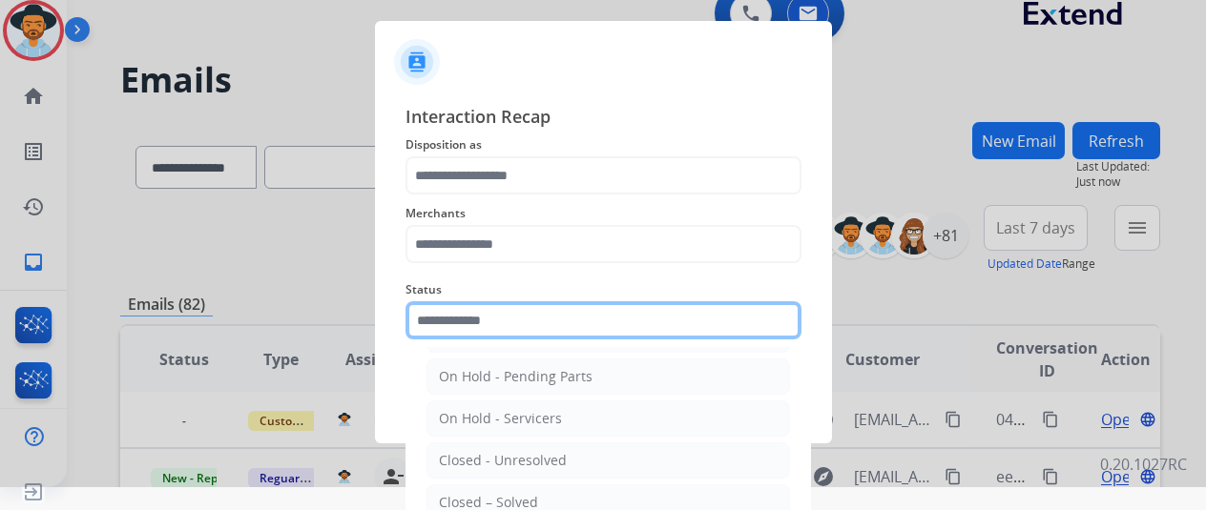
scroll to position [109, 0]
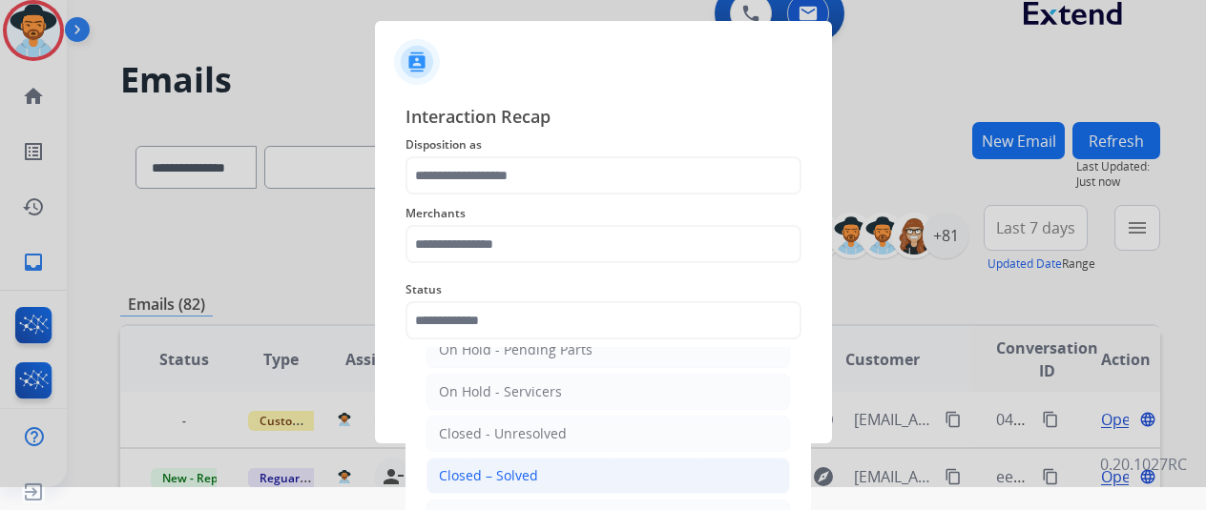
click at [497, 468] on div "Closed – Solved" at bounding box center [488, 475] width 99 height 19
type input "**********"
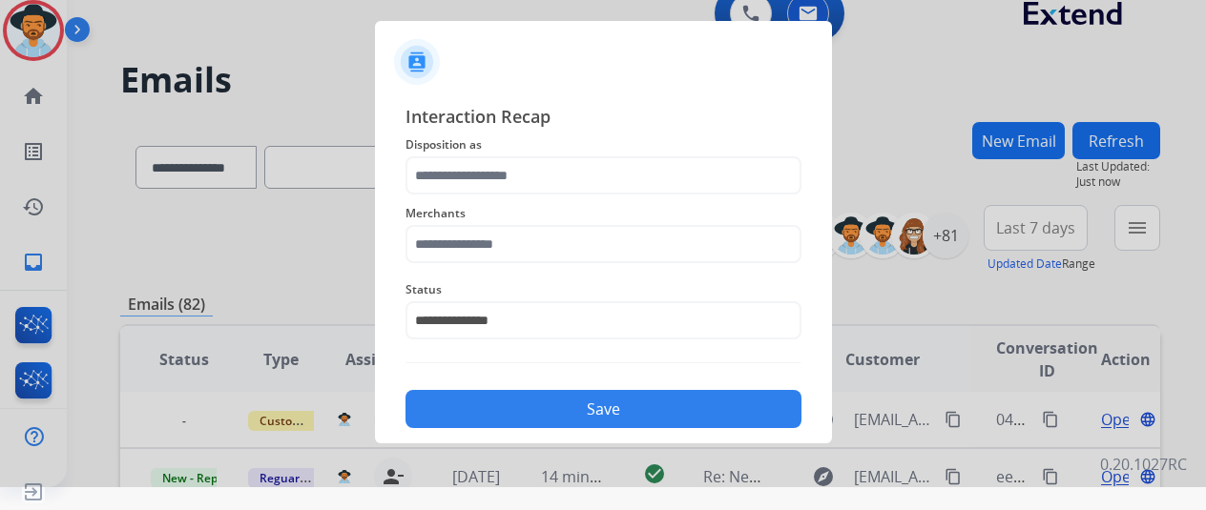
click at [511, 271] on div "**********" at bounding box center [603, 309] width 396 height 76
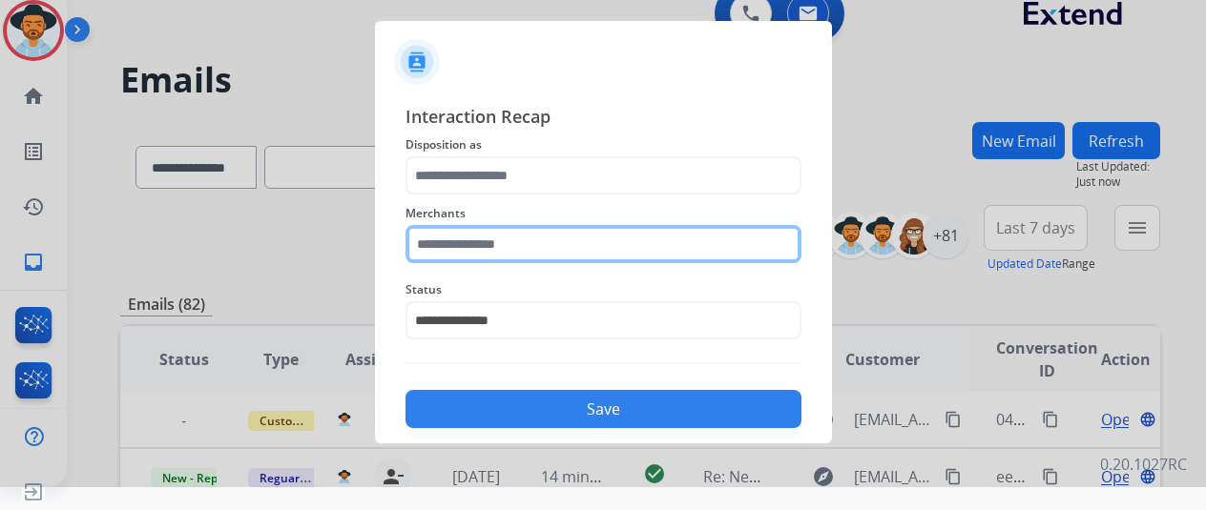
click at [509, 238] on input "text" at bounding box center [603, 244] width 396 height 38
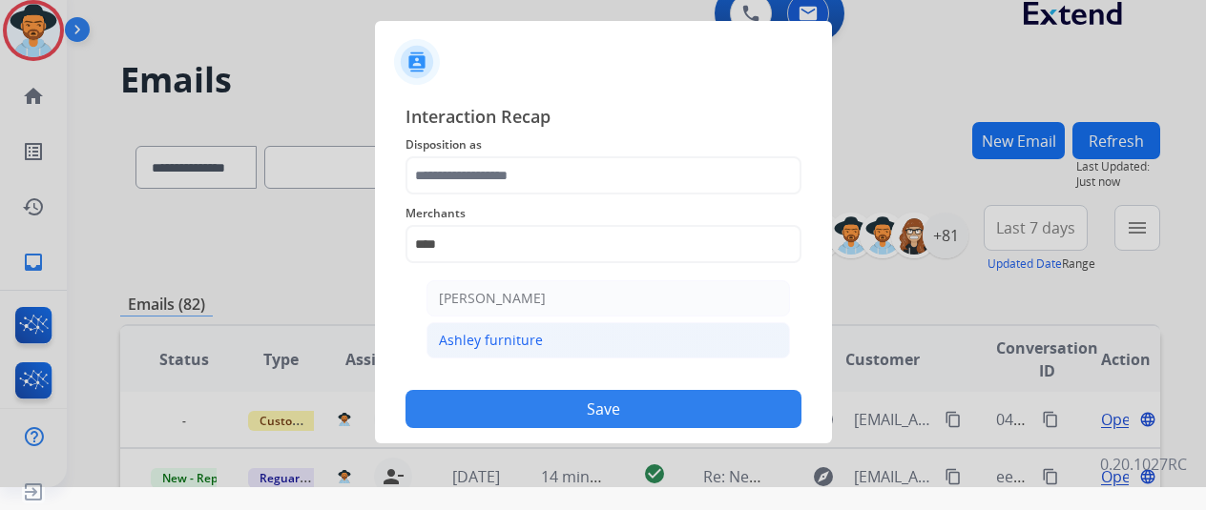
click at [471, 342] on div "Ashley furniture" at bounding box center [491, 340] width 104 height 19
type input "**********"
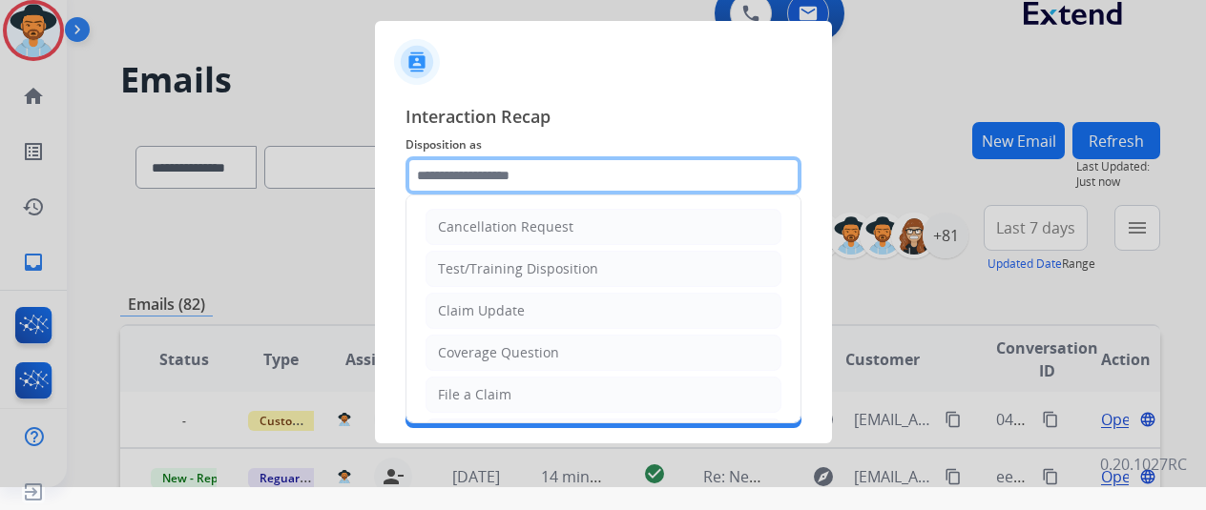
click at [500, 194] on div "Cancellation Request Test/Training Disposition Claim Update Coverage Question F…" at bounding box center [603, 175] width 396 height 38
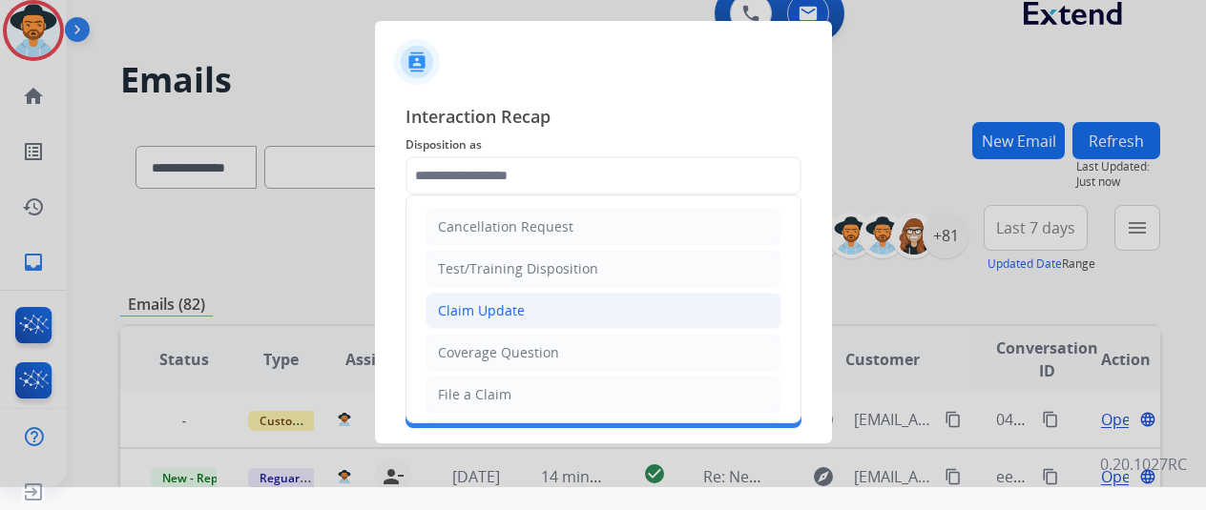
click at [498, 301] on div "Claim Update" at bounding box center [481, 310] width 87 height 19
type input "**********"
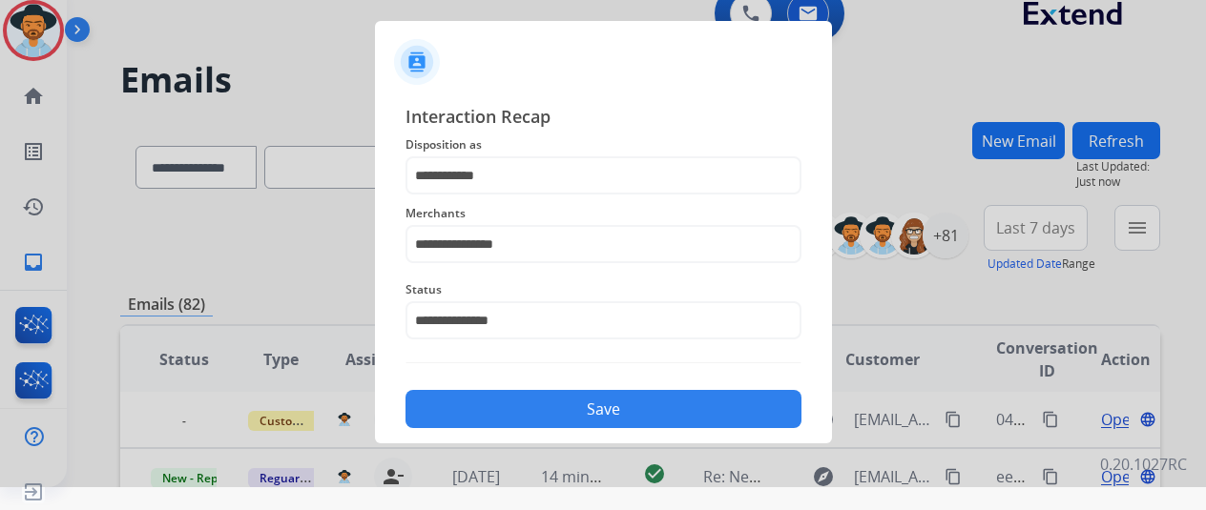
click at [522, 390] on div "Save" at bounding box center [603, 404] width 396 height 50
click at [522, 408] on button "Save" at bounding box center [603, 409] width 396 height 38
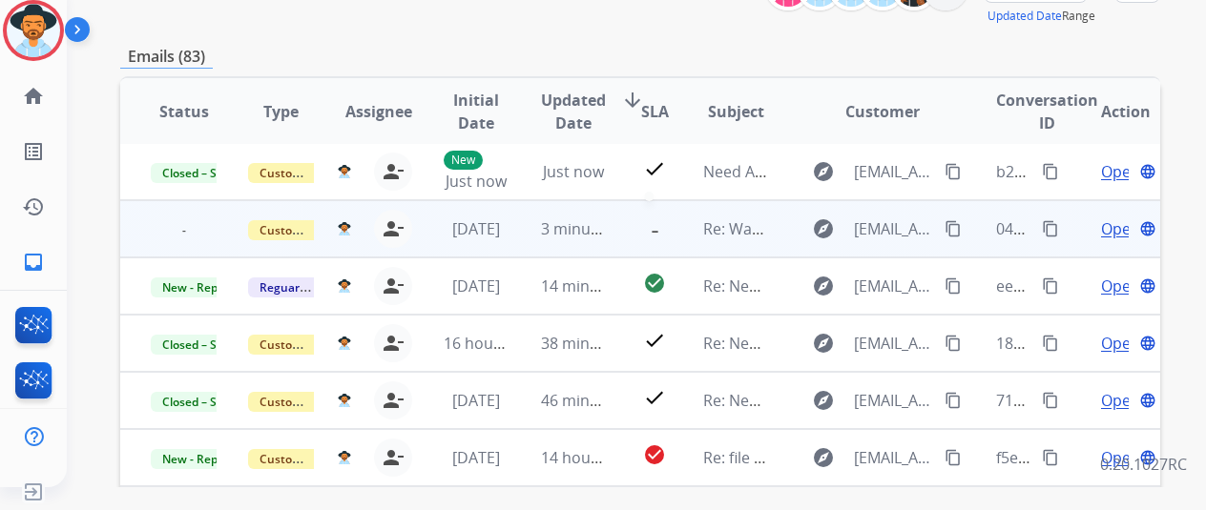
scroll to position [286, 0]
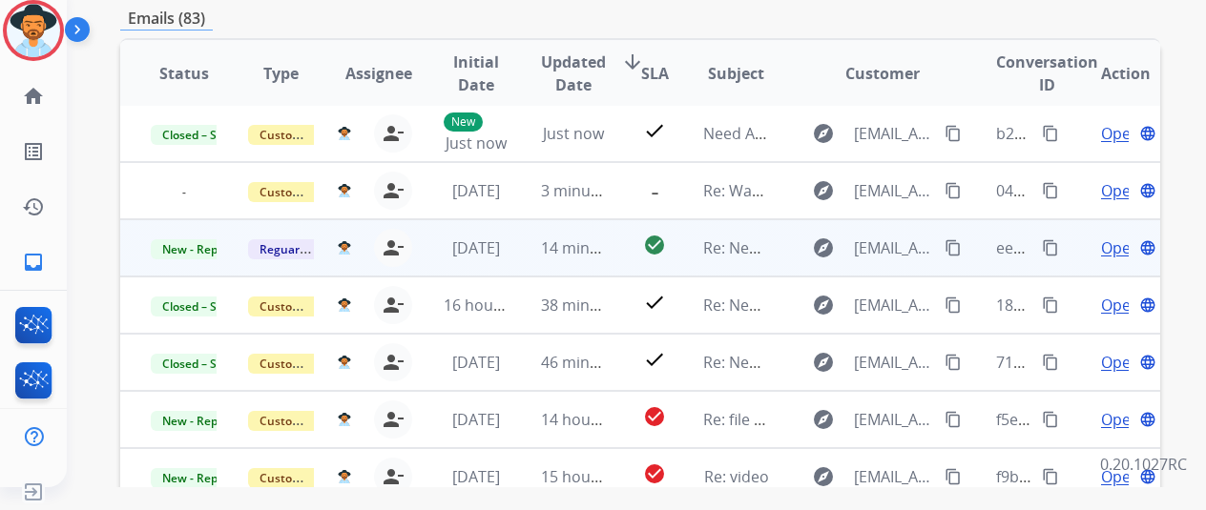
click at [1112, 247] on span "Open" at bounding box center [1120, 248] width 39 height 23
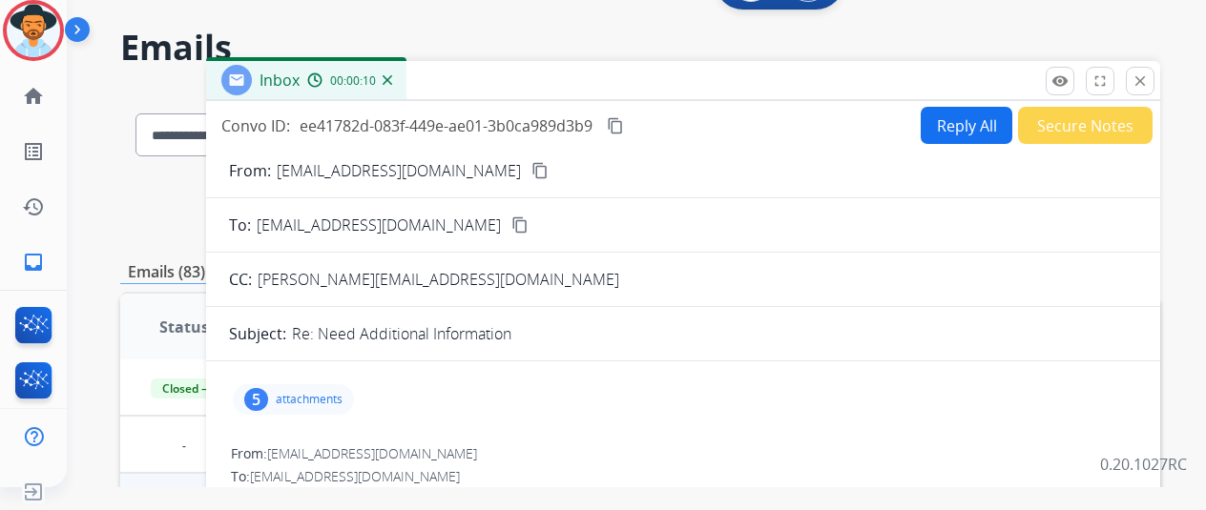
scroll to position [0, 0]
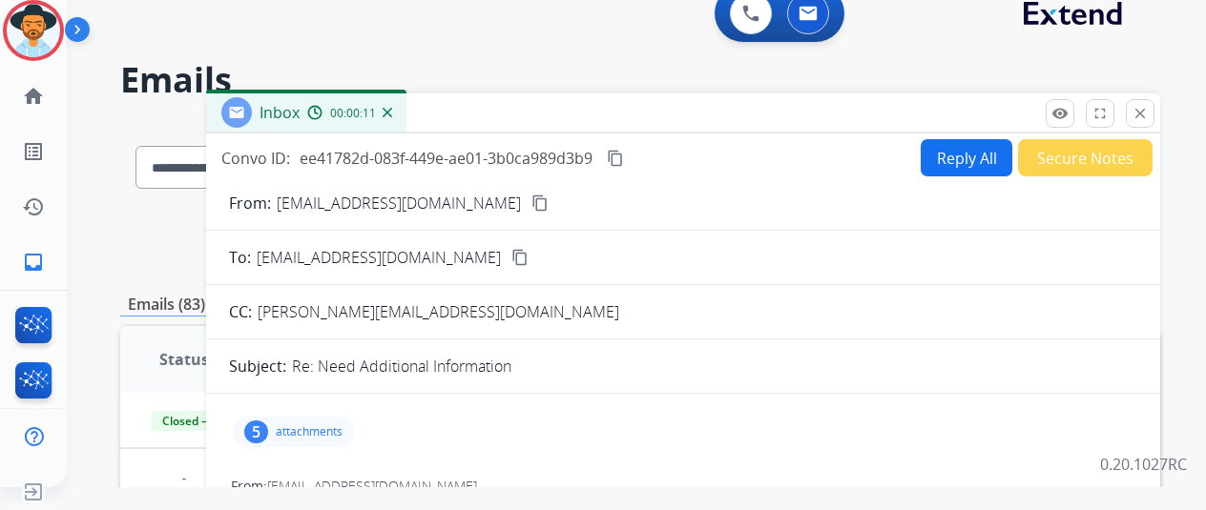
click at [1135, 110] on div "remove_red_eye Logs fullscreen Expand close Close" at bounding box center [1099, 113] width 109 height 29
click at [1148, 110] on mat-icon "close" at bounding box center [1139, 113] width 17 height 17
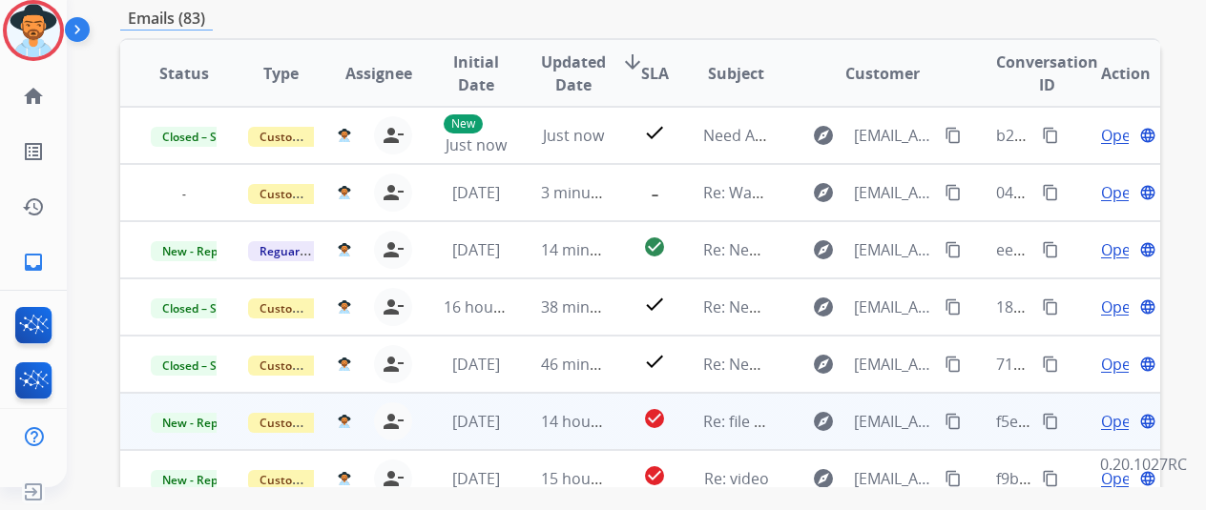
click at [1111, 421] on span "Open" at bounding box center [1120, 421] width 39 height 23
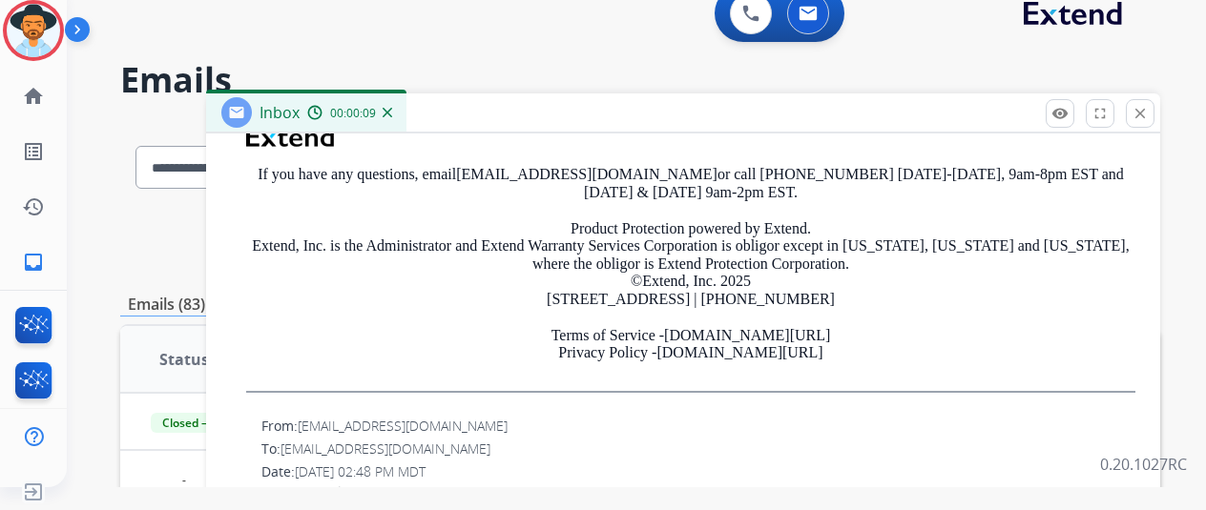
scroll to position [763, 0]
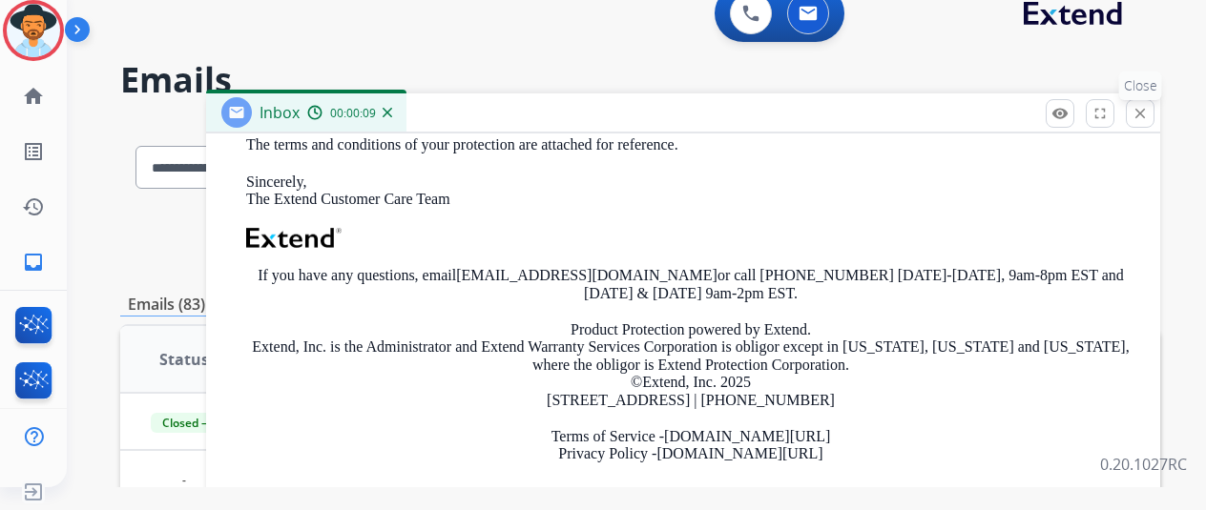
click at [1148, 118] on mat-icon "close" at bounding box center [1139, 113] width 17 height 17
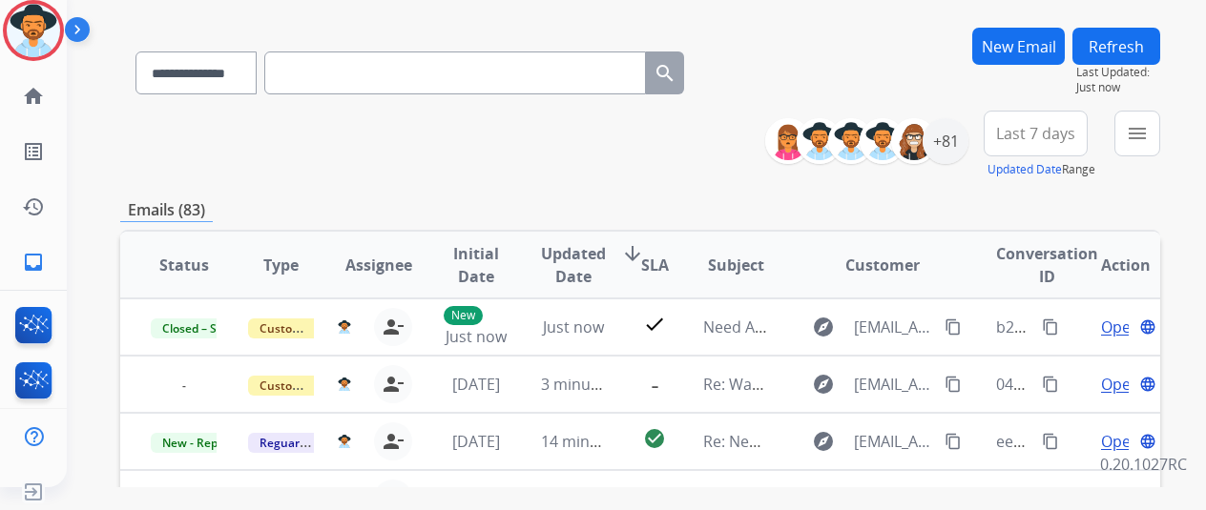
scroll to position [382, 0]
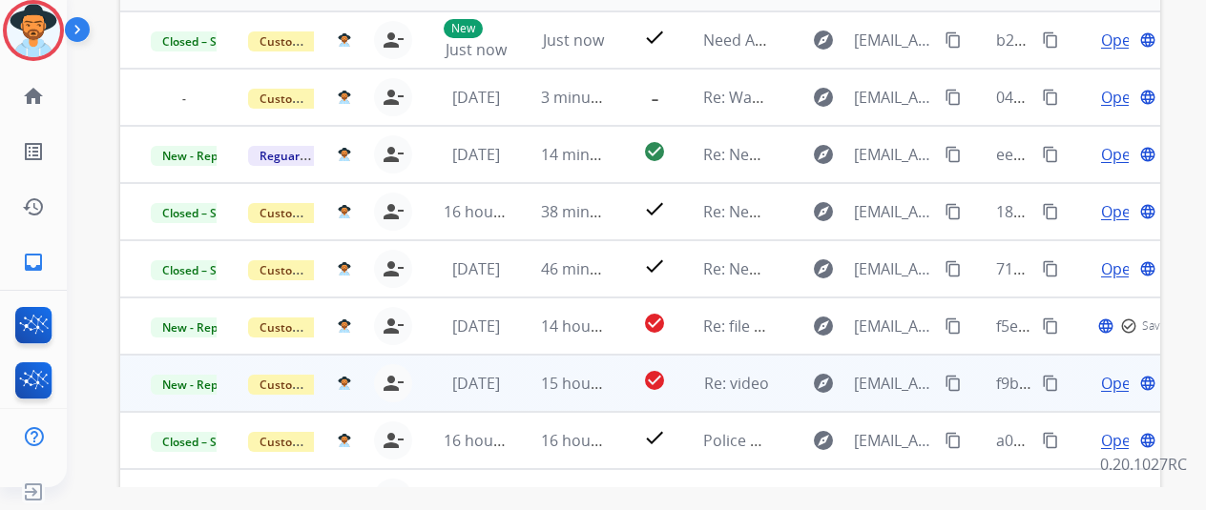
click at [1115, 381] on span "Open" at bounding box center [1120, 383] width 39 height 23
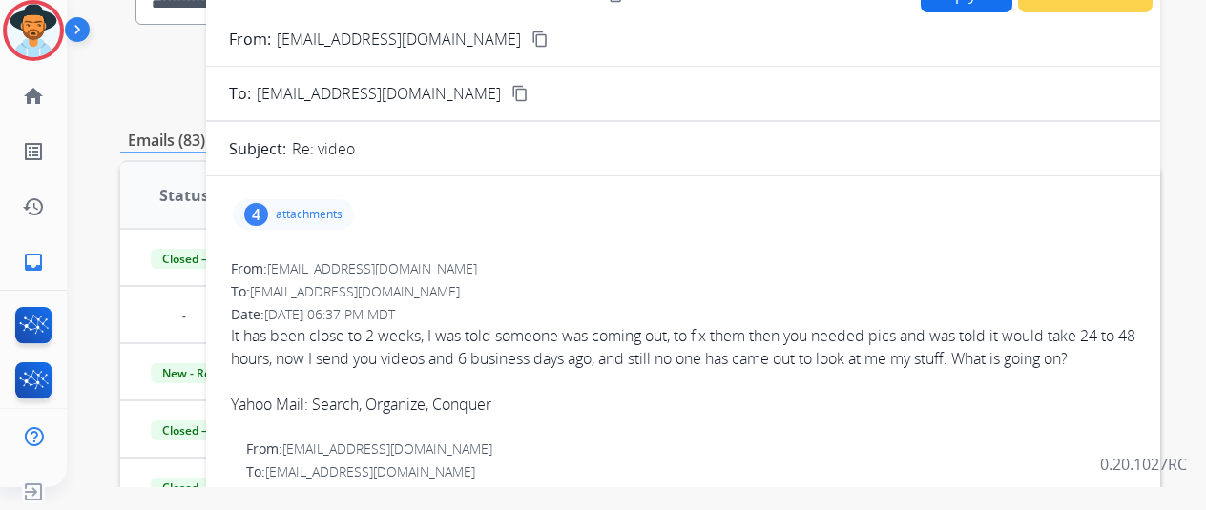
scroll to position [95, 0]
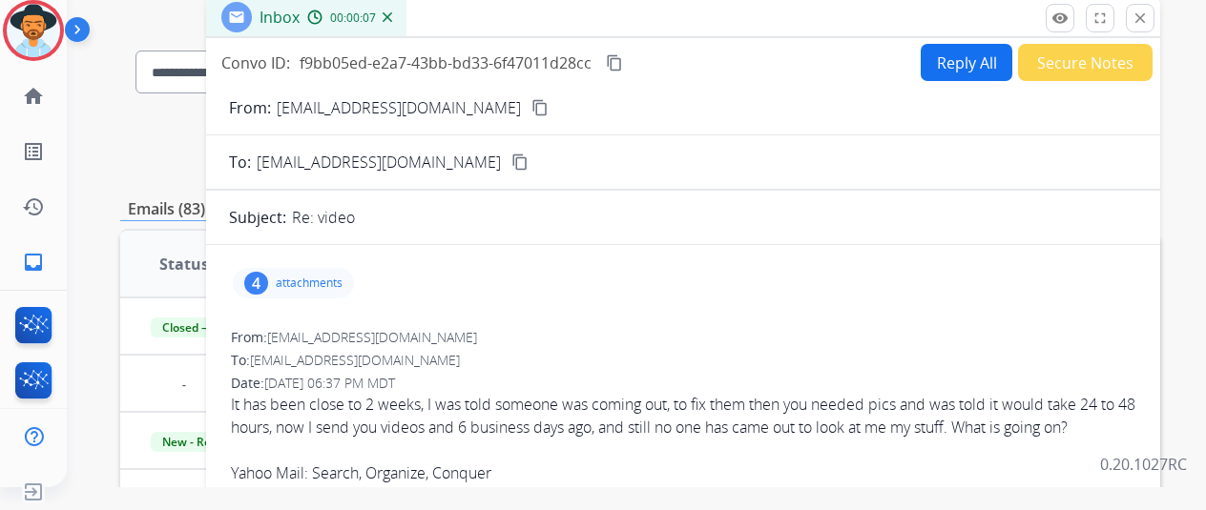
click at [951, 68] on button "Reply All" at bounding box center [966, 62] width 92 height 37
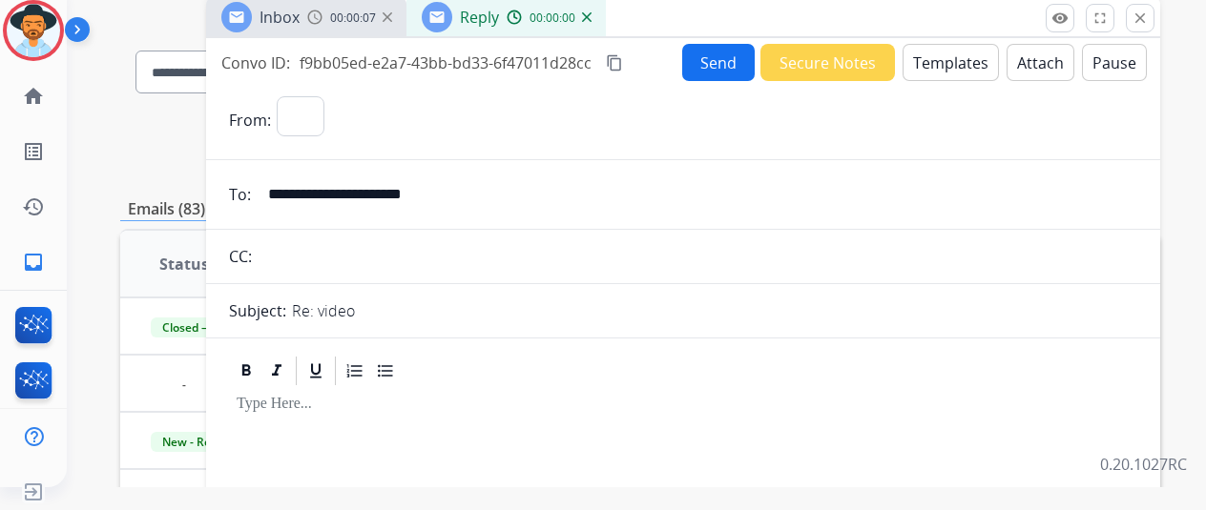
select select "**********"
click at [958, 56] on button "Templates" at bounding box center [950, 62] width 96 height 37
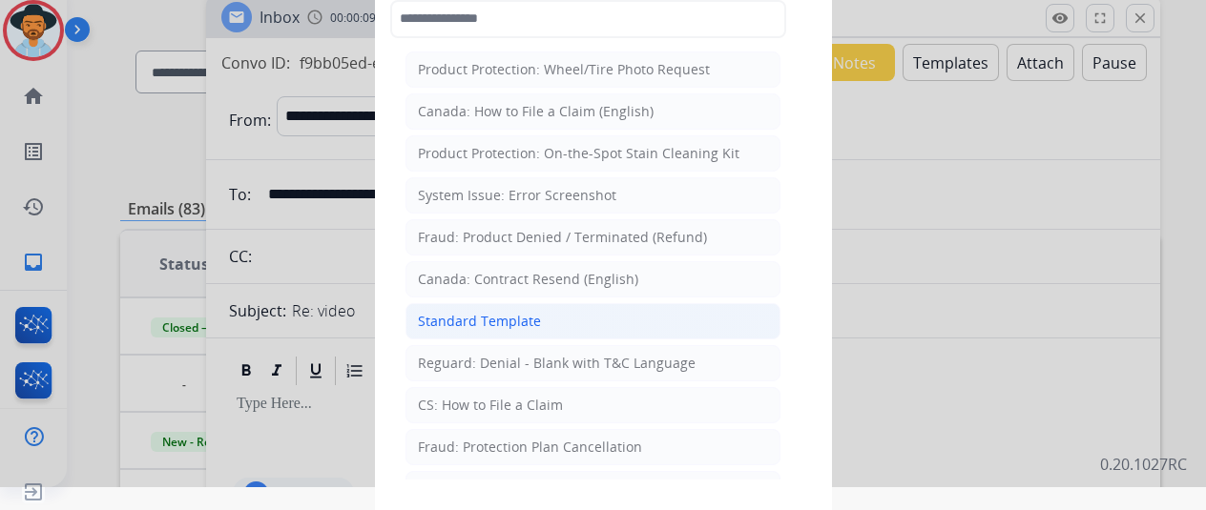
click at [478, 323] on div "Standard Template" at bounding box center [479, 321] width 123 height 19
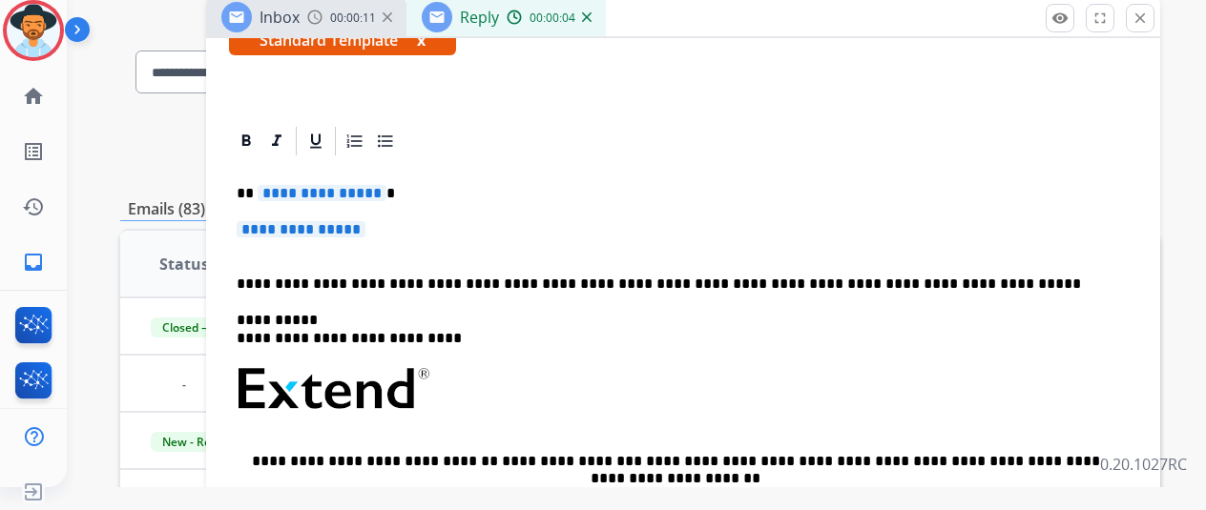
scroll to position [286, 0]
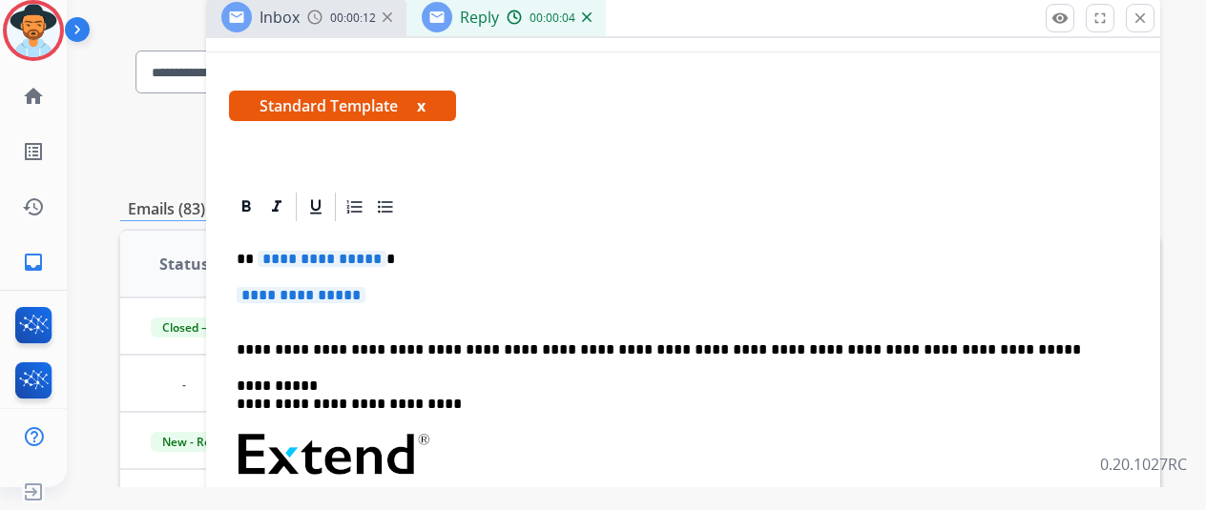
click at [363, 261] on span "**********" at bounding box center [322, 259] width 129 height 16
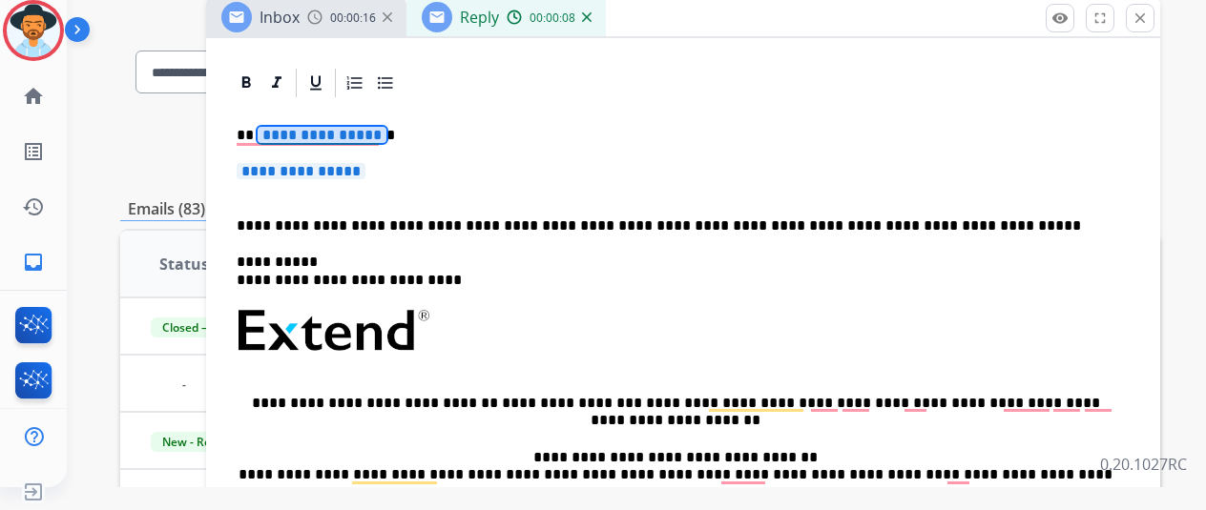
scroll to position [382, 0]
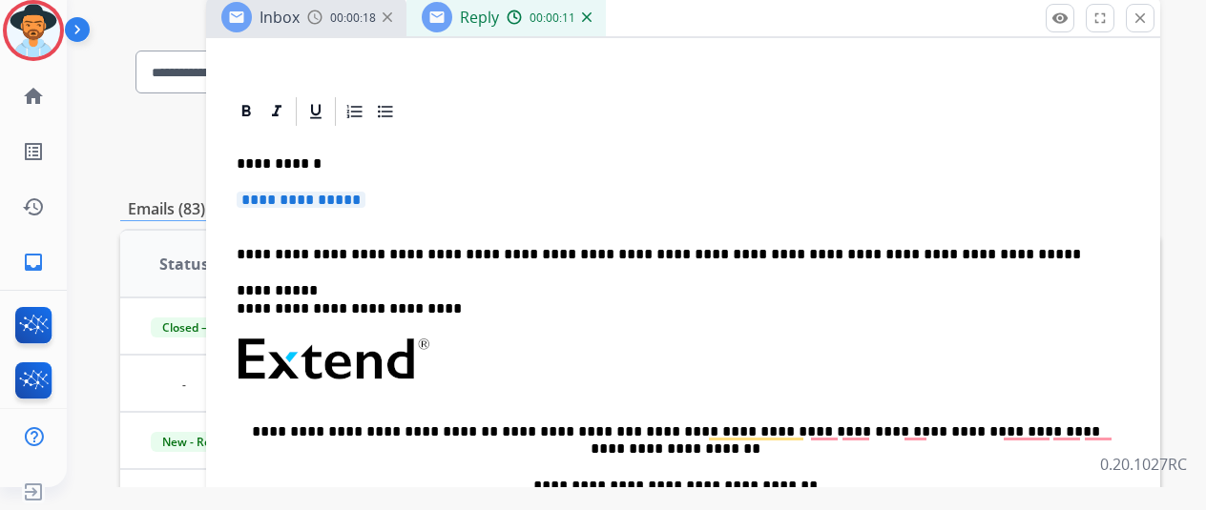
click at [361, 194] on span "**********" at bounding box center [301, 200] width 129 height 16
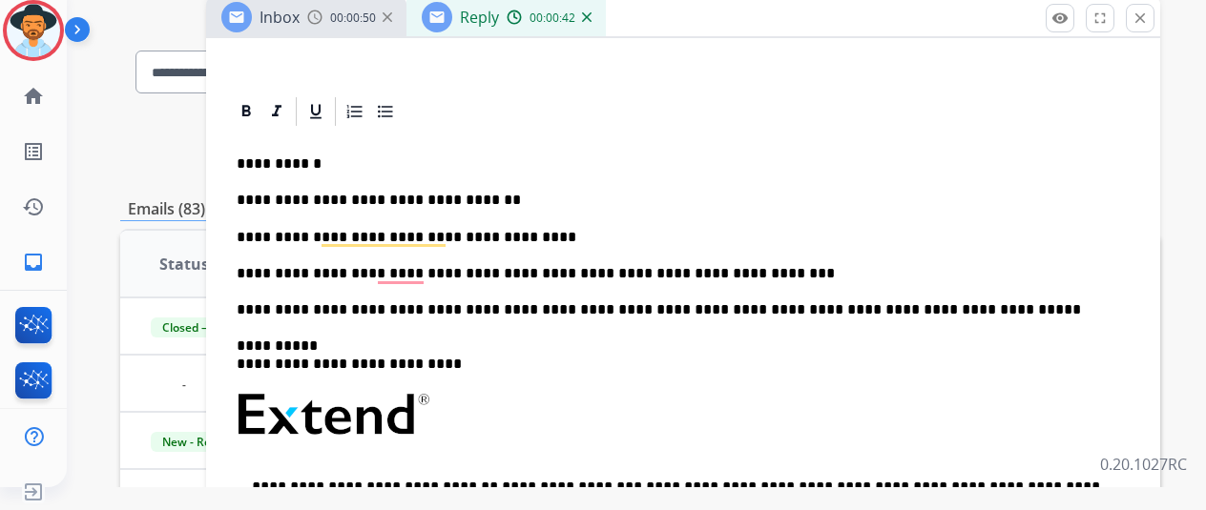
click at [418, 251] on div "**********" at bounding box center [683, 432] width 908 height 607
click at [418, 279] on p "**********" at bounding box center [676, 273] width 878 height 17
click at [748, 268] on p "**********" at bounding box center [676, 273] width 878 height 17
click at [835, 272] on p "**********" at bounding box center [676, 273] width 878 height 17
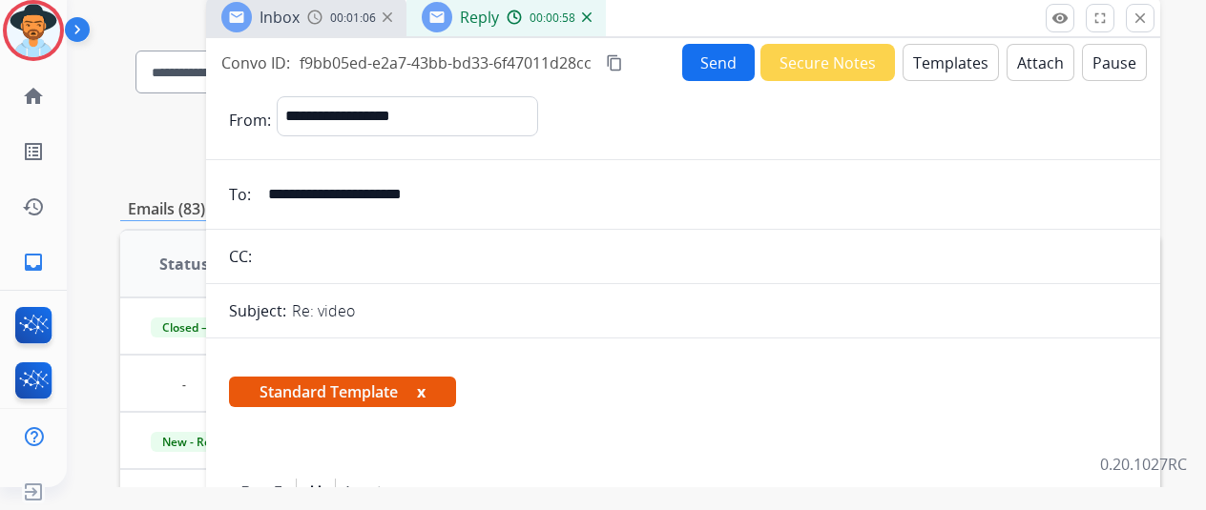
click at [703, 58] on button "Send" at bounding box center [718, 62] width 72 height 37
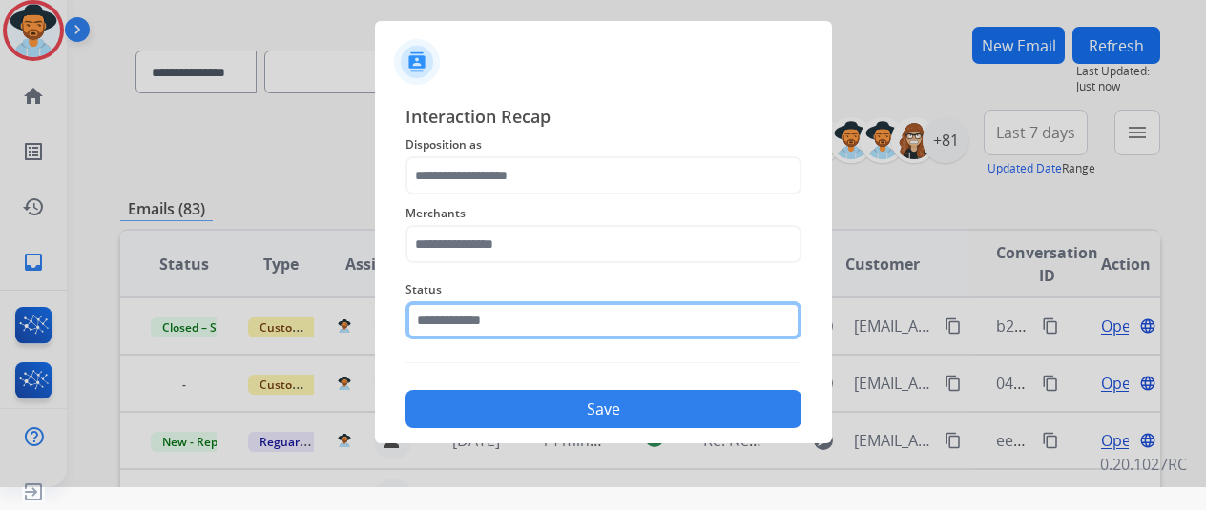
click at [591, 309] on input "text" at bounding box center [603, 320] width 396 height 38
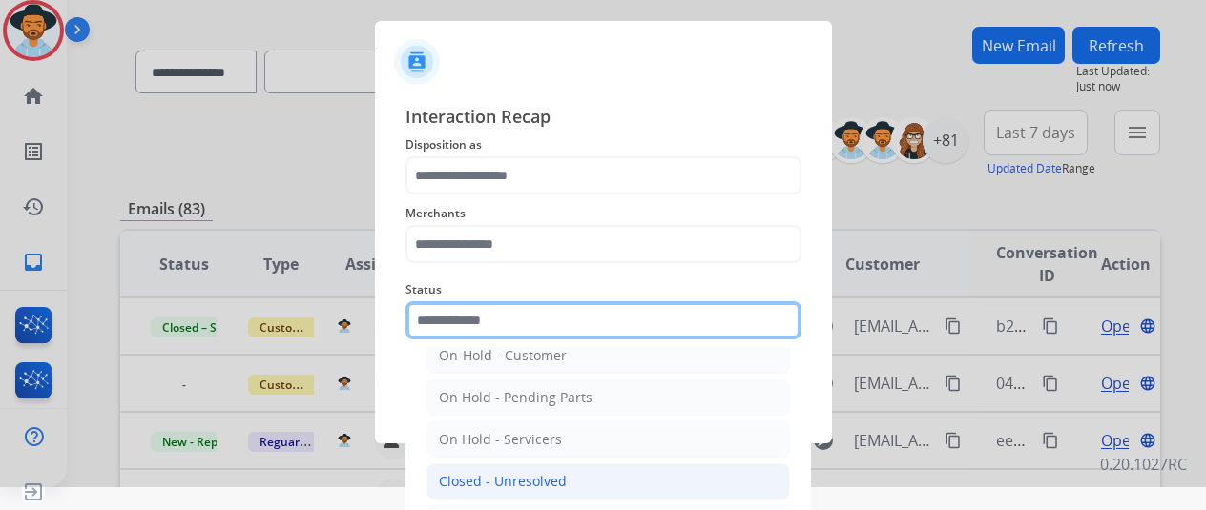
scroll to position [109, 0]
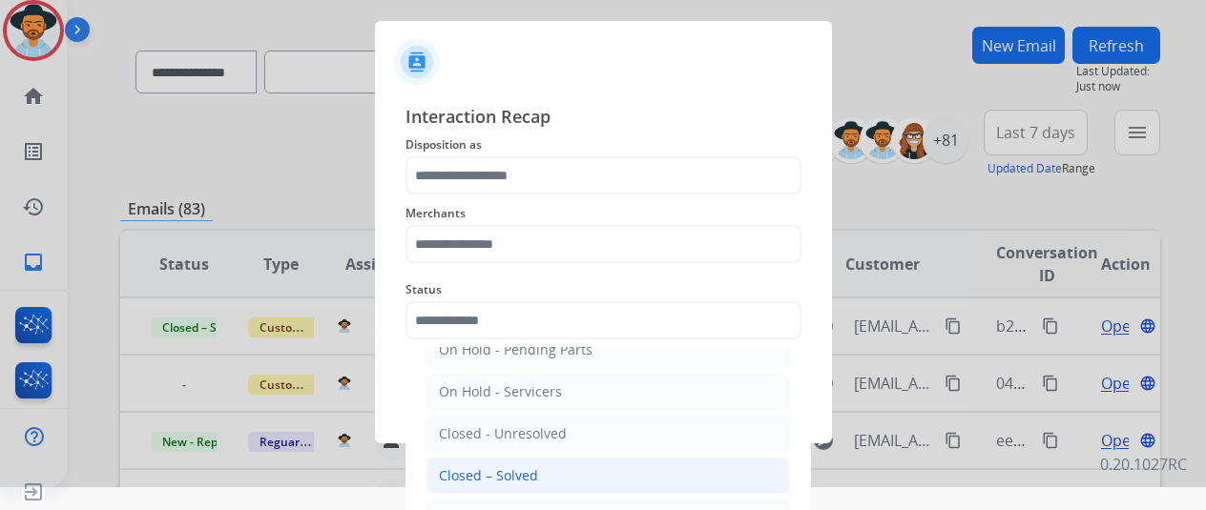
click at [572, 463] on li "Closed – Solved" at bounding box center [607, 476] width 363 height 36
type input "**********"
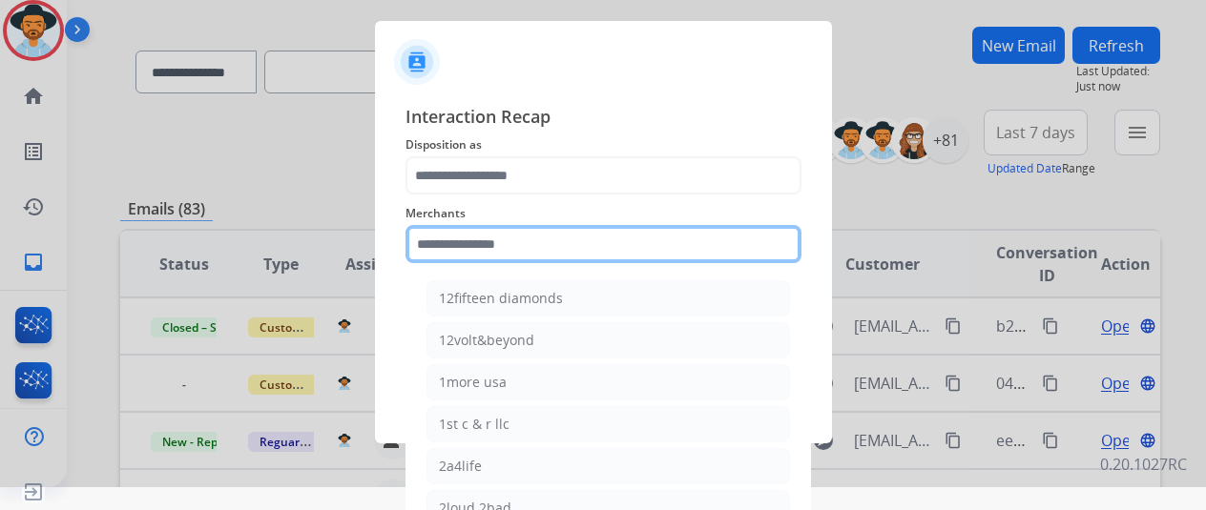
click at [557, 241] on input "text" at bounding box center [603, 244] width 396 height 38
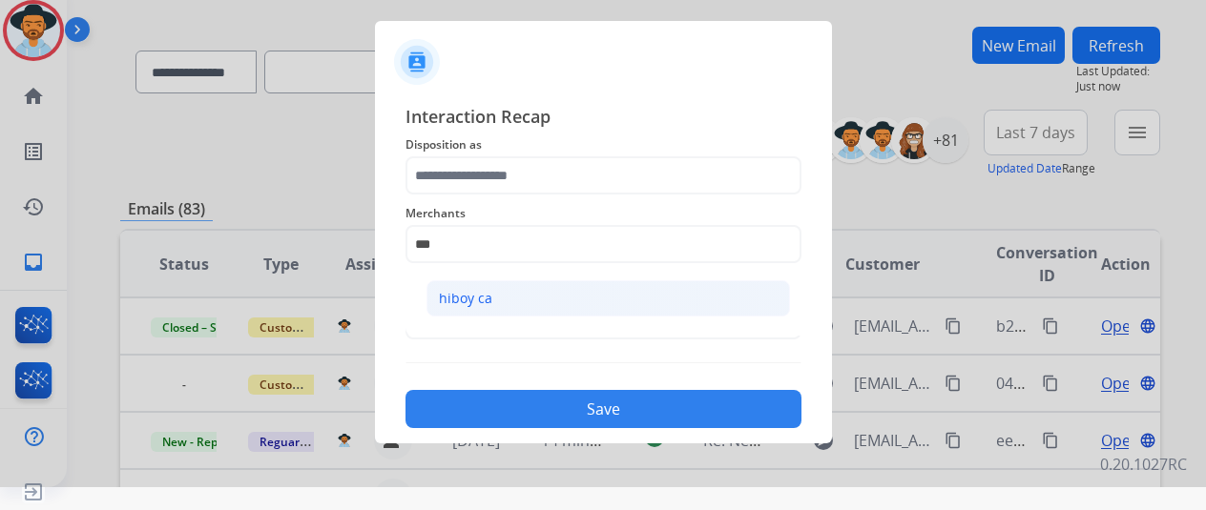
click at [512, 312] on li "hiboy ca" at bounding box center [607, 298] width 363 height 36
type input "********"
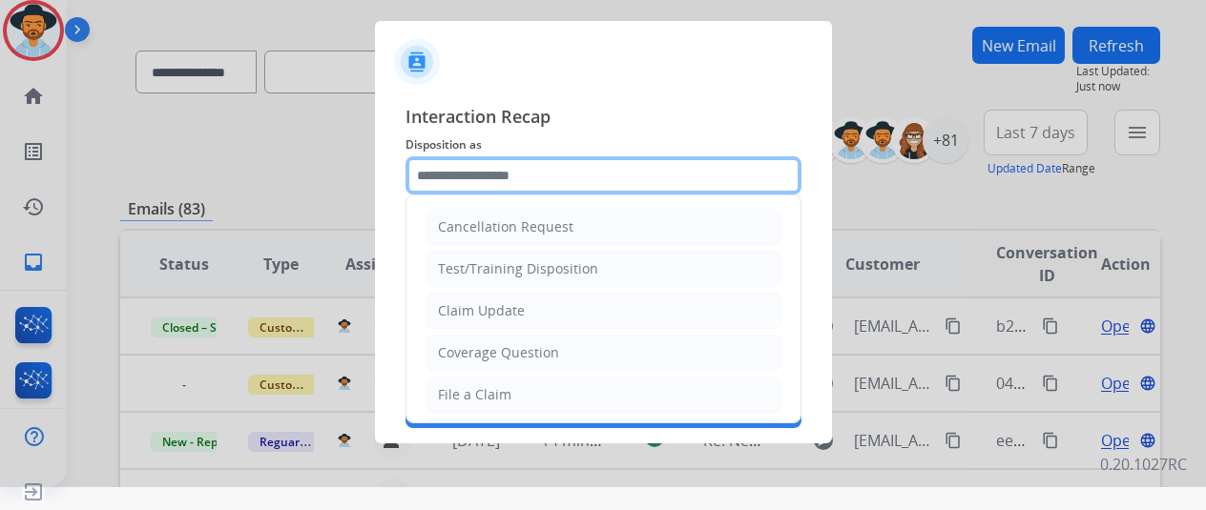
click at [533, 165] on input "text" at bounding box center [603, 175] width 396 height 38
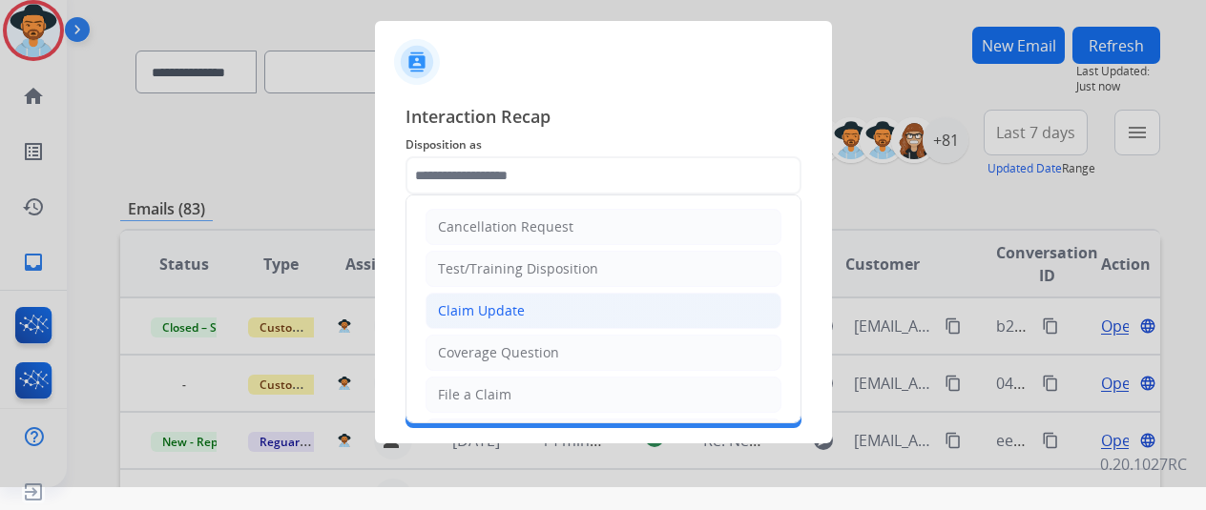
click at [519, 297] on li "Claim Update" at bounding box center [603, 311] width 356 height 36
type input "**********"
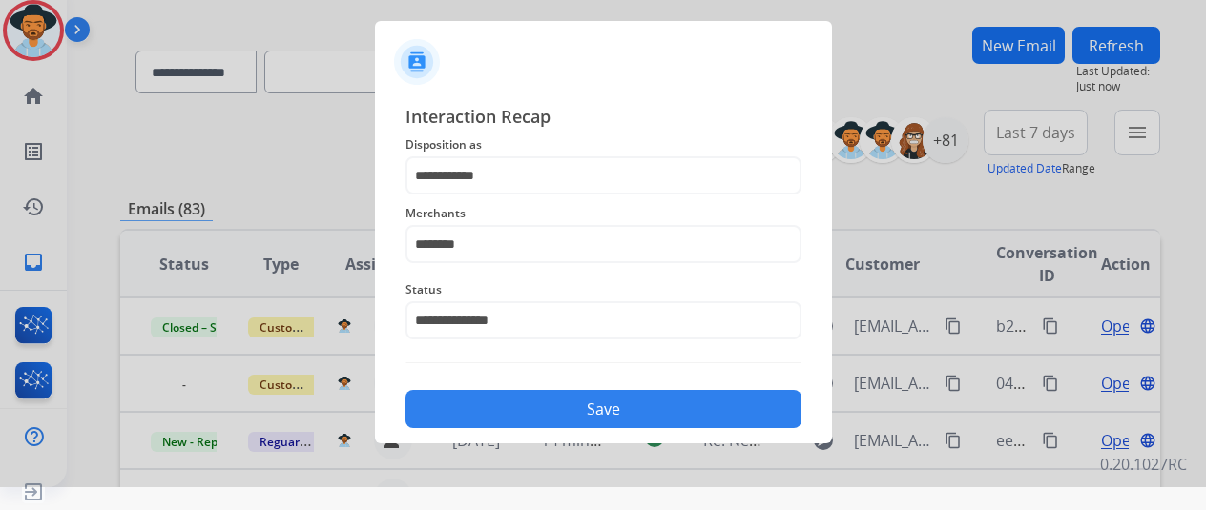
click at [552, 403] on button "Save" at bounding box center [603, 409] width 396 height 38
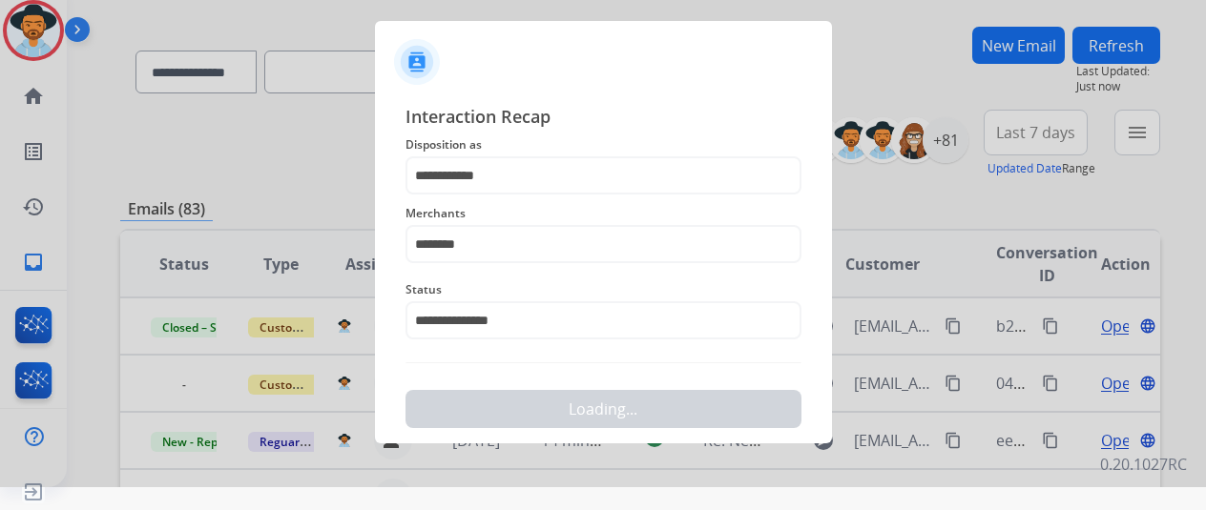
scroll to position [0, 0]
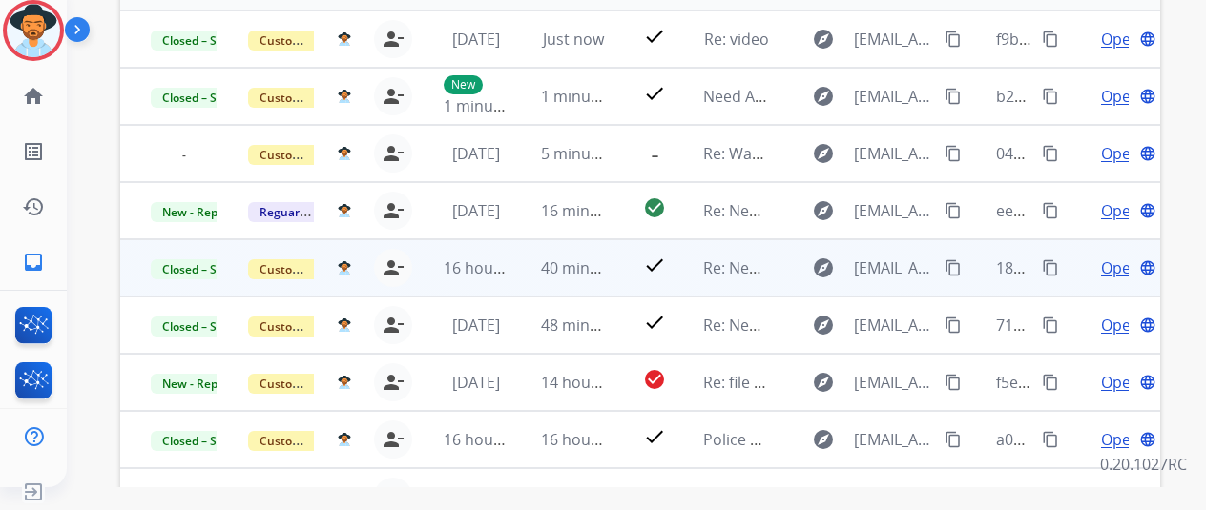
scroll to position [2, 0]
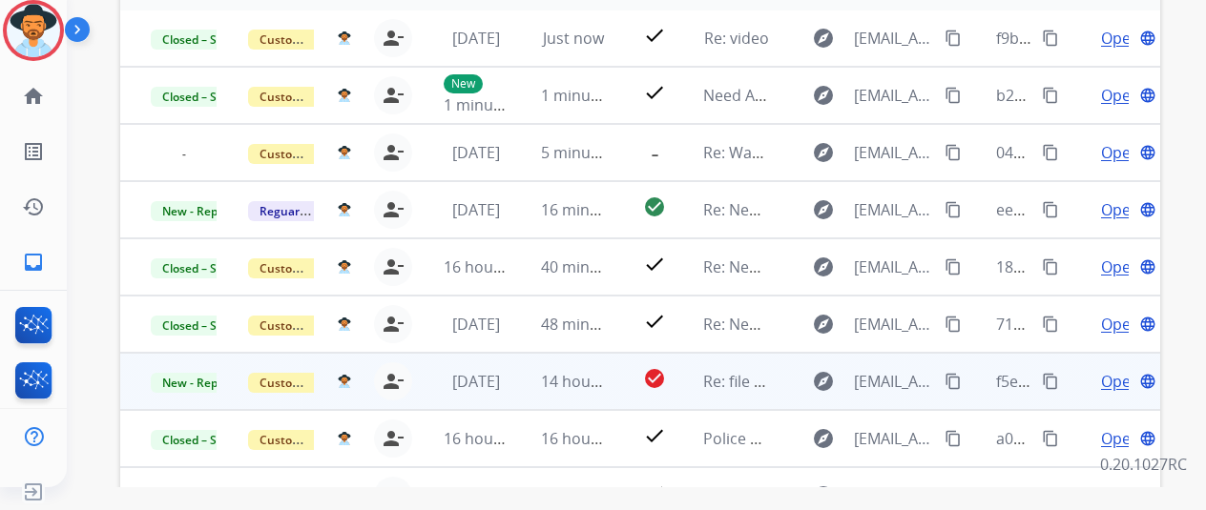
click at [1107, 379] on span "Open" at bounding box center [1120, 381] width 39 height 23
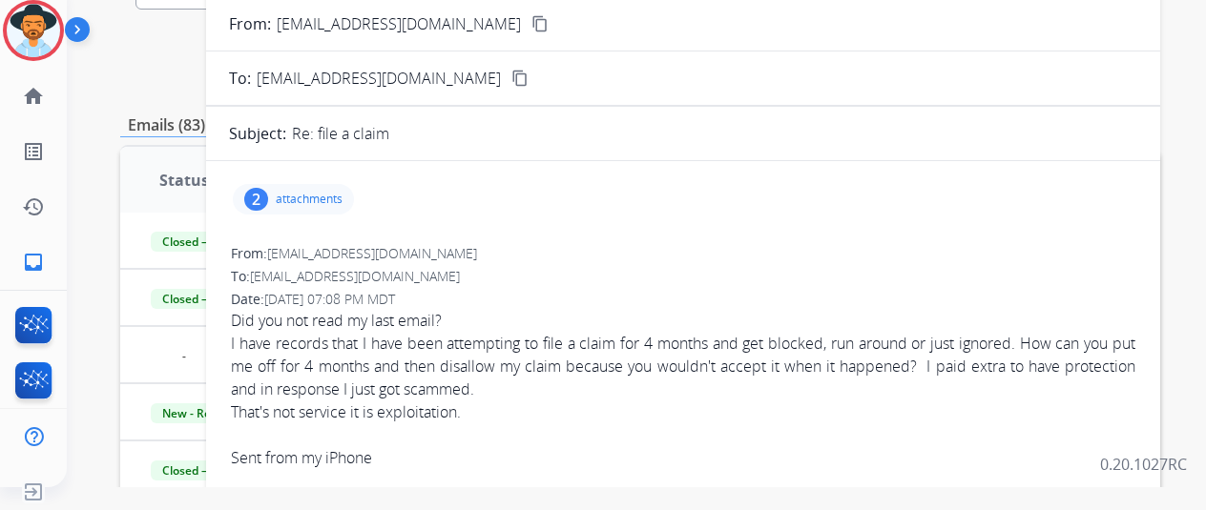
scroll to position [0, 0]
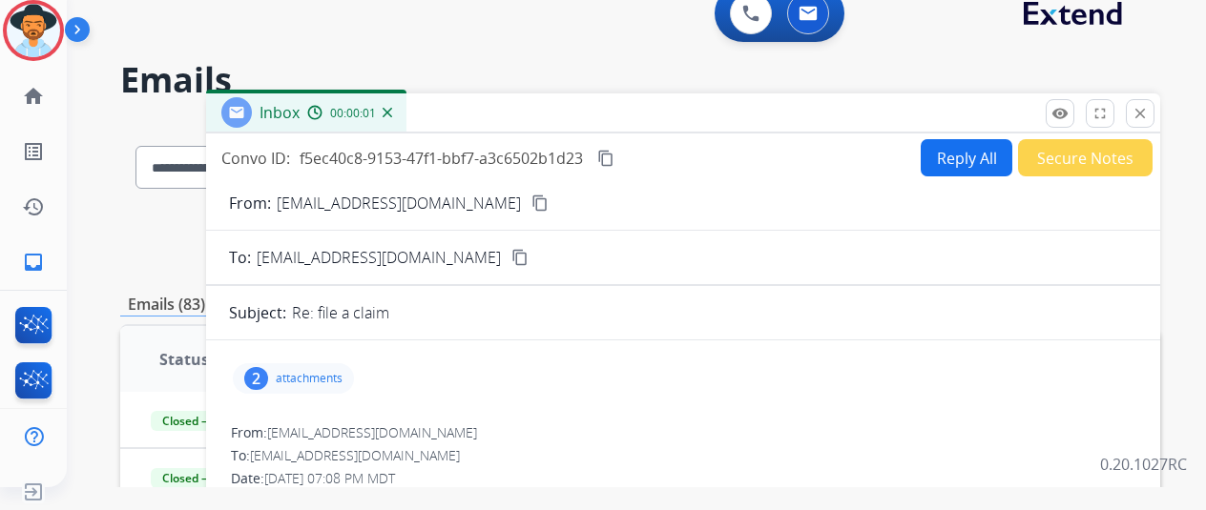
click at [1160, 116] on div "Inbox 00:00:01" at bounding box center [683, 113] width 954 height 40
click at [1148, 115] on mat-icon "close" at bounding box center [1139, 113] width 17 height 17
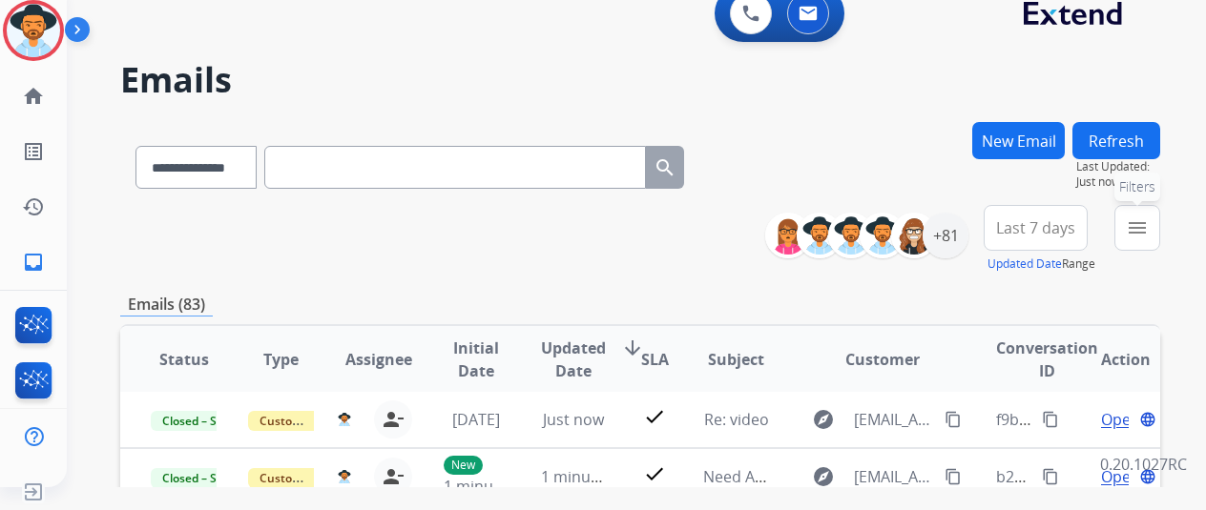
click at [1148, 220] on mat-icon "menu" at bounding box center [1137, 228] width 23 height 23
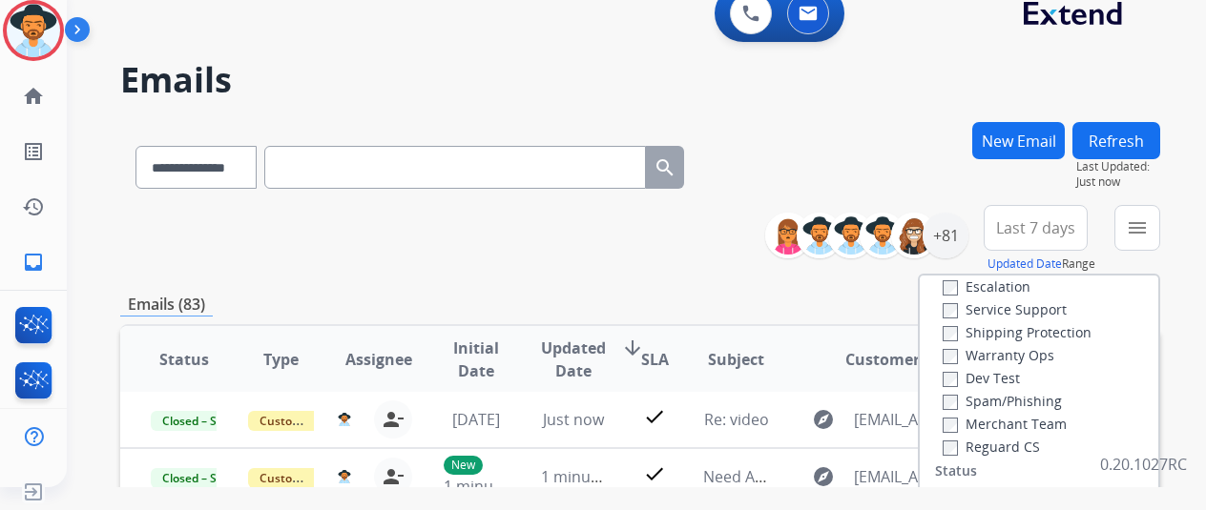
scroll to position [191, 0]
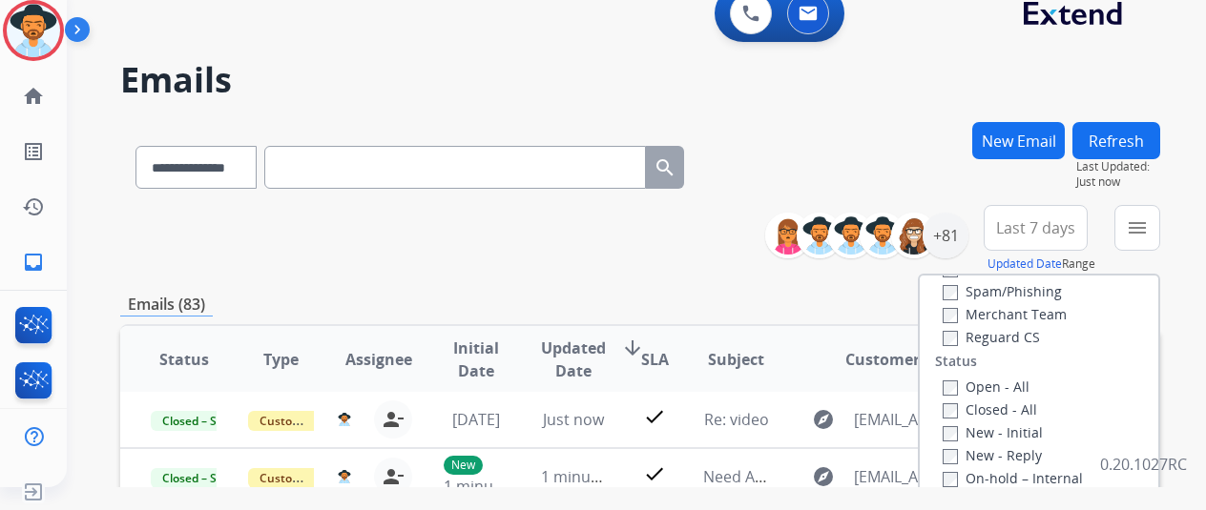
click at [964, 383] on label "Open - All" at bounding box center [985, 387] width 87 height 18
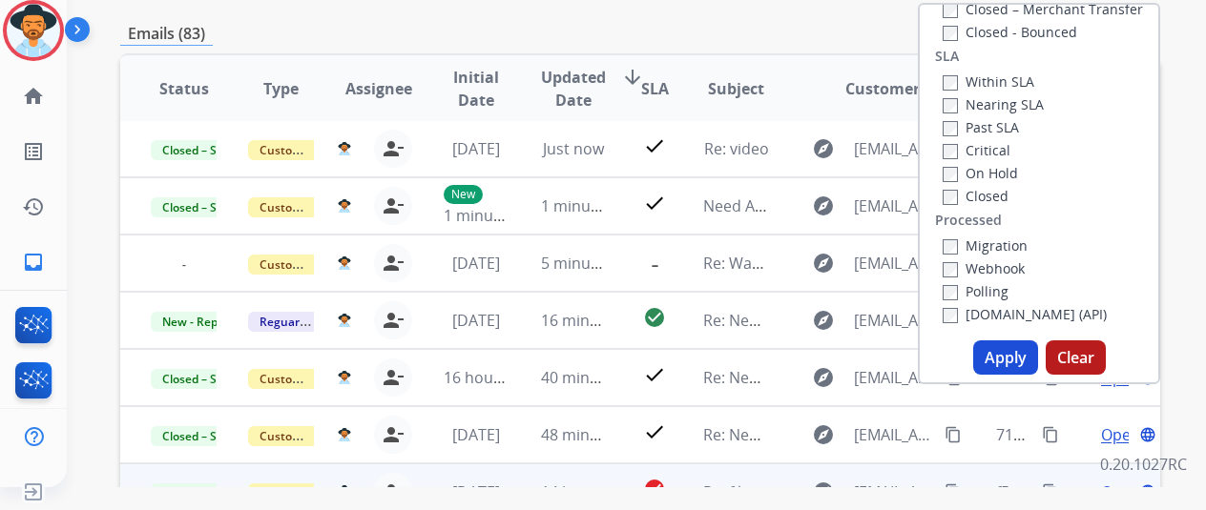
scroll to position [382, 0]
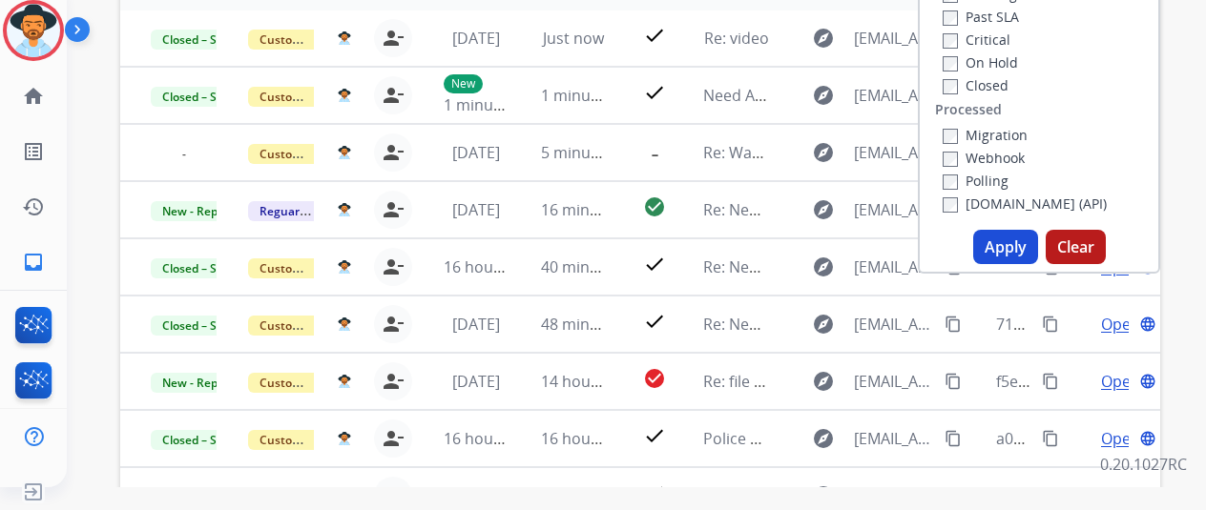
click at [1009, 249] on button "Apply" at bounding box center [1005, 247] width 65 height 34
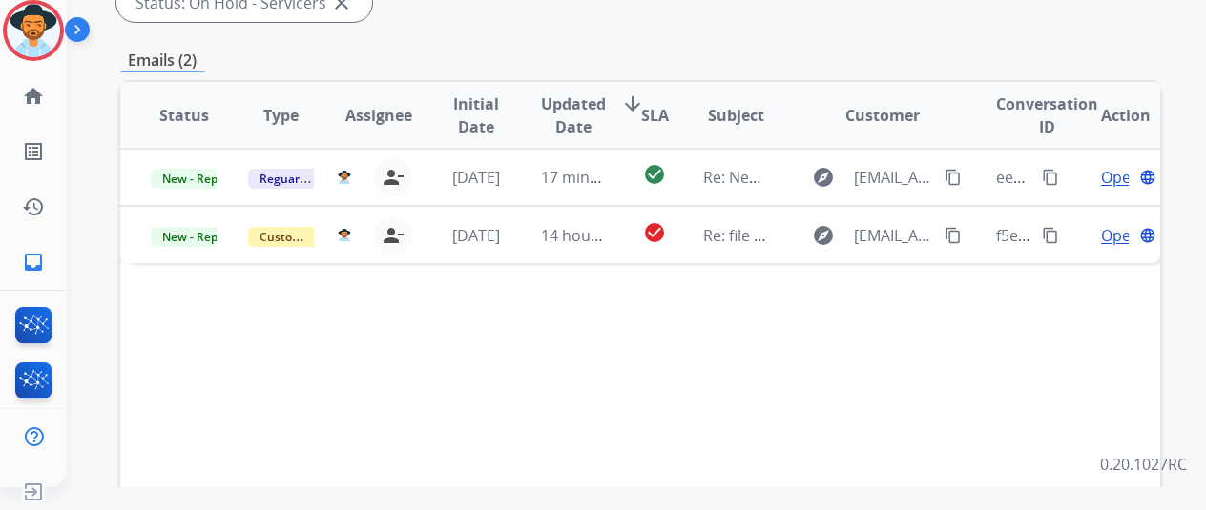
click at [921, 407] on div "Status Type Assignee Initial Date Updated Date arrow_downward SLA Subject Custo…" at bounding box center [640, 399] width 1040 height 639
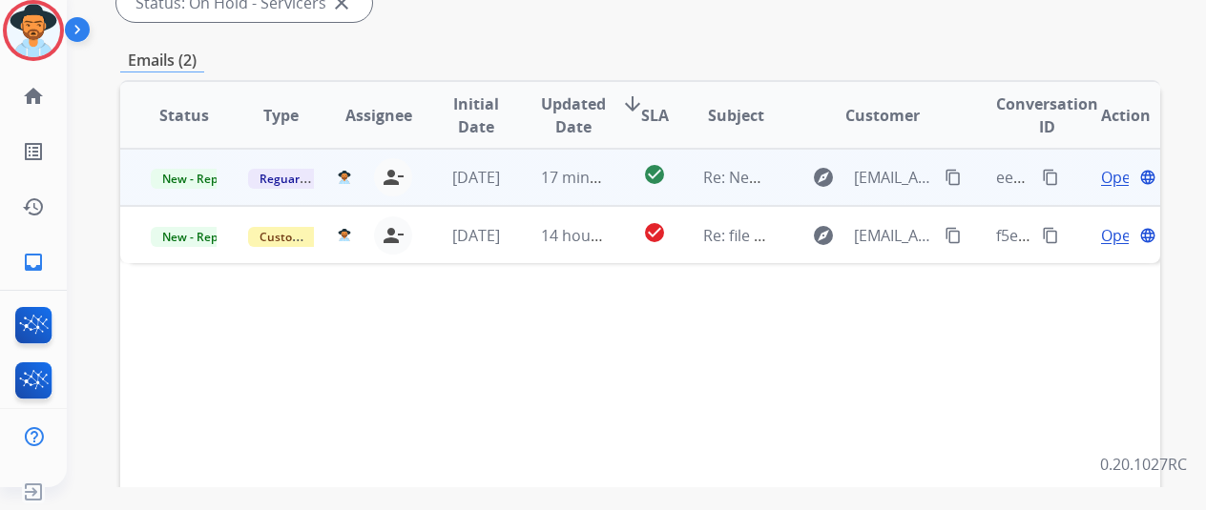
click at [1104, 177] on span "Open" at bounding box center [1120, 177] width 39 height 23
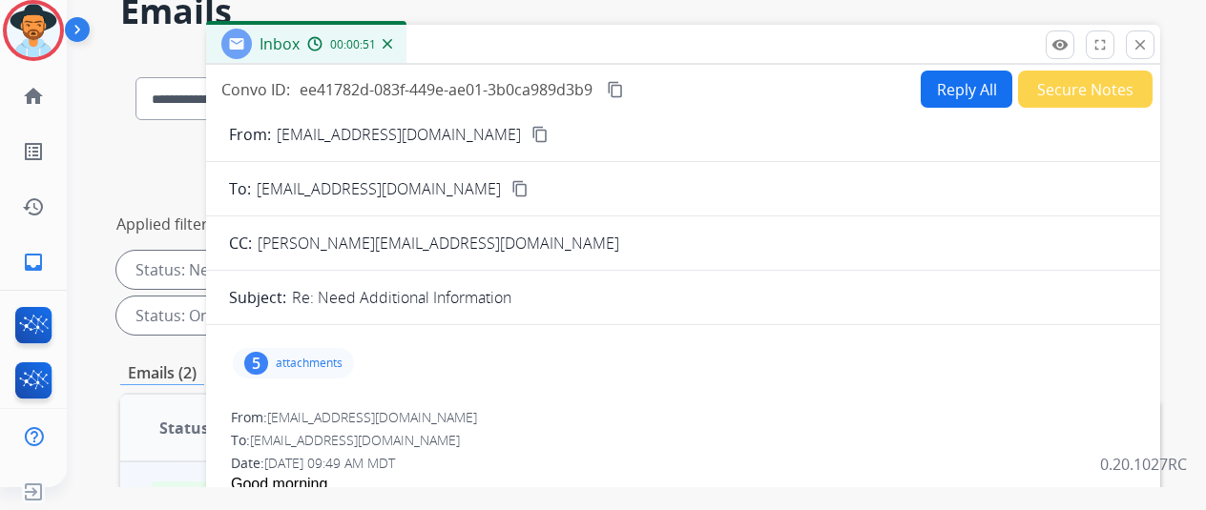
scroll to position [0, 0]
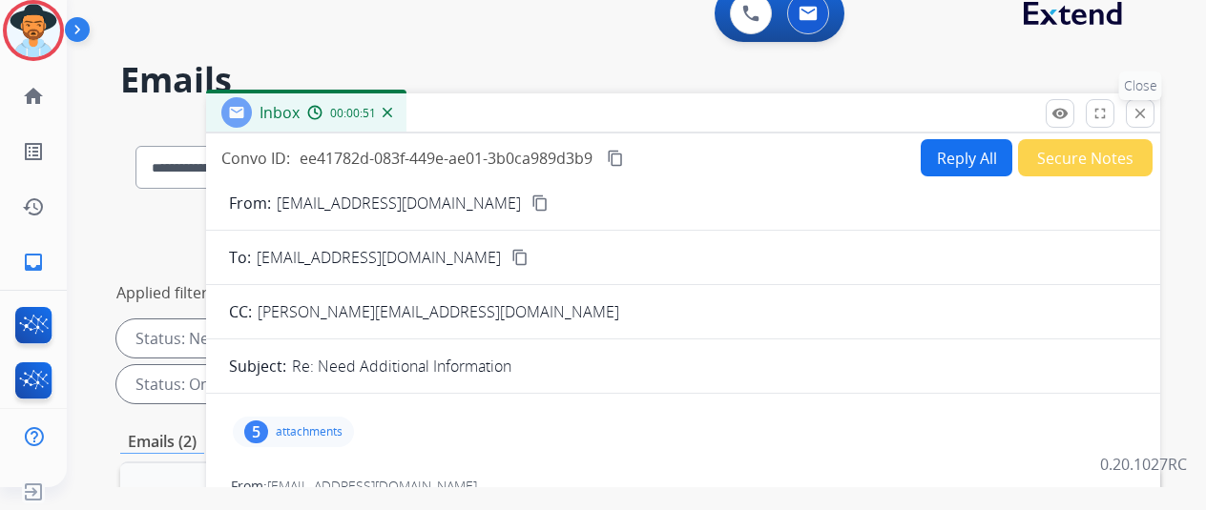
click at [1148, 114] on mat-icon "close" at bounding box center [1139, 113] width 17 height 17
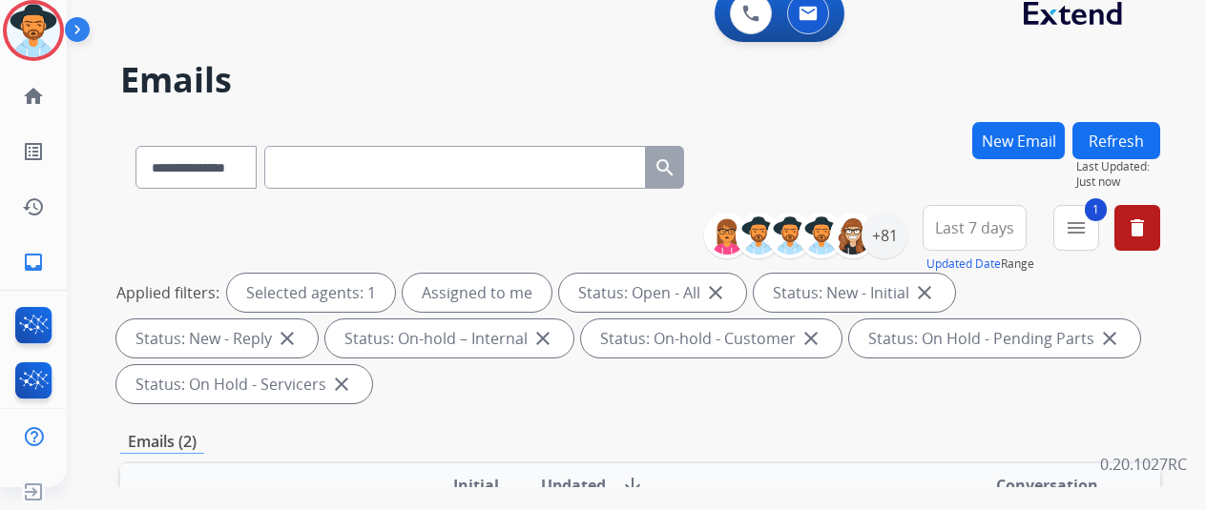
scroll to position [382, 0]
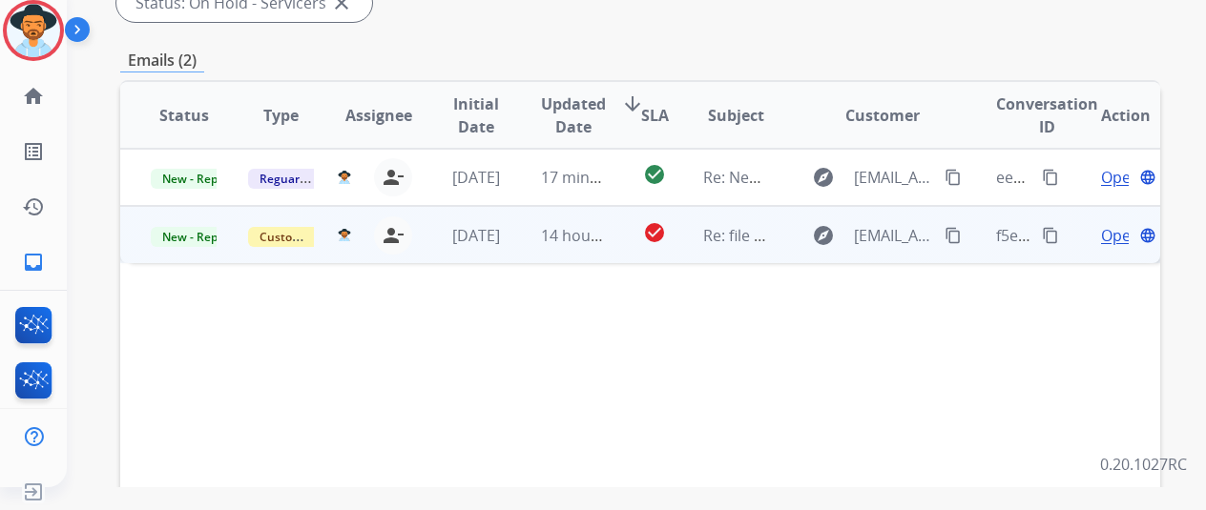
click at [1105, 232] on span "Open" at bounding box center [1120, 235] width 39 height 23
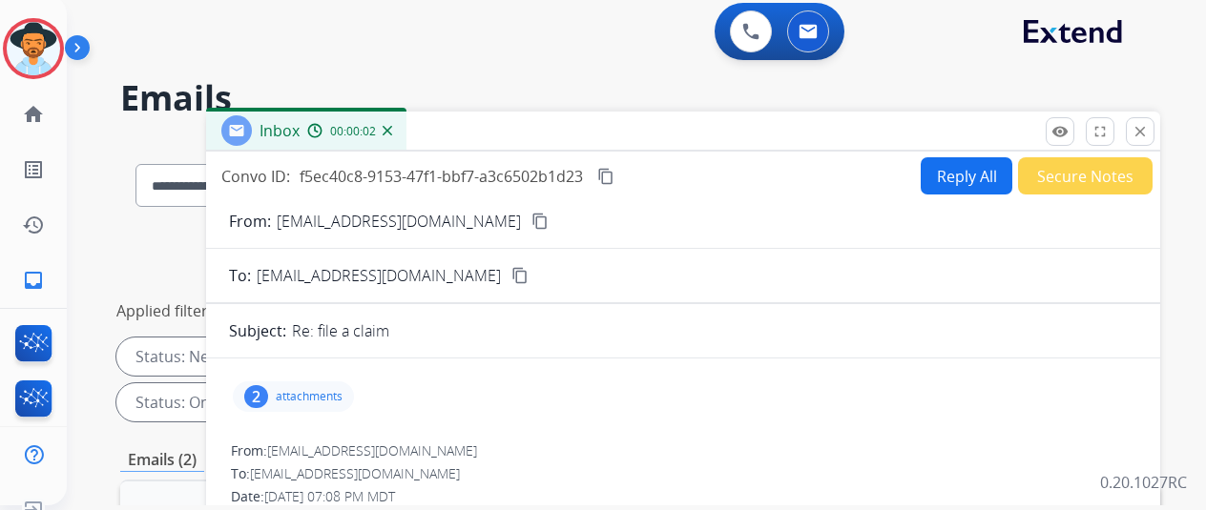
scroll to position [0, 0]
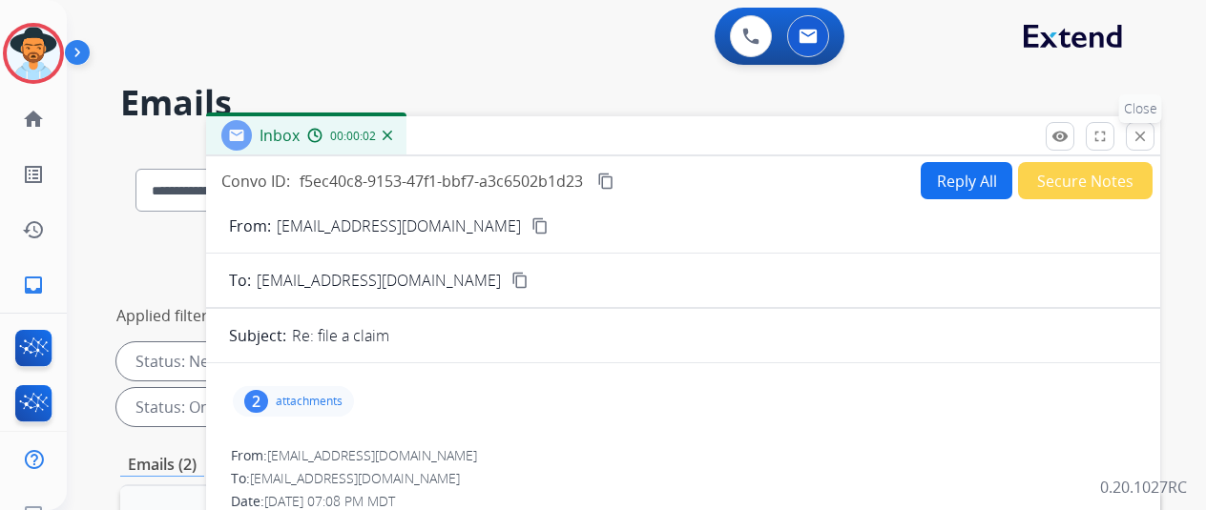
click at [1148, 138] on mat-icon "close" at bounding box center [1139, 136] width 17 height 17
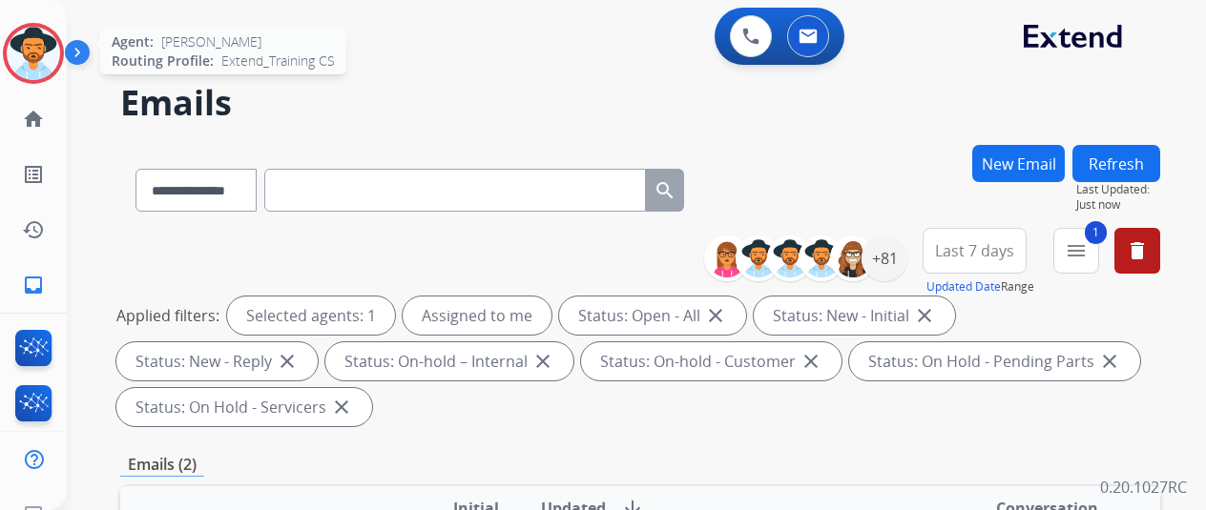
click at [39, 56] on img at bounding box center [33, 53] width 53 height 53
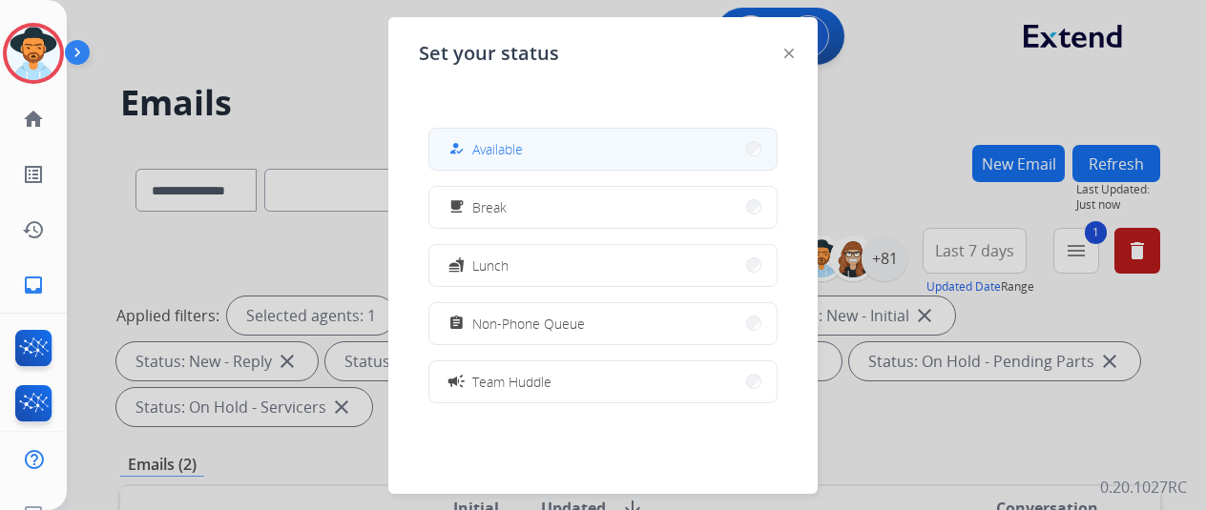
click at [491, 134] on button "how_to_reg Available" at bounding box center [602, 149] width 347 height 41
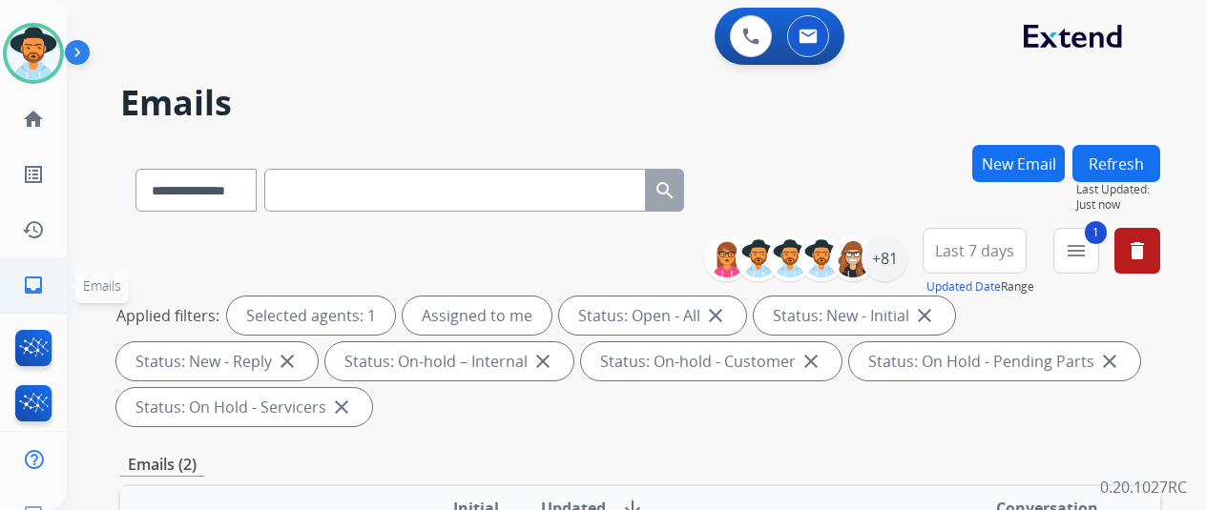
click at [29, 285] on mat-icon "inbox" at bounding box center [33, 285] width 23 height 23
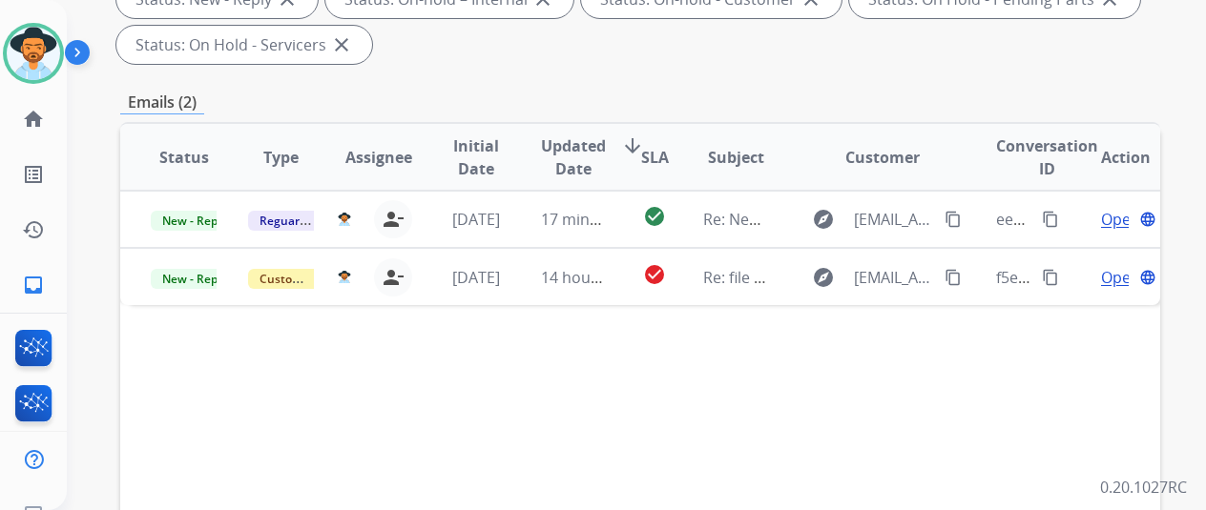
scroll to position [286, 0]
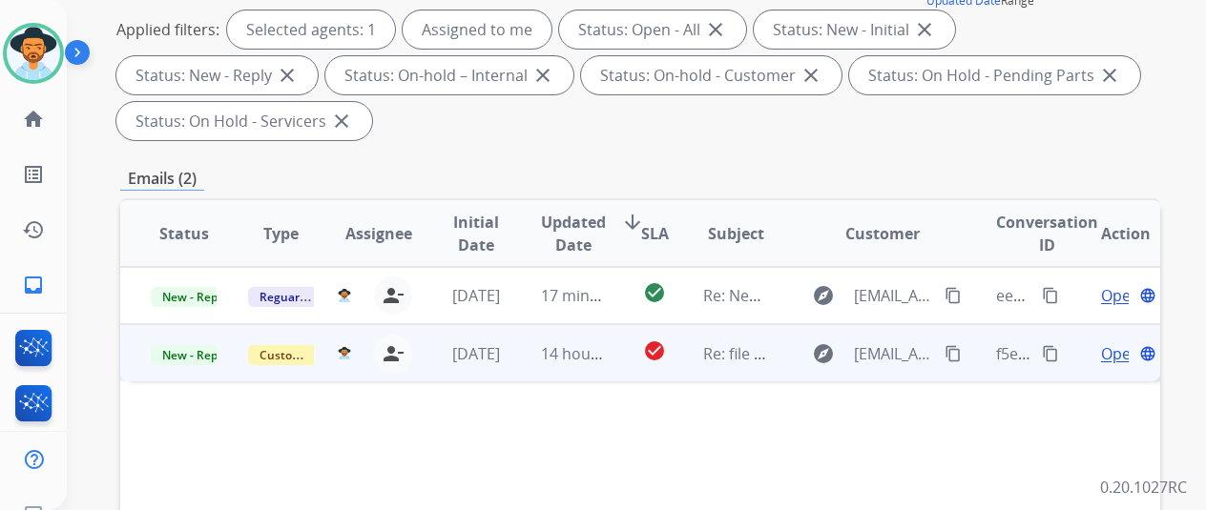
click at [1116, 343] on span "Open" at bounding box center [1120, 353] width 39 height 23
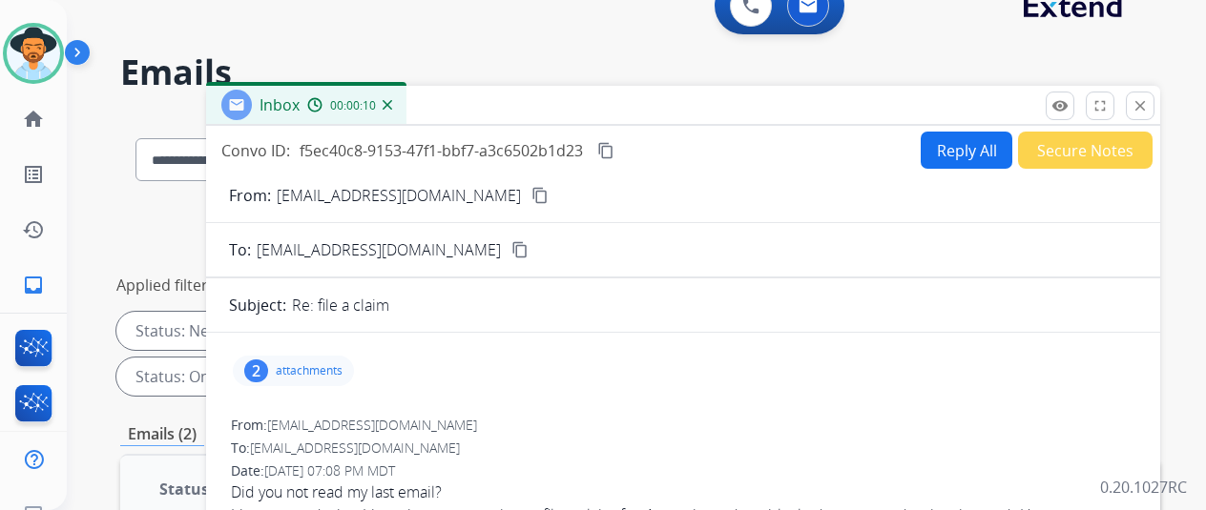
scroll to position [0, 0]
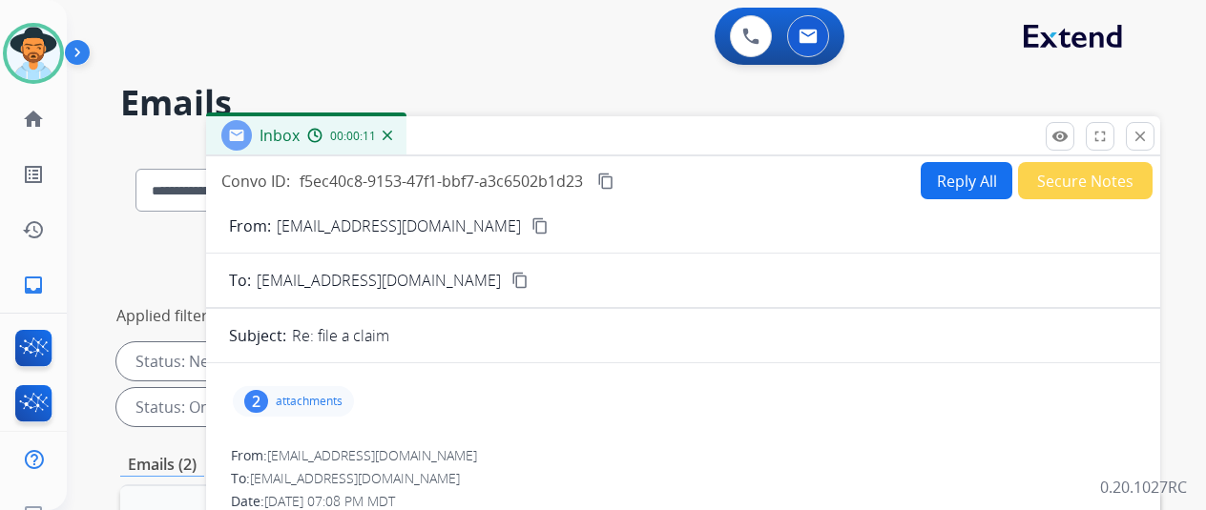
drag, startPoint x: 1150, startPoint y: 140, endPoint x: 1071, endPoint y: 134, distance: 79.4
click at [1148, 140] on mat-icon "close" at bounding box center [1139, 136] width 17 height 17
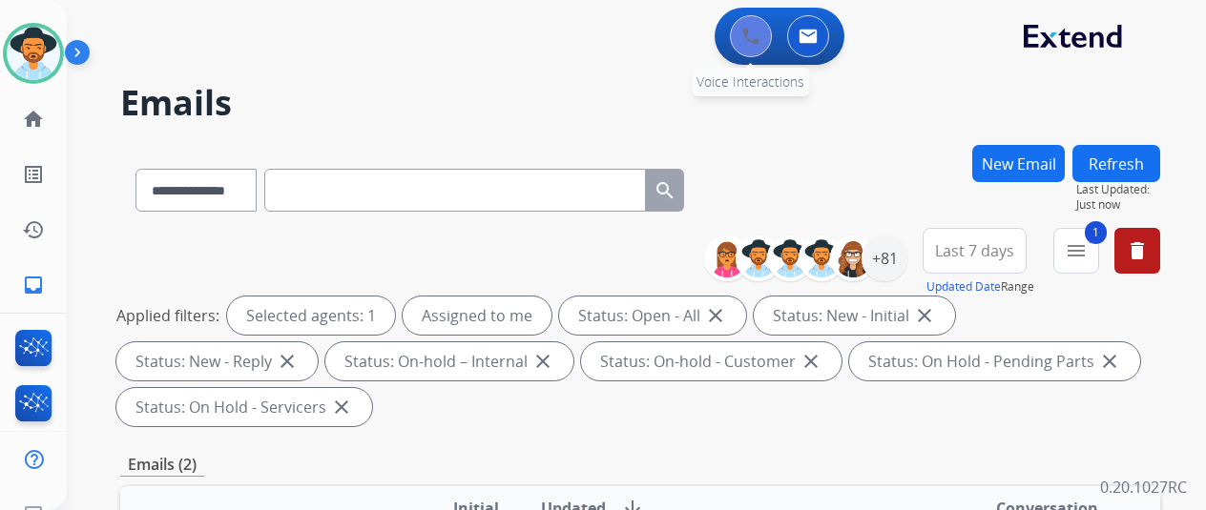
click at [755, 39] on img at bounding box center [750, 36] width 17 height 17
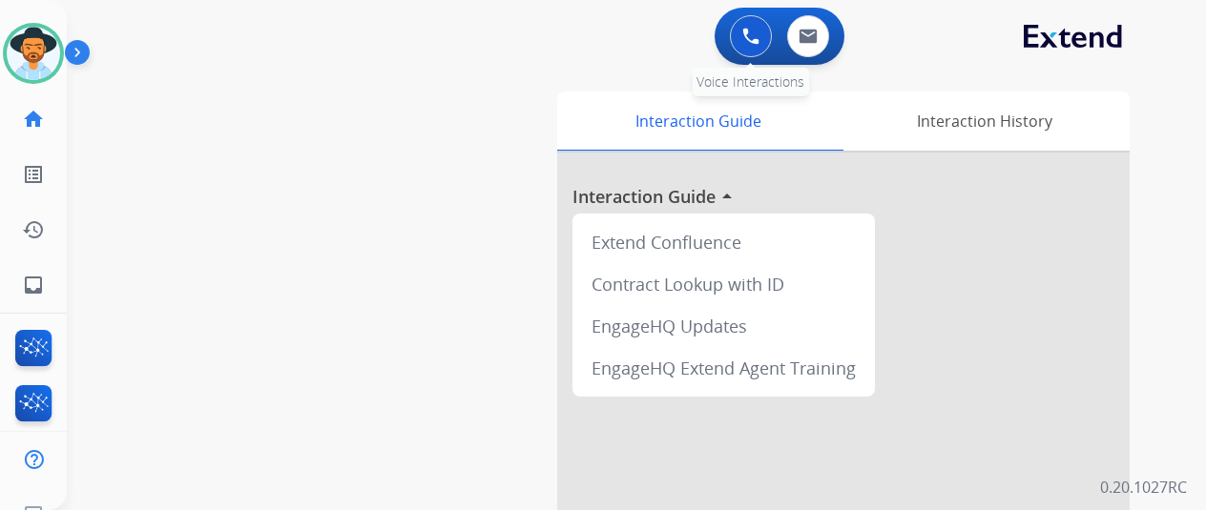
click at [749, 37] on img at bounding box center [750, 36] width 17 height 17
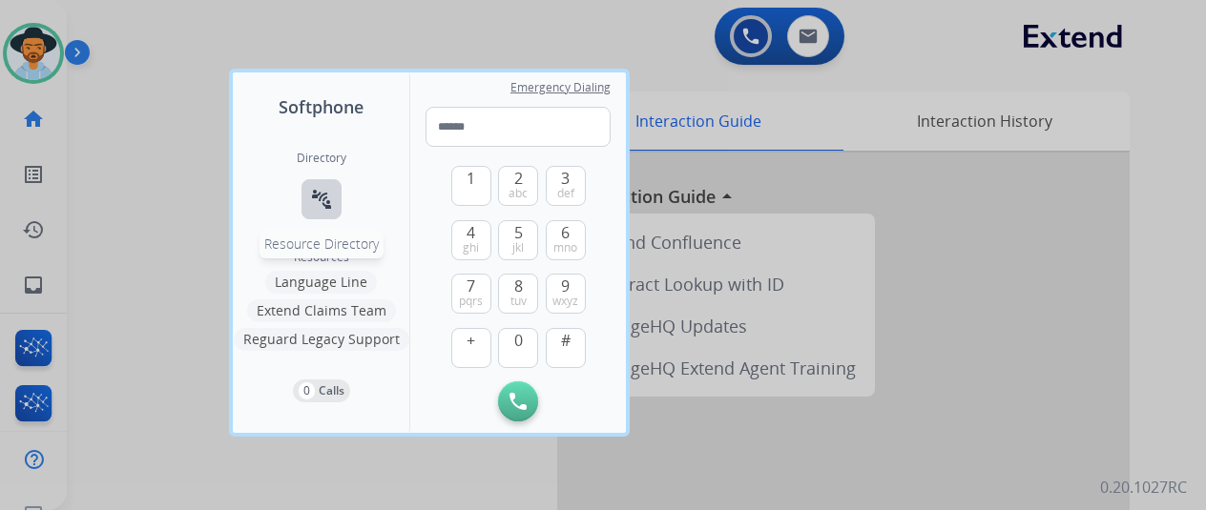
click at [332, 186] on button "connect_without_contact Resource Directory" at bounding box center [321, 199] width 40 height 40
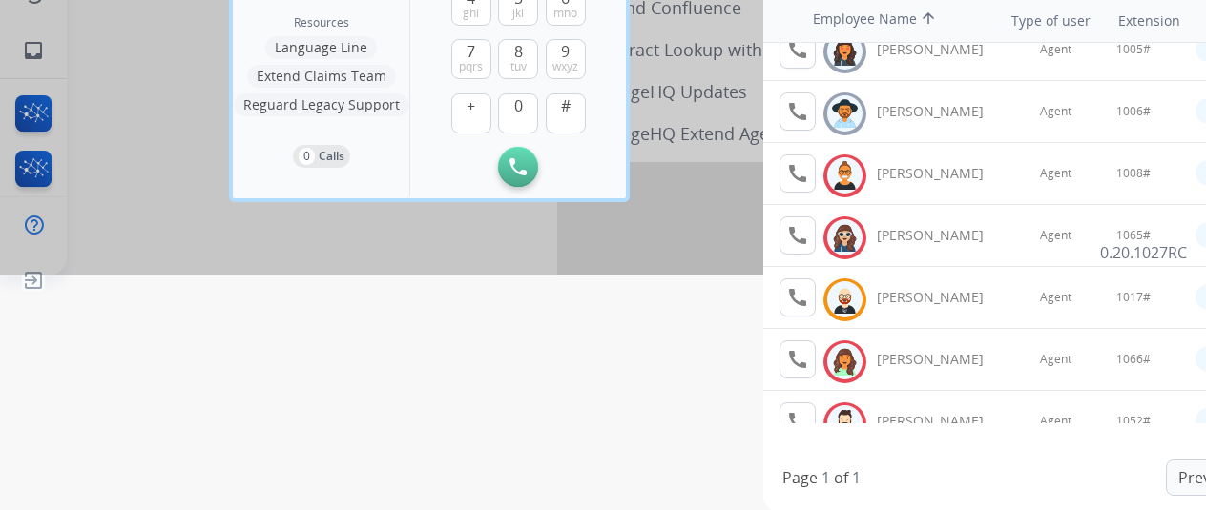
click at [519, 276] on div at bounding box center [603, 20] width 1206 height 510
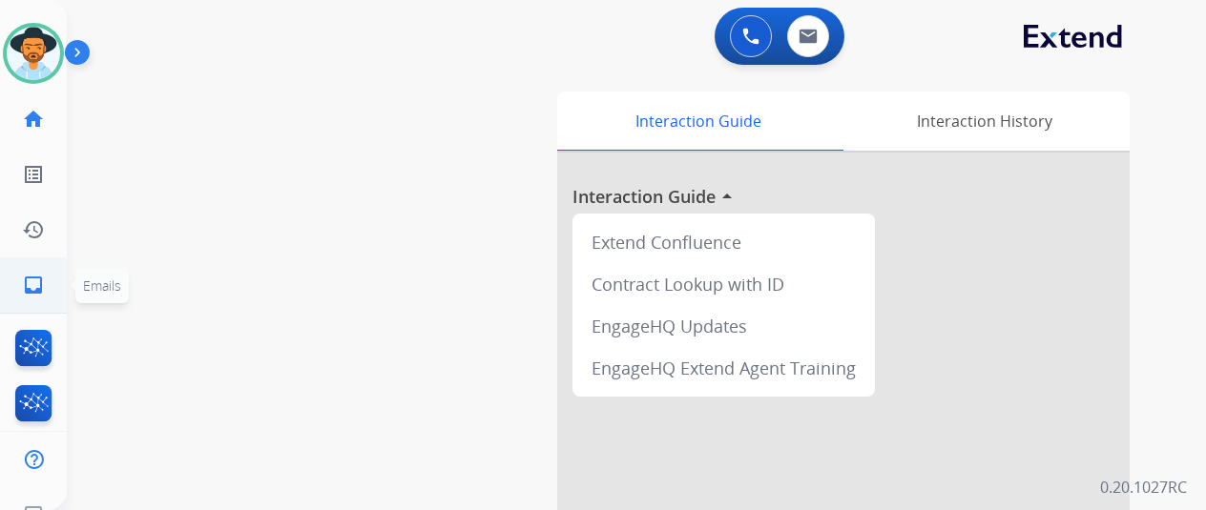
click at [41, 296] on mat-icon "inbox" at bounding box center [33, 285] width 23 height 23
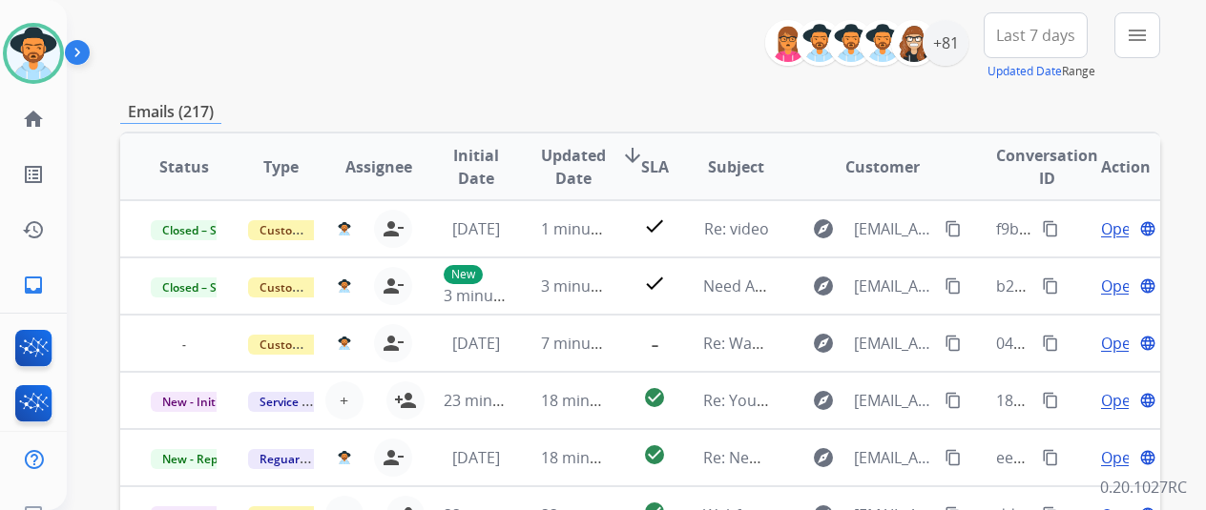
scroll to position [95, 0]
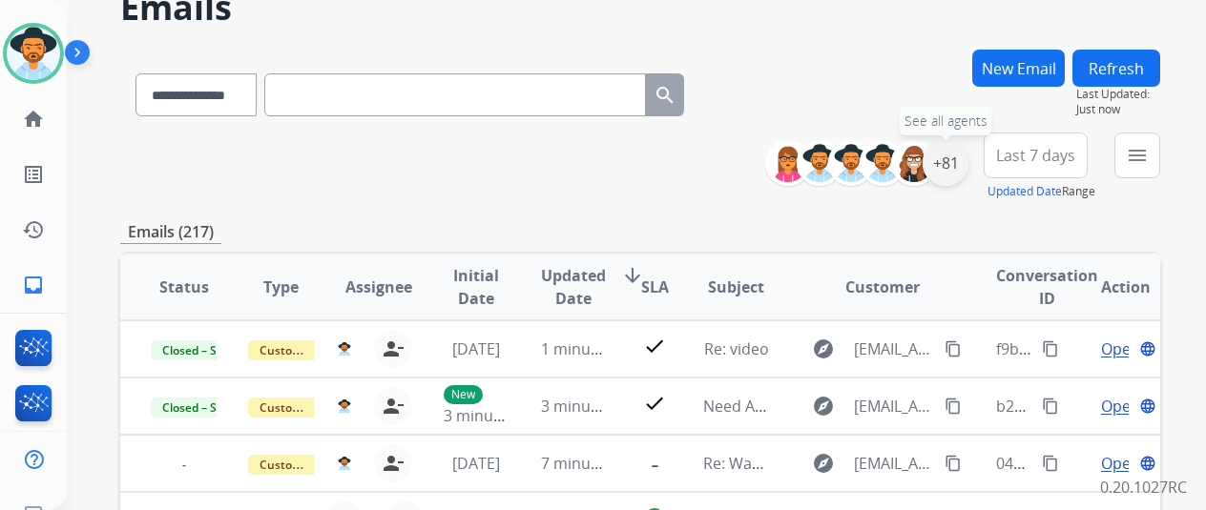
click at [946, 167] on div "+81" at bounding box center [945, 163] width 46 height 46
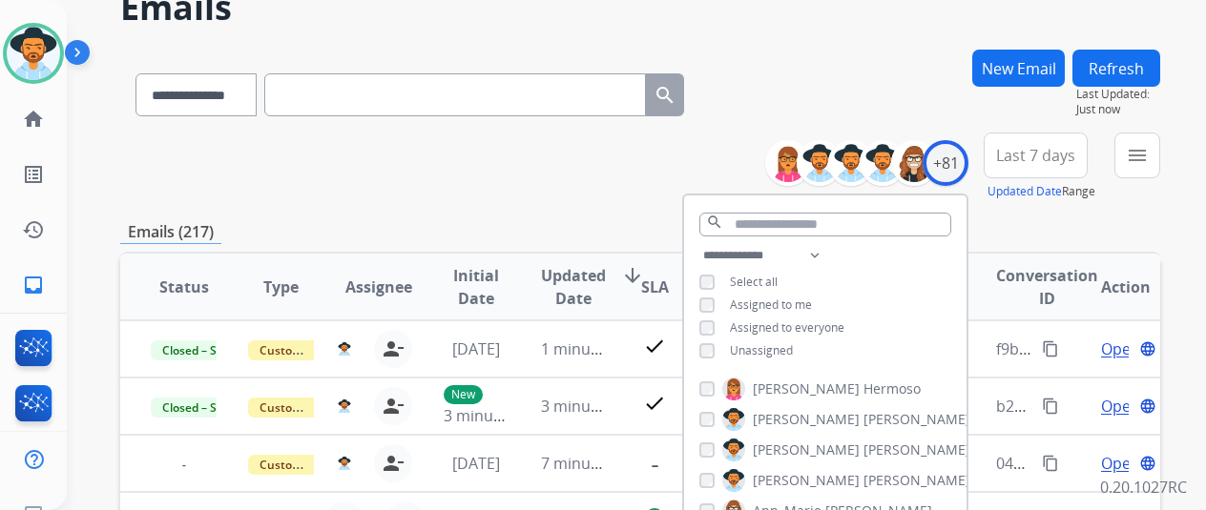
click at [792, 348] on span "Unassigned" at bounding box center [761, 350] width 63 height 16
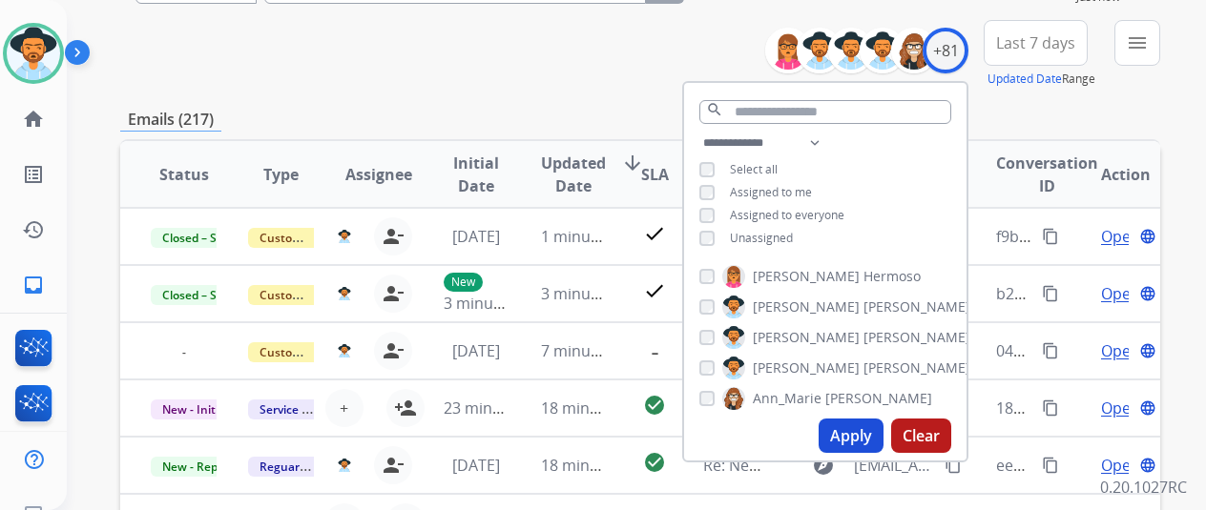
scroll to position [286, 0]
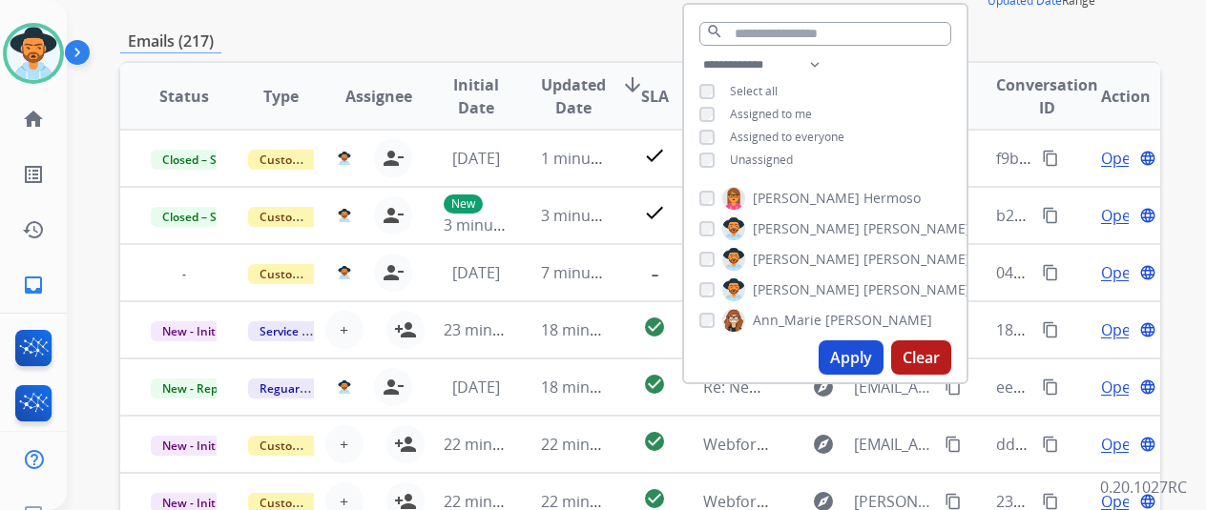
click at [864, 356] on button "Apply" at bounding box center [850, 358] width 65 height 34
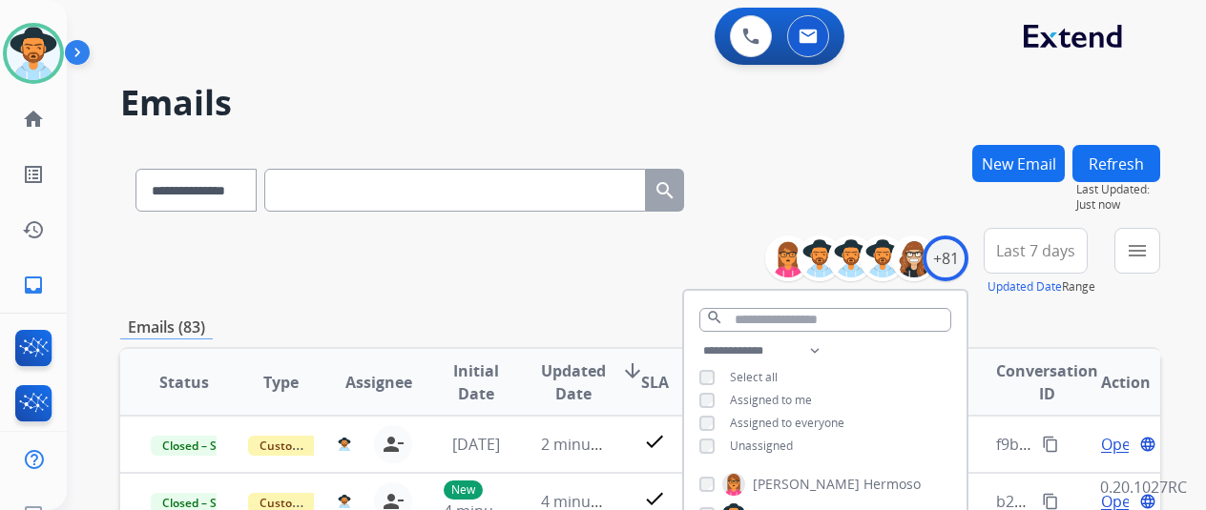
drag, startPoint x: 433, startPoint y: 314, endPoint x: 446, endPoint y: 312, distance: 13.5
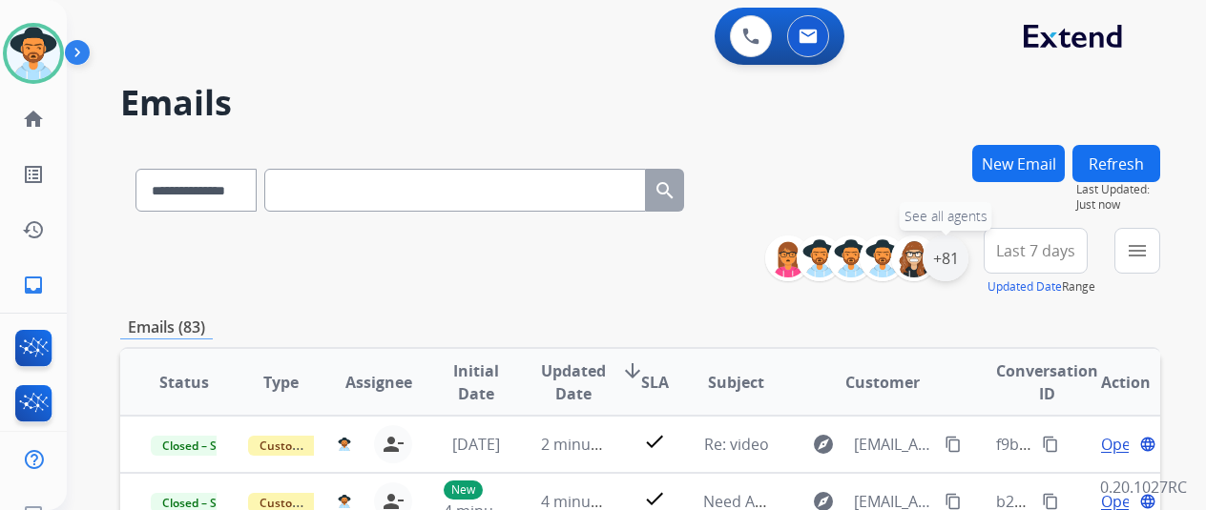
click at [968, 266] on div "+81" at bounding box center [945, 259] width 46 height 46
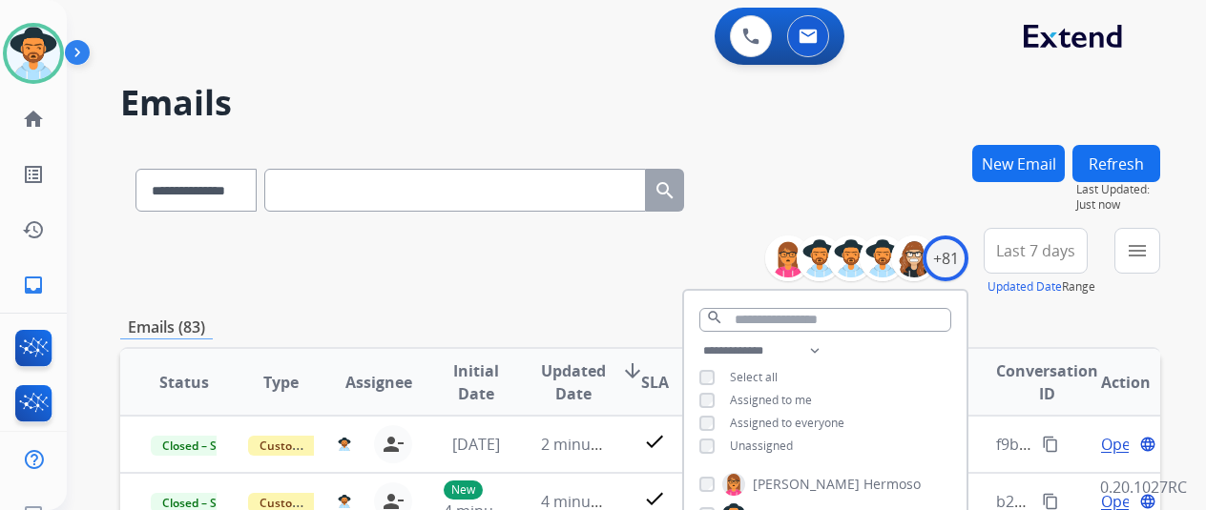
click at [807, 186] on div "**********" at bounding box center [640, 186] width 1040 height 83
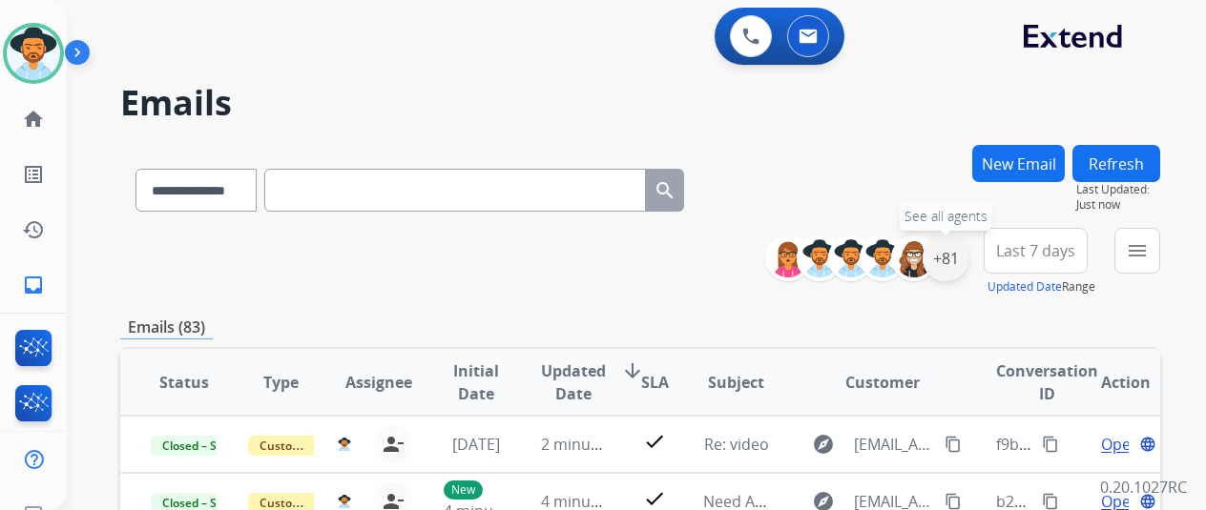
click at [945, 250] on div "+81" at bounding box center [945, 259] width 46 height 46
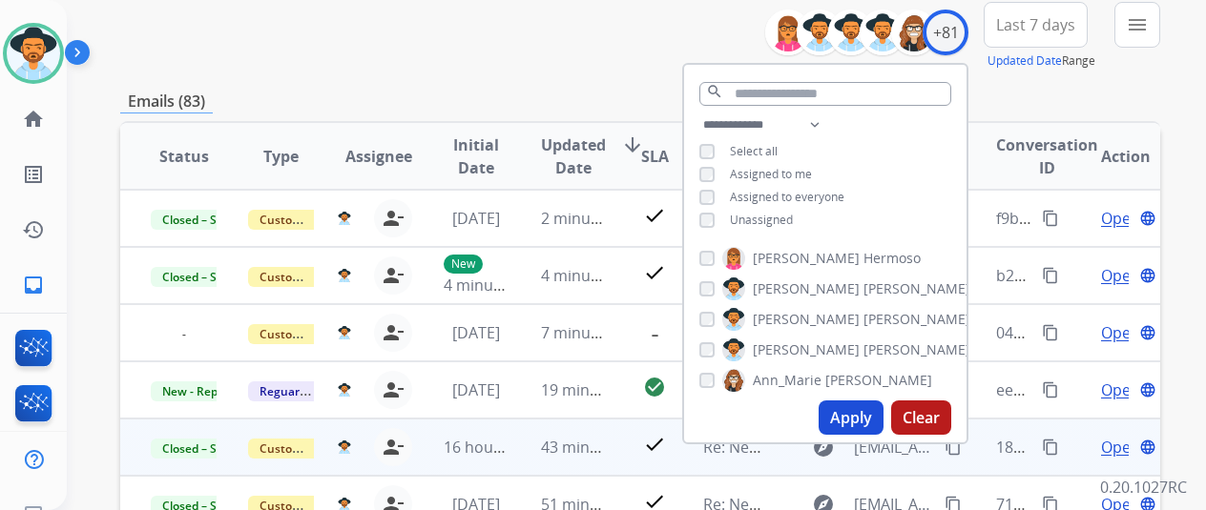
scroll to position [382, 0]
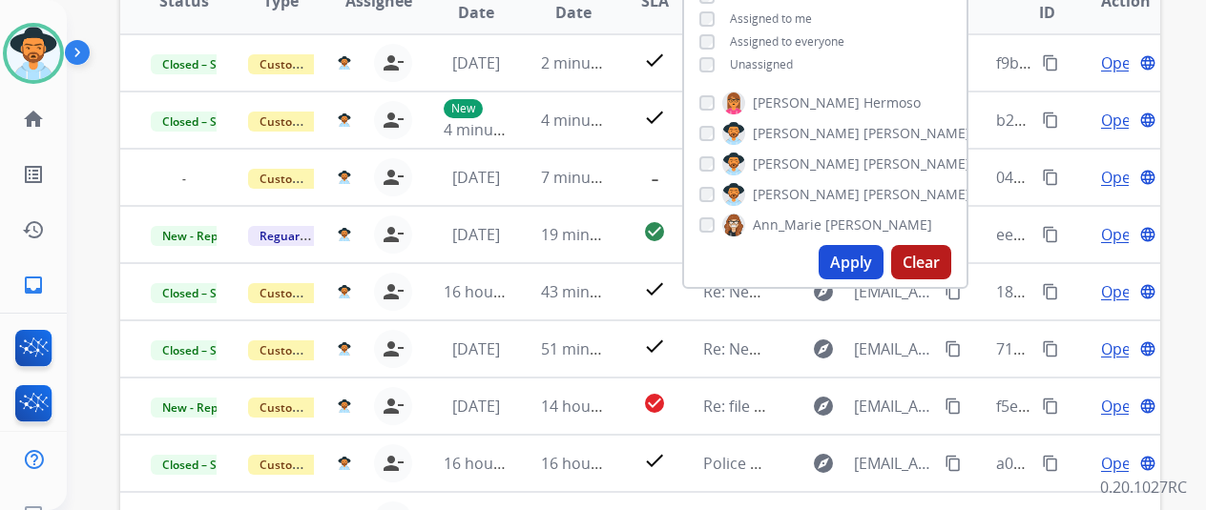
click at [873, 263] on button "Apply" at bounding box center [850, 262] width 65 height 34
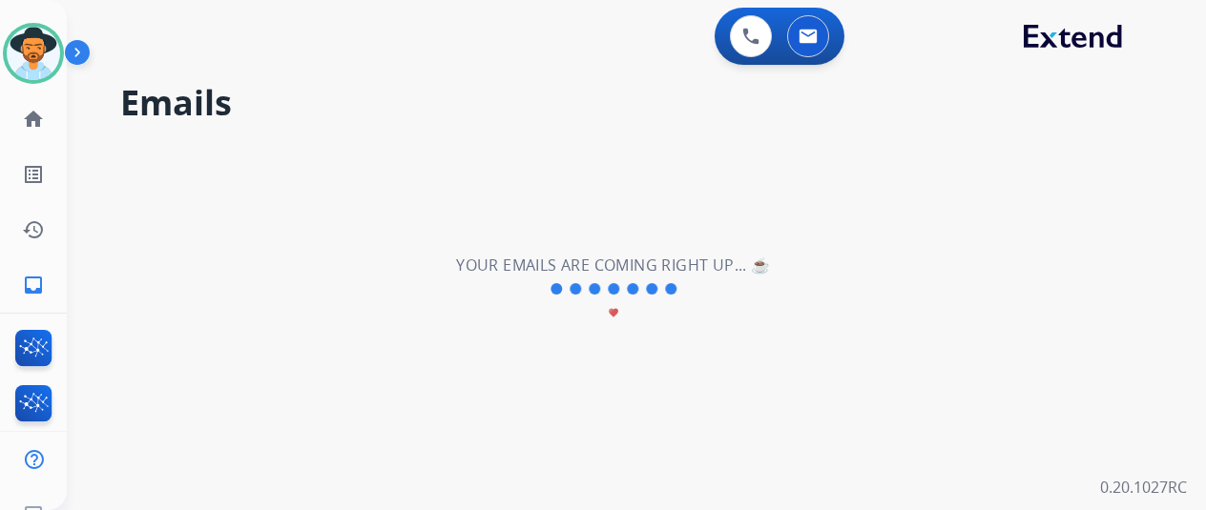
scroll to position [0, 0]
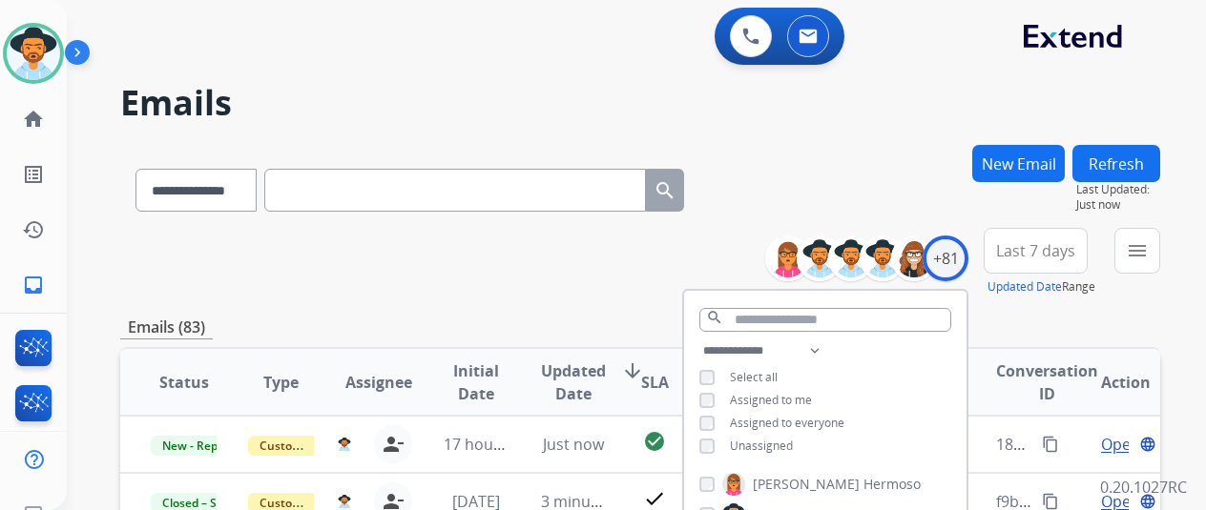
click at [603, 289] on div "**********" at bounding box center [640, 262] width 1040 height 69
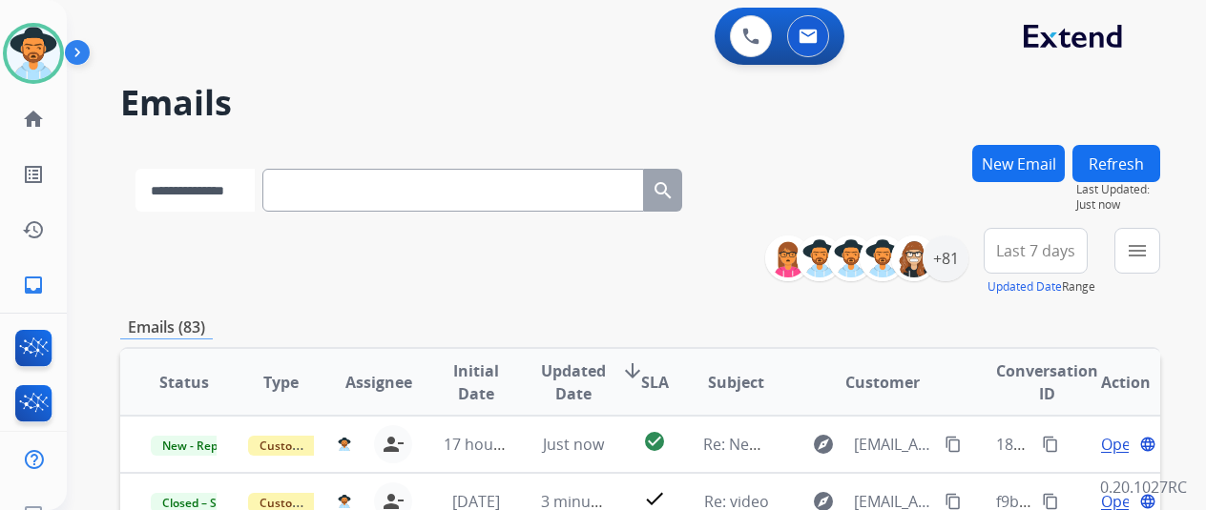
click at [237, 172] on select "**********" at bounding box center [194, 190] width 119 height 43
select select "**********"
click at [135, 169] on select "**********" at bounding box center [194, 190] width 119 height 43
click at [385, 199] on input "text" at bounding box center [455, 190] width 382 height 43
paste input "**********"
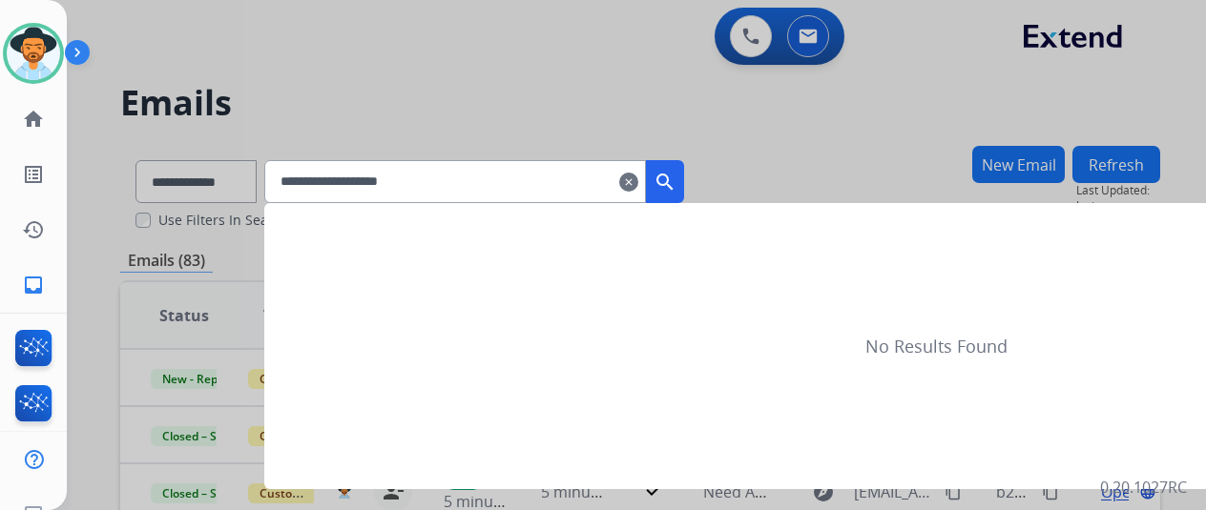
type input "**********"
click at [676, 189] on mat-icon "search" at bounding box center [664, 182] width 23 height 23
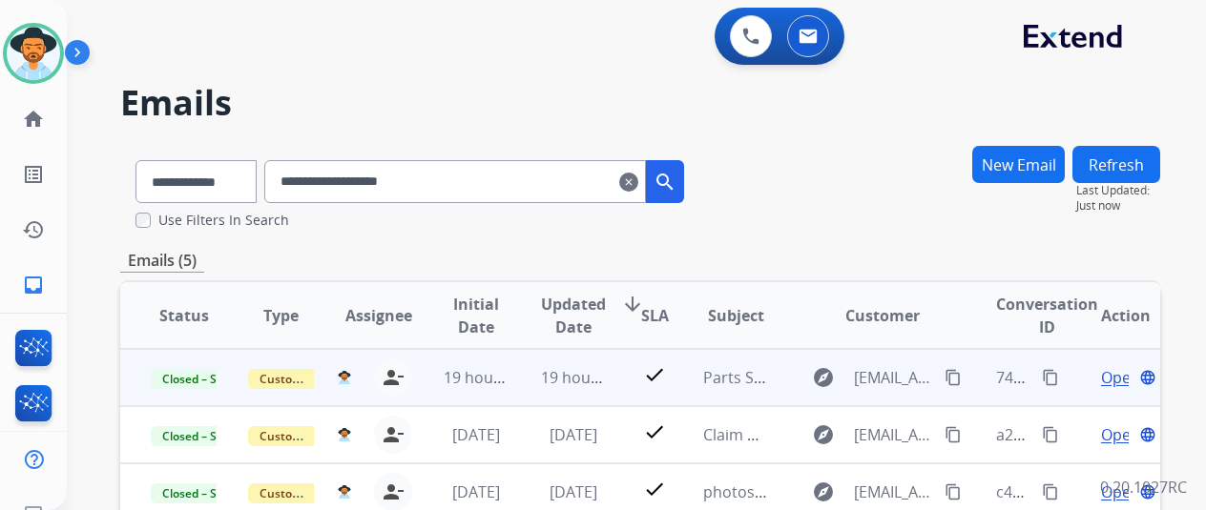
click at [1114, 386] on span "Open" at bounding box center [1120, 377] width 39 height 23
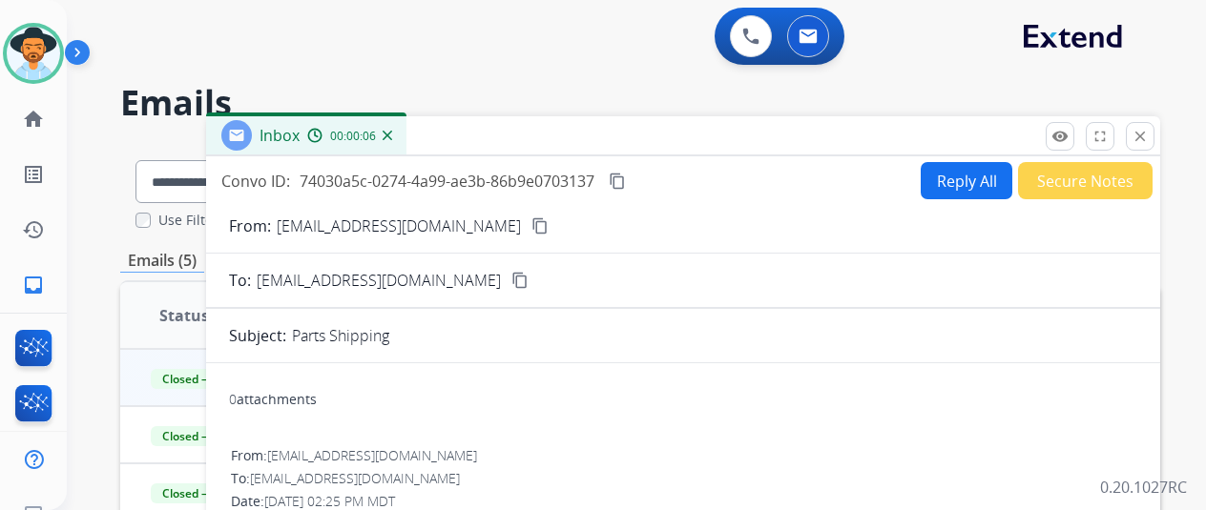
drag, startPoint x: 1152, startPoint y: 126, endPoint x: 1198, endPoint y: 121, distance: 46.0
click at [1152, 126] on button "close Close" at bounding box center [1140, 136] width 29 height 29
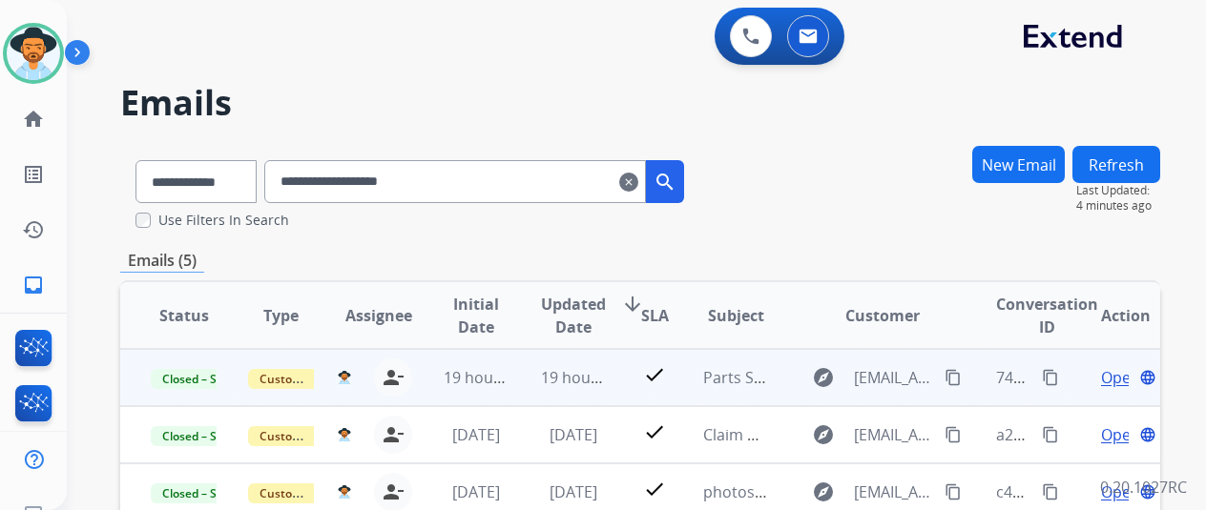
click at [1042, 375] on mat-icon "content_copy" at bounding box center [1050, 377] width 17 height 17
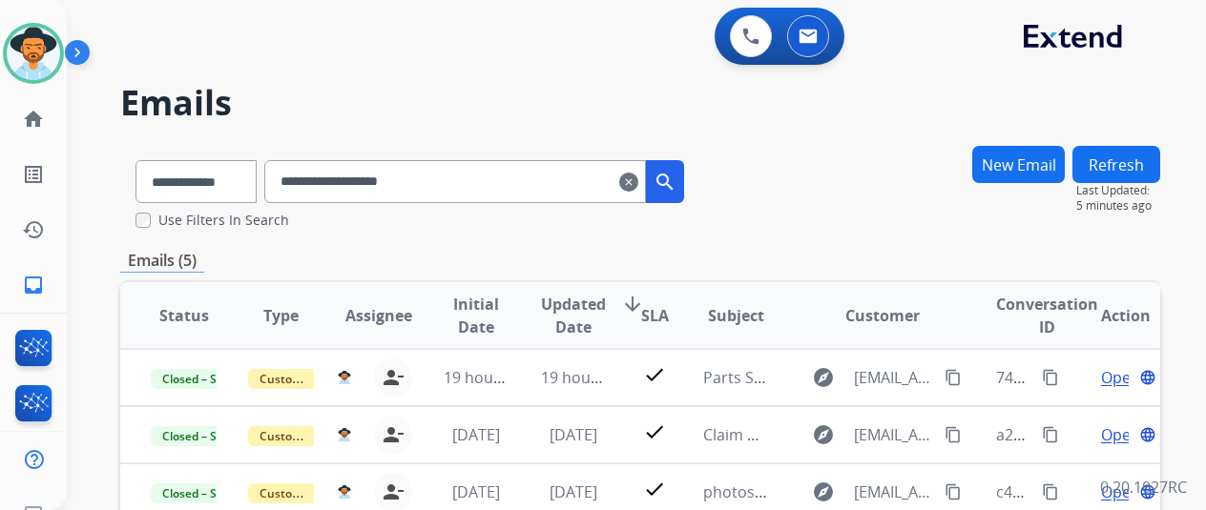
click at [638, 178] on mat-icon "clear" at bounding box center [628, 182] width 19 height 23
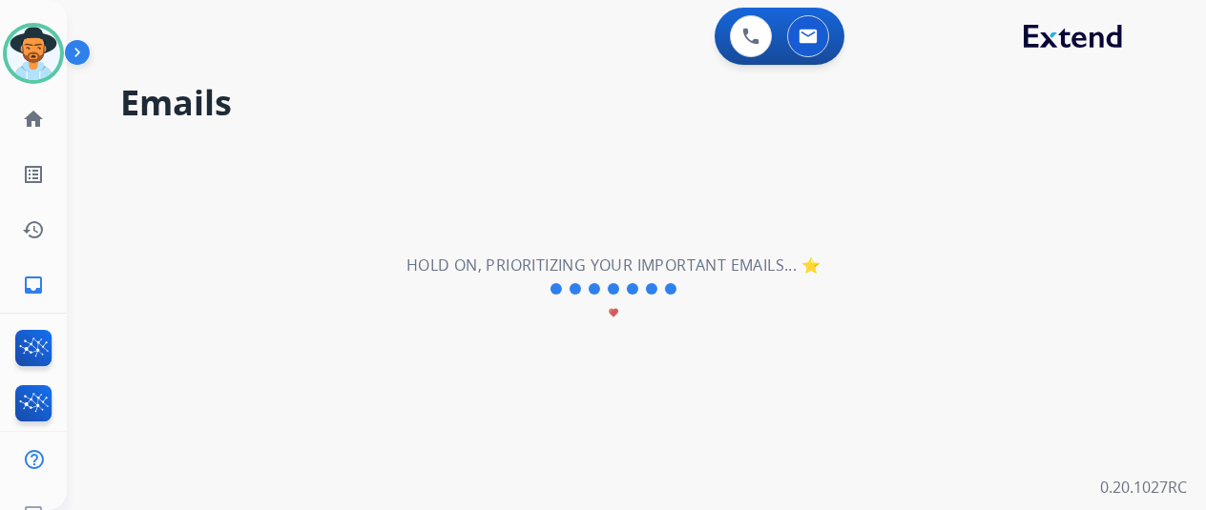
select select "**********"
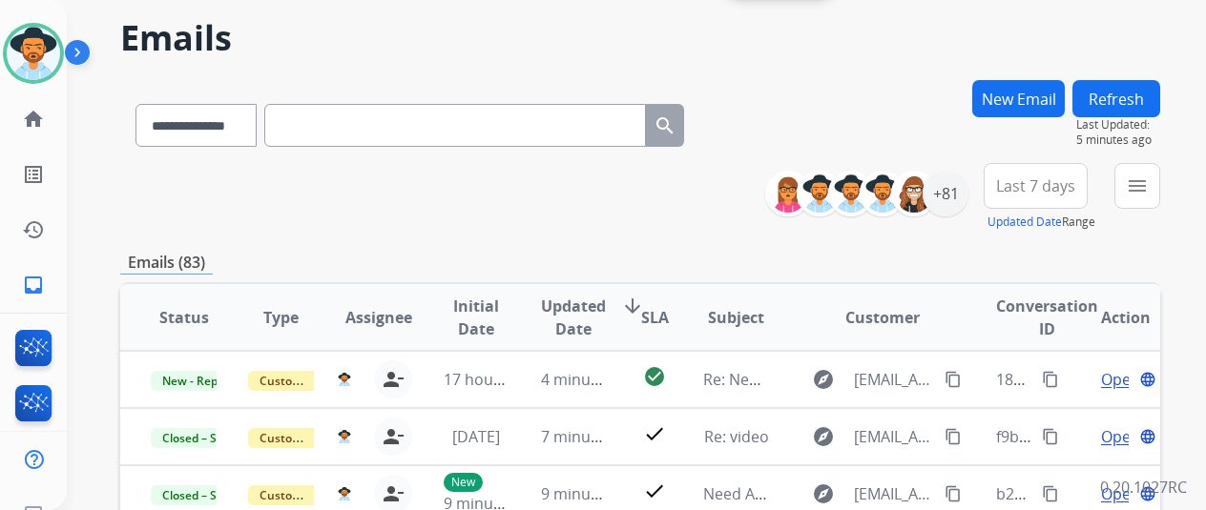
scroll to position [95, 0]
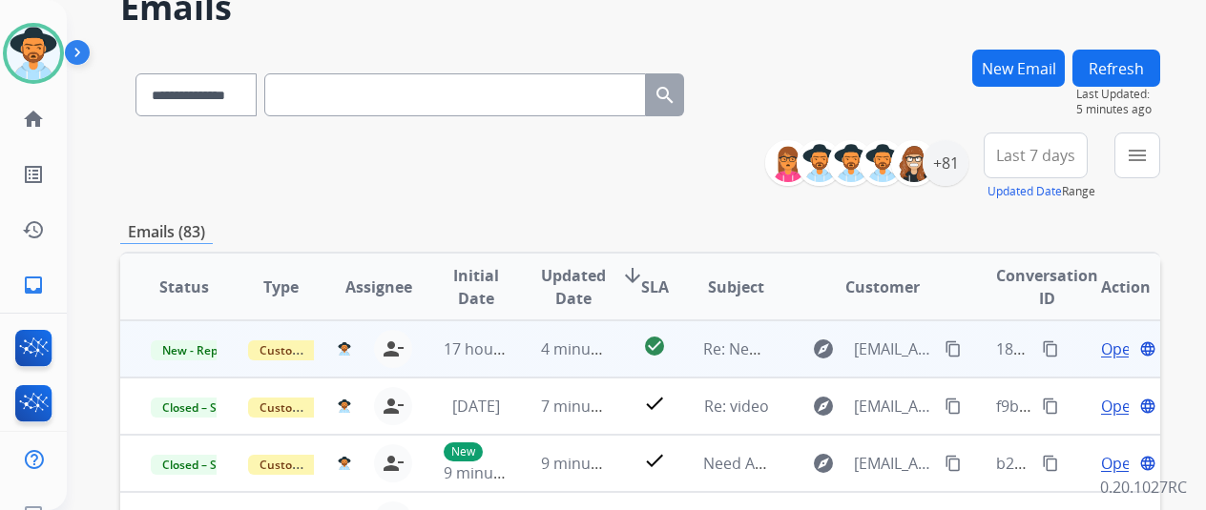
click at [1118, 356] on span "Open" at bounding box center [1120, 349] width 39 height 23
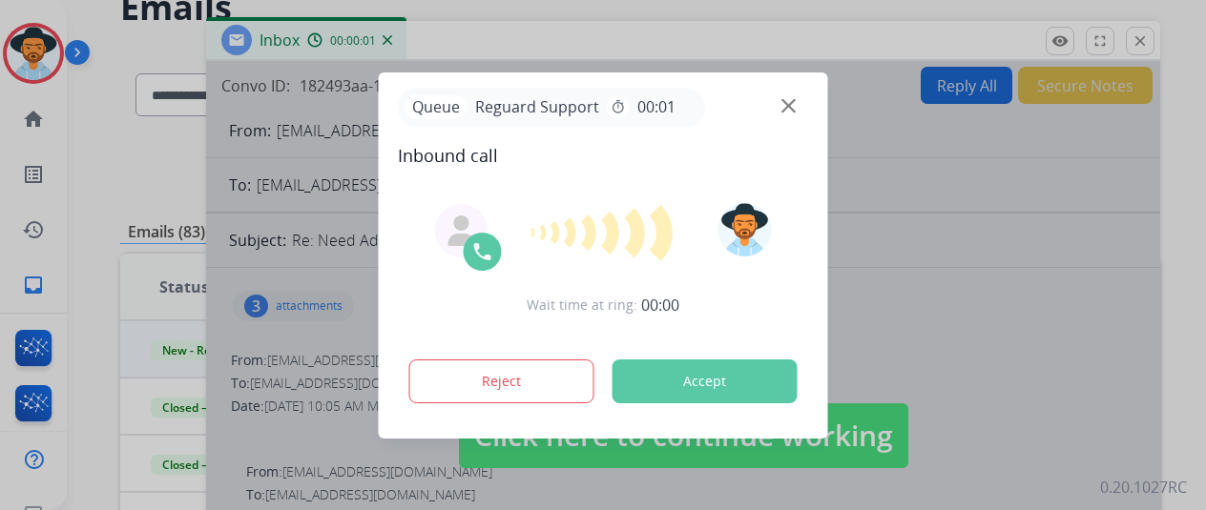
click at [343, 321] on div at bounding box center [603, 255] width 1206 height 510
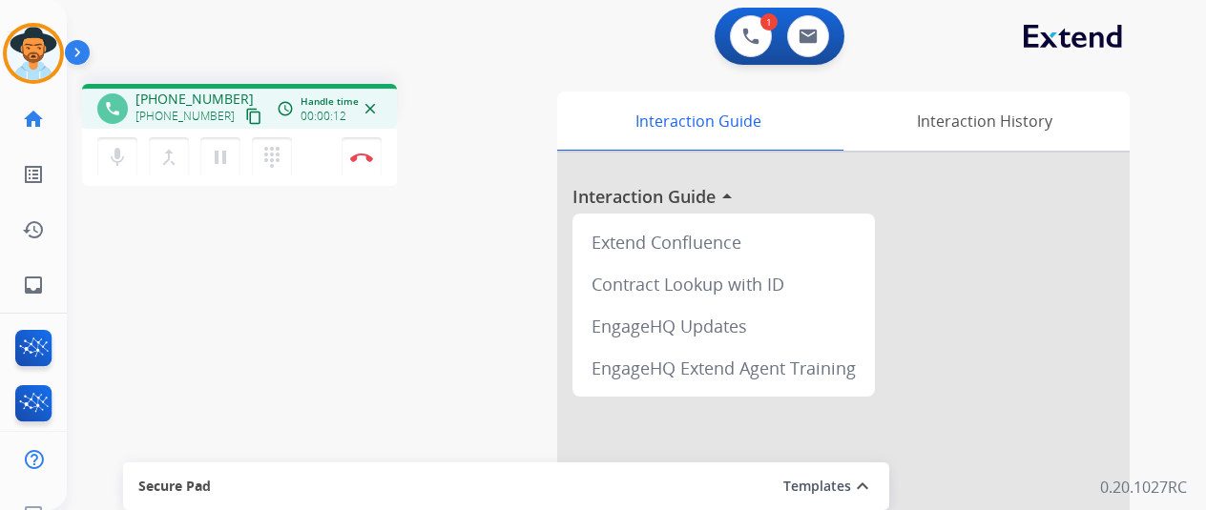
click at [245, 112] on mat-icon "content_copy" at bounding box center [253, 116] width 17 height 17
click at [307, 157] on div "mic Mute merge_type Bridge pause Hold dialpad Dialpad Disconnect" at bounding box center [239, 157] width 315 height 57
click at [310, 161] on div "mic Mute merge_type Bridge pause Hold dialpad Dialpad Disconnect" at bounding box center [239, 157] width 315 height 57
click at [310, 158] on div "mic Mute merge_type Bridge pause Hold dialpad Dialpad Disconnect" at bounding box center [239, 157] width 315 height 57
click at [314, 153] on div "mic Mute merge_type Bridge pause Hold dialpad Dialpad Disconnect" at bounding box center [239, 157] width 315 height 57
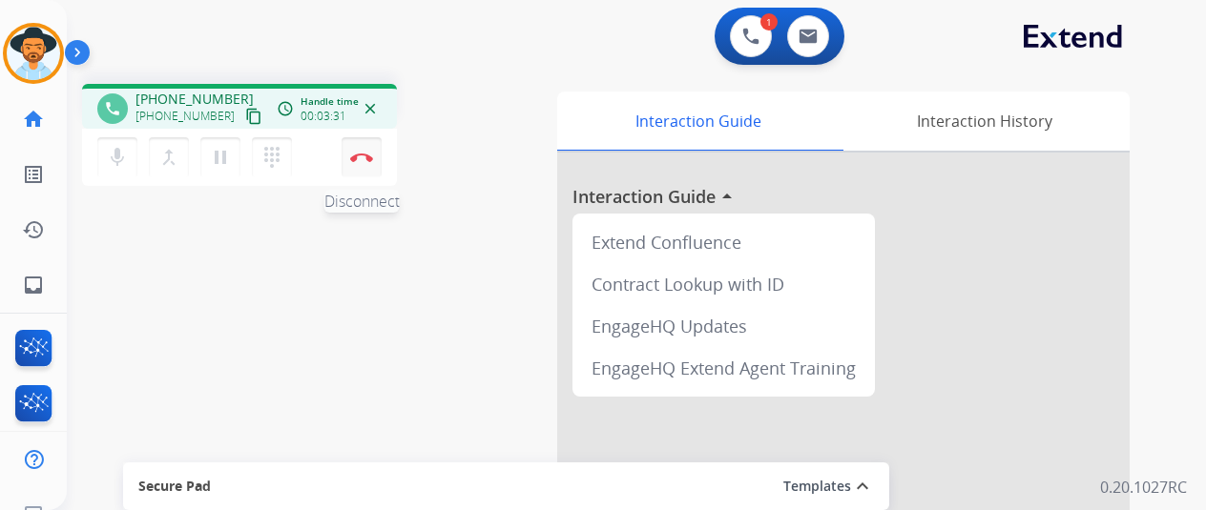
click at [368, 159] on img at bounding box center [361, 158] width 23 height 10
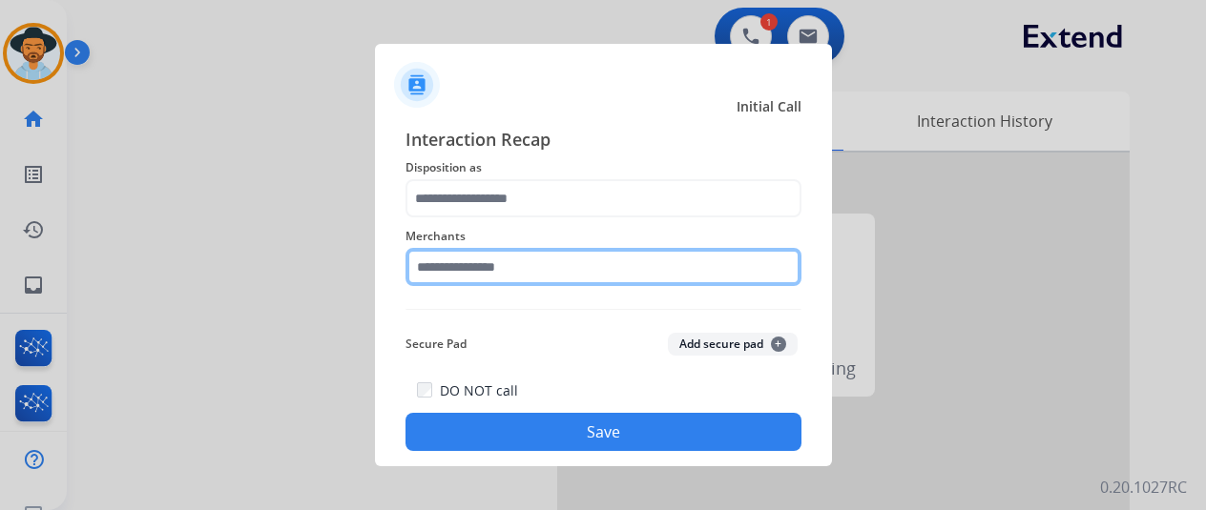
click at [479, 276] on input "text" at bounding box center [603, 267] width 396 height 38
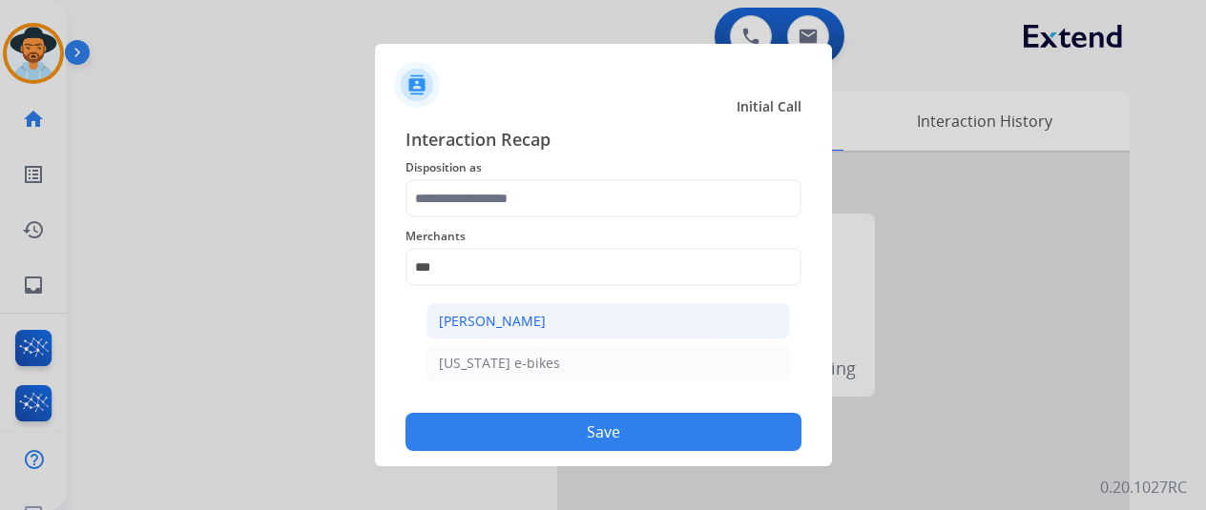
click at [477, 312] on div "[PERSON_NAME]" at bounding box center [492, 321] width 107 height 19
type input "**********"
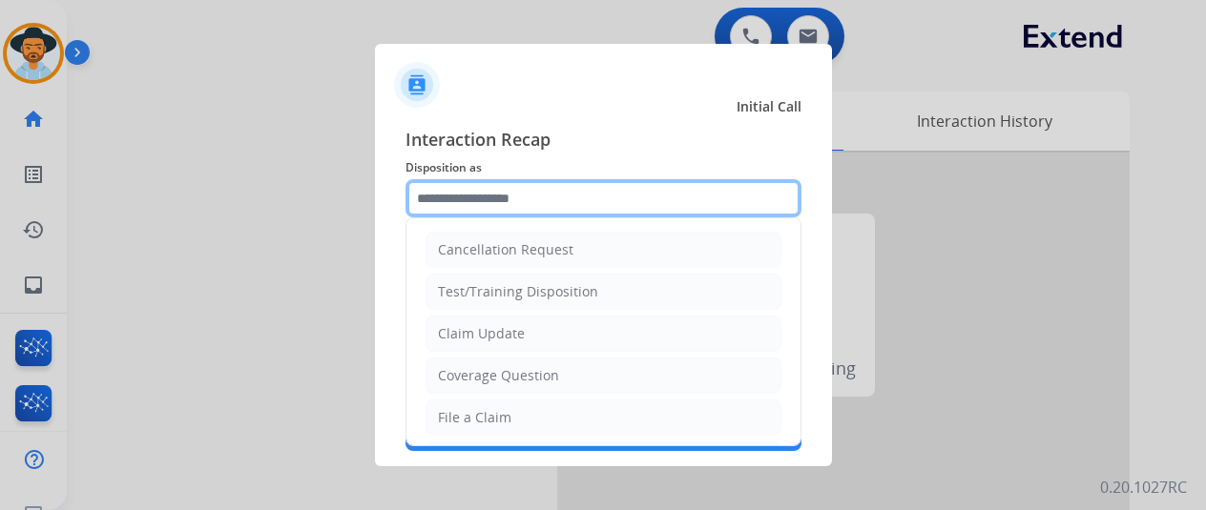
click at [508, 199] on input "text" at bounding box center [603, 198] width 396 height 38
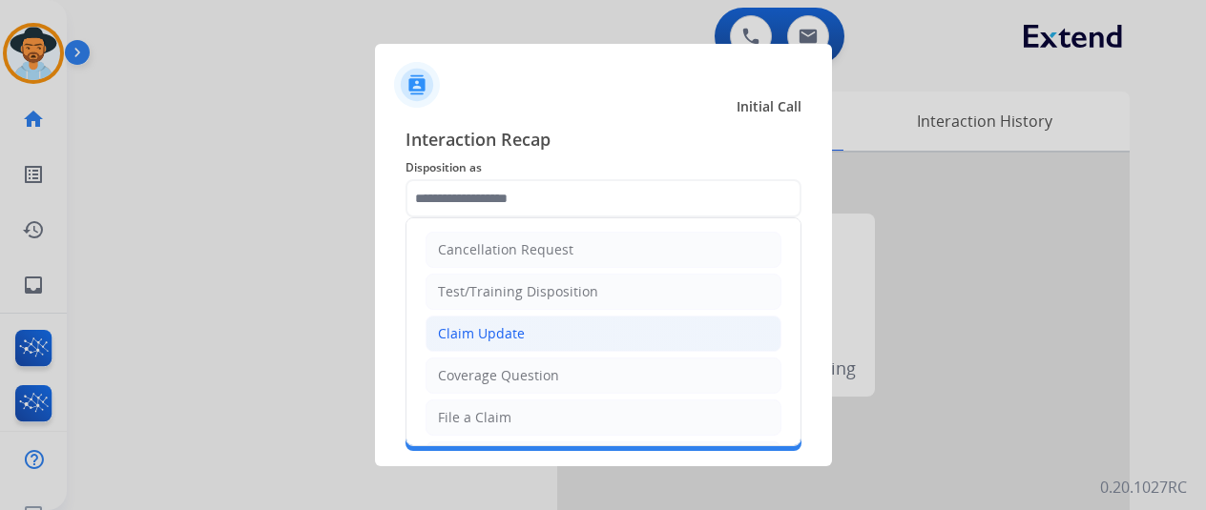
click at [482, 344] on li "Claim Update" at bounding box center [603, 334] width 356 height 36
type input "**********"
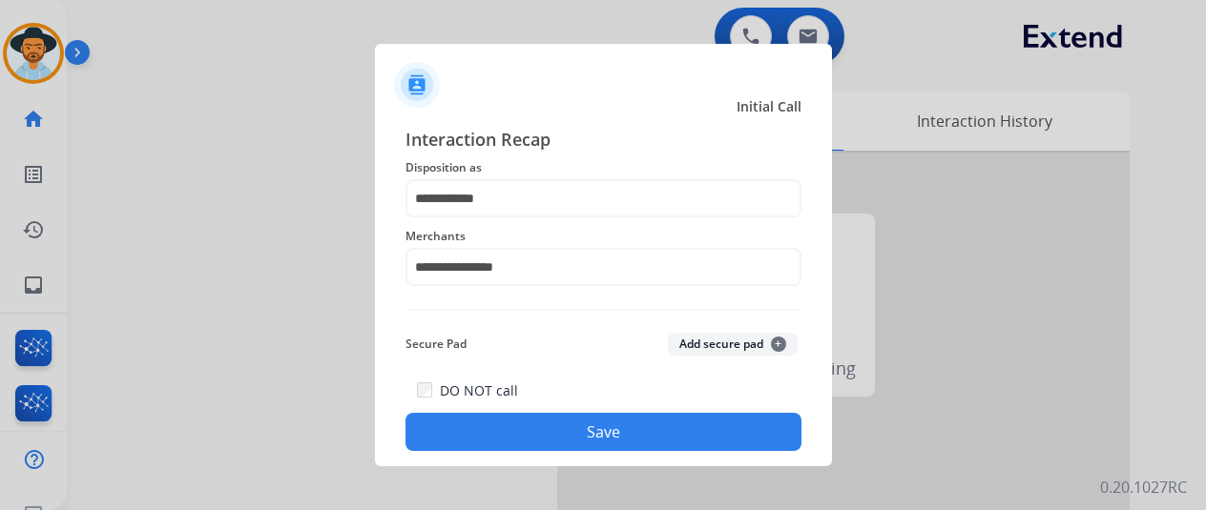
click at [619, 431] on button "Save" at bounding box center [603, 432] width 396 height 38
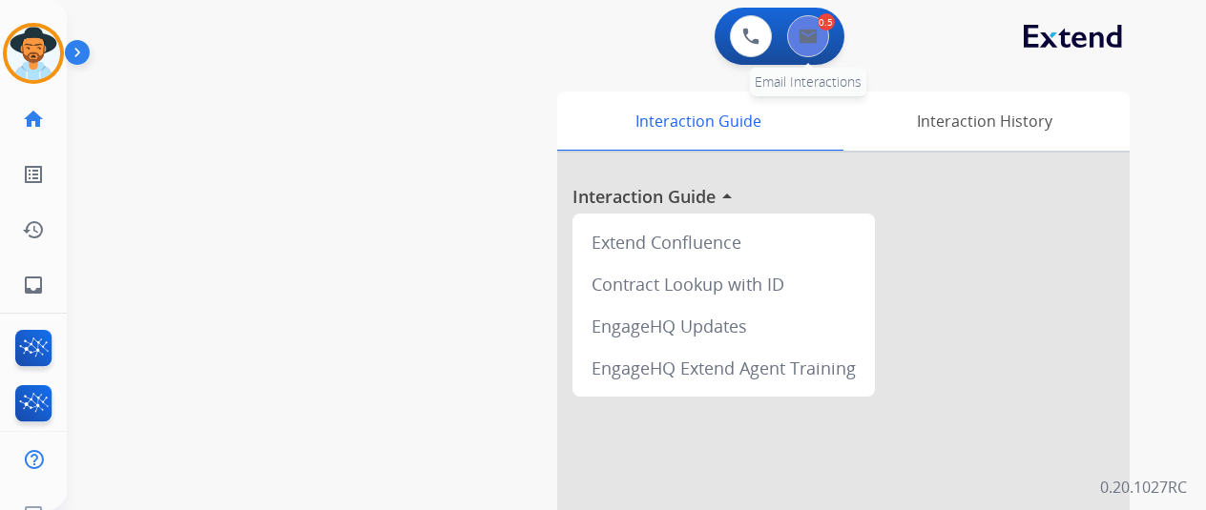
click at [817, 40] on img at bounding box center [807, 36] width 19 height 15
select select "**********"
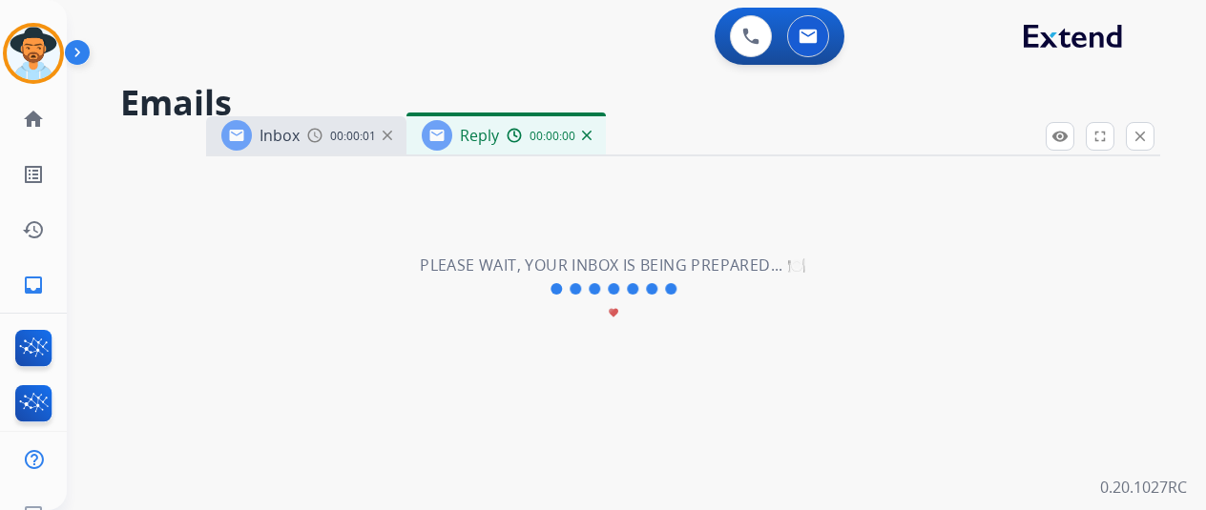
select select "**********"
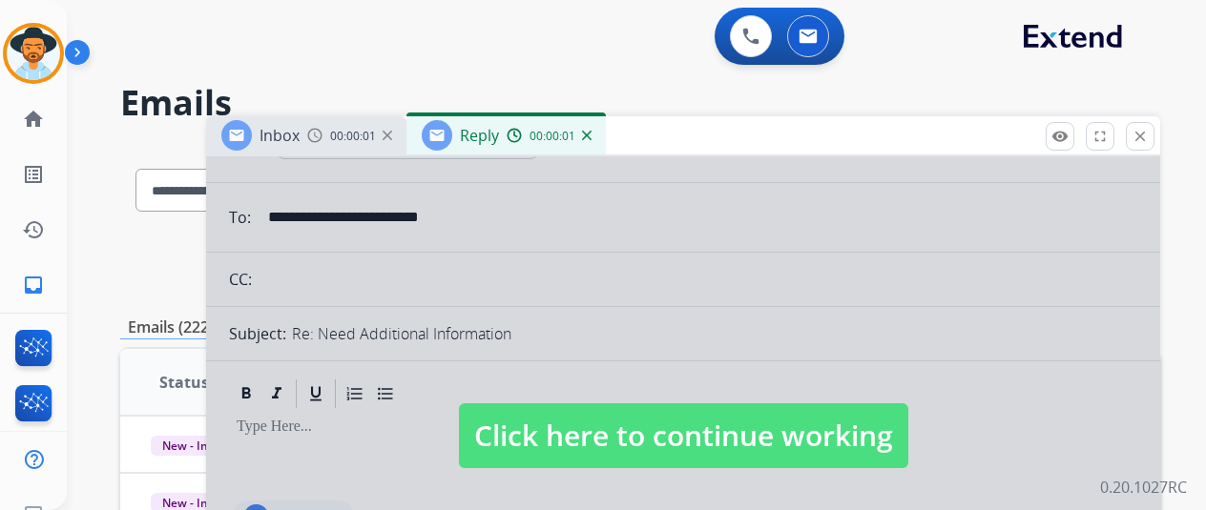
click at [641, 424] on span "Click here to continue working" at bounding box center [683, 435] width 449 height 65
select select
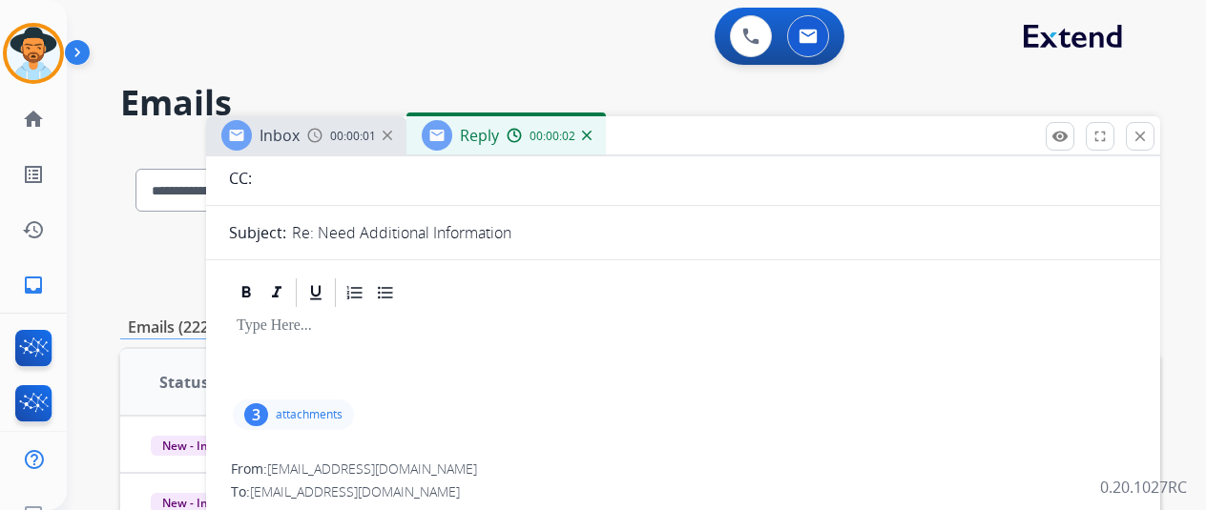
scroll to position [286, 0]
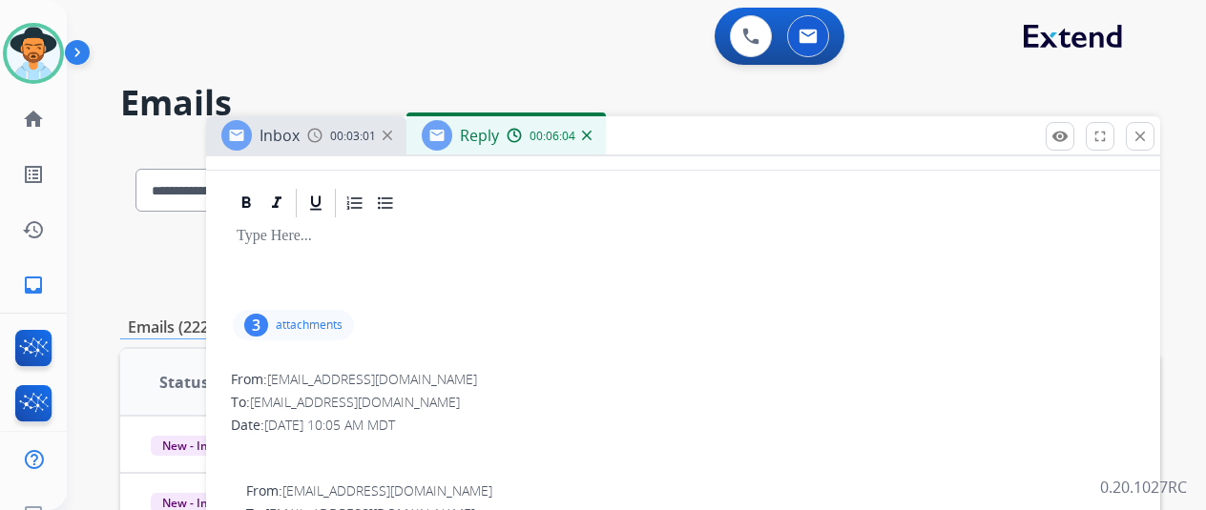
click at [292, 328] on p "attachments" at bounding box center [309, 325] width 67 height 15
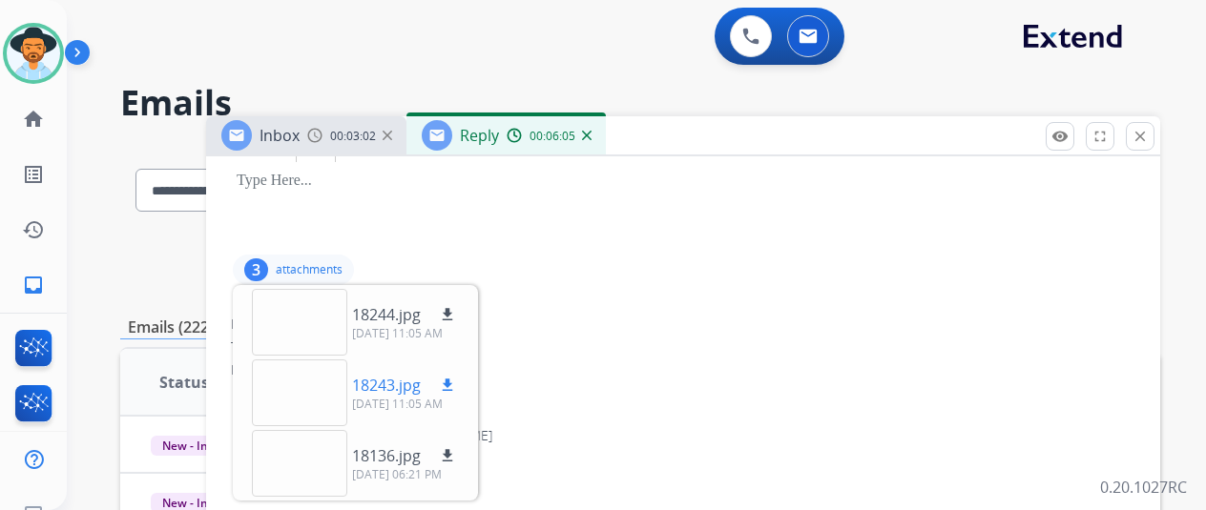
scroll to position [382, 0]
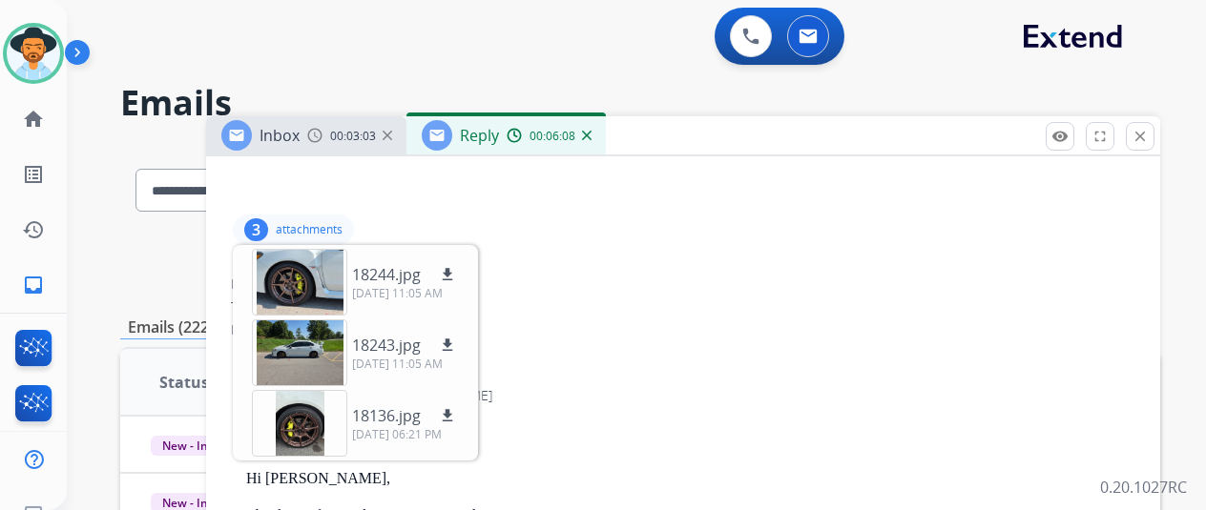
click at [324, 222] on p "attachments" at bounding box center [309, 229] width 67 height 15
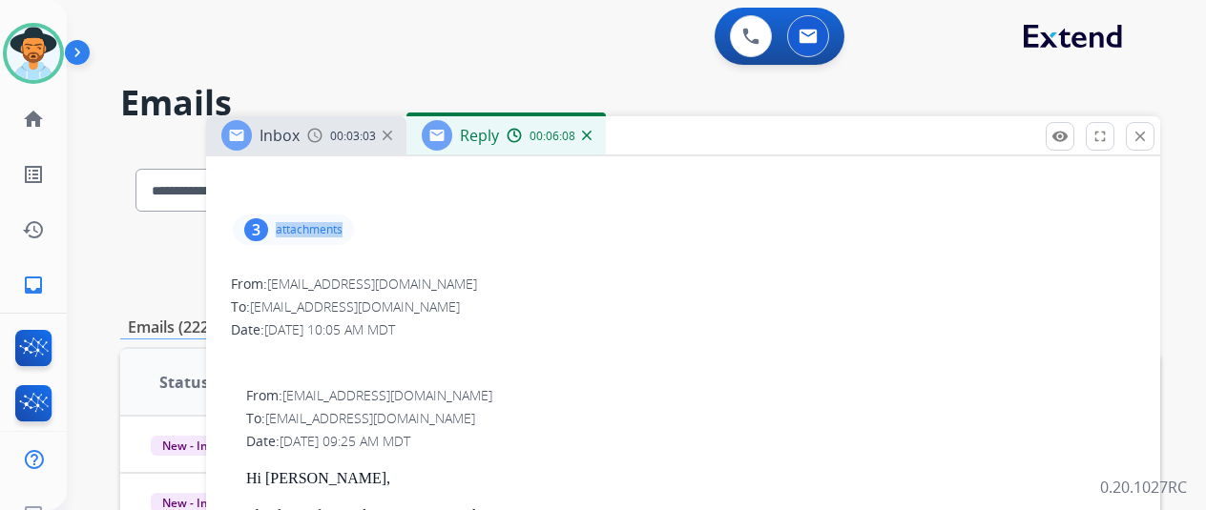
click at [324, 222] on p "attachments" at bounding box center [309, 229] width 67 height 15
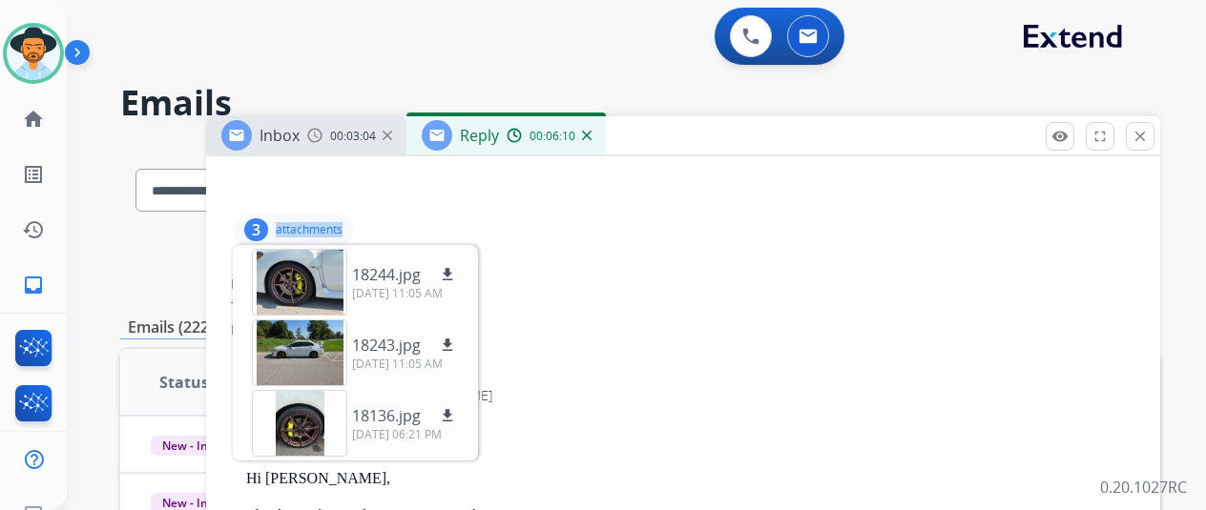
click at [324, 222] on p "attachments" at bounding box center [309, 229] width 67 height 15
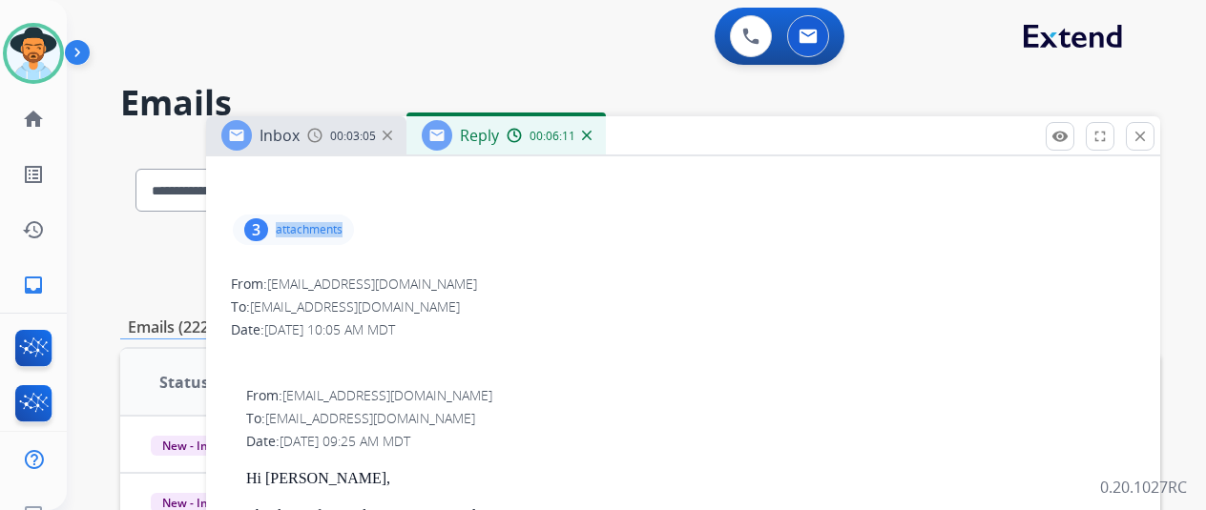
click at [324, 222] on p "attachments" at bounding box center [309, 229] width 67 height 15
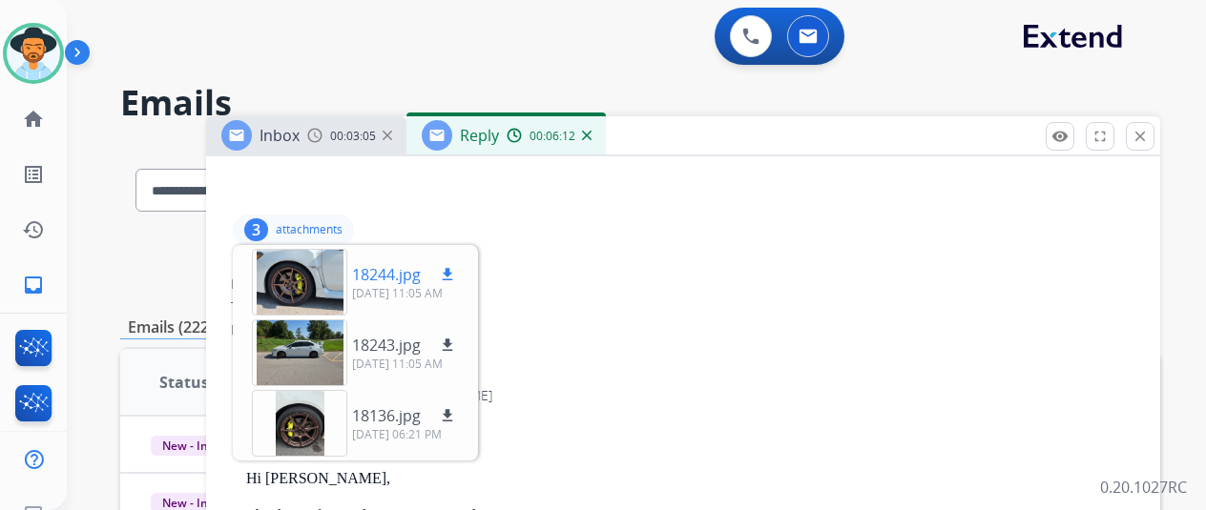
click at [393, 286] on p "09/12/2025, 11:05 AM" at bounding box center [405, 293] width 107 height 15
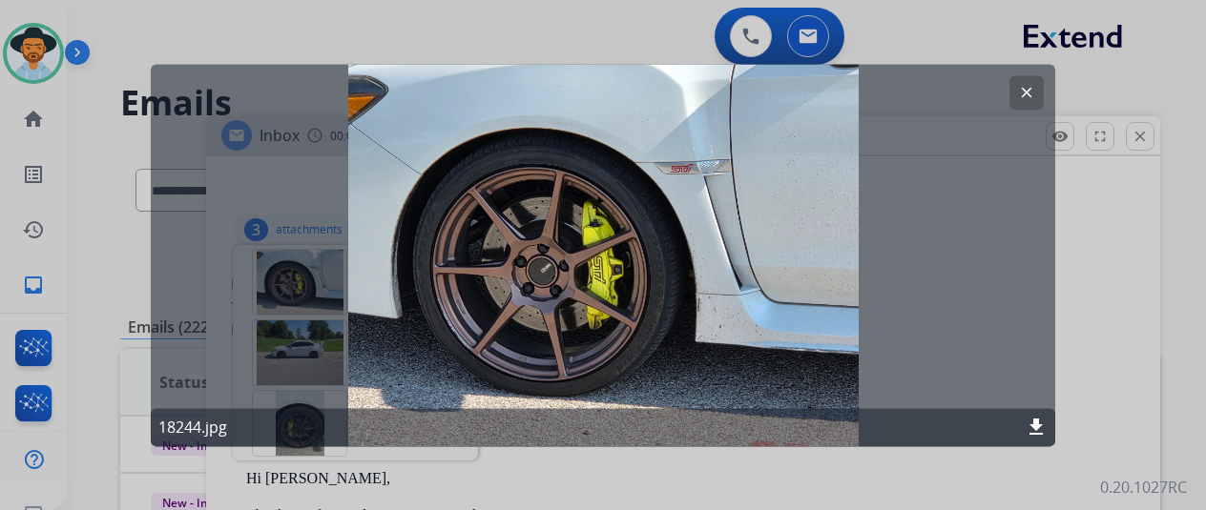
click at [1017, 93] on button "clear" at bounding box center [1026, 92] width 34 height 34
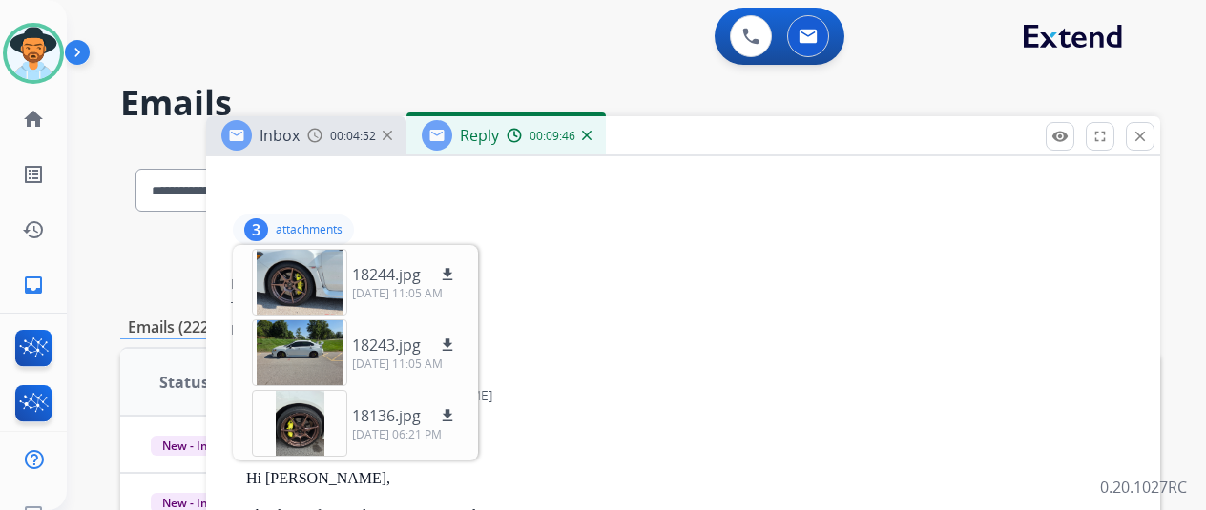
click at [600, 144] on div "Reply 00:09:46" at bounding box center [505, 135] width 199 height 38
click at [591, 134] on img at bounding box center [587, 136] width 10 height 10
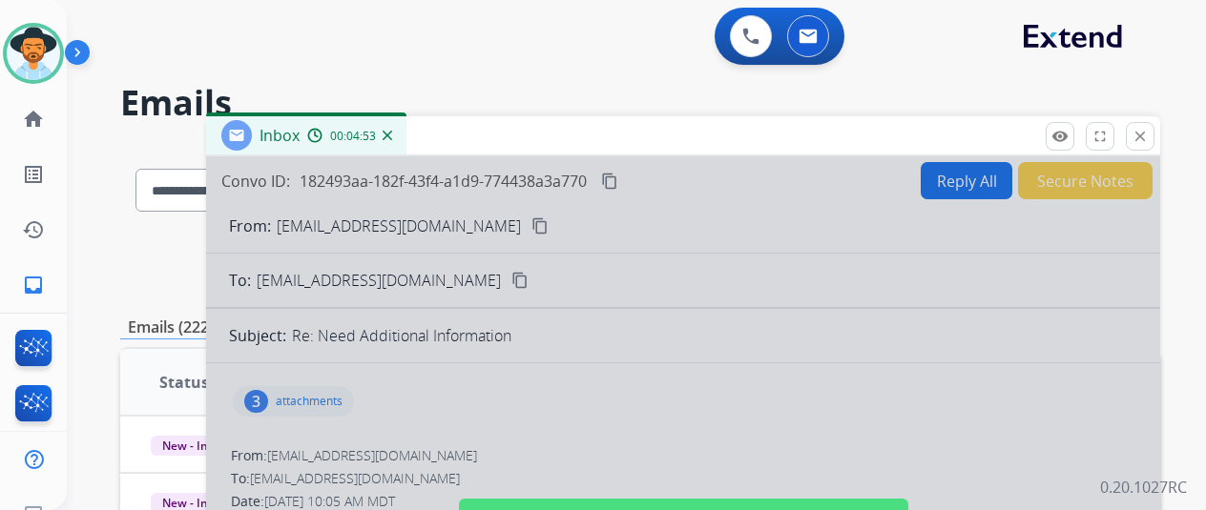
click at [392, 133] on img at bounding box center [388, 136] width 10 height 10
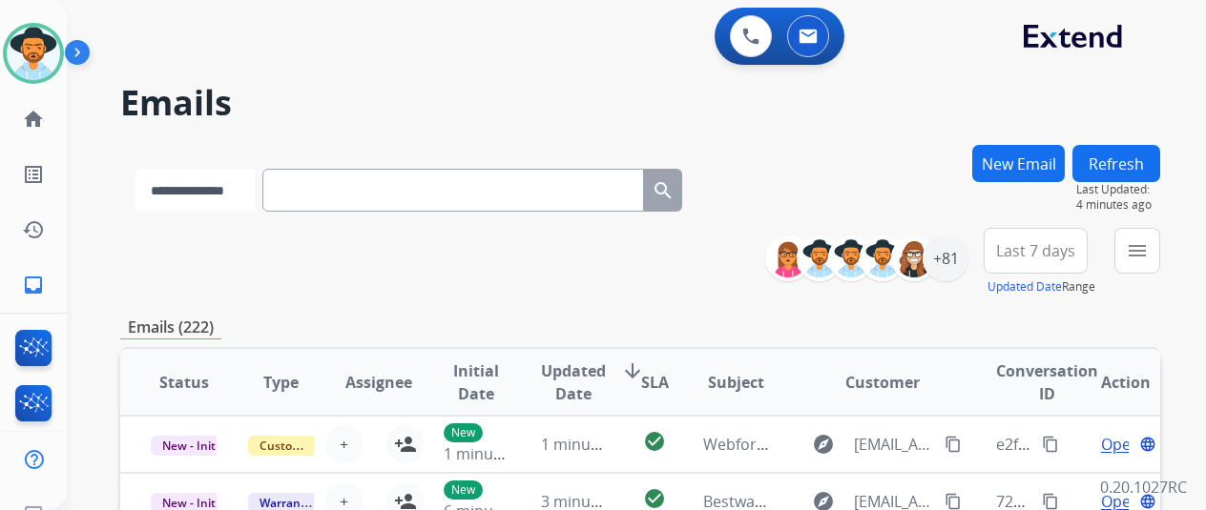
click at [201, 191] on select "**********" at bounding box center [194, 190] width 119 height 43
select select "**********"
click at [135, 169] on select "**********" at bounding box center [194, 190] width 119 height 43
drag, startPoint x: 389, startPoint y: 195, endPoint x: 408, endPoint y: 208, distance: 23.3
click at [389, 195] on input "text" at bounding box center [455, 190] width 382 height 43
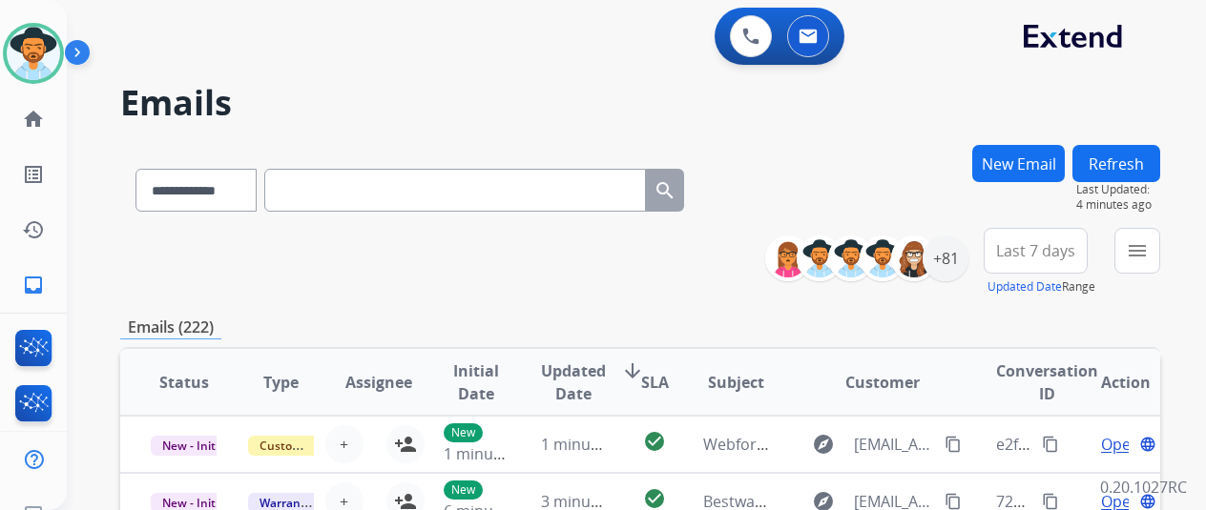
paste input "**********"
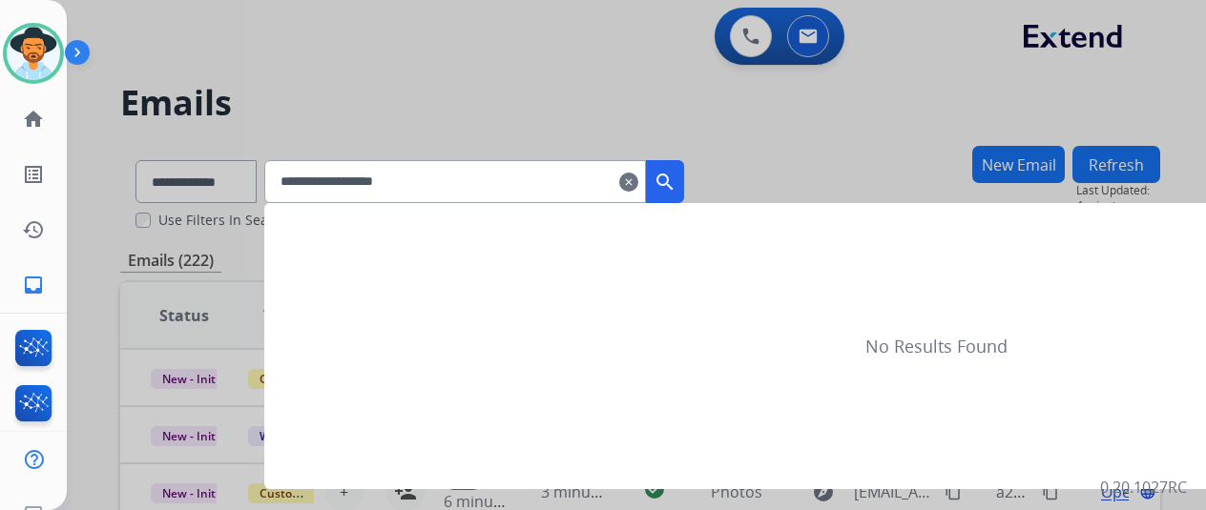
type input "**********"
click at [676, 190] on mat-icon "search" at bounding box center [664, 182] width 23 height 23
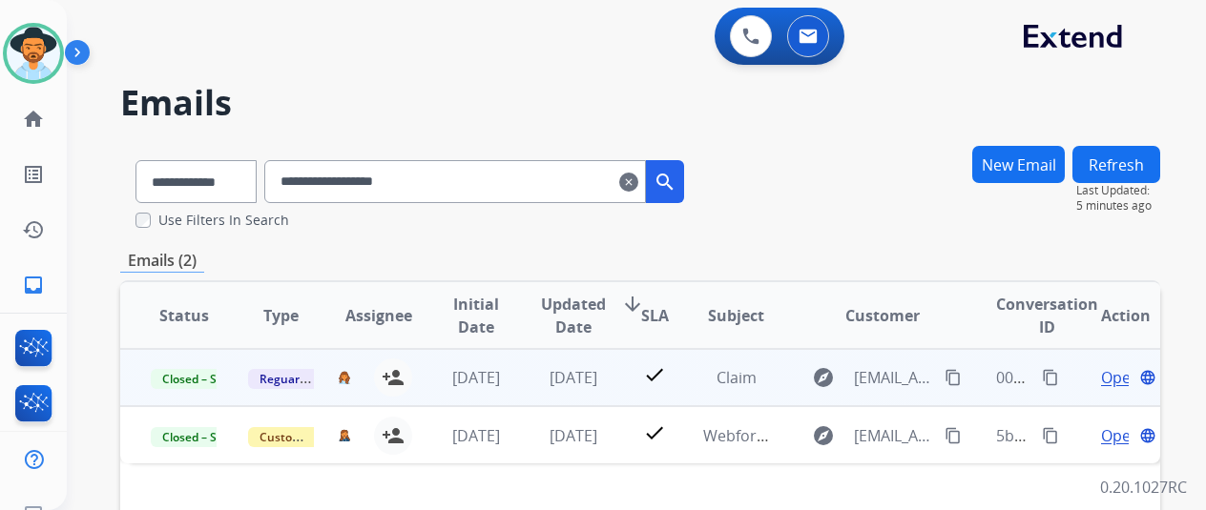
click at [1120, 377] on span "Open" at bounding box center [1120, 377] width 39 height 23
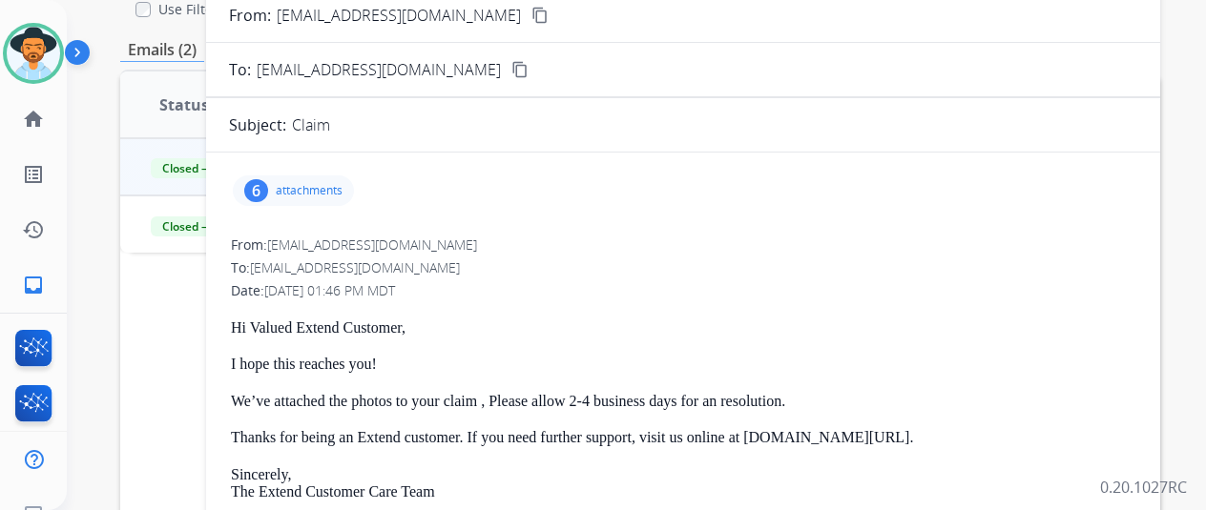
scroll to position [206, 0]
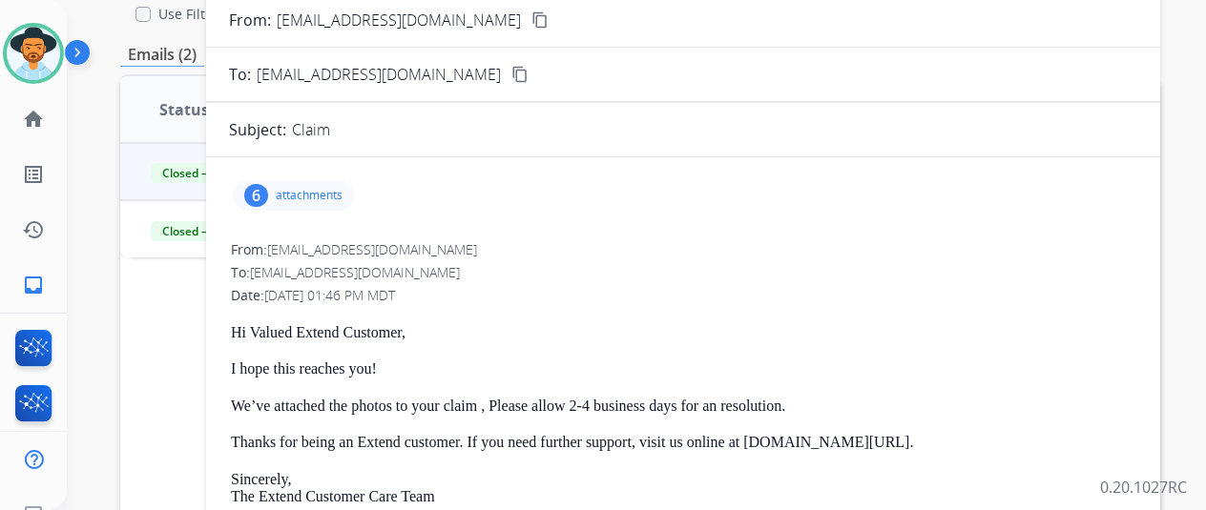
click at [335, 189] on p "attachments" at bounding box center [309, 195] width 67 height 15
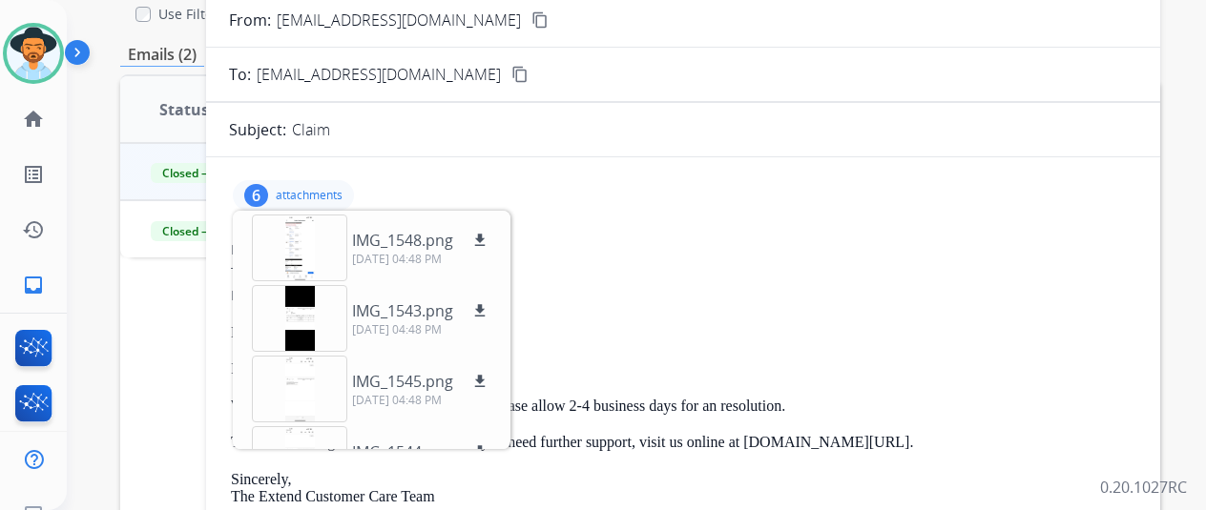
click at [332, 190] on p "attachments" at bounding box center [309, 195] width 67 height 15
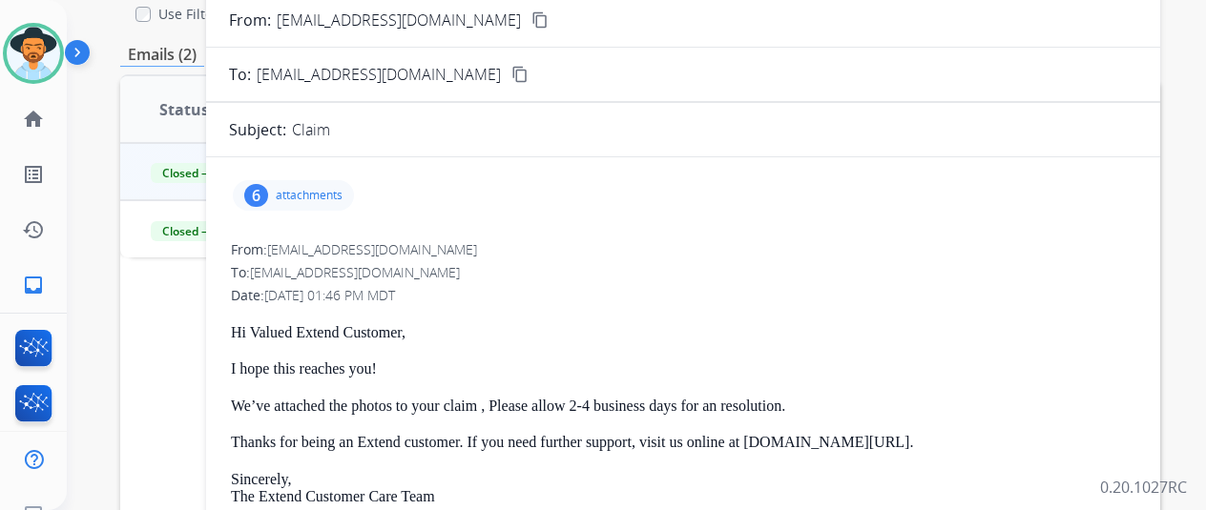
scroll to position [111, 0]
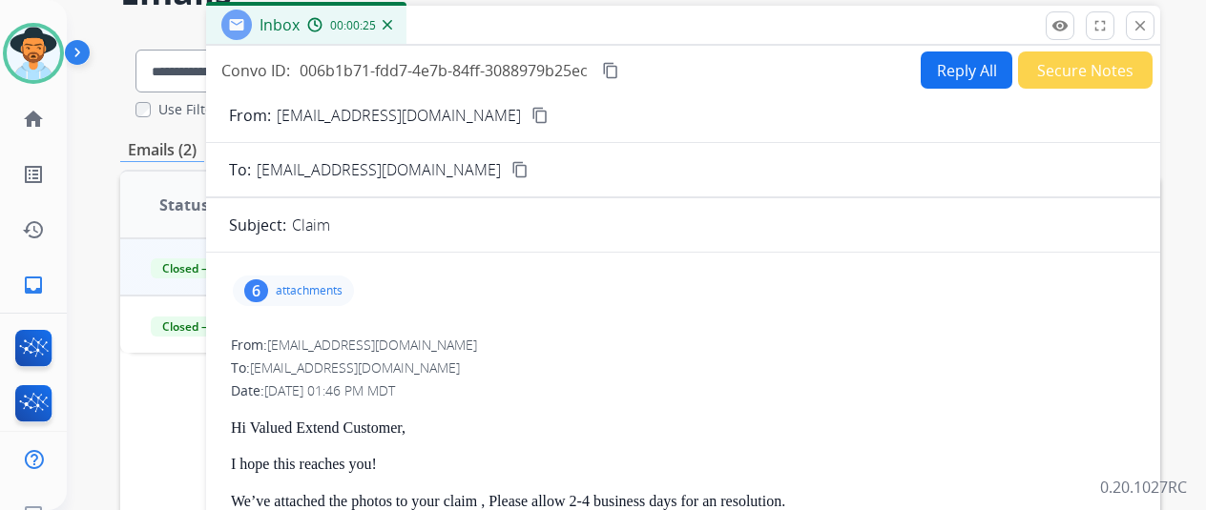
click at [342, 291] on p "attachments" at bounding box center [309, 290] width 67 height 15
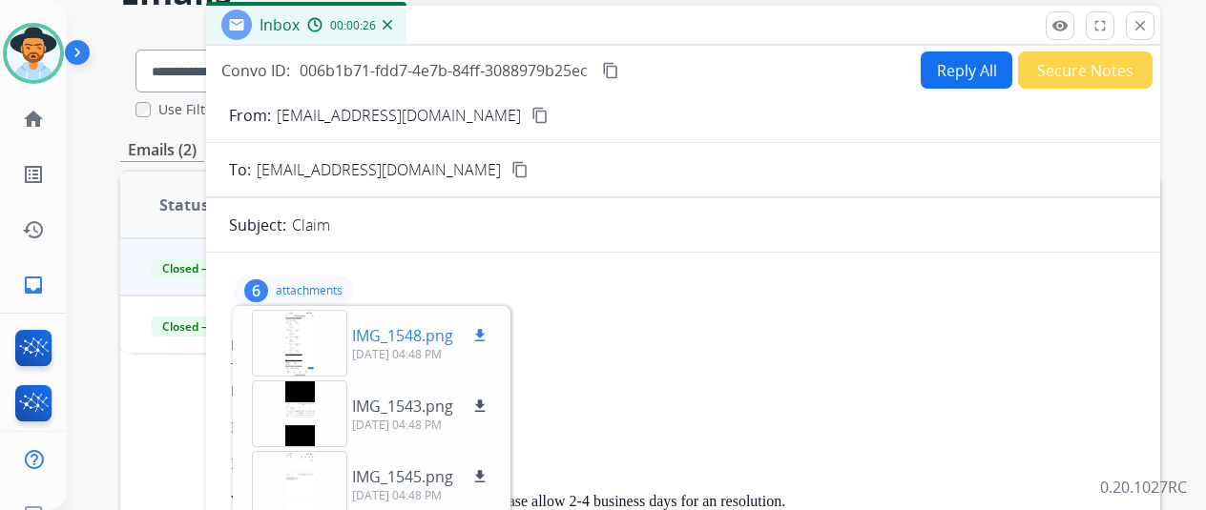
click at [439, 341] on p "IMG_1548.png" at bounding box center [402, 335] width 101 height 23
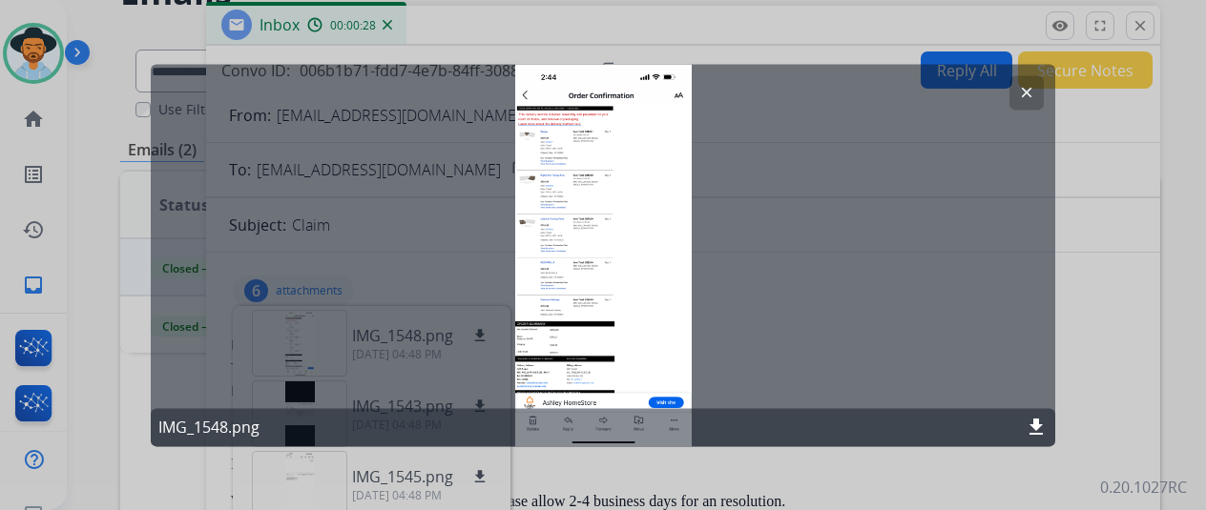
click at [1036, 84] on button "clear" at bounding box center [1026, 92] width 34 height 34
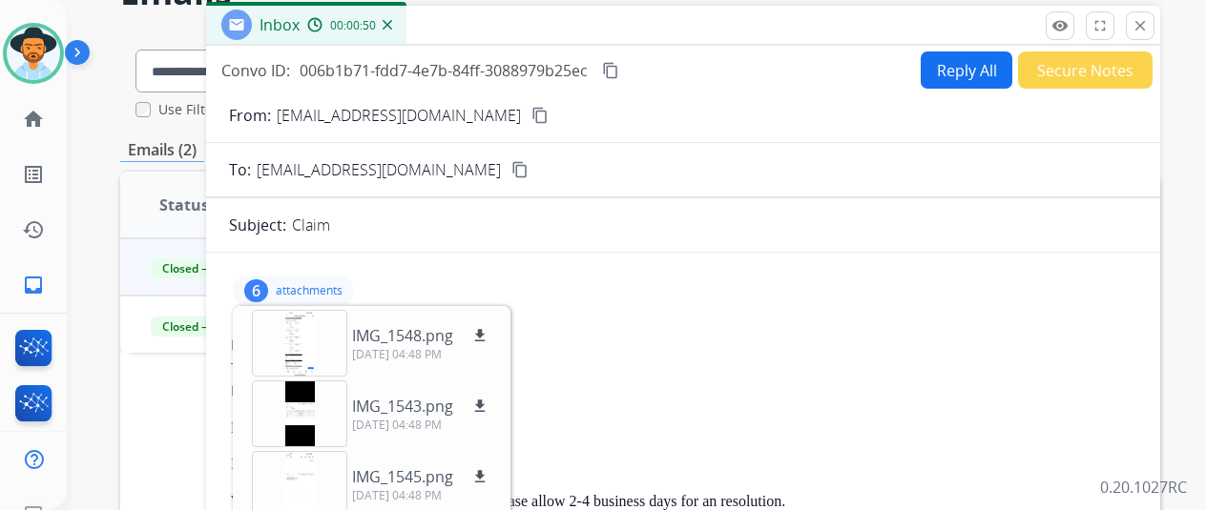
click at [307, 286] on p "attachments" at bounding box center [309, 290] width 67 height 15
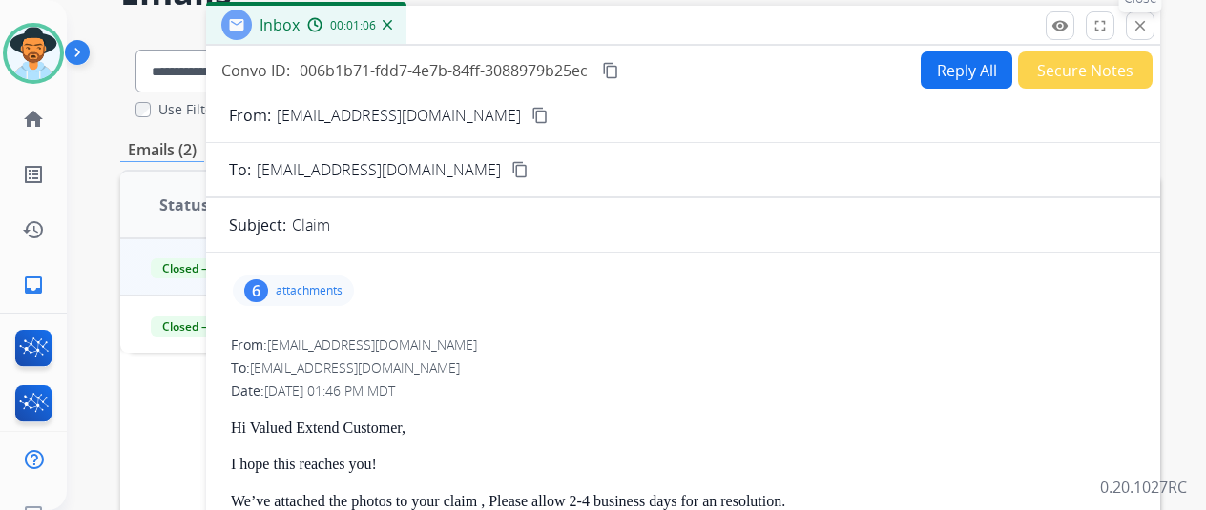
click at [1148, 38] on div "remove_red_eye Logs fullscreen Expand close Close" at bounding box center [1099, 25] width 109 height 29
click at [1146, 30] on button "close Close" at bounding box center [1140, 25] width 29 height 29
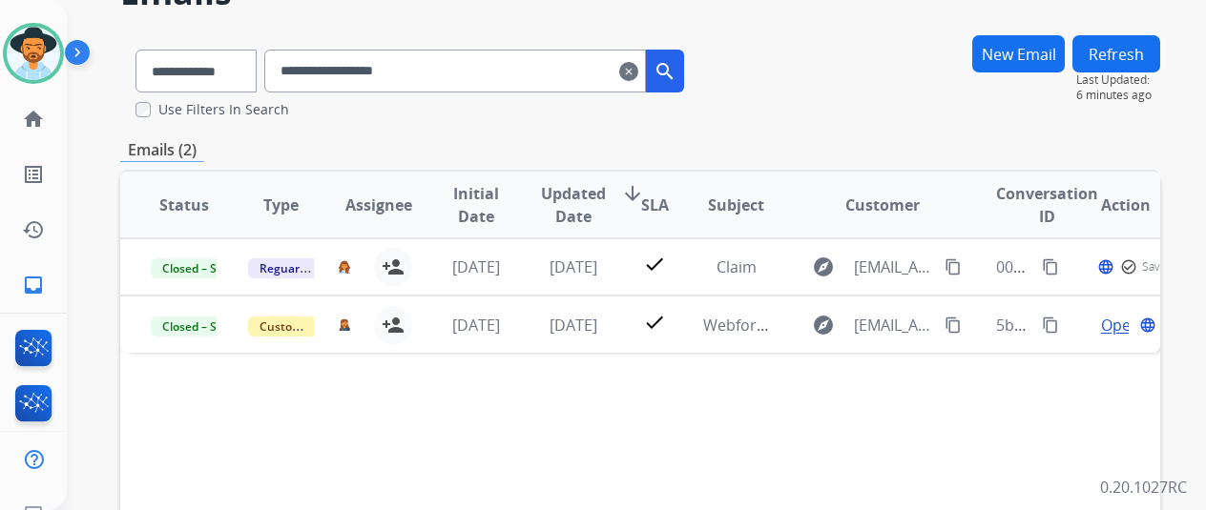
click at [1041, 52] on button "New Email" at bounding box center [1018, 53] width 93 height 37
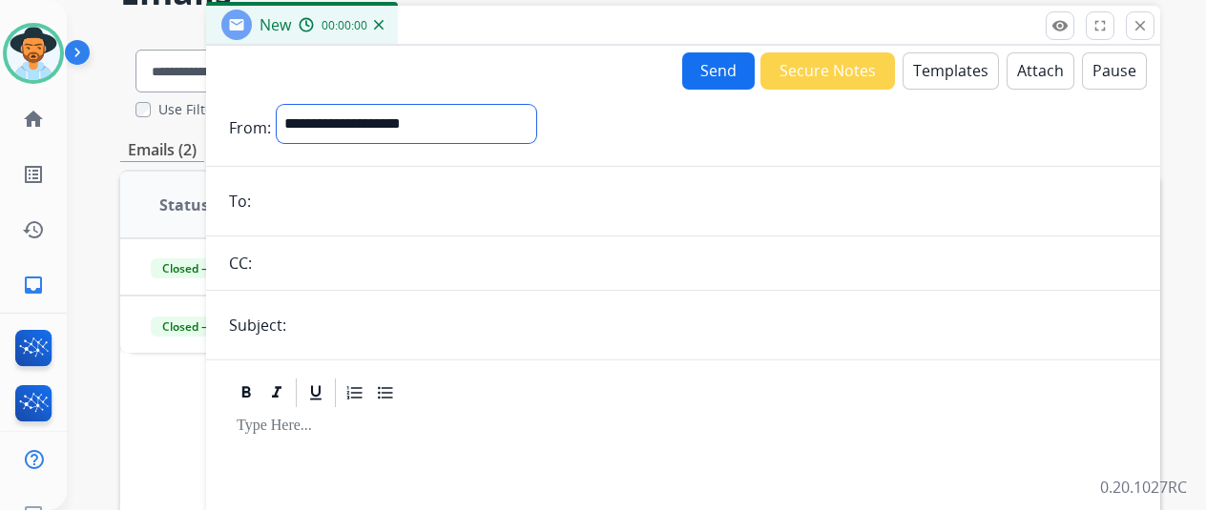
click at [401, 108] on select "**********" at bounding box center [406, 124] width 259 height 38
select select "**********"
click at [291, 105] on select "**********" at bounding box center [406, 124] width 259 height 38
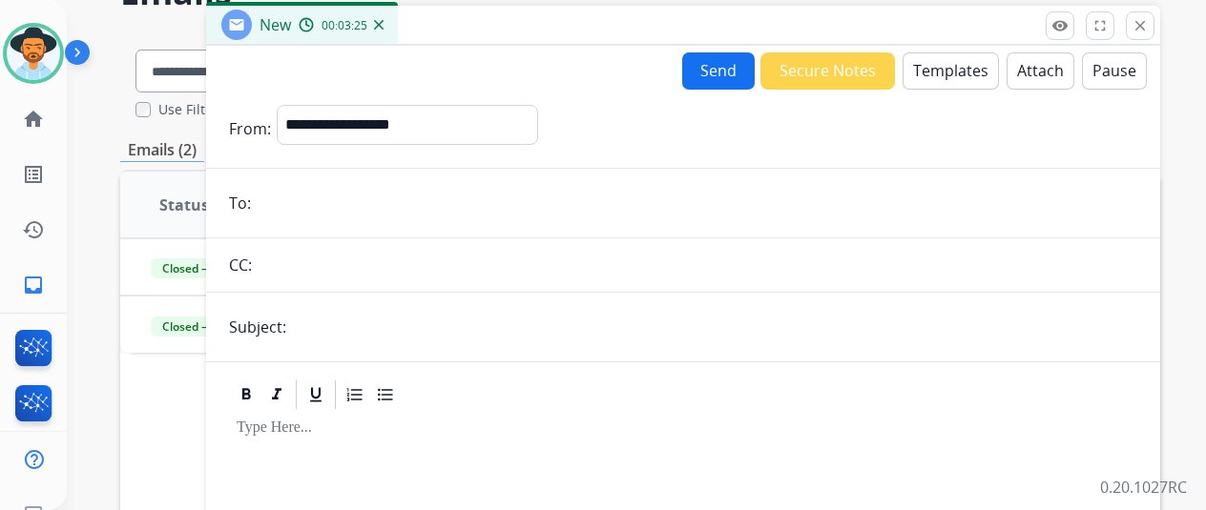
click at [310, 192] on input "email" at bounding box center [697, 203] width 880 height 38
click at [286, 205] on div "**********" at bounding box center [603, 255] width 1206 height 510
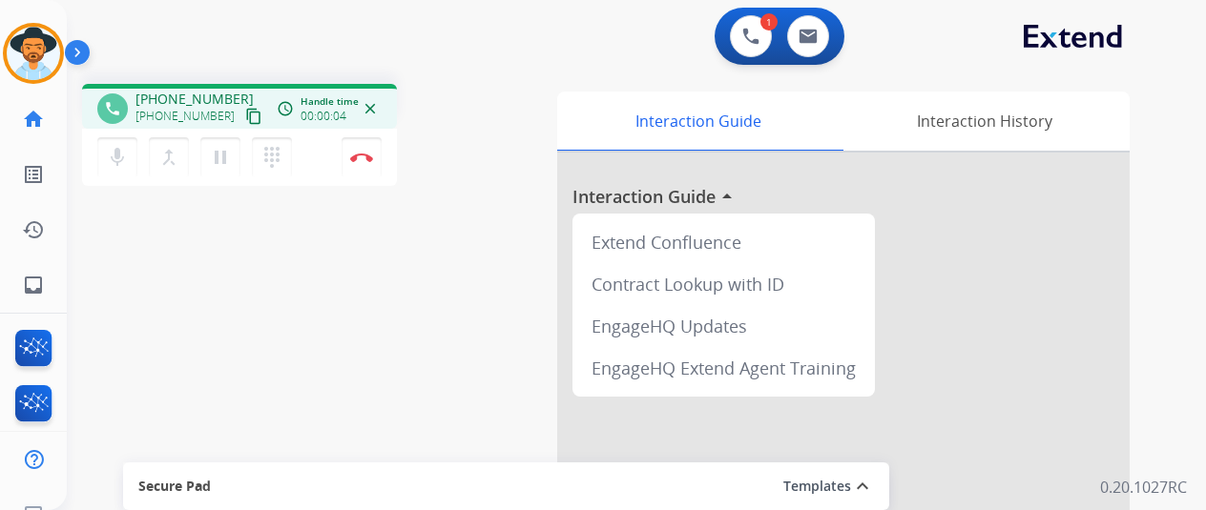
click at [245, 118] on mat-icon "content_copy" at bounding box center [253, 116] width 17 height 17
click at [277, 155] on mat-icon "dialpad" at bounding box center [271, 157] width 23 height 23
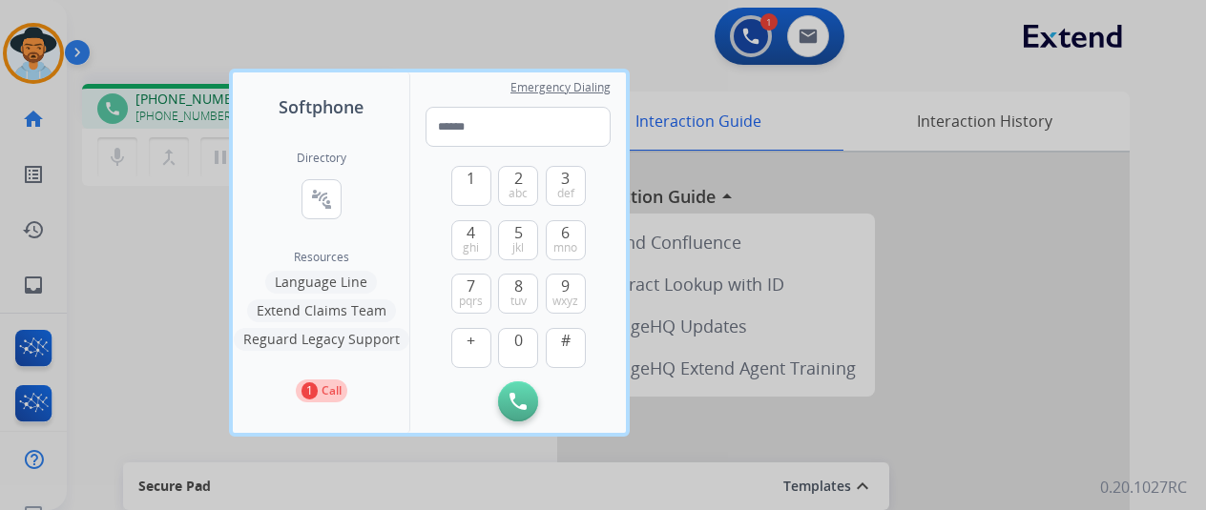
click at [204, 213] on div at bounding box center [603, 255] width 1206 height 510
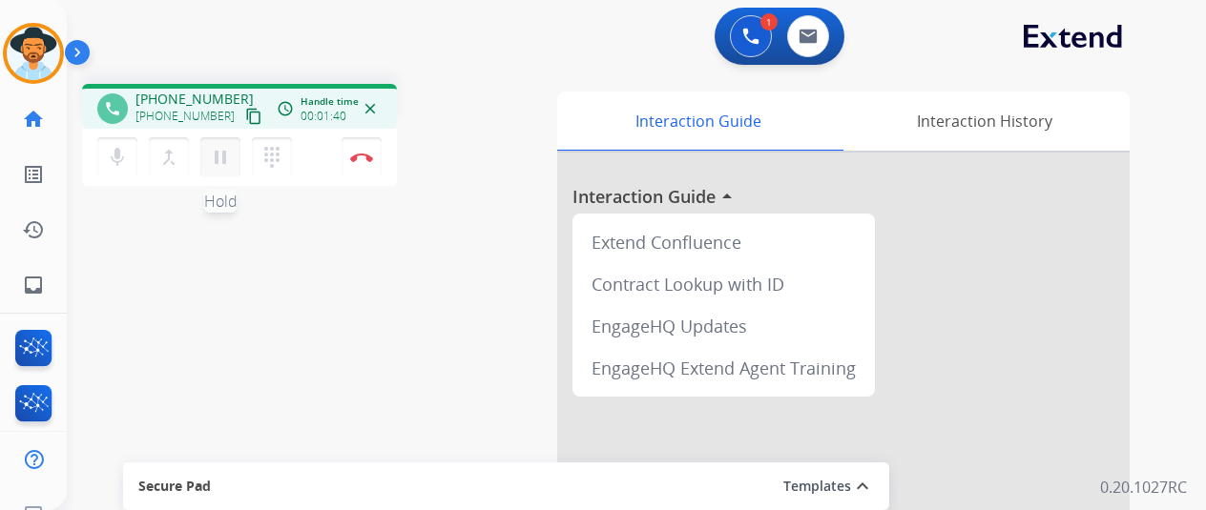
click at [217, 157] on mat-icon "pause" at bounding box center [220, 157] width 23 height 23
click at [268, 157] on mat-icon "dialpad" at bounding box center [271, 157] width 23 height 23
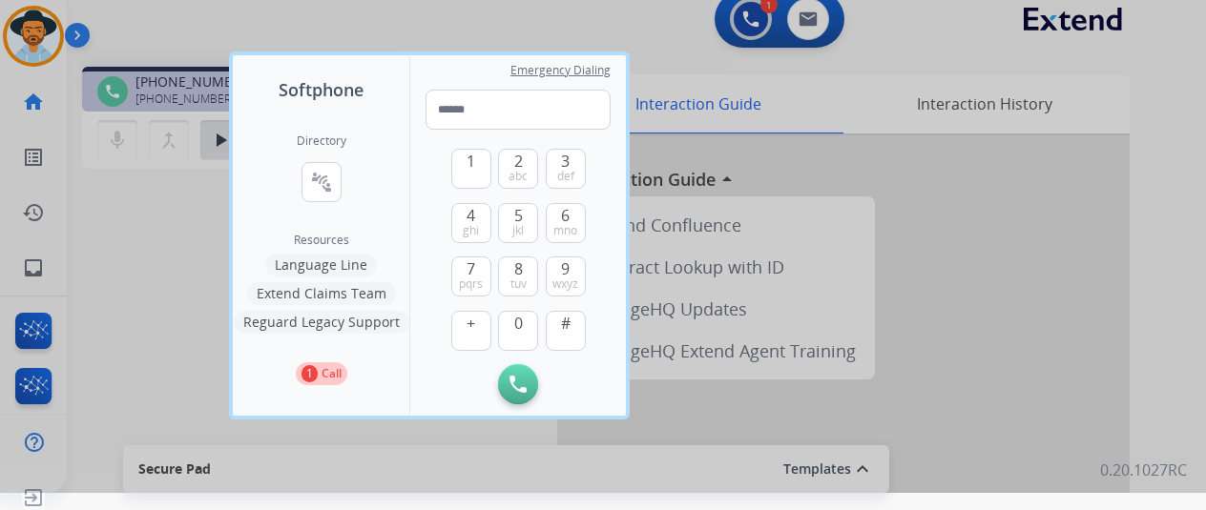
scroll to position [23, 0]
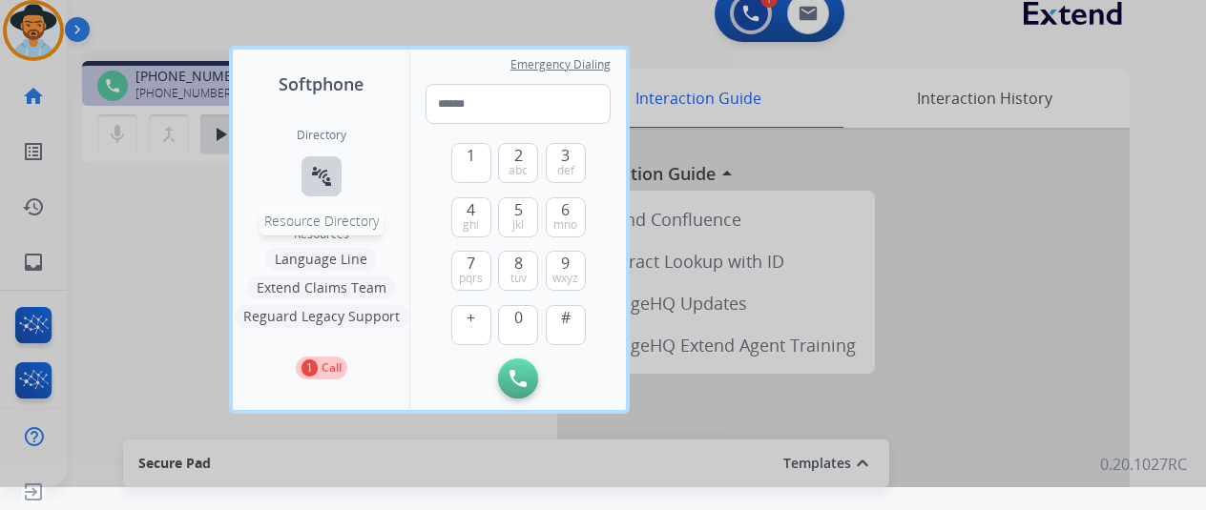
click at [334, 176] on button "connect_without_contact Resource Directory" at bounding box center [321, 176] width 40 height 40
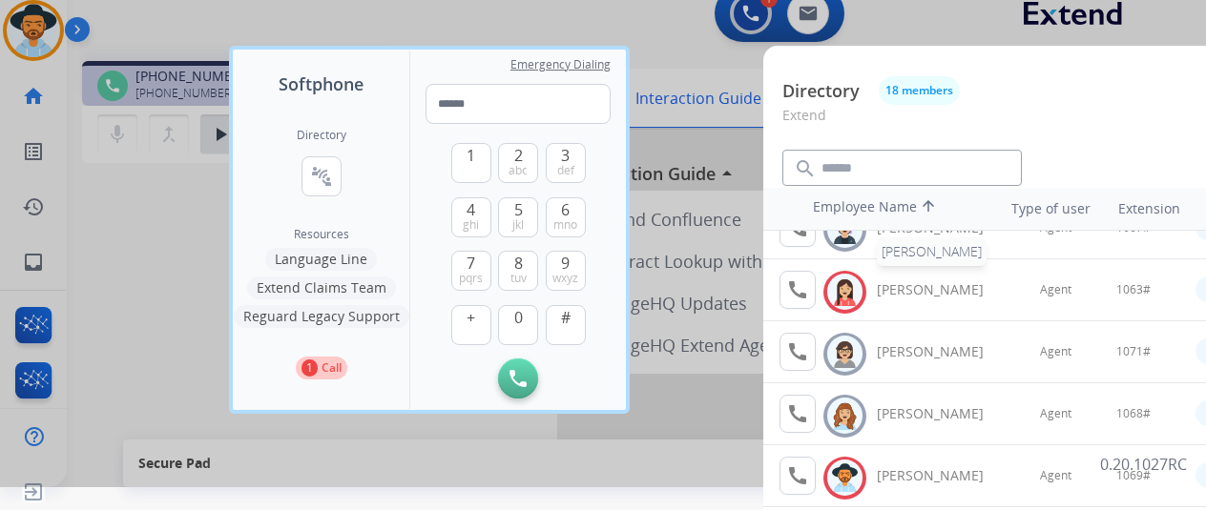
scroll to position [721, 0]
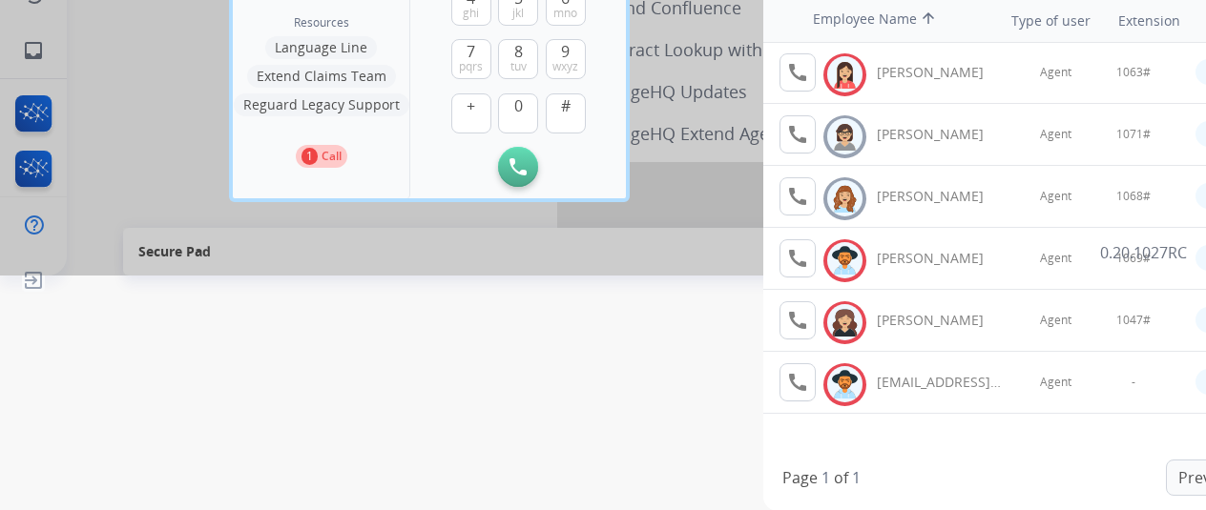
click at [693, 276] on div at bounding box center [603, 20] width 1206 height 510
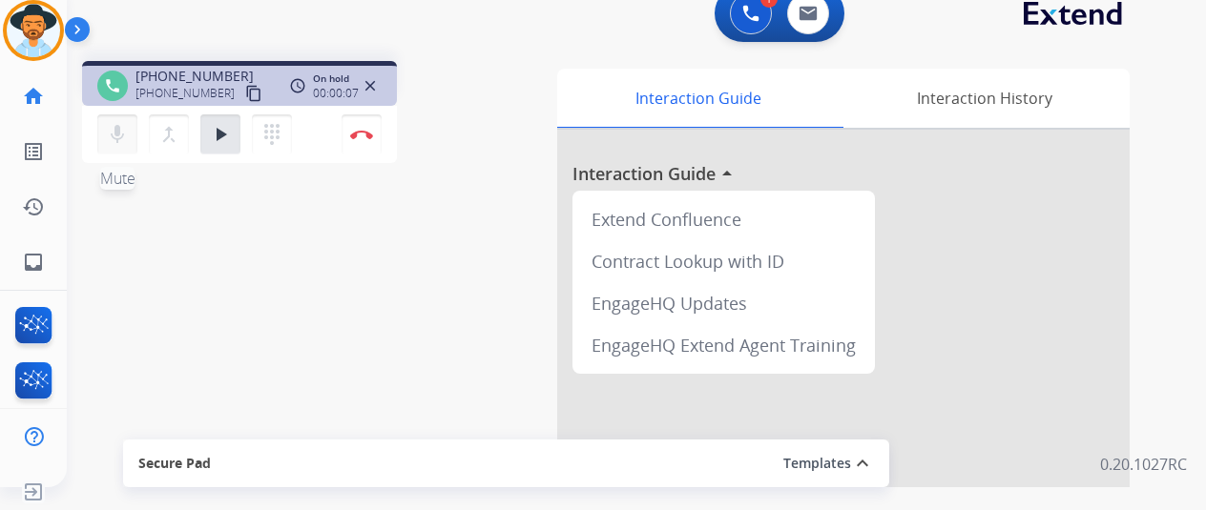
click at [107, 126] on mat-icon "mic" at bounding box center [117, 134] width 23 height 23
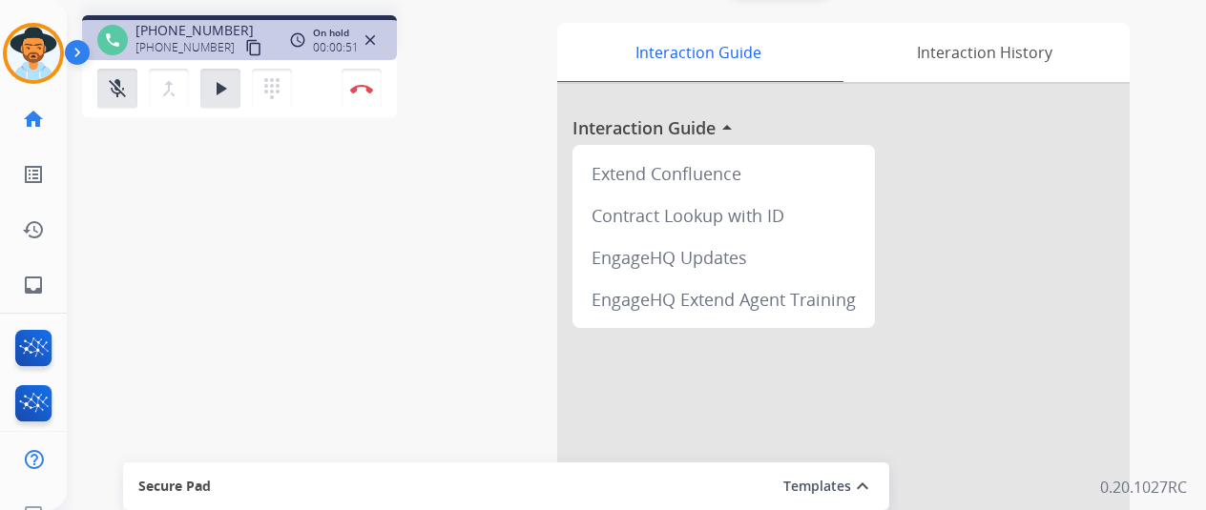
scroll to position [0, 0]
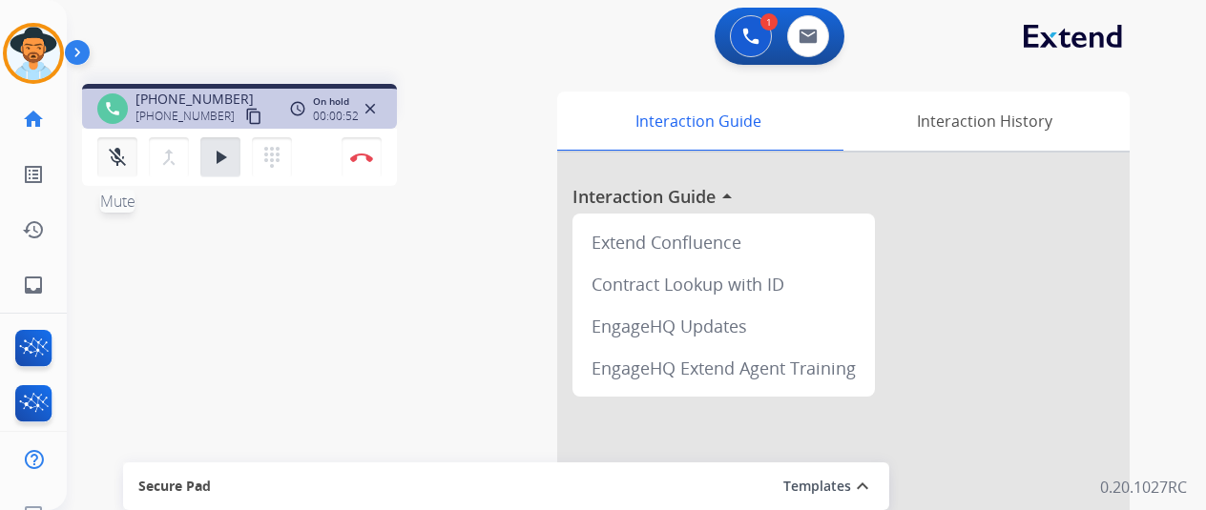
click at [130, 146] on button "mic_off Mute" at bounding box center [117, 157] width 40 height 40
click at [211, 151] on mat-icon "play_arrow" at bounding box center [220, 157] width 23 height 23
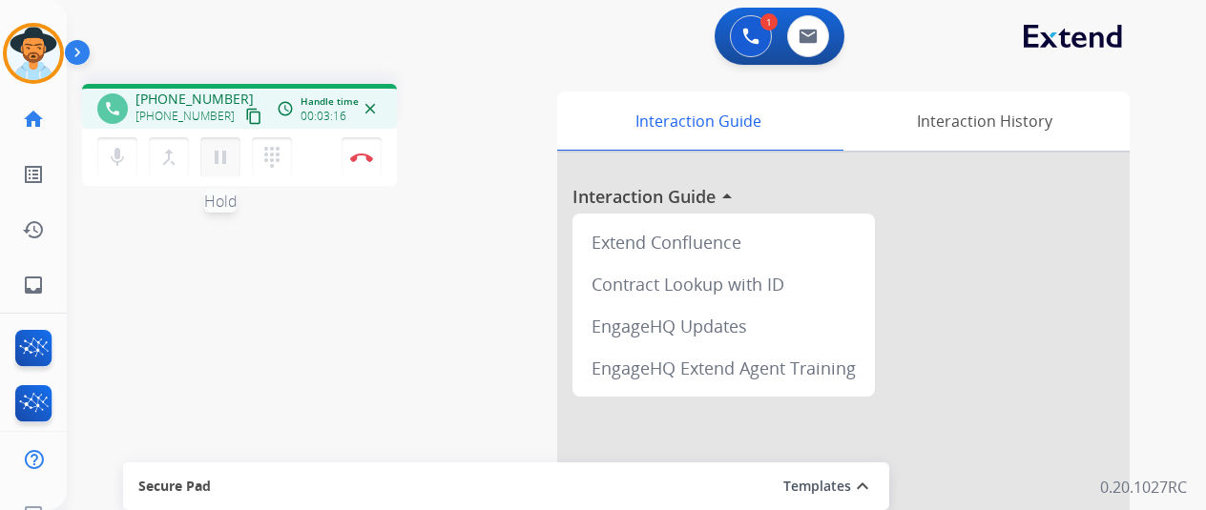
click at [219, 150] on mat-icon "pause" at bounding box center [220, 157] width 23 height 23
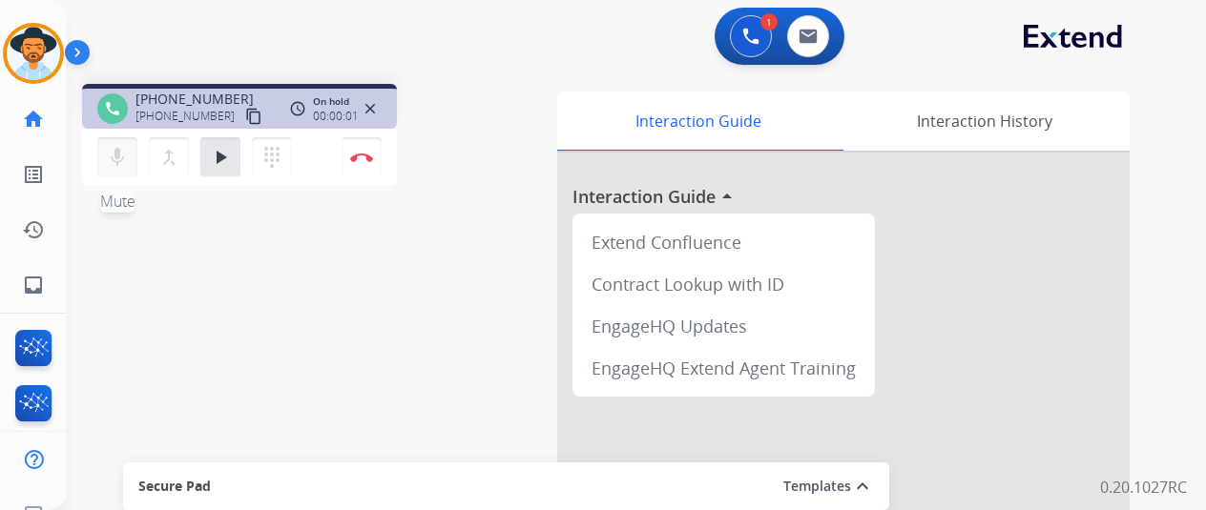
click at [120, 155] on mat-icon "mic" at bounding box center [117, 157] width 23 height 23
drag, startPoint x: 118, startPoint y: 155, endPoint x: 140, endPoint y: 153, distance: 22.0
click at [122, 155] on mat-icon "mic_off" at bounding box center [117, 157] width 23 height 23
click at [219, 175] on button "play_arrow Hold" at bounding box center [220, 157] width 40 height 40
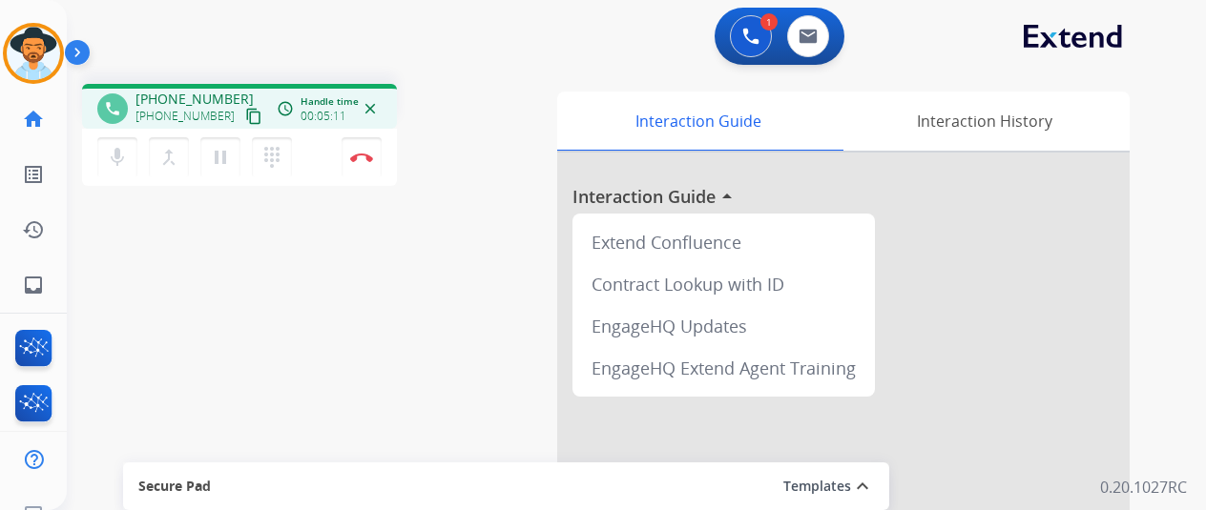
click at [303, 167] on div "mic Mute merge_type Bridge pause Hold dialpad Dialpad Disconnect" at bounding box center [239, 157] width 315 height 57
click at [328, 152] on div "mic Mute merge_type Bridge pause Hold dialpad Dialpad Disconnect" at bounding box center [239, 157] width 315 height 57
click at [298, 154] on div "dialpad Dialpad" at bounding box center [278, 157] width 52 height 40
click at [318, 164] on div "mic Mute merge_type Bridge pause Hold dialpad Dialpad Disconnect" at bounding box center [239, 157] width 315 height 57
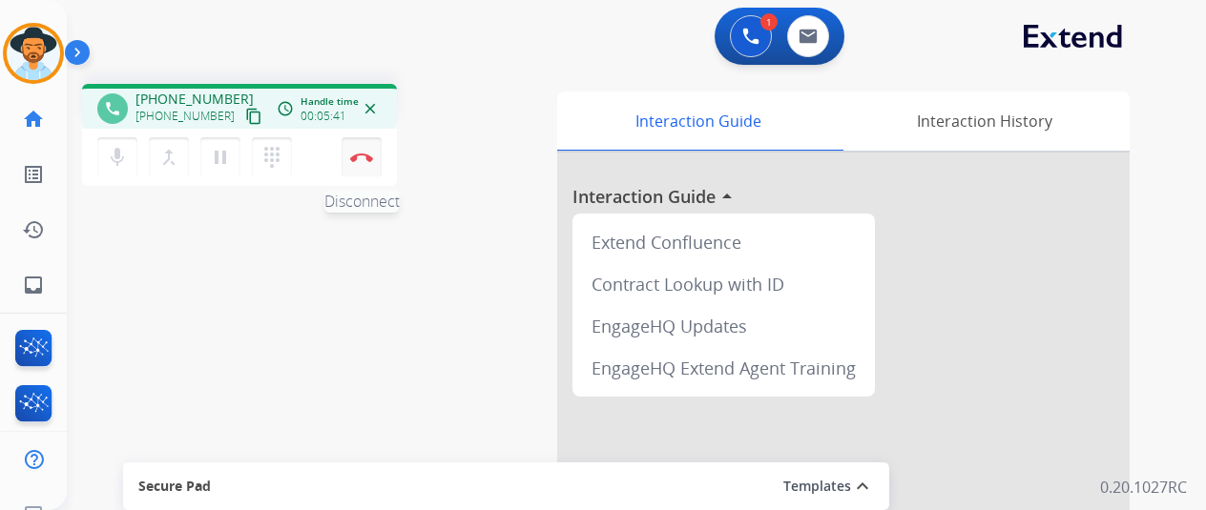
click at [347, 163] on button "Disconnect" at bounding box center [361, 157] width 40 height 40
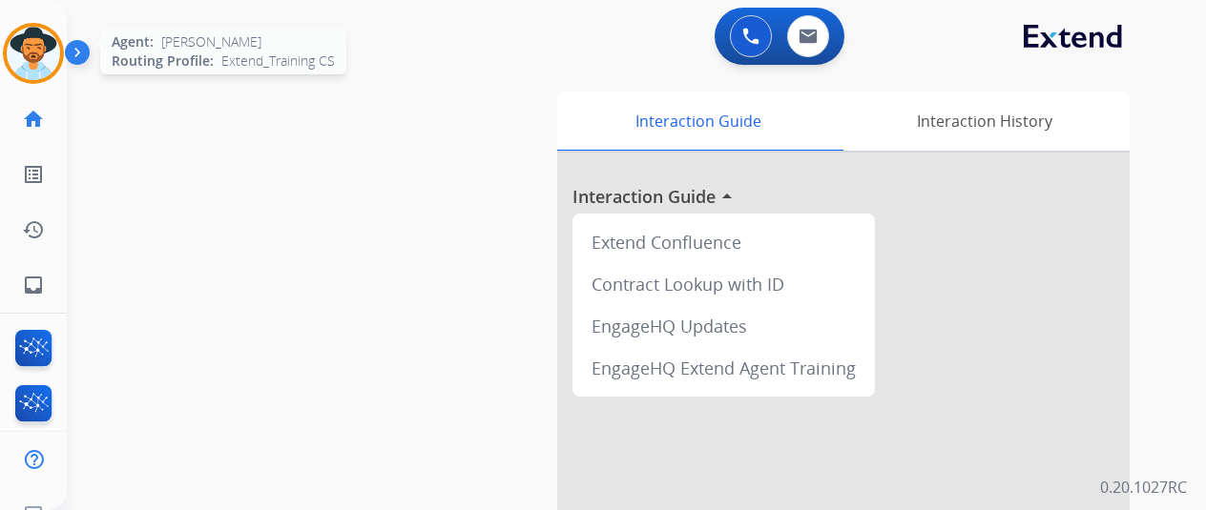
click at [8, 33] on div "Agent: Justin Routing Profile: Extend_Training CS" at bounding box center [33, 53] width 61 height 61
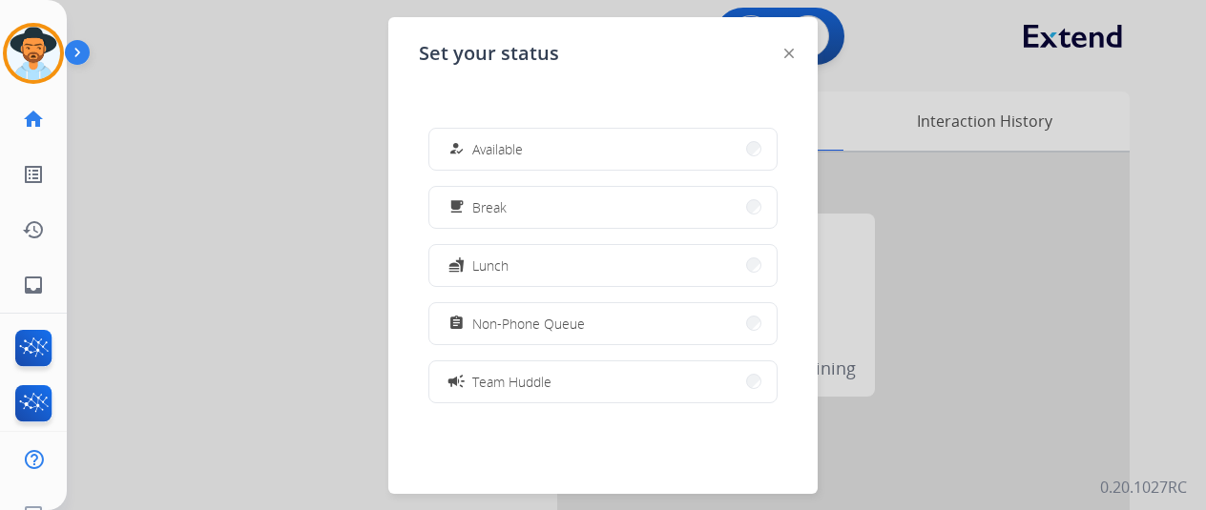
click at [544, 323] on span "Non-Phone Queue" at bounding box center [528, 324] width 113 height 20
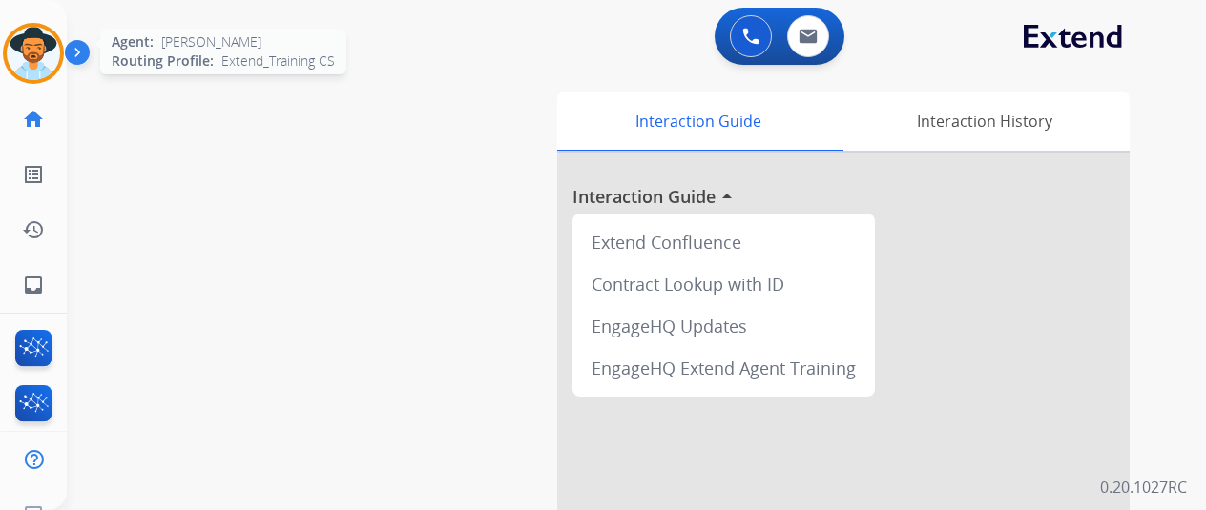
click at [26, 38] on img at bounding box center [33, 53] width 53 height 53
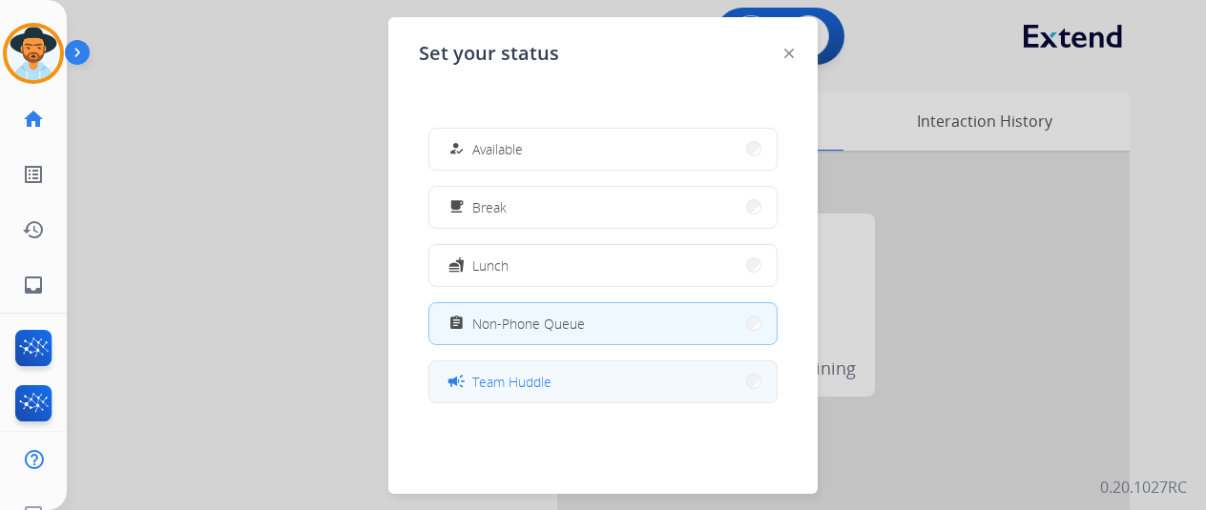
click at [521, 373] on span "Team Huddle" at bounding box center [511, 382] width 79 height 20
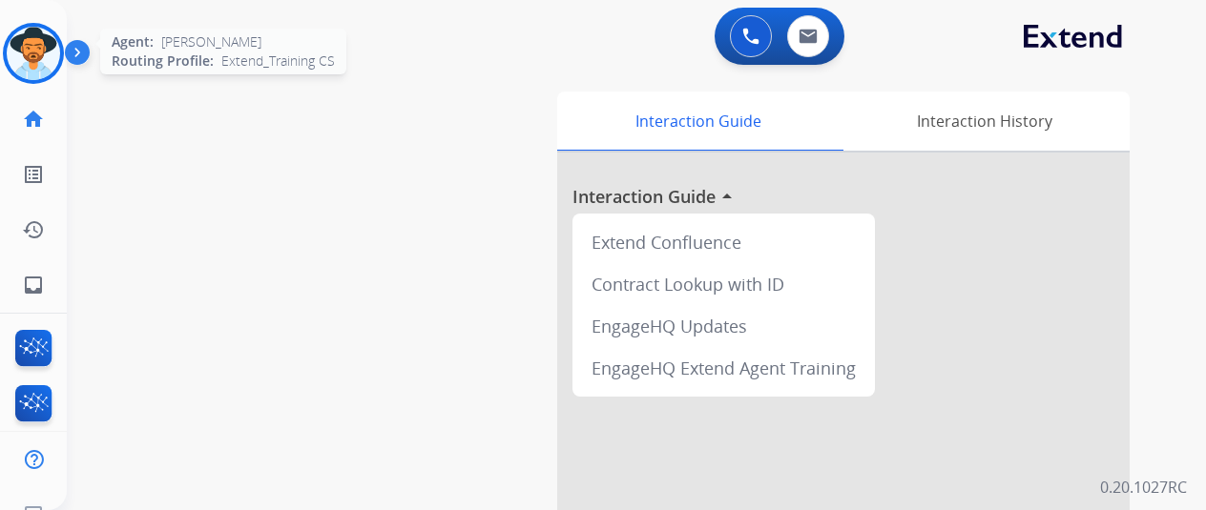
click at [25, 24] on div at bounding box center [33, 53] width 61 height 61
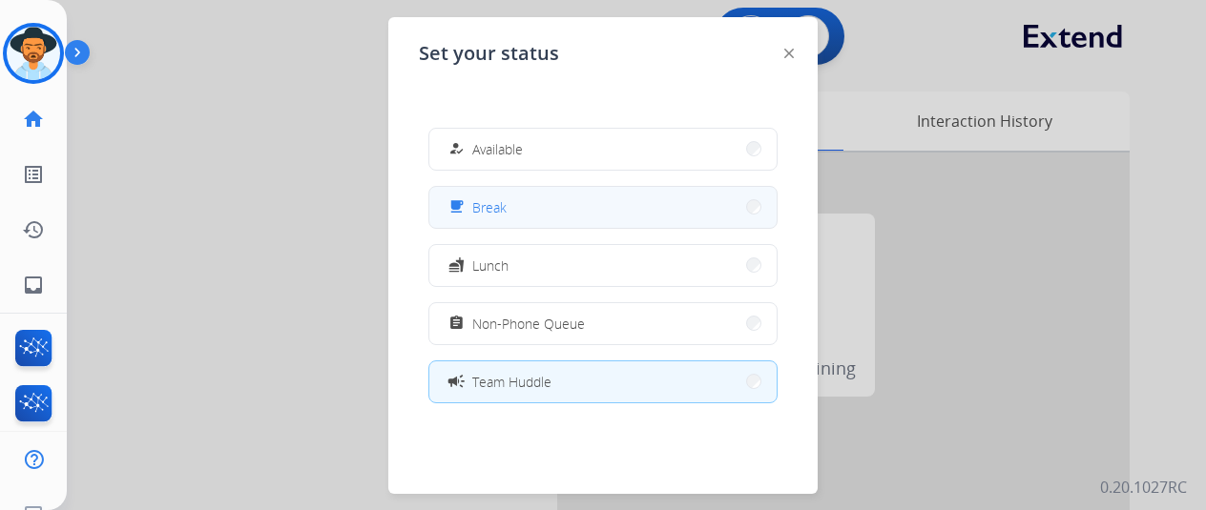
click at [498, 221] on button "free_breakfast Break" at bounding box center [602, 207] width 347 height 41
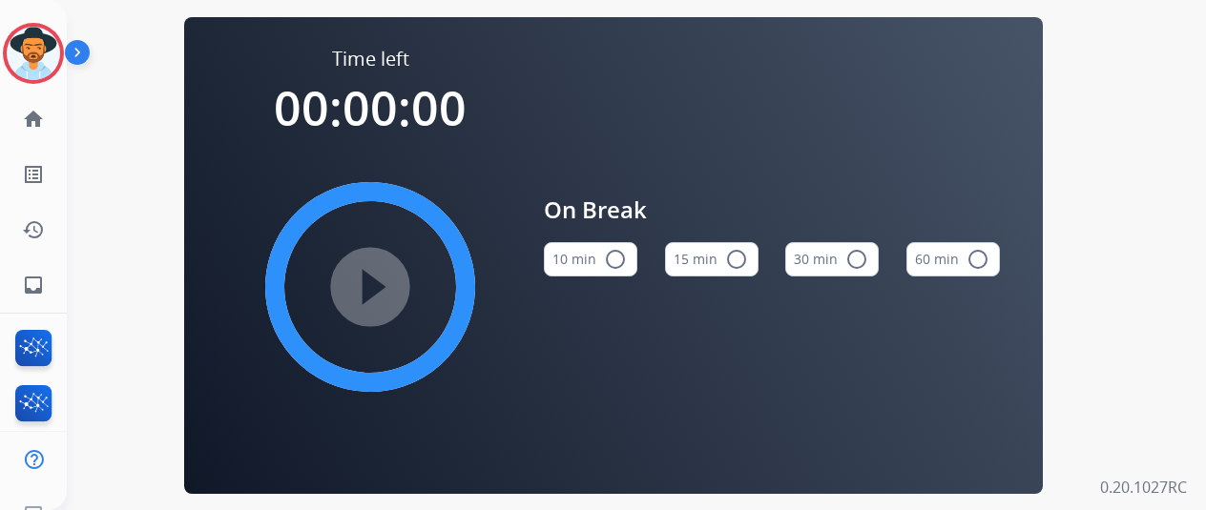
click at [709, 272] on button "15 min radio_button_unchecked" at bounding box center [711, 259] width 93 height 34
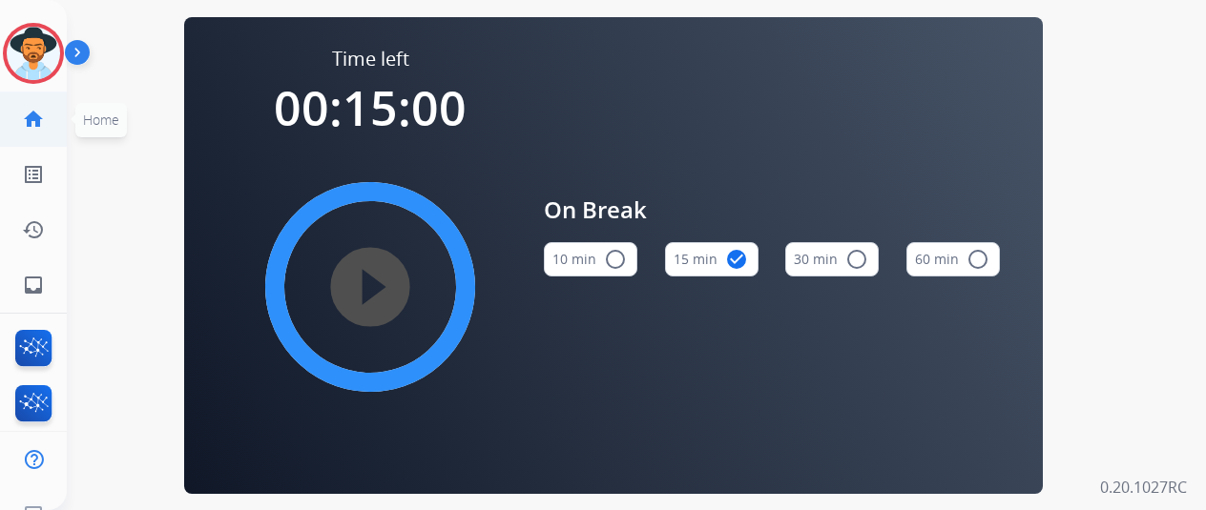
click at [49, 114] on link "home Home" at bounding box center [33, 119] width 53 height 53
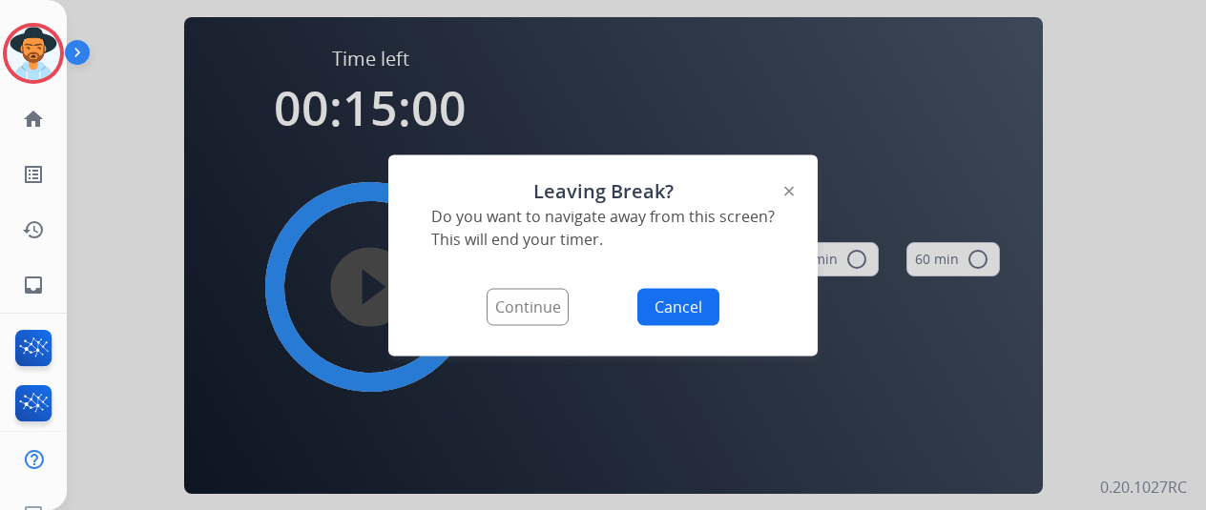
click at [545, 315] on button "Continue" at bounding box center [527, 306] width 82 height 37
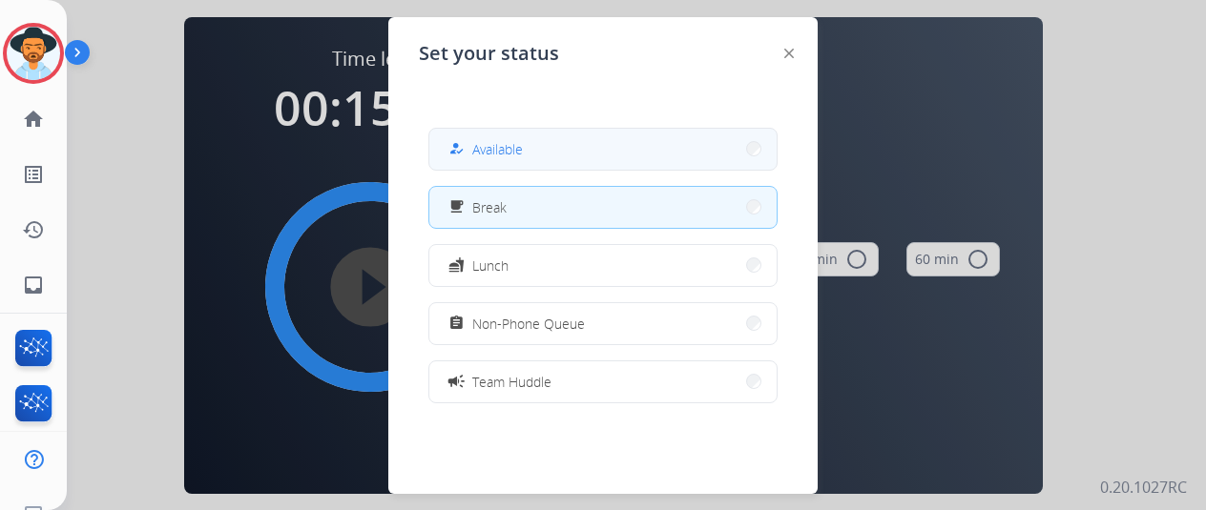
click at [586, 142] on button "how_to_reg Available" at bounding box center [602, 149] width 347 height 41
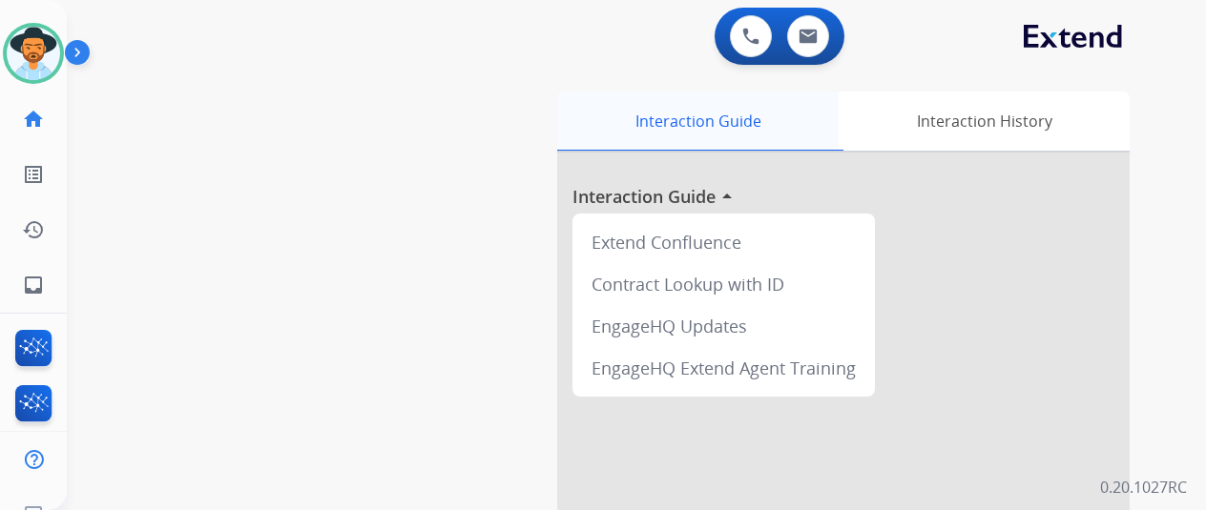
click at [589, 142] on div "Interaction Guide" at bounding box center [697, 121] width 281 height 59
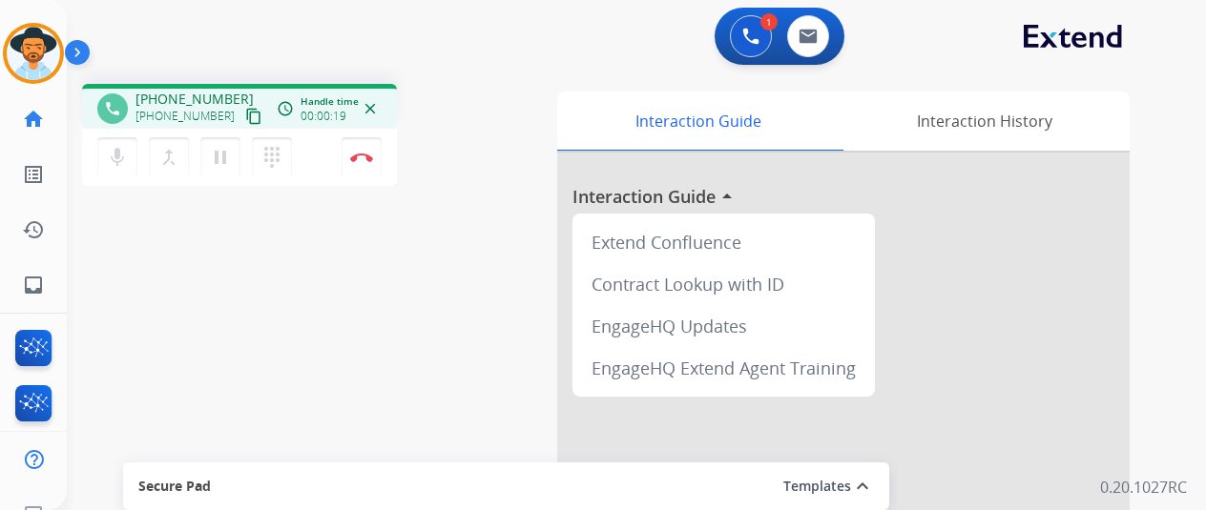
click at [245, 113] on mat-icon "content_copy" at bounding box center [253, 116] width 17 height 17
drag, startPoint x: 234, startPoint y: 114, endPoint x: 267, endPoint y: 107, distance: 34.0
click at [245, 114] on mat-icon "content_copy" at bounding box center [253, 116] width 17 height 17
click at [328, 148] on div "mic Mute merge_type Bridge pause Hold dialpad Dialpad Disconnect" at bounding box center [239, 157] width 315 height 57
click at [370, 169] on button "Disconnect" at bounding box center [361, 157] width 40 height 40
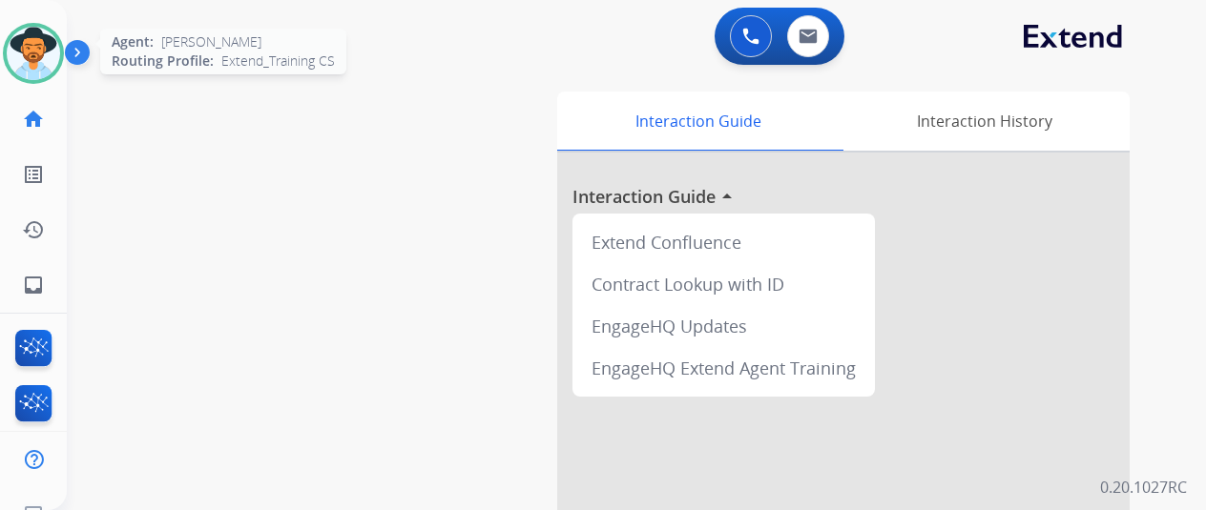
click at [13, 48] on img at bounding box center [33, 53] width 53 height 53
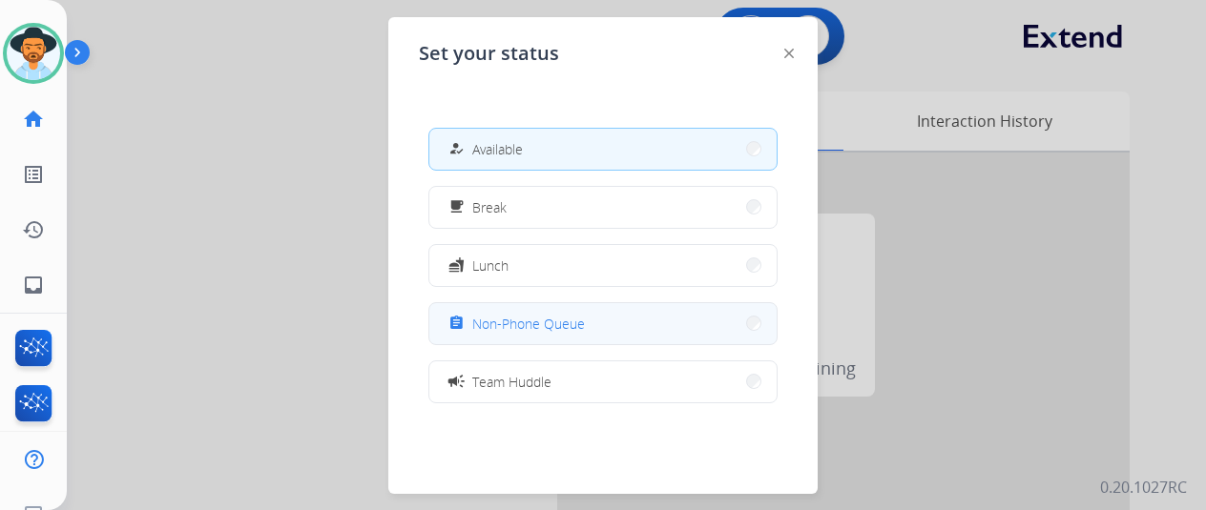
click at [484, 323] on span "Non-Phone Queue" at bounding box center [528, 324] width 113 height 20
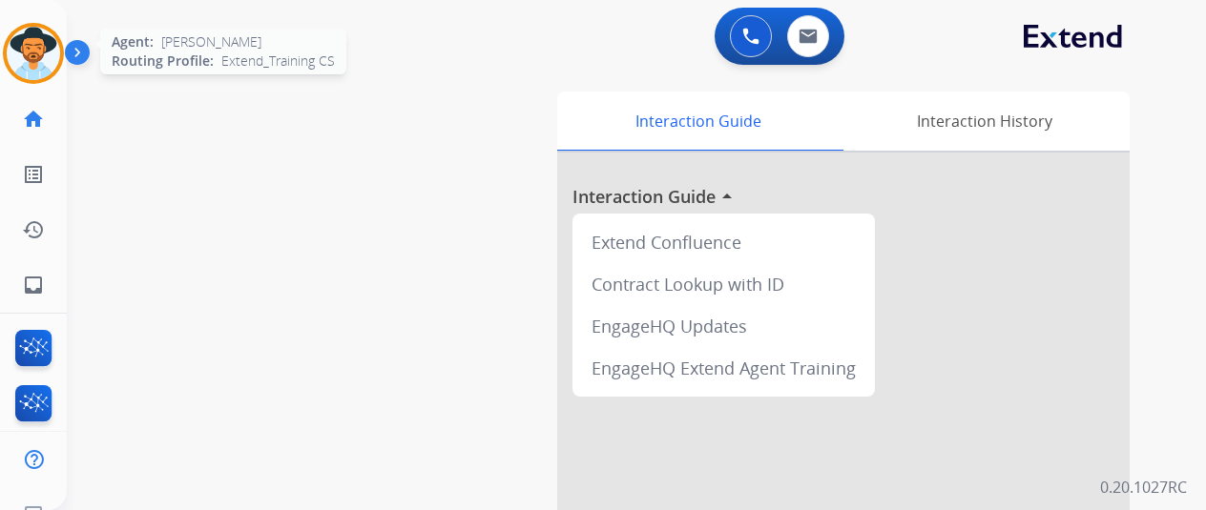
click at [62, 62] on div at bounding box center [33, 53] width 61 height 61
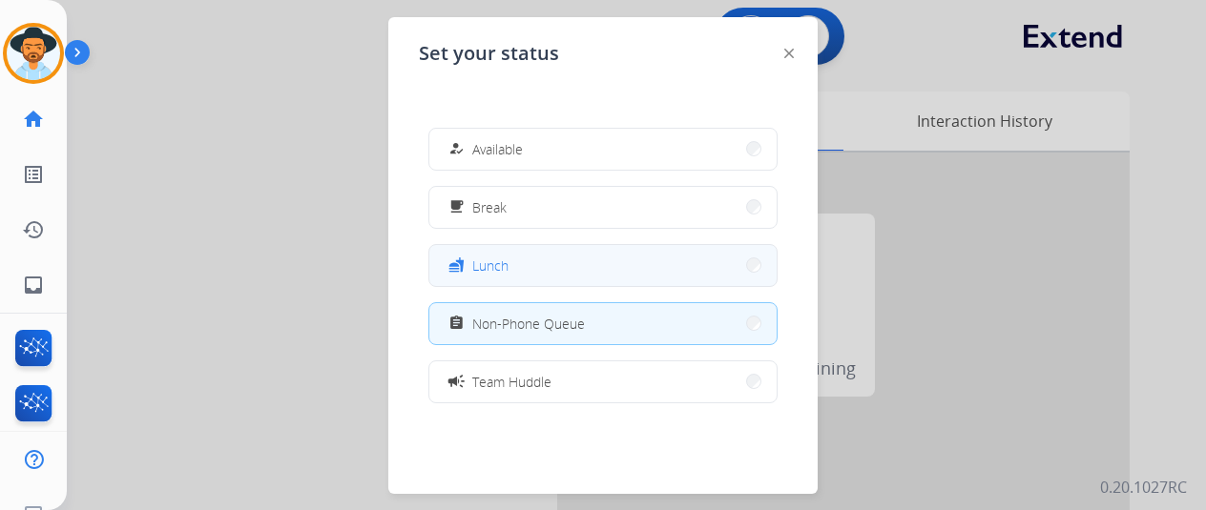
click at [493, 262] on span "Lunch" at bounding box center [490, 266] width 36 height 20
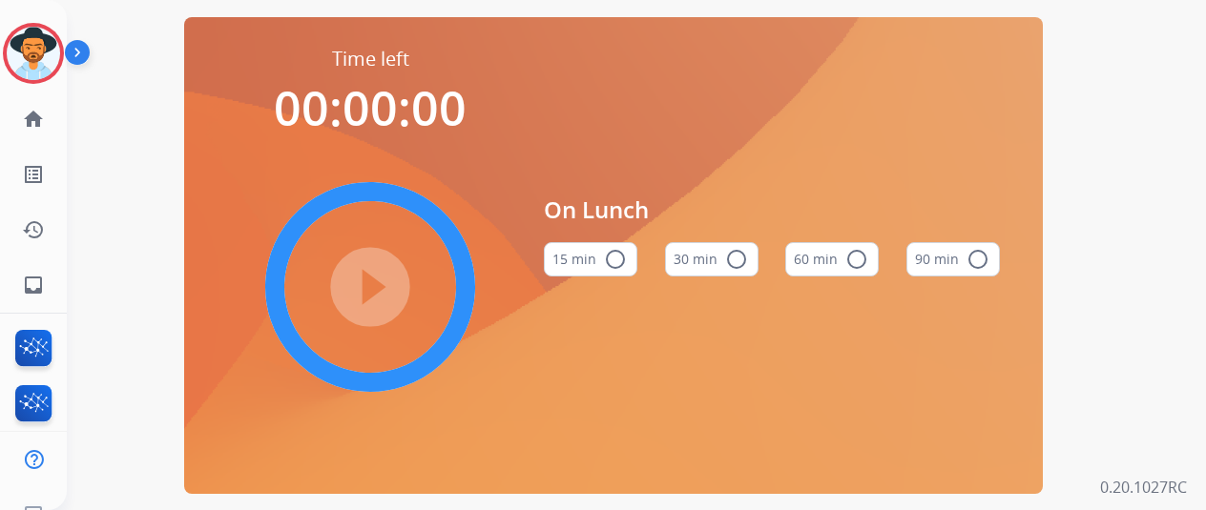
click at [838, 276] on button "60 min radio_button_unchecked" at bounding box center [831, 259] width 93 height 34
